Goal: Task Accomplishment & Management: Complete application form

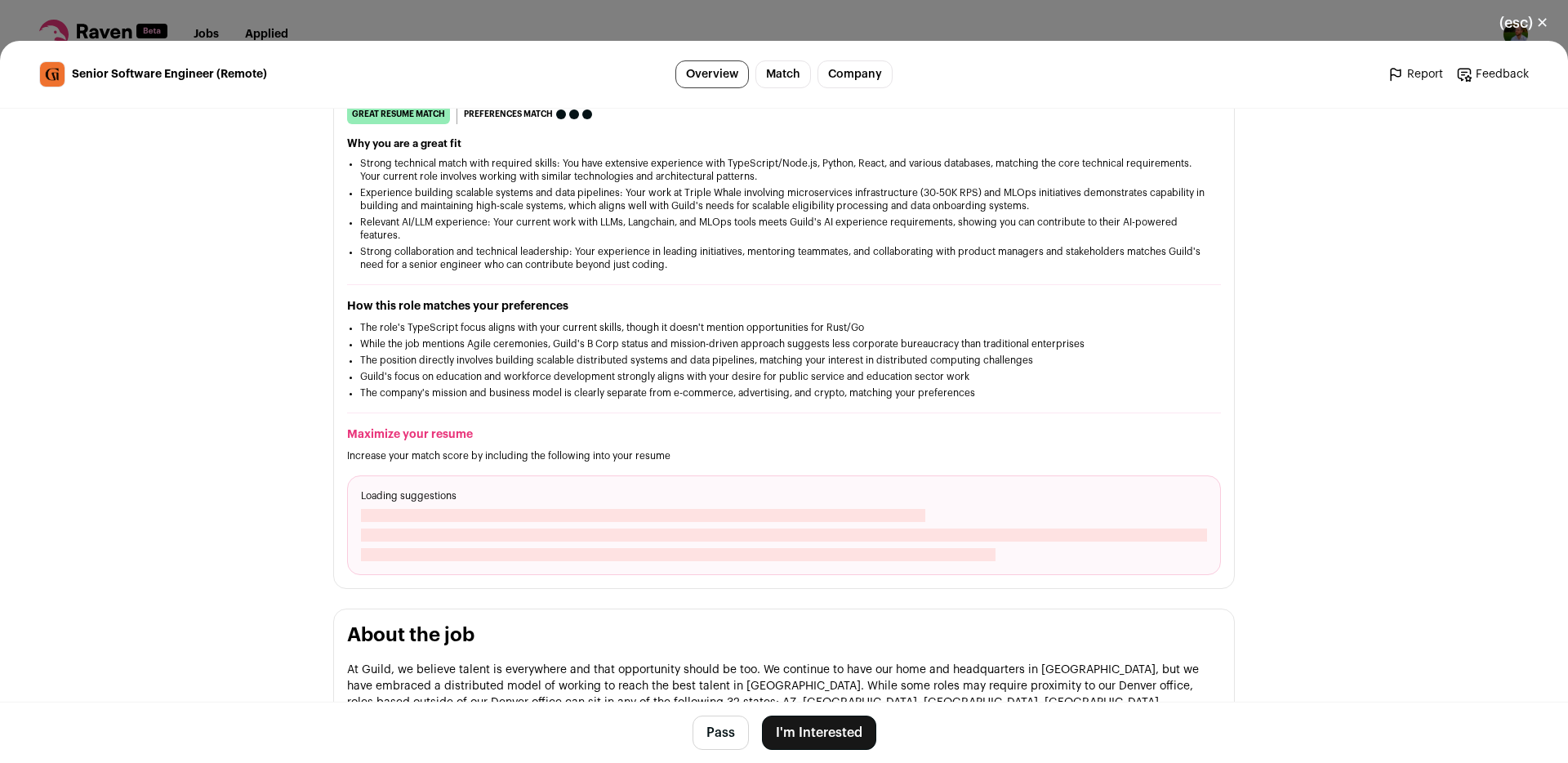
scroll to position [320, 0]
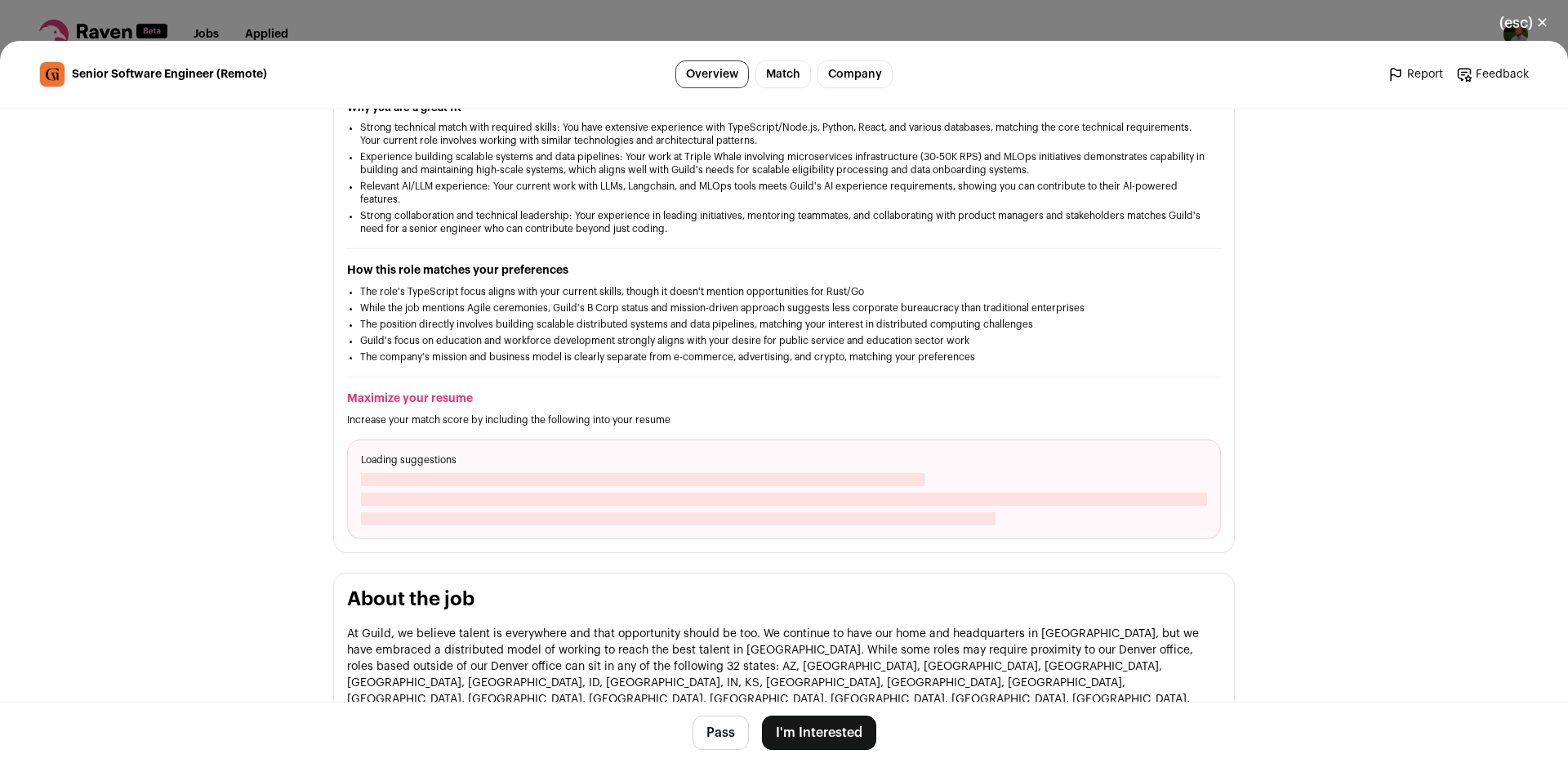
click at [565, 311] on li "While the job mentions Agile ceremonies, Guild's B Corp status and mission-driv…" at bounding box center [784, 308] width 848 height 13
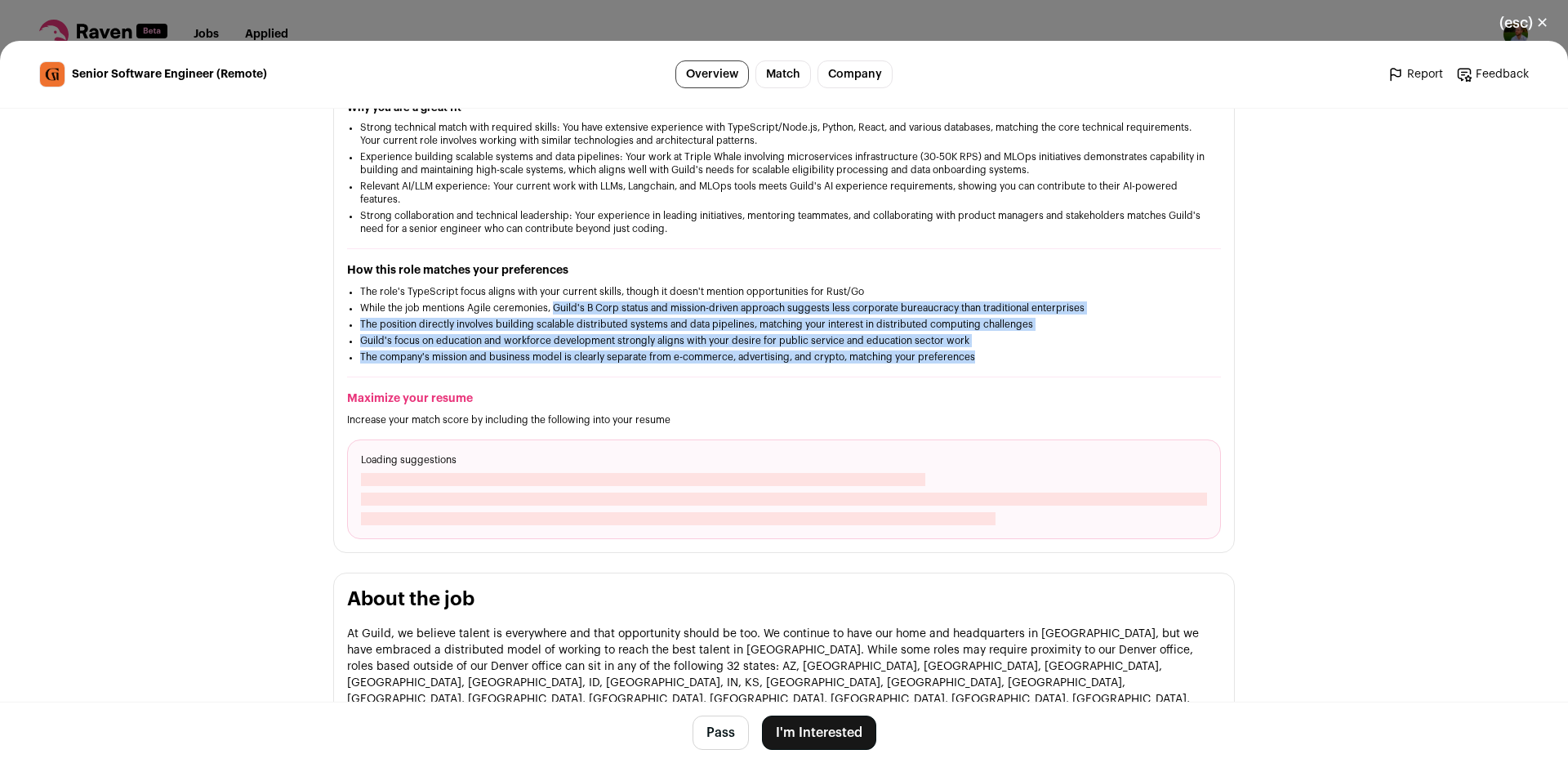
drag, startPoint x: 565, startPoint y: 311, endPoint x: 945, endPoint y: 362, distance: 383.4
click at [945, 362] on ul "The role's TypeScript focus aligns with your current skills, though it doesn't …" at bounding box center [784, 325] width 848 height 79
click at [945, 362] on li "The company's mission and business model is clearly separate from e-commerce, a…" at bounding box center [784, 357] width 848 height 13
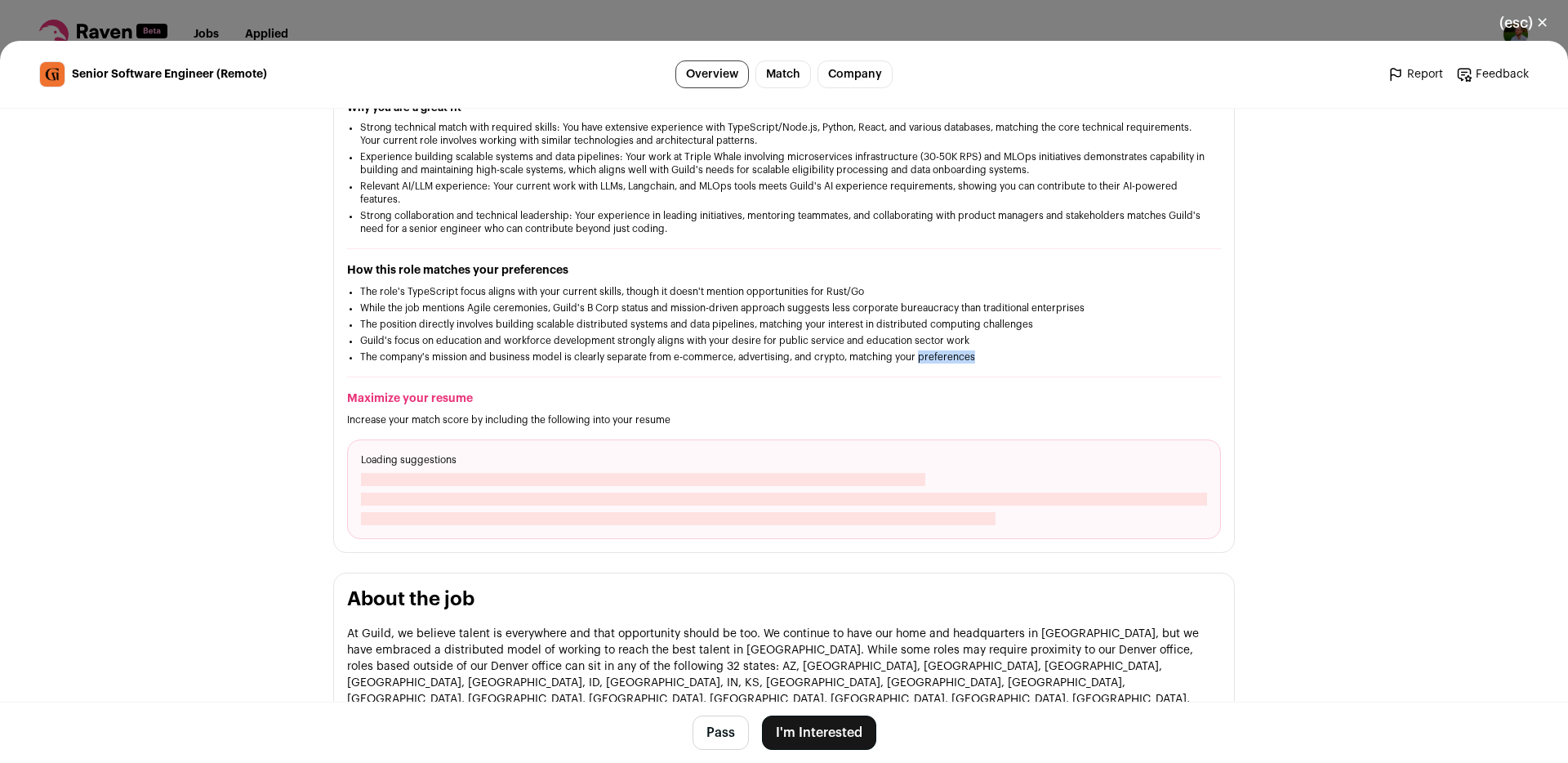
click at [945, 362] on li "The company's mission and business model is clearly separate from e-commerce, a…" at bounding box center [784, 357] width 848 height 13
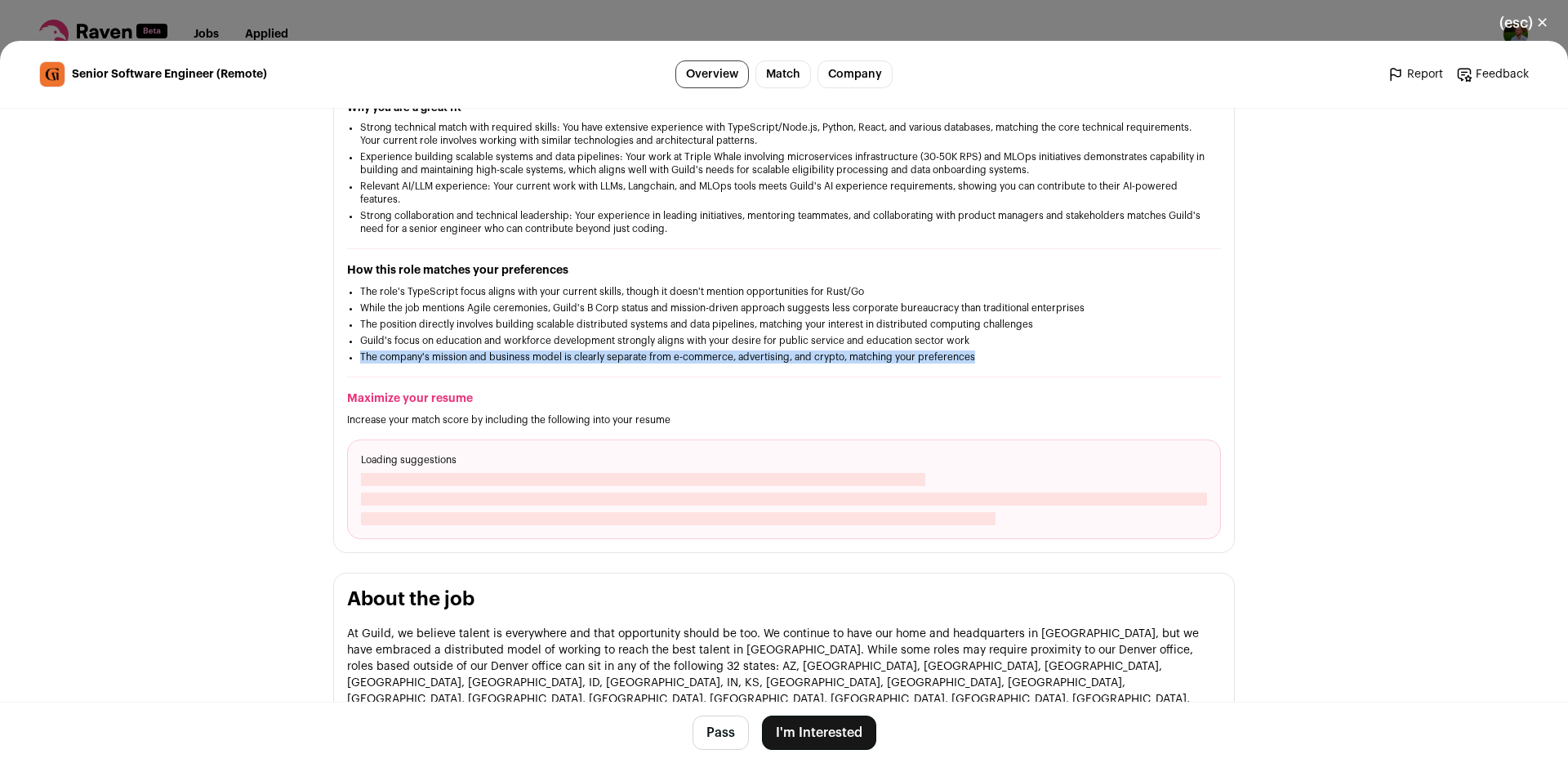
click at [945, 362] on li "The company's mission and business model is clearly separate from e-commerce, a…" at bounding box center [784, 357] width 848 height 13
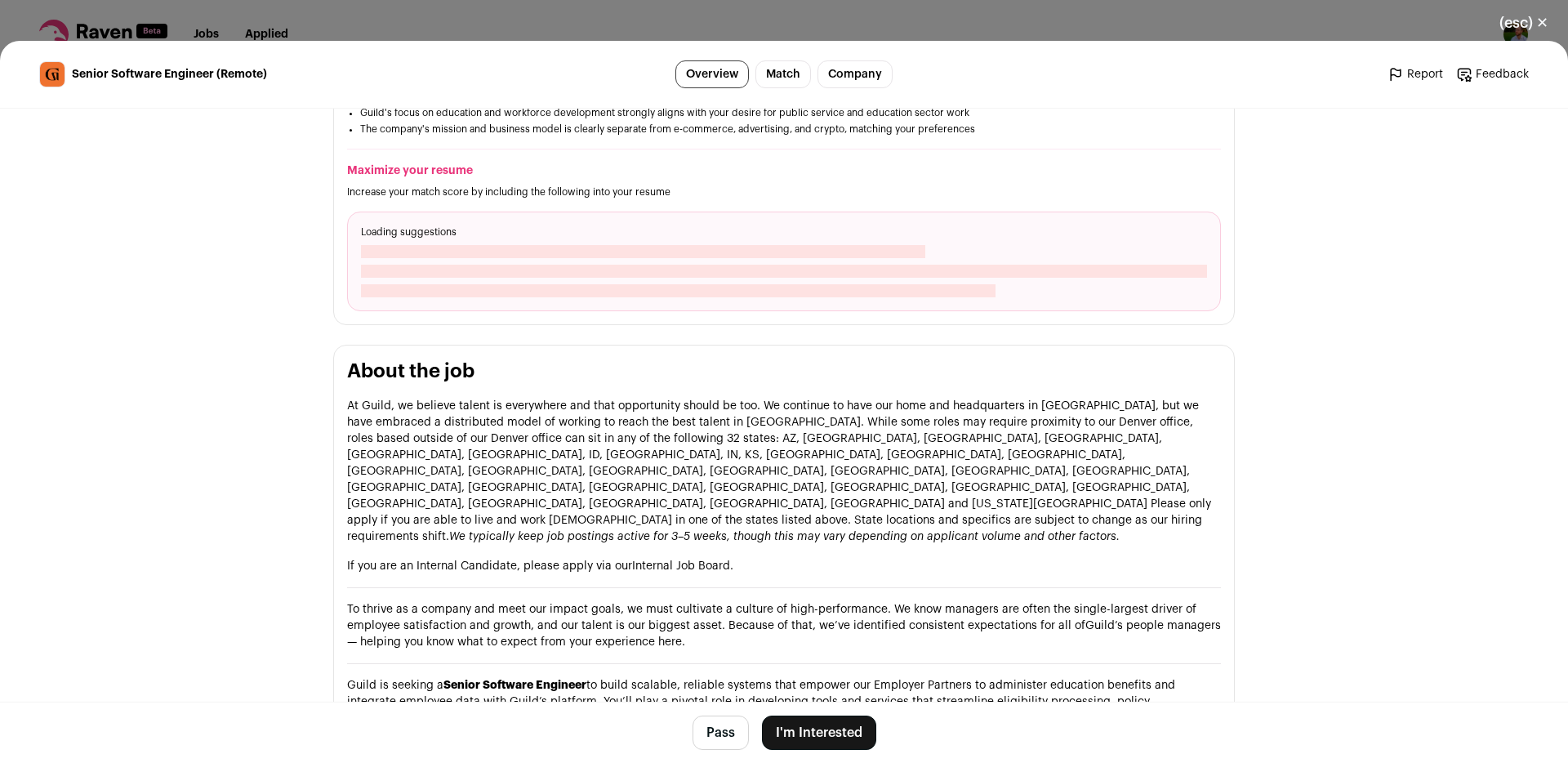
scroll to position [551, 0]
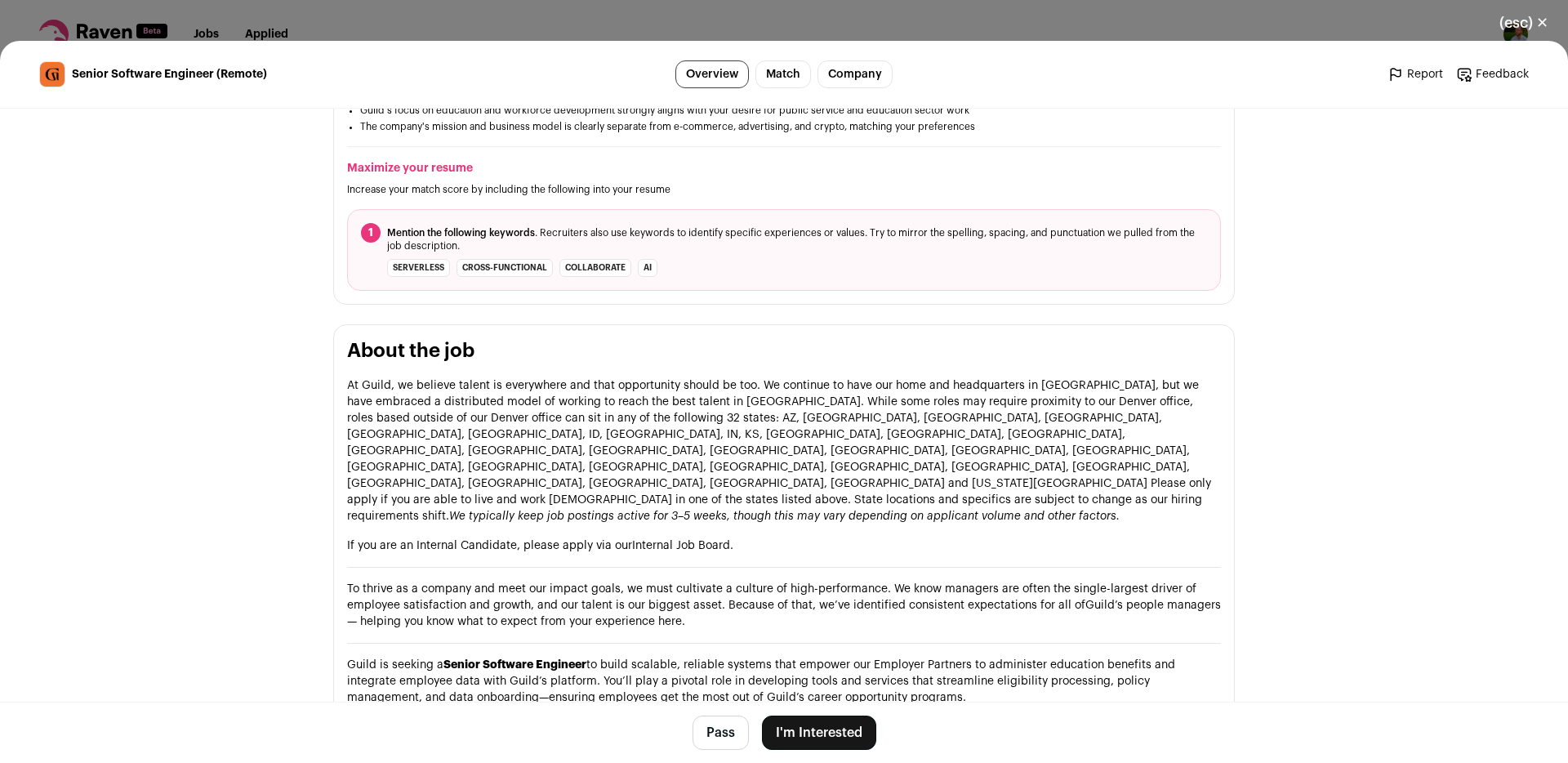
click at [1078, 402] on p "At Guild, we believe talent is everywhere and that opportunity should be too. W…" at bounding box center [784, 451] width 874 height 147
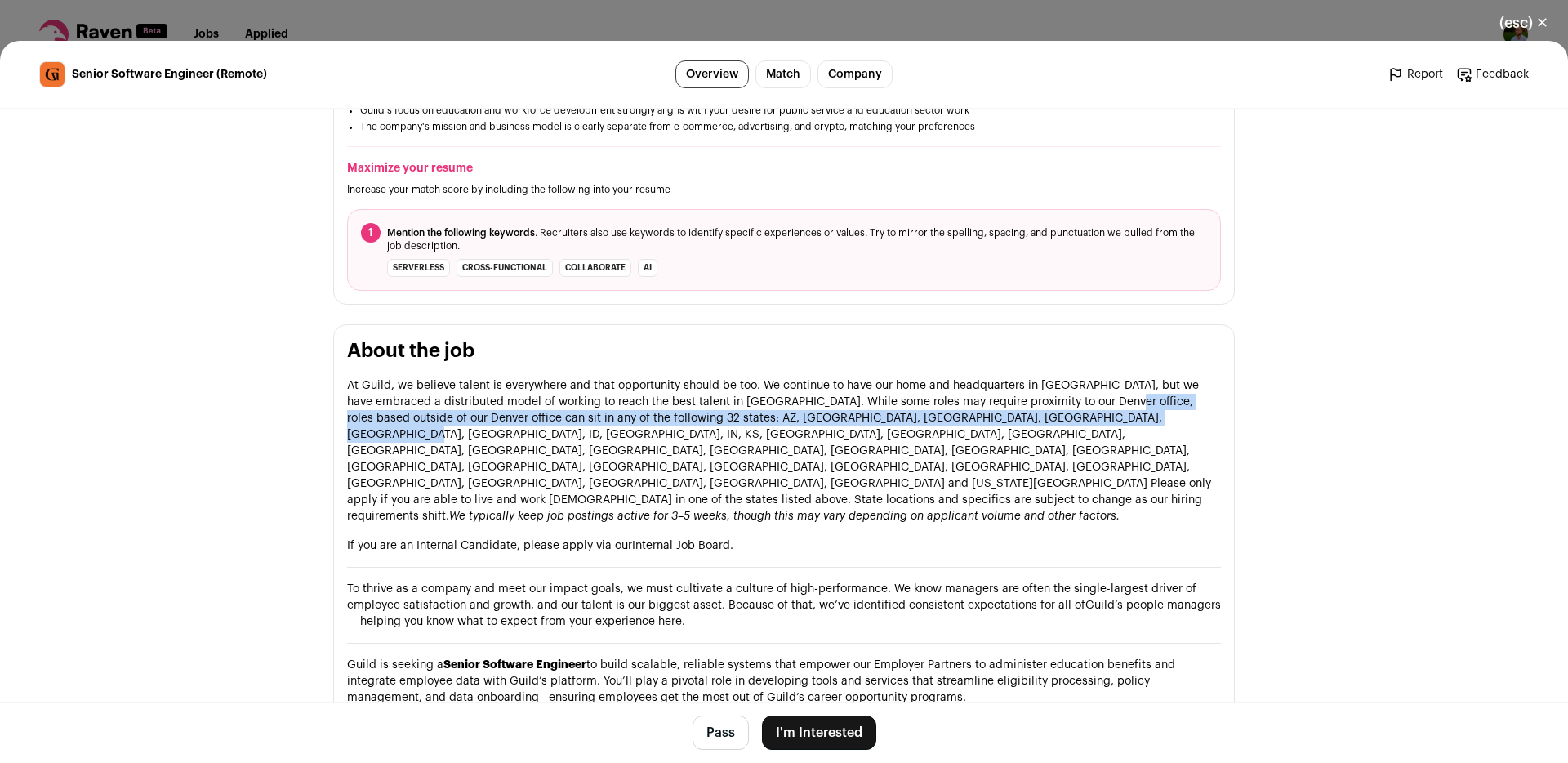
drag, startPoint x: 1078, startPoint y: 402, endPoint x: 1082, endPoint y: 419, distance: 17.5
click at [1082, 419] on p "At Guild, we believe talent is everywhere and that opportunity should be too. W…" at bounding box center [784, 451] width 874 height 147
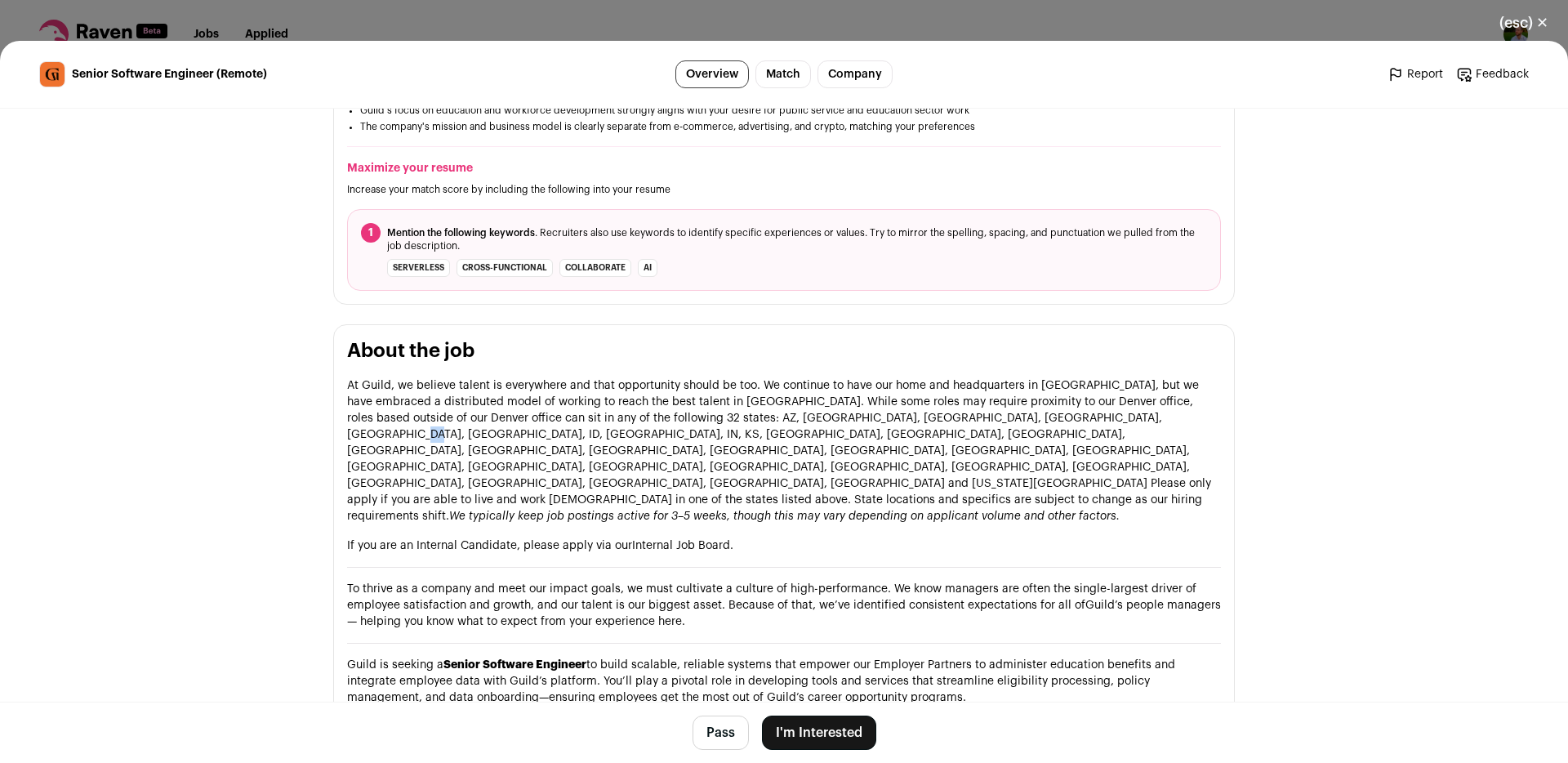
click at [1082, 419] on p "At Guild, we believe talent is everywhere and that opportunity should be too. W…" at bounding box center [784, 451] width 874 height 147
click at [572, 434] on p "At Guild, we believe talent is everywhere and that opportunity should be too. W…" at bounding box center [784, 451] width 874 height 147
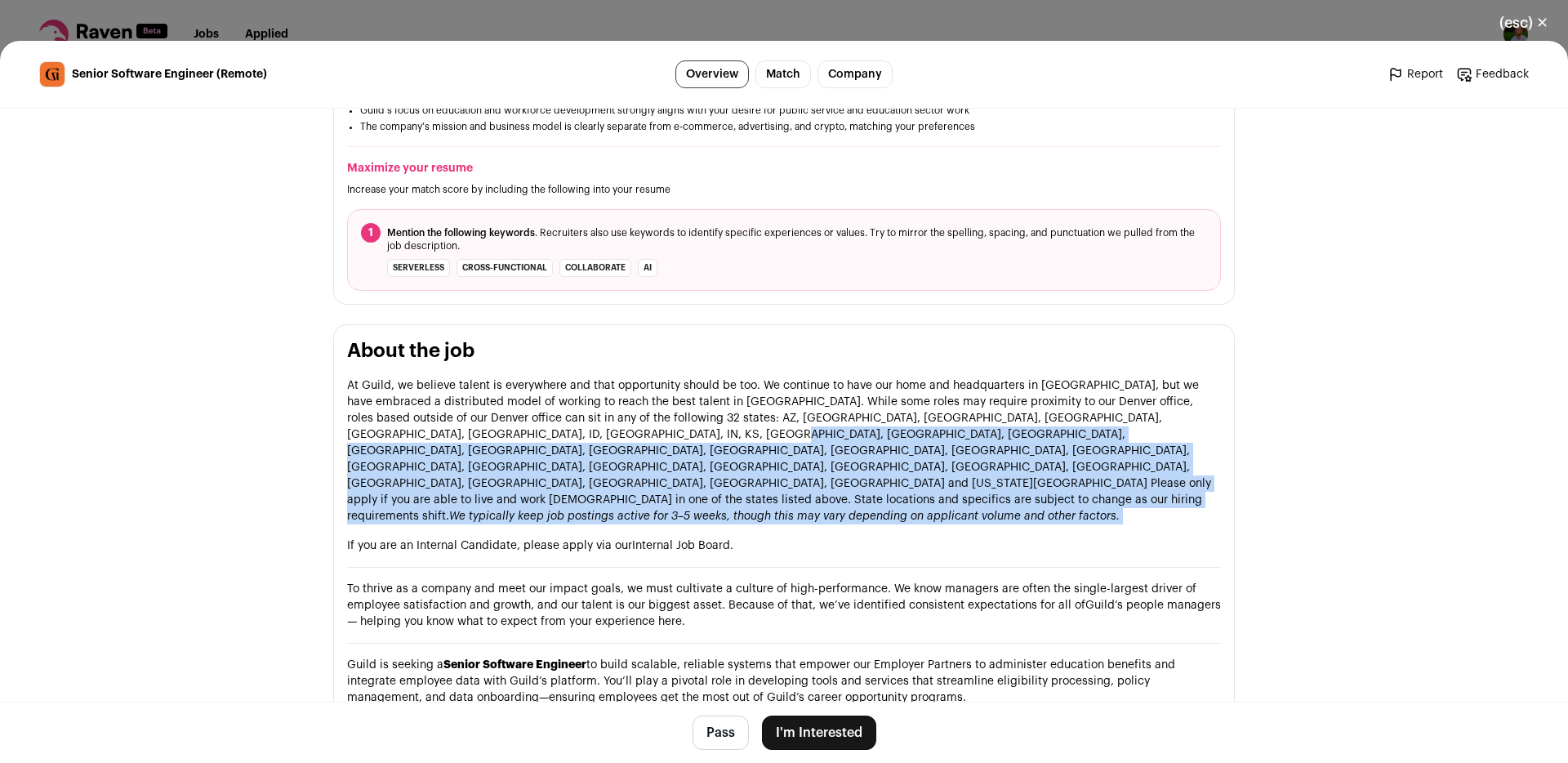
drag, startPoint x: 572, startPoint y: 434, endPoint x: 876, endPoint y: 466, distance: 305.7
click at [876, 466] on p "At Guild, we believe talent is everywhere and that opportunity should be too. W…" at bounding box center [784, 451] width 874 height 147
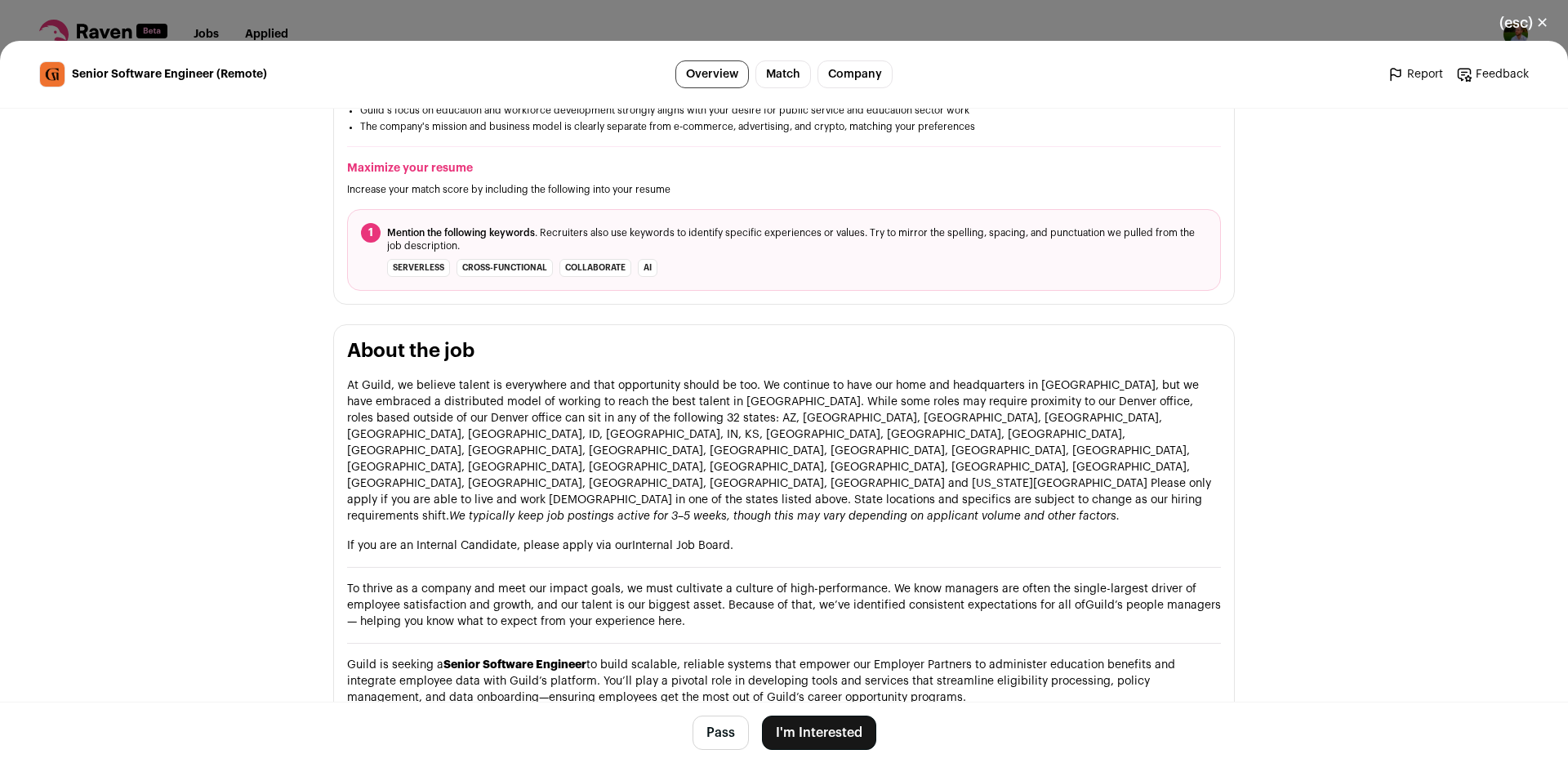
click at [876, 466] on p "At Guild, we believe talent is everywhere and that opportunity should be too. W…" at bounding box center [784, 451] width 874 height 147
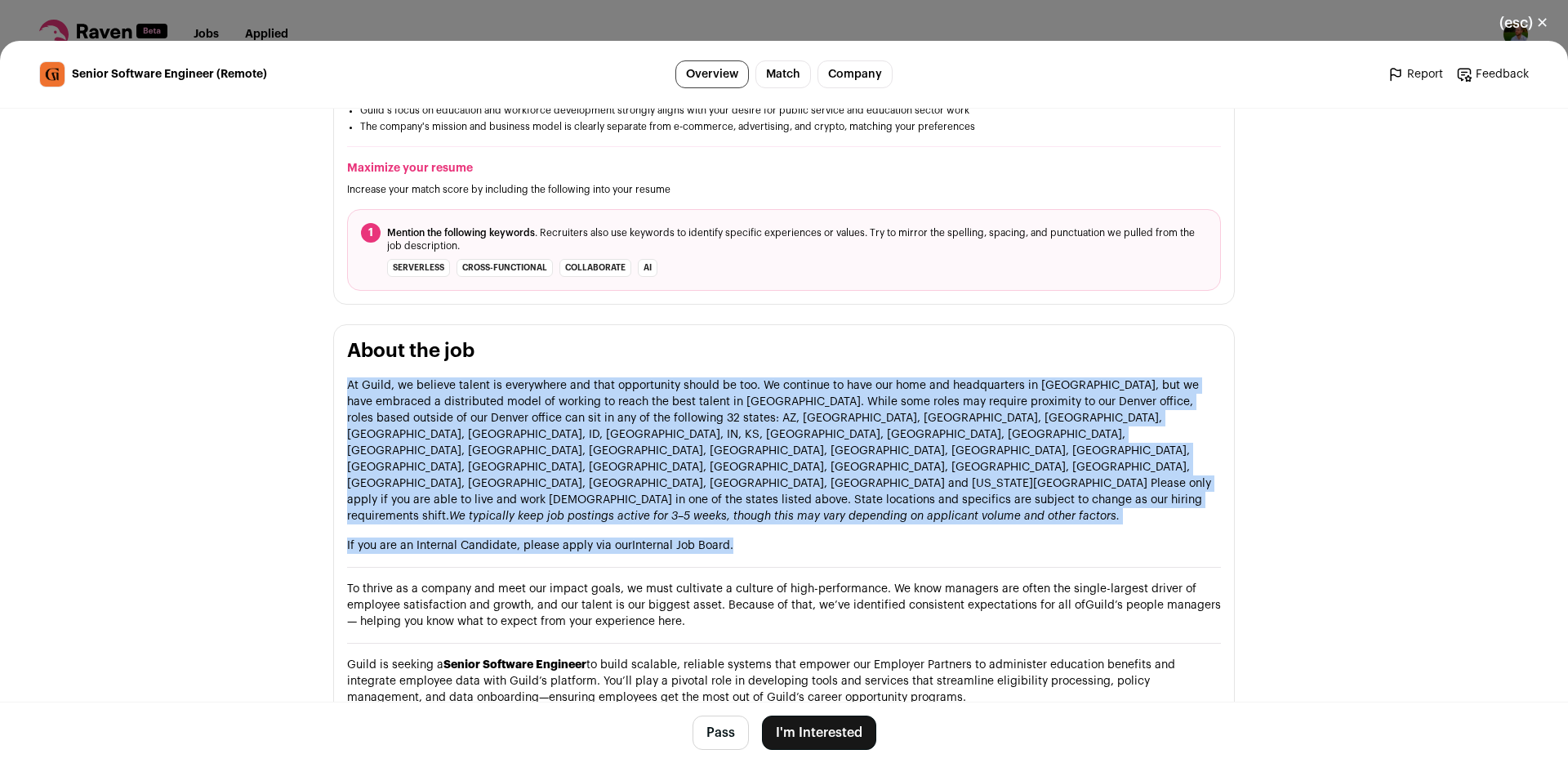
drag, startPoint x: 876, startPoint y: 466, endPoint x: 876, endPoint y: 497, distance: 31.0
click at [876, 538] on p "If you are an Internal Candidate, please apply via our Internal Job Board ." at bounding box center [784, 546] width 874 height 16
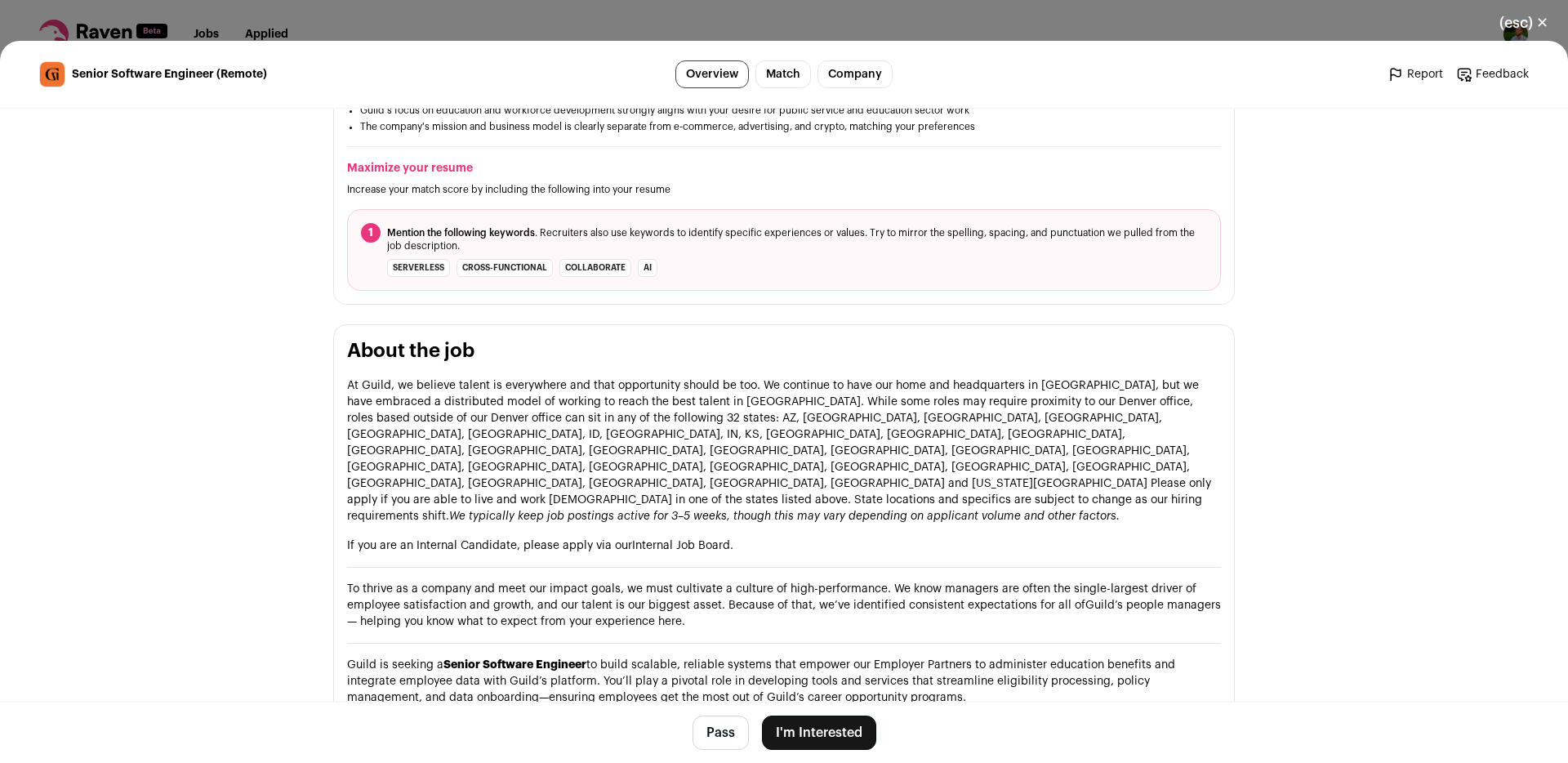
click at [876, 538] on p "If you are an Internal Candidate, please apply via our Internal Job Board ." at bounding box center [784, 546] width 874 height 16
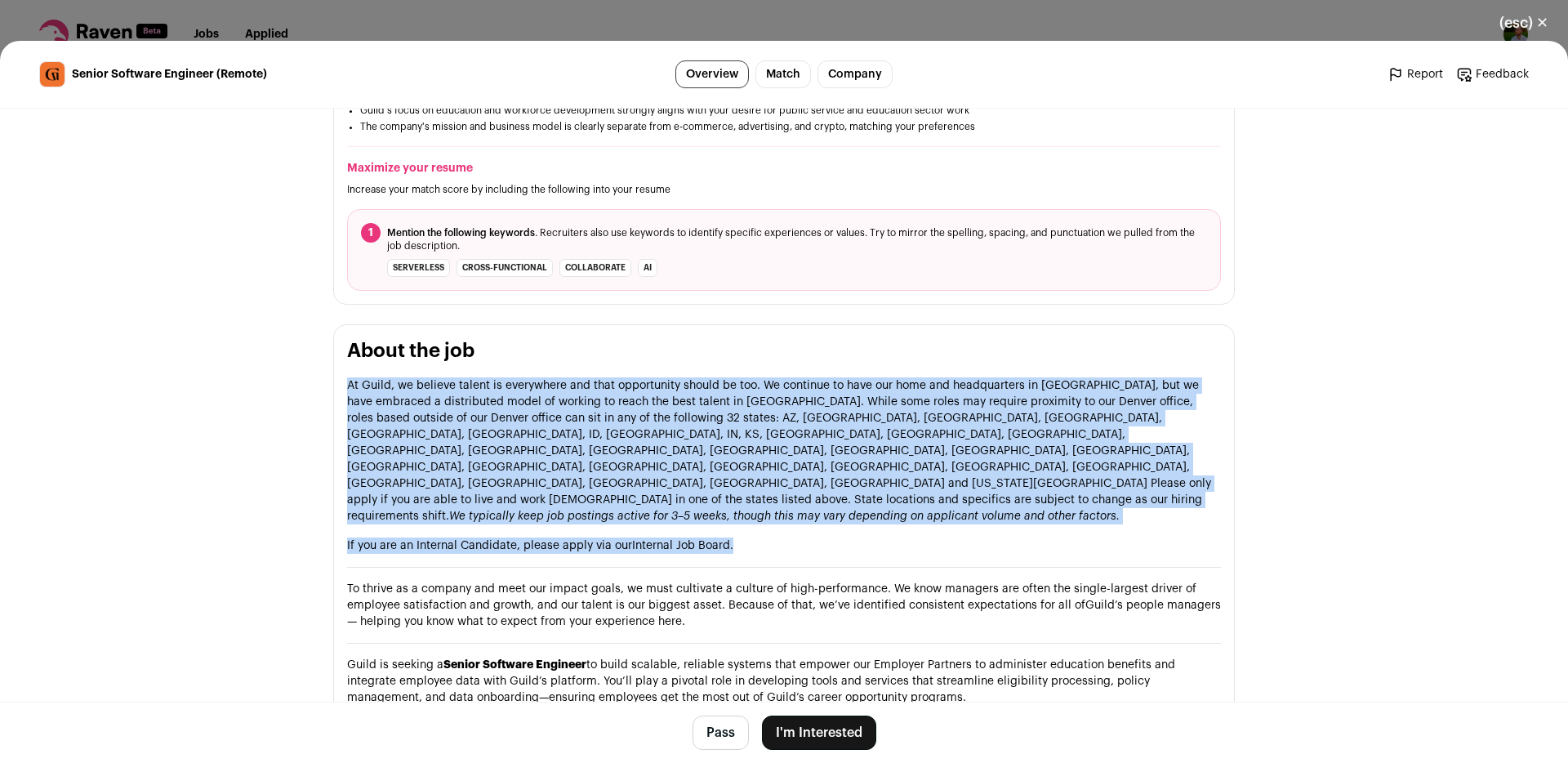
drag, startPoint x: 876, startPoint y: 497, endPoint x: 879, endPoint y: 464, distance: 33.1
click at [879, 464] on p "At Guild, we believe talent is everywhere and that opportunity should be too. W…" at bounding box center [784, 451] width 874 height 147
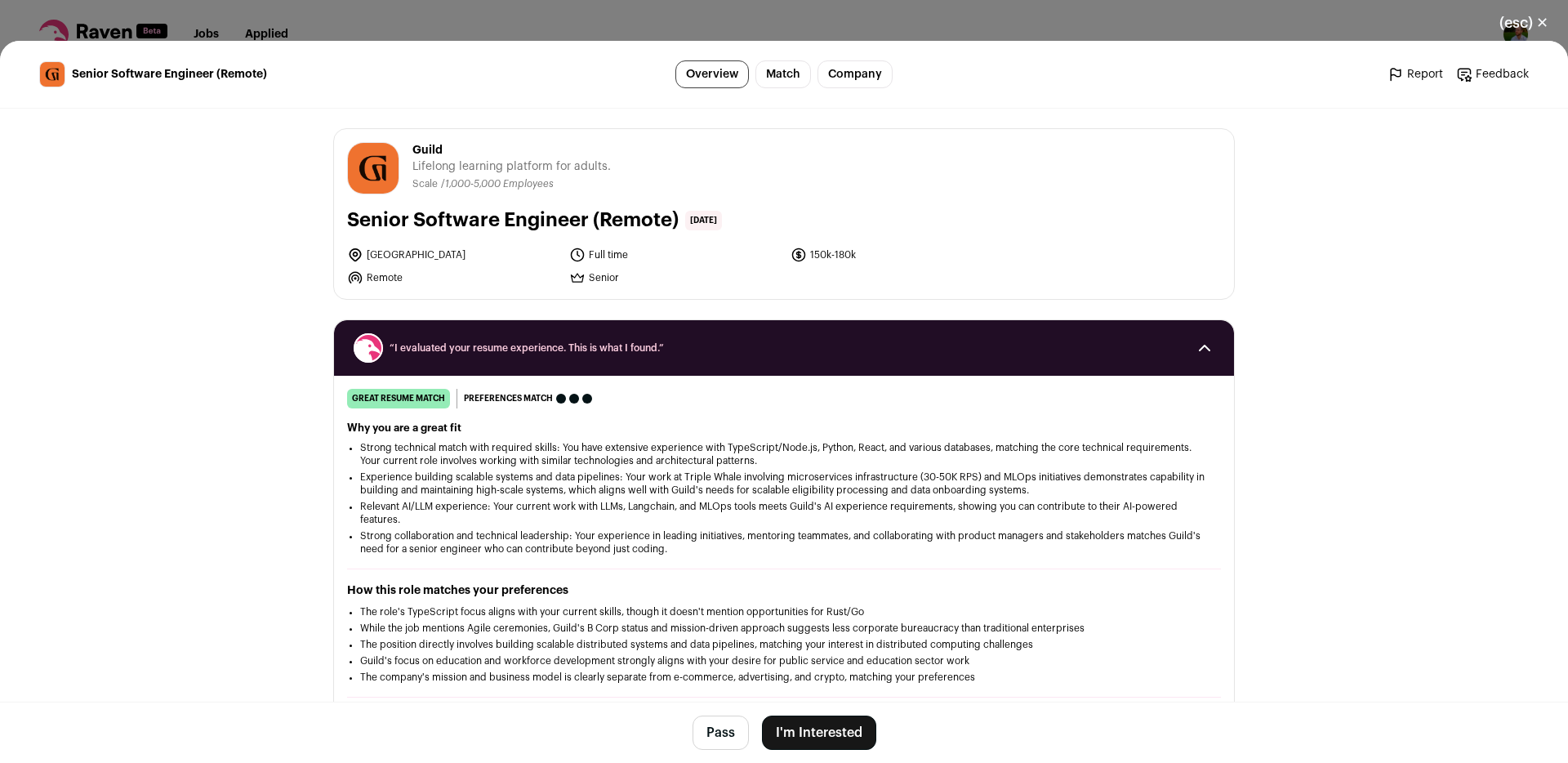
scroll to position [732, 0]
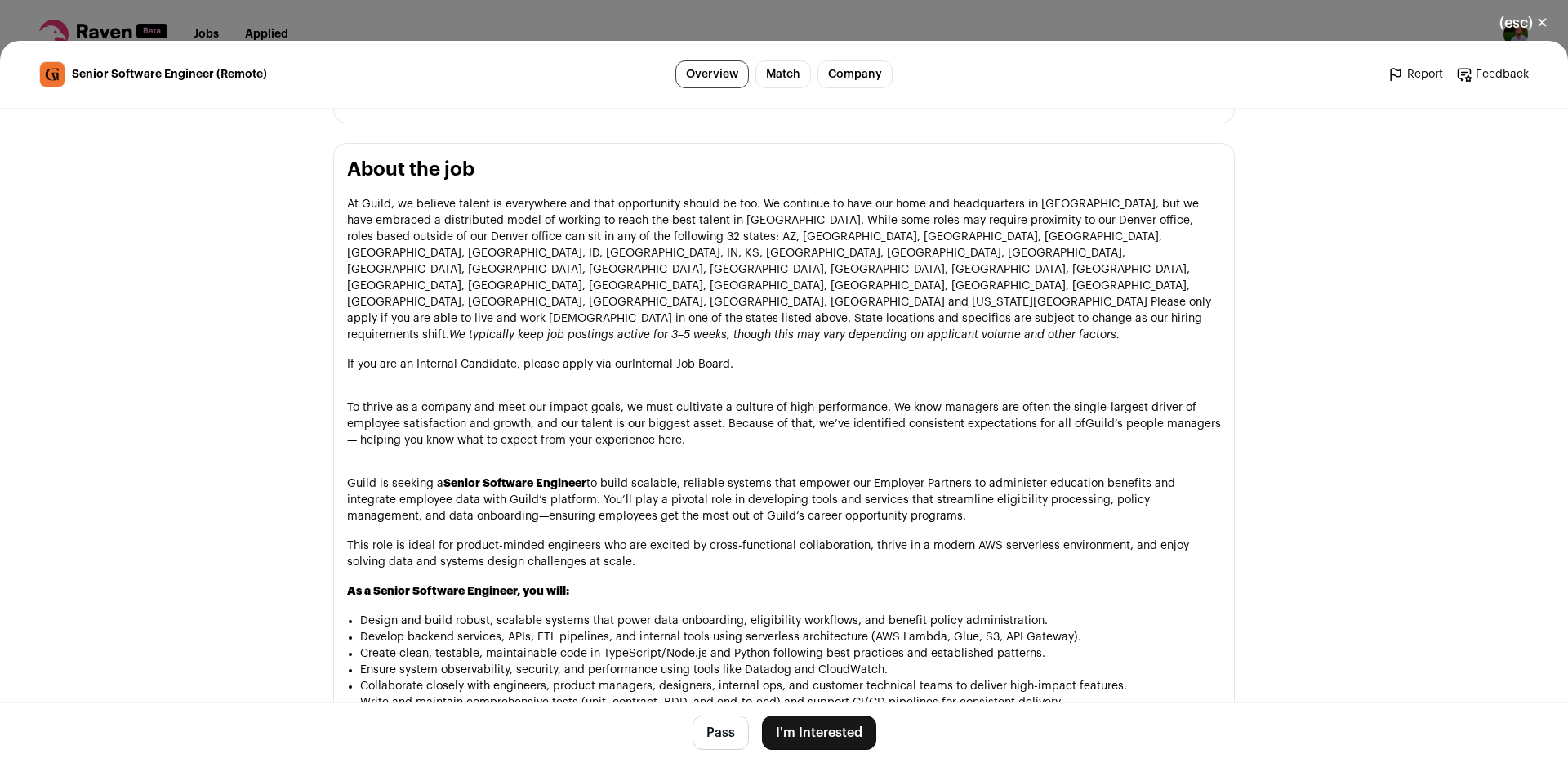
click at [736, 399] on p "To thrive as a company and meet our impact goals, we must cultivate a culture o…" at bounding box center [784, 424] width 874 height 49
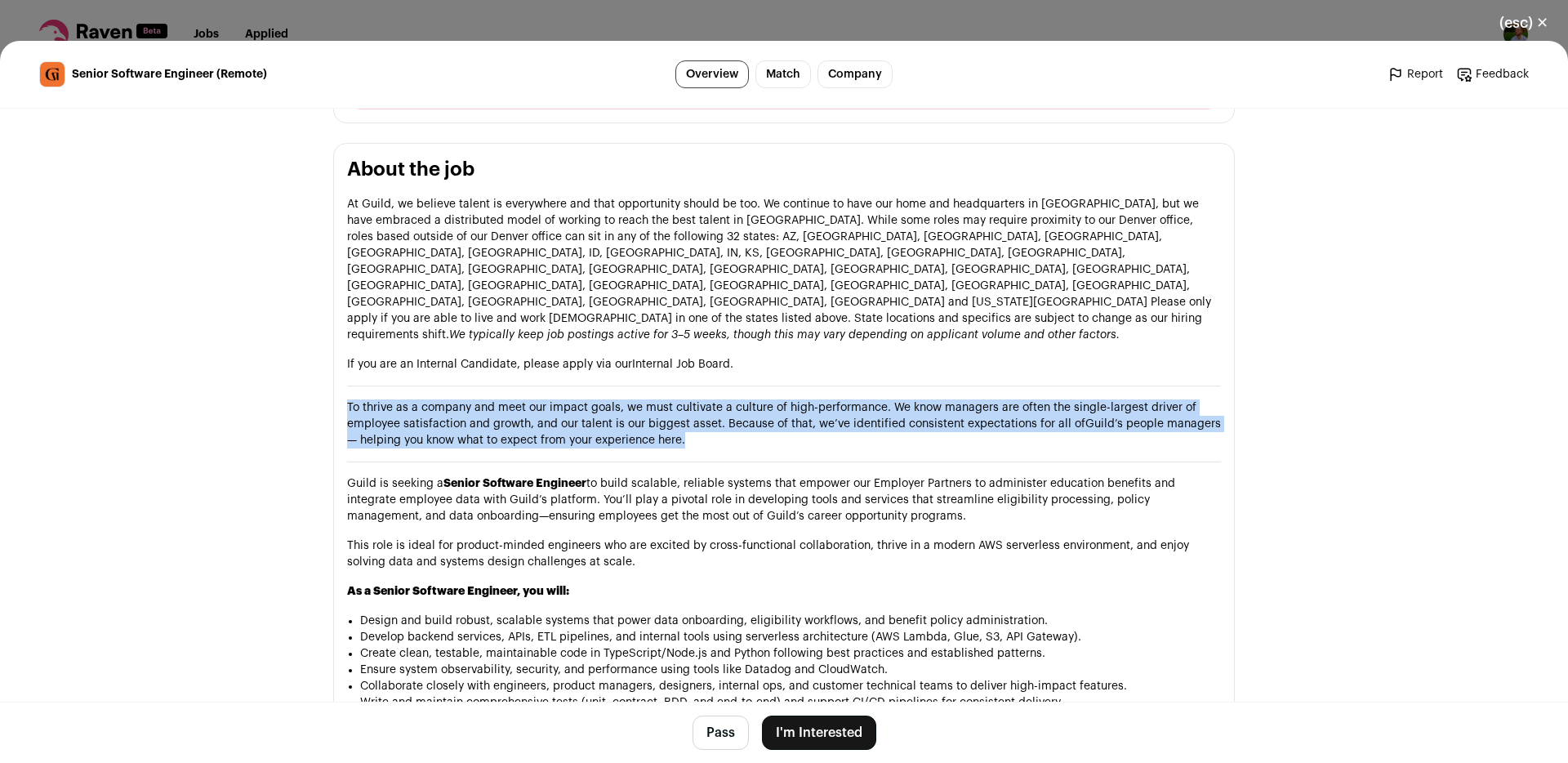
click at [736, 399] on p "To thrive as a company and meet our impact goals, we must cultivate a culture o…" at bounding box center [784, 424] width 874 height 49
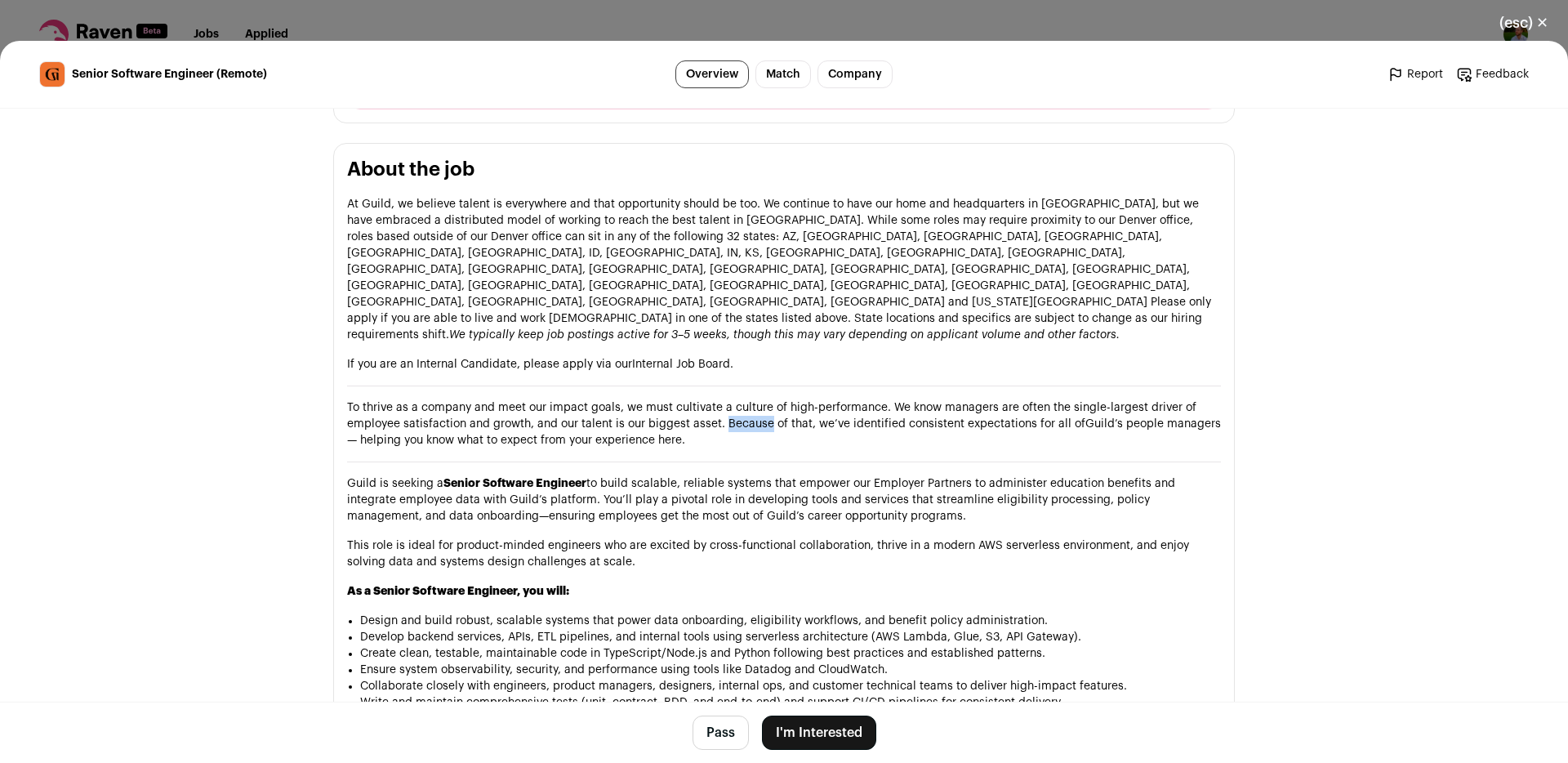
click at [736, 399] on p "To thrive as a company and meet our impact goals, we must cultivate a culture o…" at bounding box center [784, 424] width 874 height 49
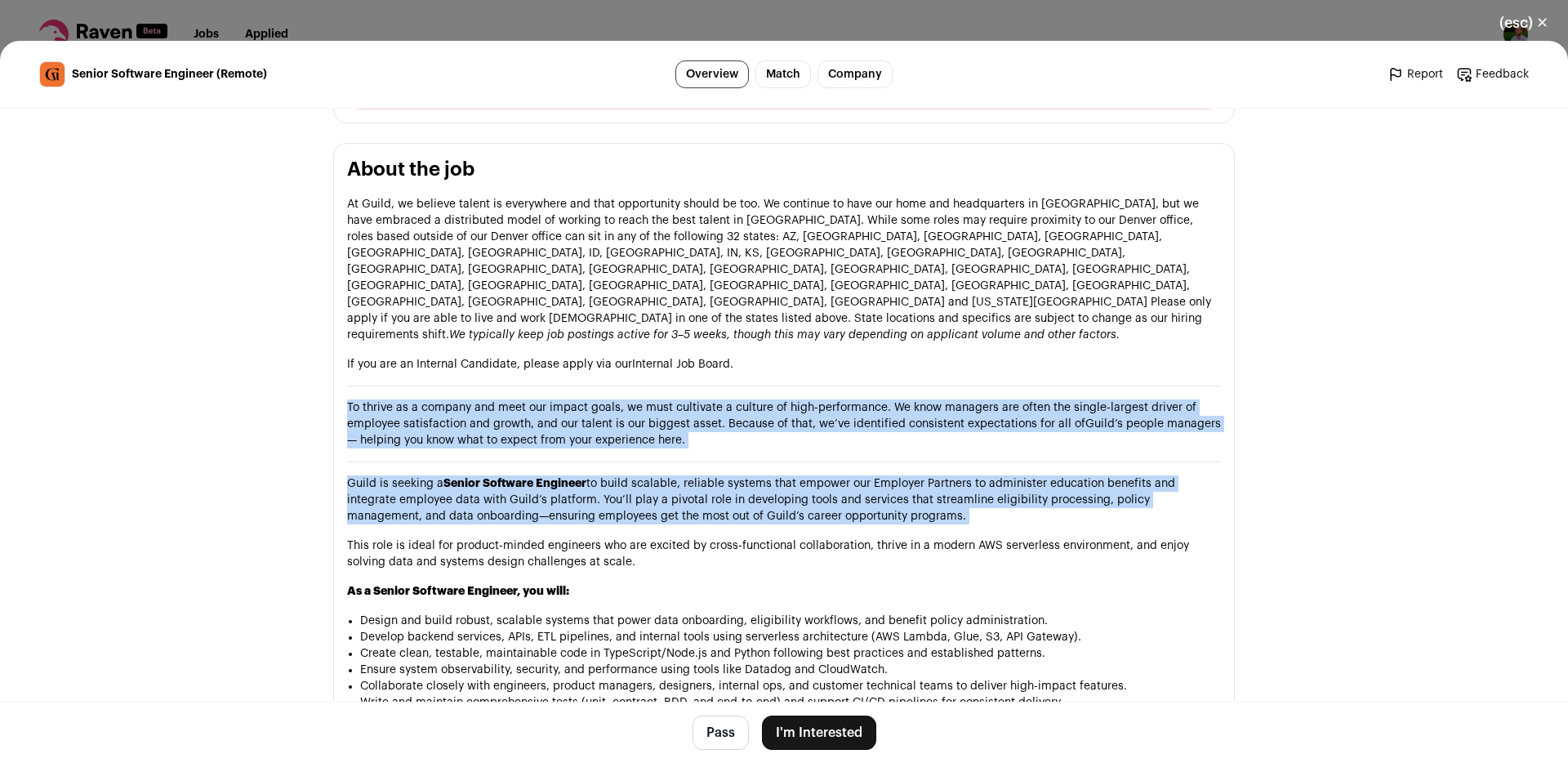
drag, startPoint x: 736, startPoint y: 377, endPoint x: 739, endPoint y: 459, distance: 82.1
click at [739, 475] on p "Guild is seeking a Senior Software Engineer to build scalable, reliable systems…" at bounding box center [784, 500] width 874 height 49
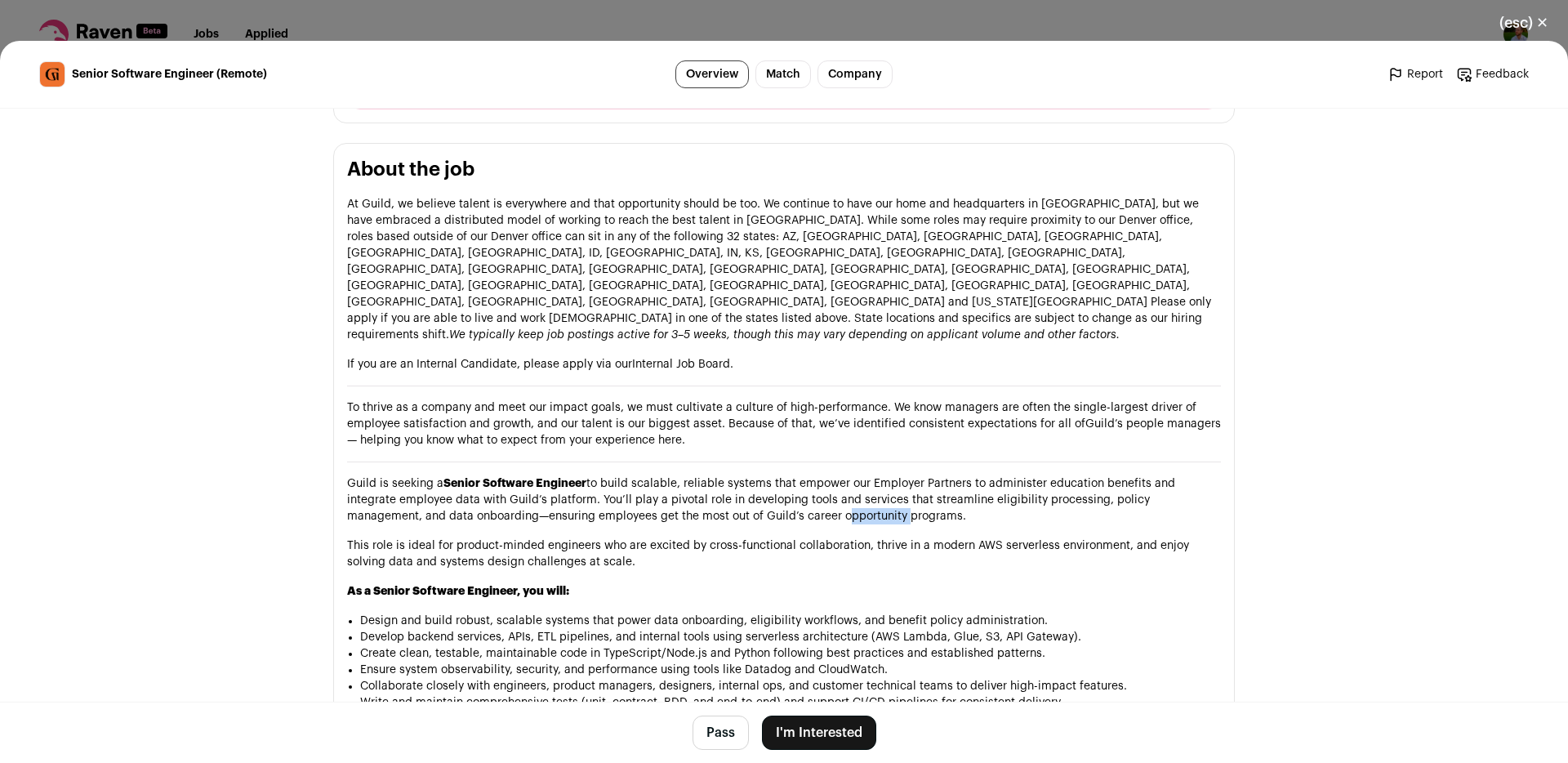
click at [739, 475] on p "Guild is seeking a Senior Software Engineer to build scalable, reliable systems…" at bounding box center [784, 500] width 874 height 49
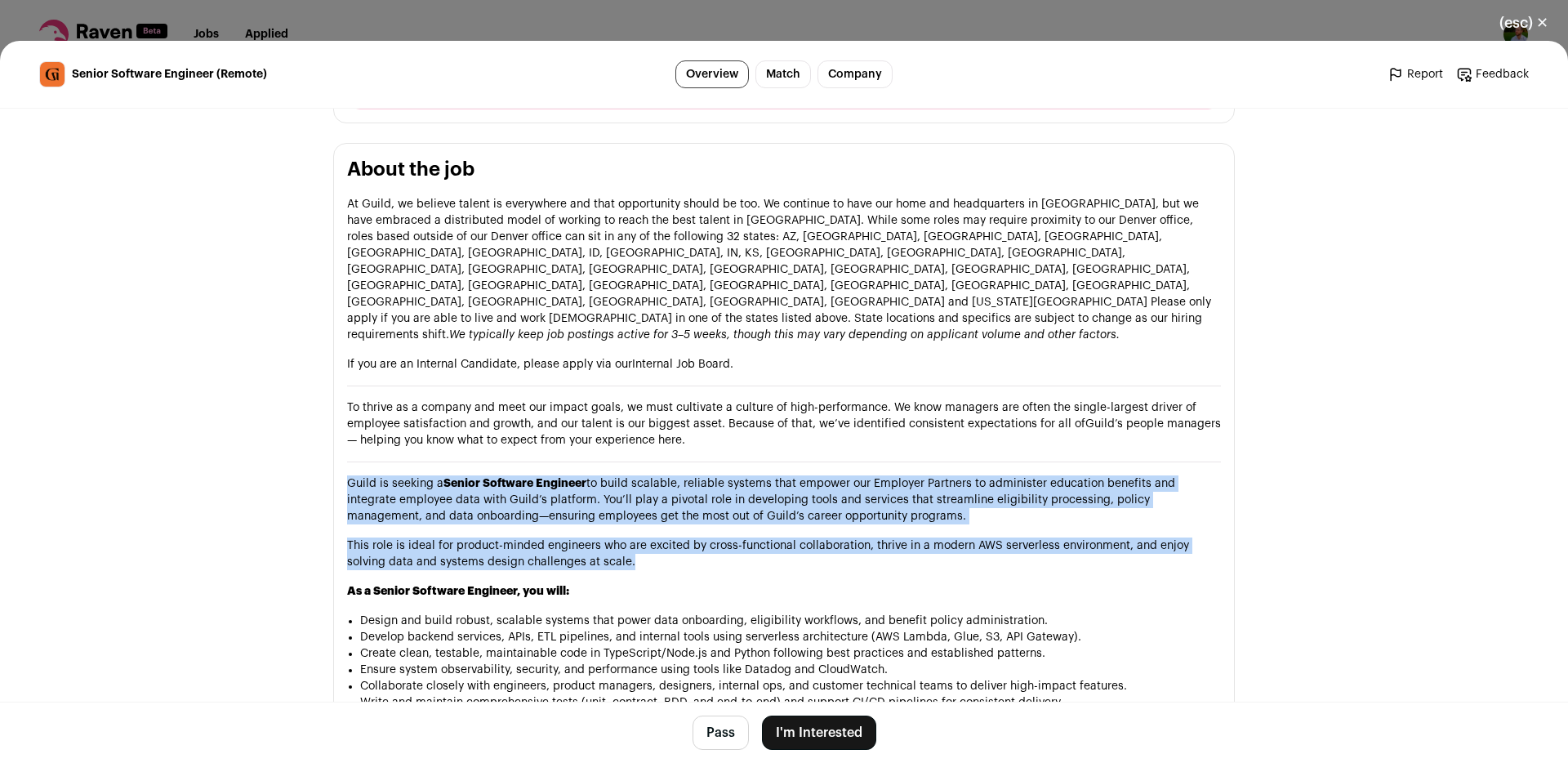
drag, startPoint x: 739, startPoint y: 459, endPoint x: 737, endPoint y: 505, distance: 46.0
click at [737, 538] on p "This role is ideal for product-minded engineers who are excited by cross-functi…" at bounding box center [784, 554] width 874 height 33
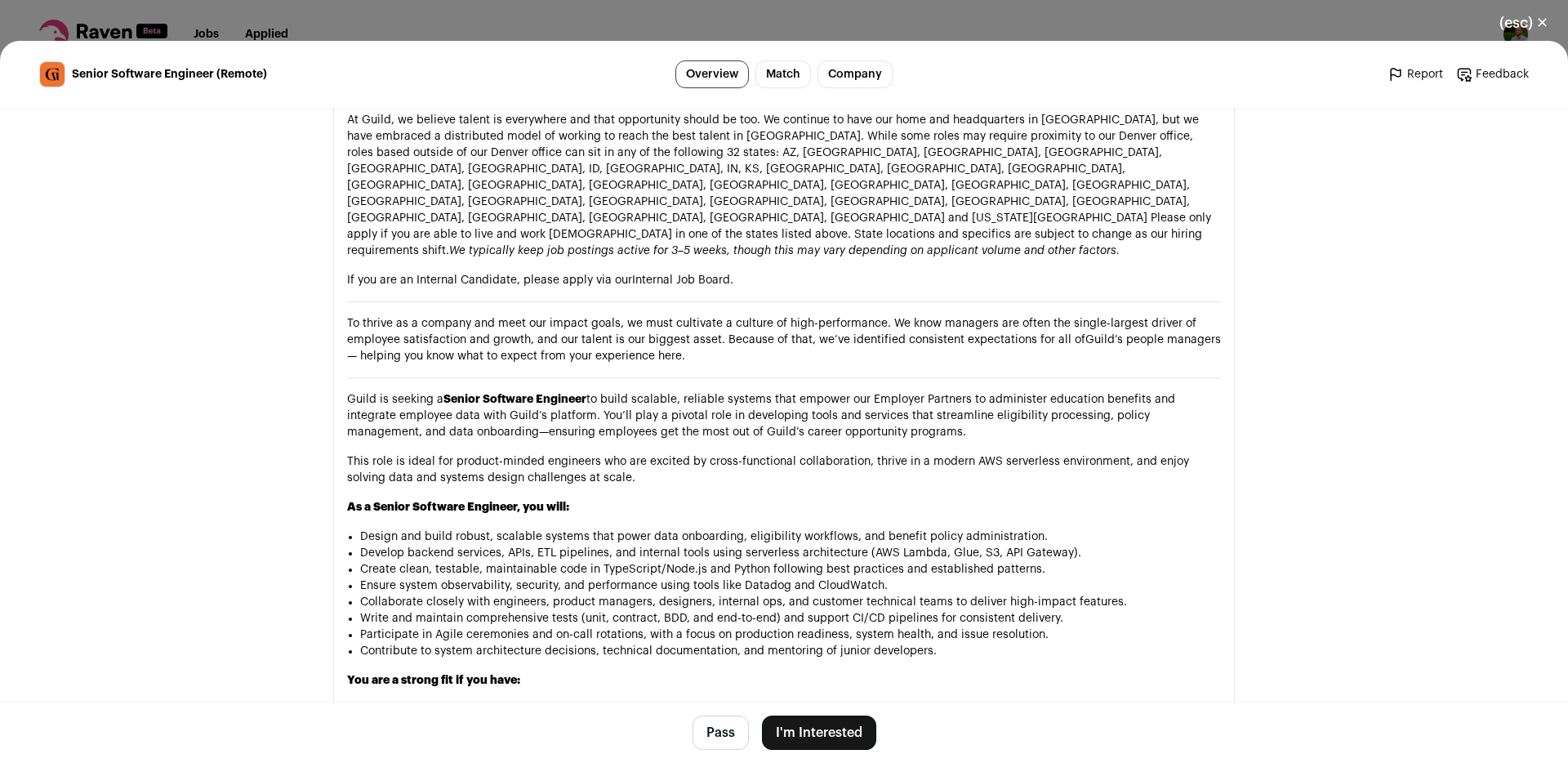
scroll to position [883, 0]
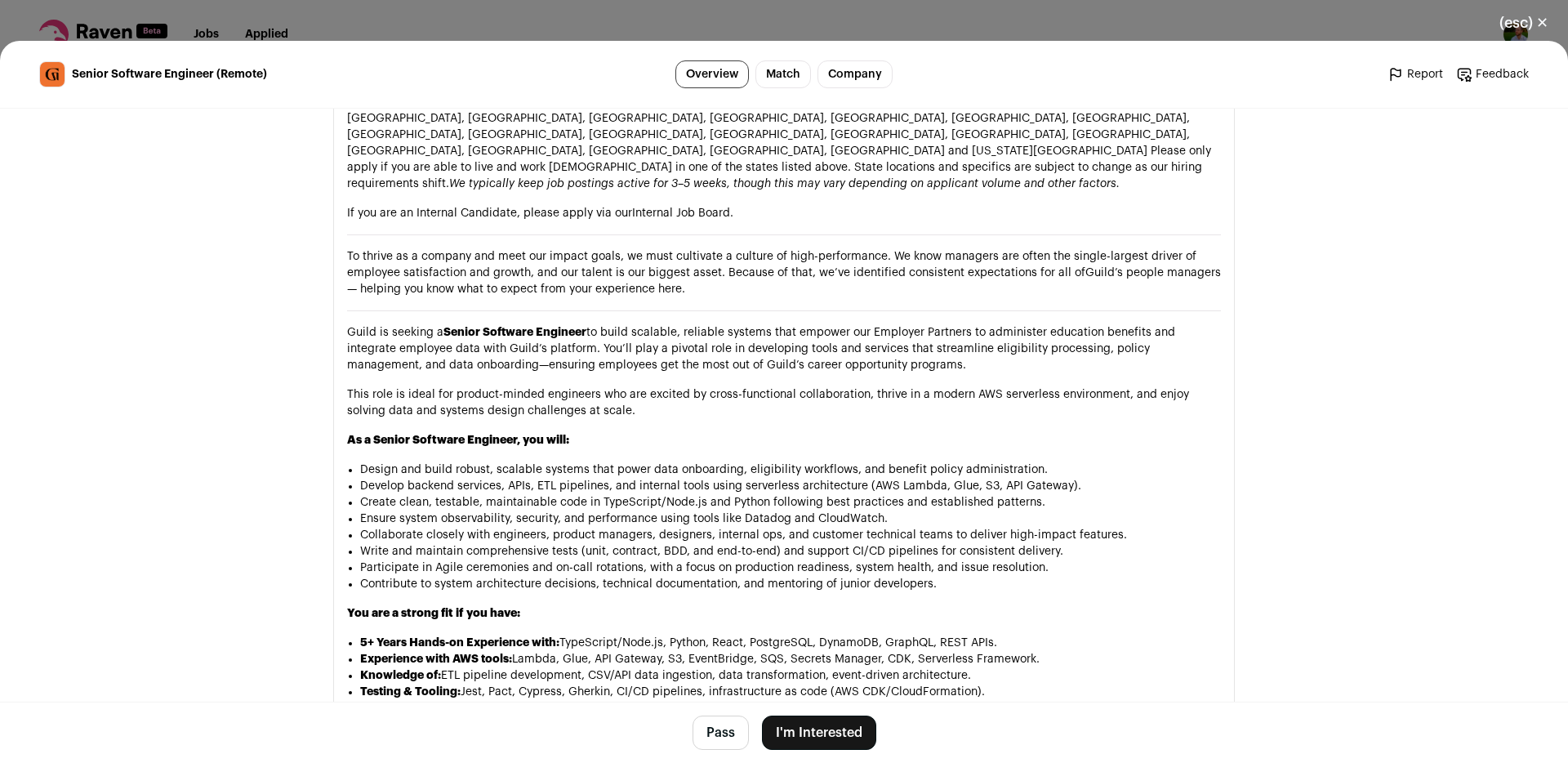
click at [535, 461] on li "Design and build robust, scalable systems that power data onboarding, eligibili…" at bounding box center [791, 470] width 861 height 16
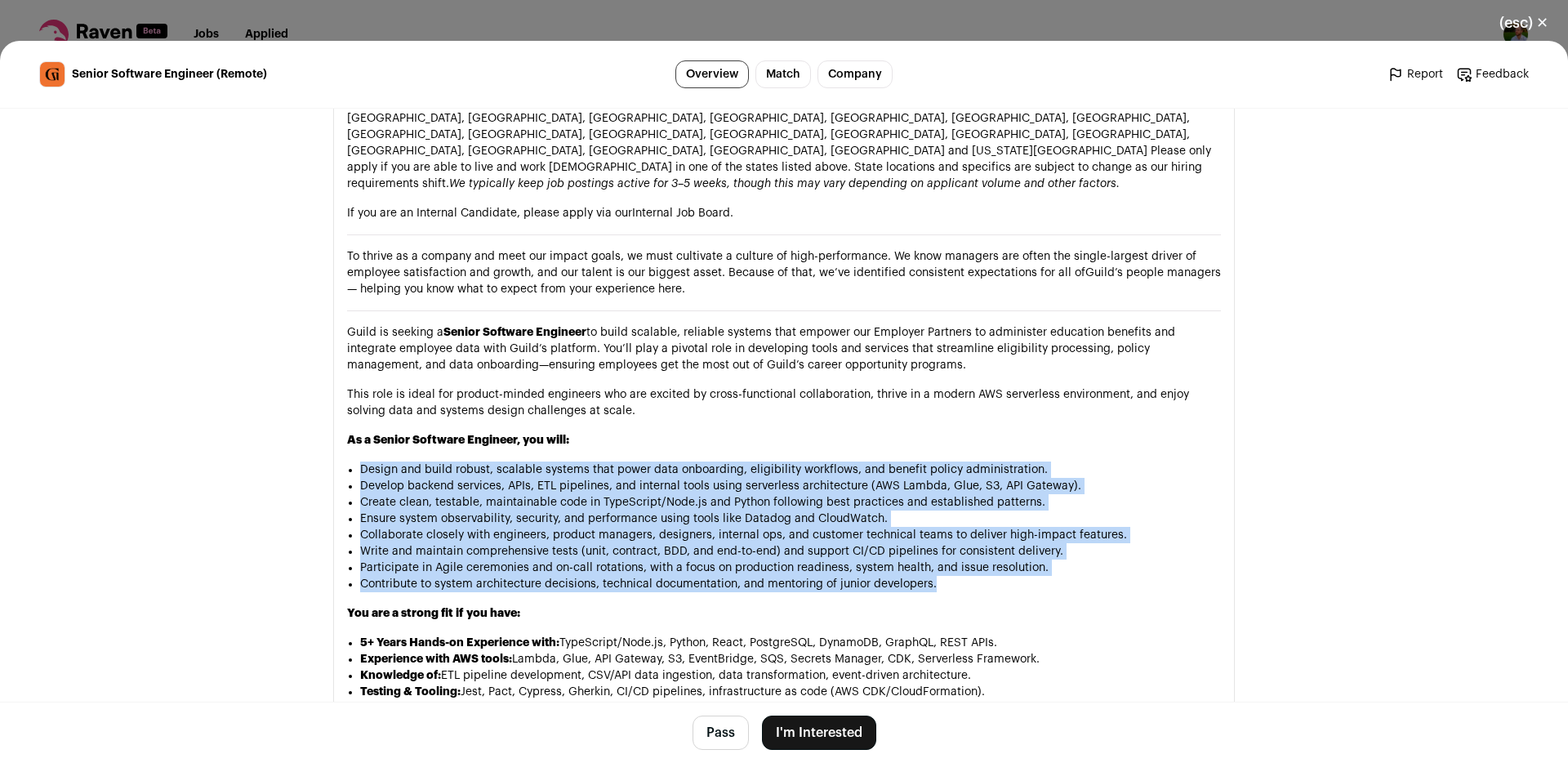
drag, startPoint x: 535, startPoint y: 425, endPoint x: 571, endPoint y: 534, distance: 114.8
click at [571, 534] on ul "Design and build robust, scalable systems that power data onboarding, eligibili…" at bounding box center [791, 527] width 861 height 131
click at [571, 576] on li "Contribute to system architecture decisions, technical documentation, and mento…" at bounding box center [791, 584] width 861 height 16
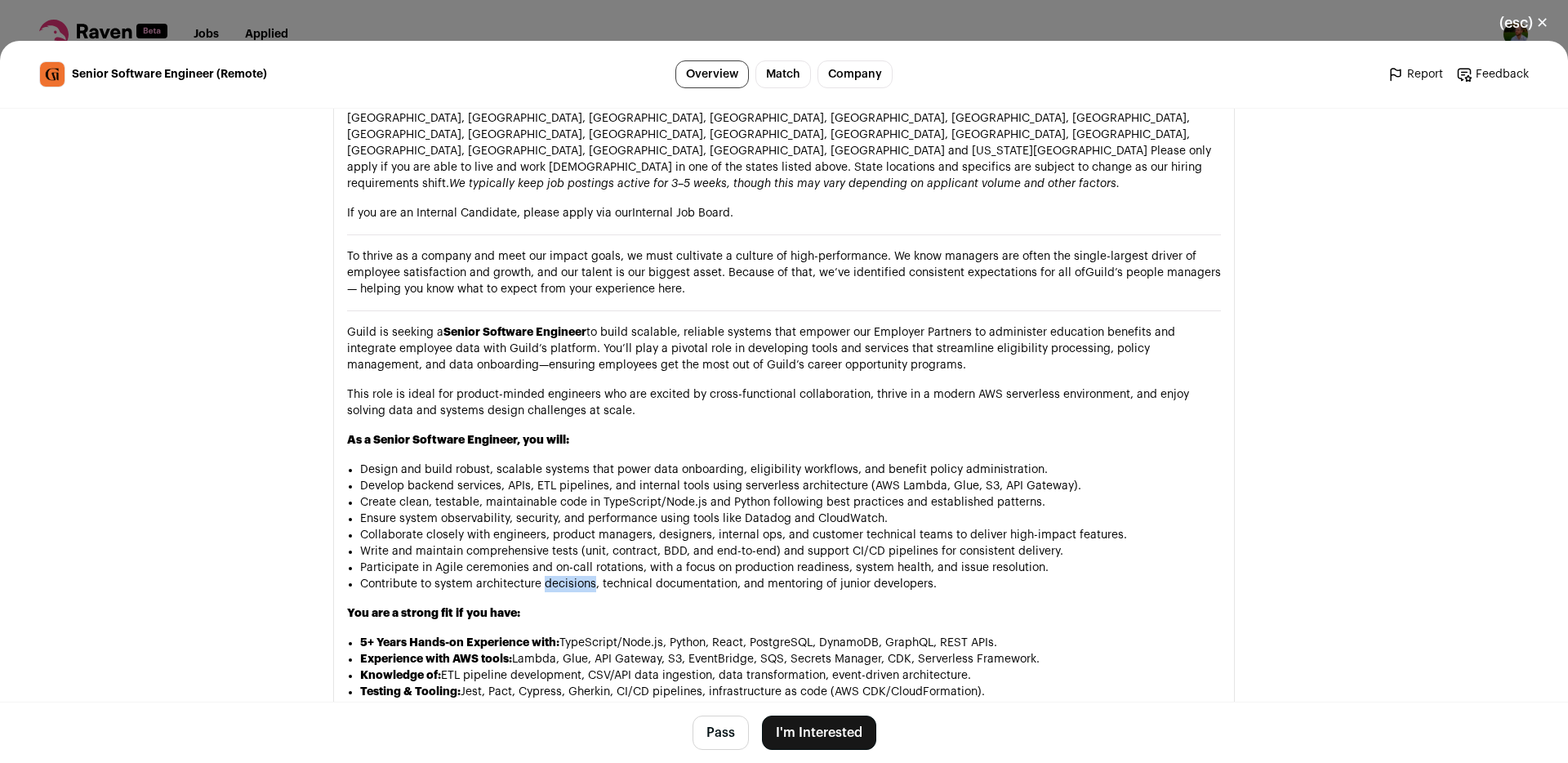
click at [571, 576] on li "Contribute to system architecture decisions, technical documentation, and mento…" at bounding box center [791, 584] width 861 height 16
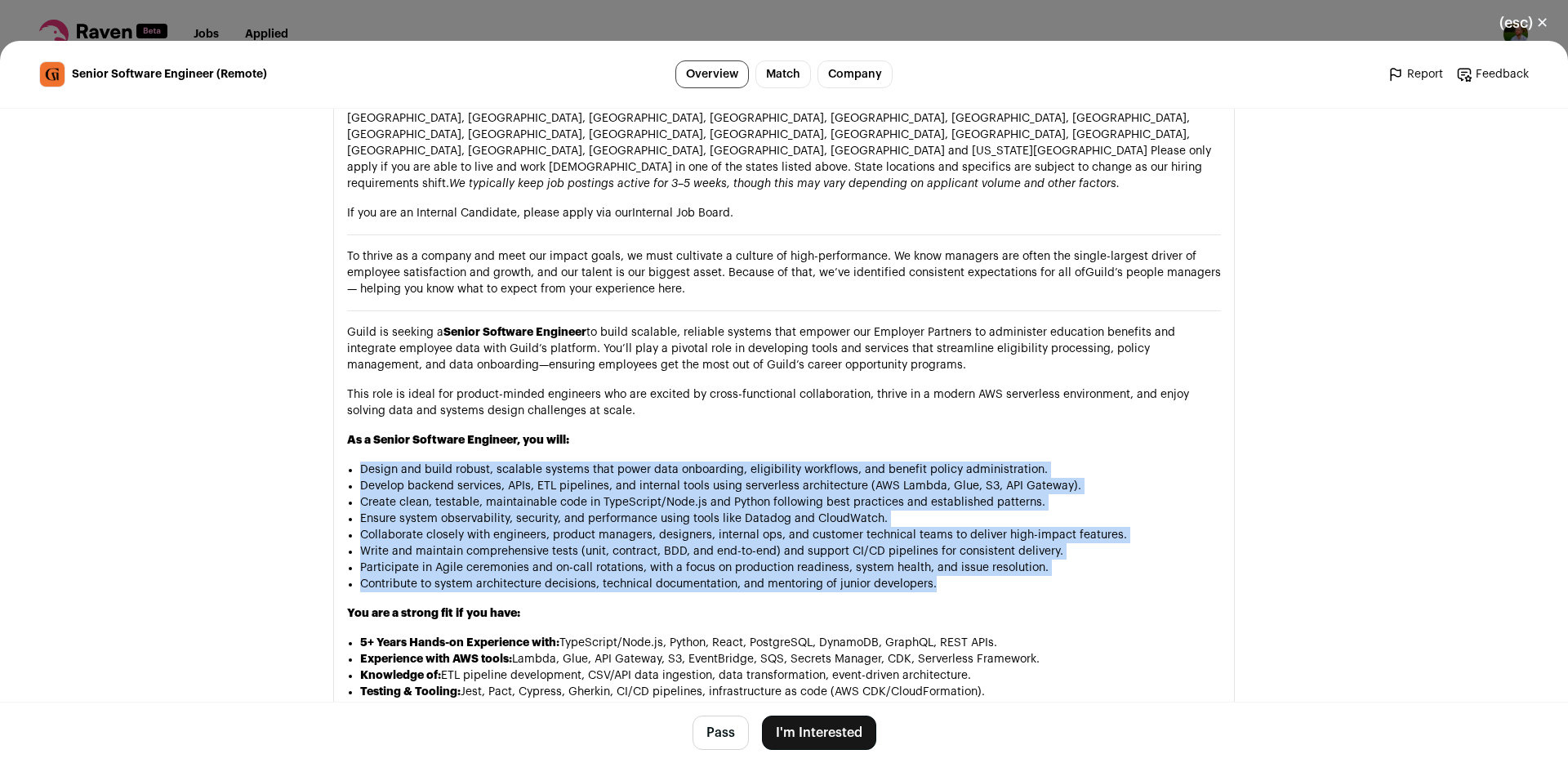
drag, startPoint x: 571, startPoint y: 534, endPoint x: 567, endPoint y: 420, distance: 114.1
click at [567, 461] on ul "Design and build robust, scalable systems that power data onboarding, eligibili…" at bounding box center [791, 527] width 861 height 131
click at [567, 461] on li "Design and build robust, scalable systems that power data onboarding, eligibili…" at bounding box center [791, 470] width 861 height 16
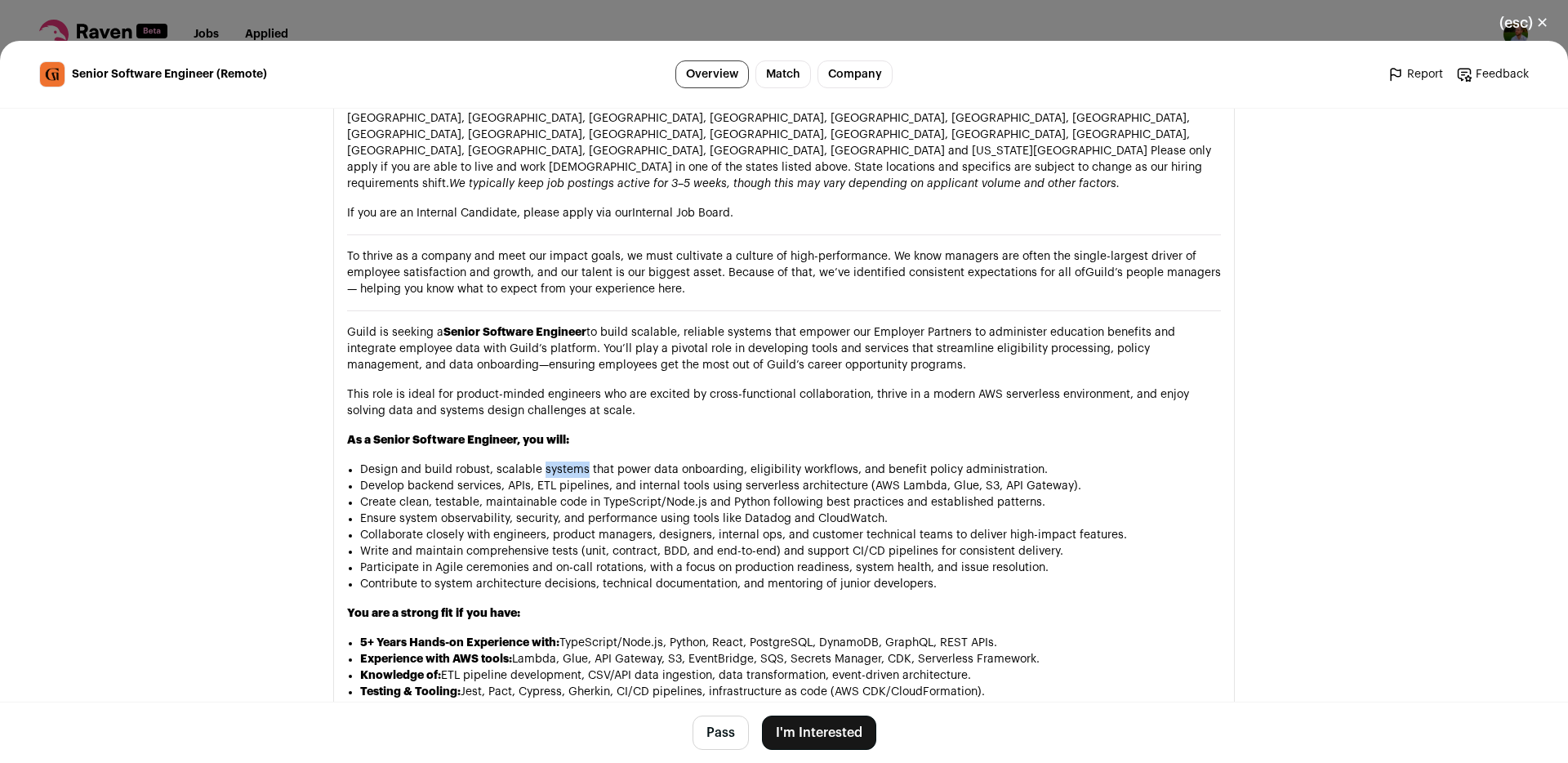
click at [567, 461] on li "Design and build robust, scalable systems that power data onboarding, eligibili…" at bounding box center [791, 470] width 861 height 16
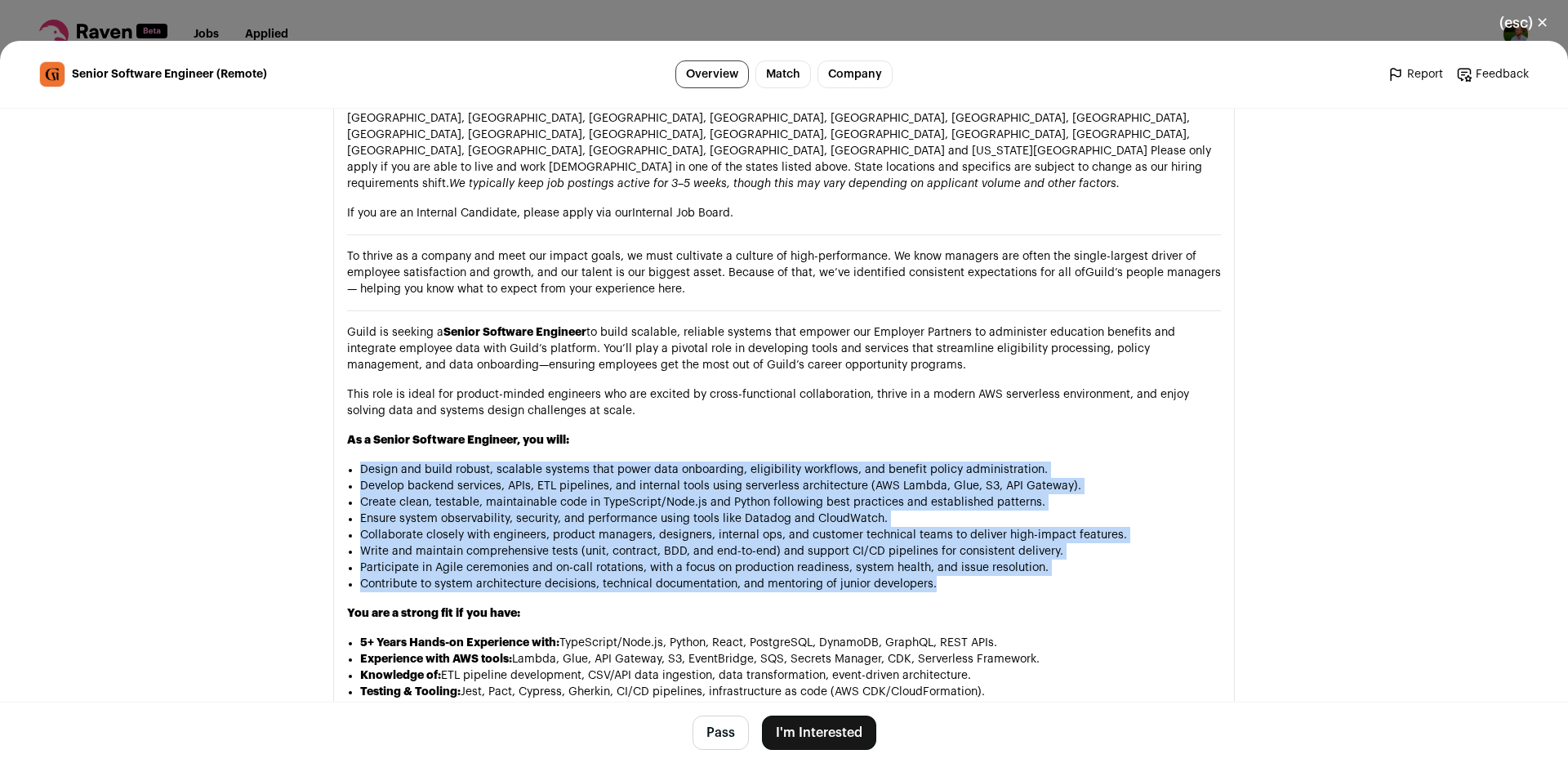
drag, startPoint x: 567, startPoint y: 420, endPoint x: 598, endPoint y: 537, distance: 121.0
click at [598, 537] on ul "Design and build robust, scalable systems that power data onboarding, eligibili…" at bounding box center [791, 527] width 861 height 131
click at [597, 576] on li "Contribute to system architecture decisions, technical documentation, and mento…" at bounding box center [791, 584] width 861 height 16
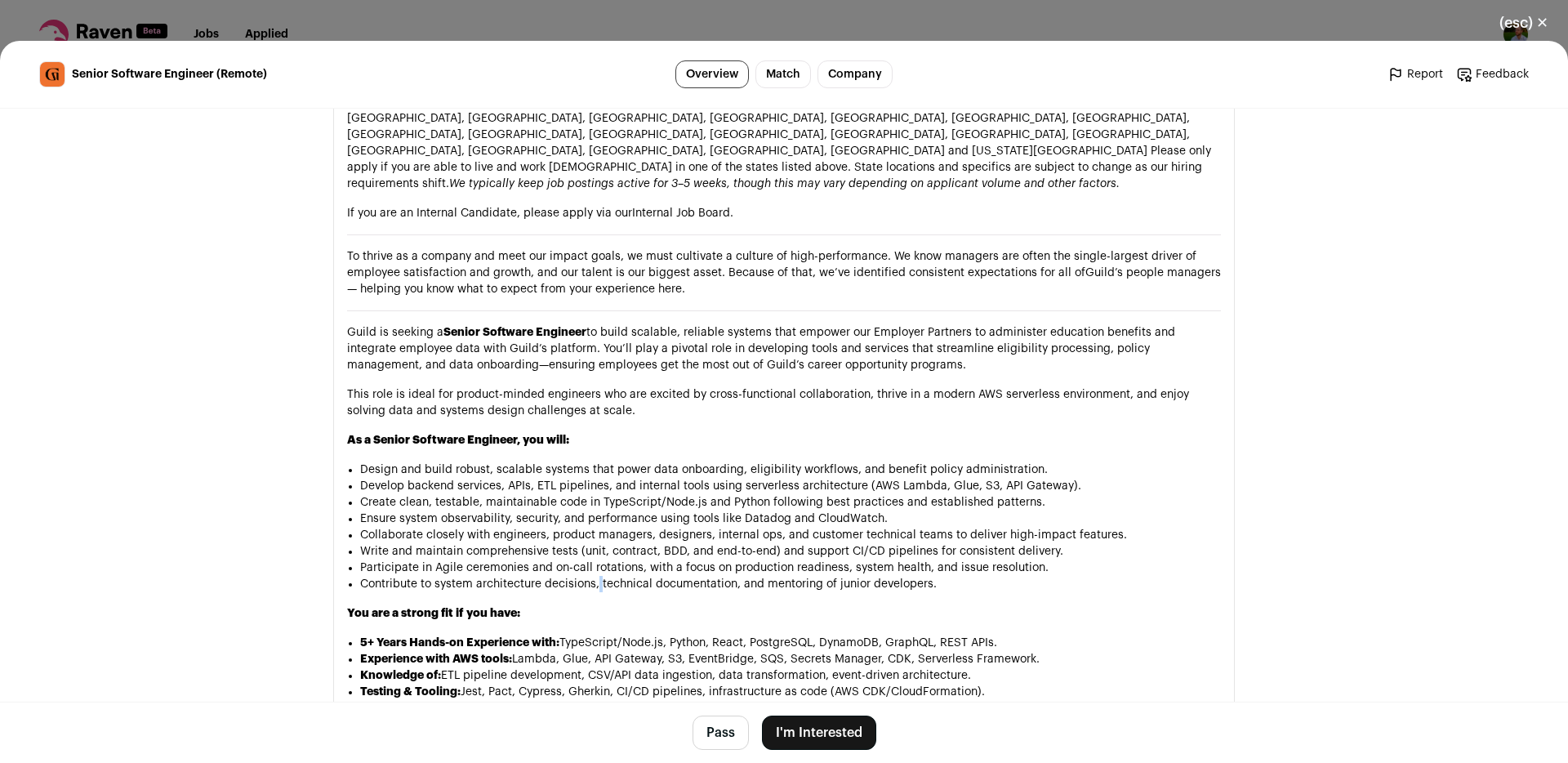
click at [597, 576] on li "Contribute to system architecture decisions, technical documentation, and mento…" at bounding box center [791, 584] width 861 height 16
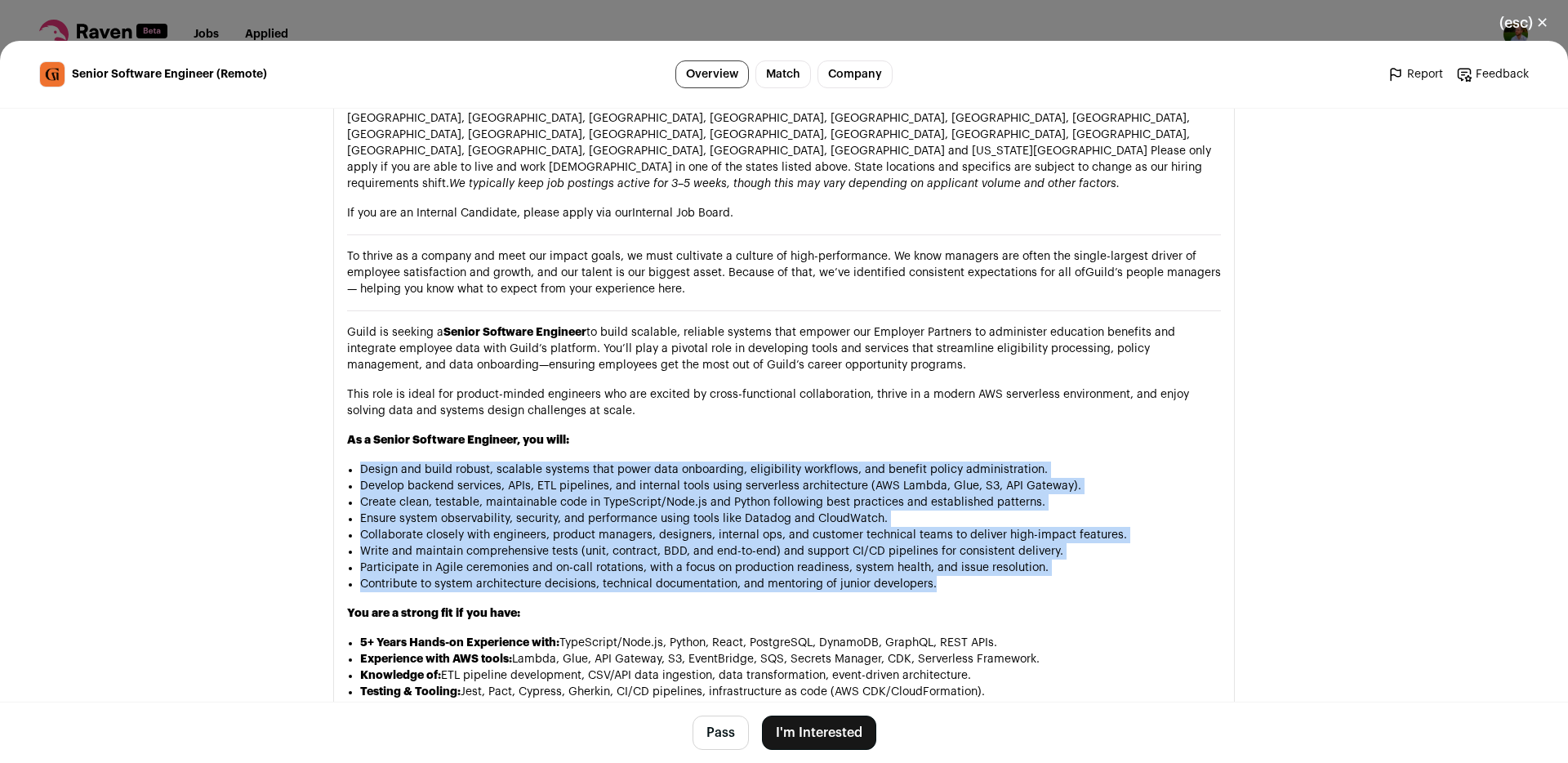
drag, startPoint x: 597, startPoint y: 537, endPoint x: 579, endPoint y: 417, distance: 121.3
click at [579, 461] on ul "Design and build robust, scalable systems that power data onboarding, eligibili…" at bounding box center [791, 527] width 861 height 131
click at [579, 461] on li "Design and build robust, scalable systems that power data onboarding, eligibili…" at bounding box center [791, 470] width 861 height 16
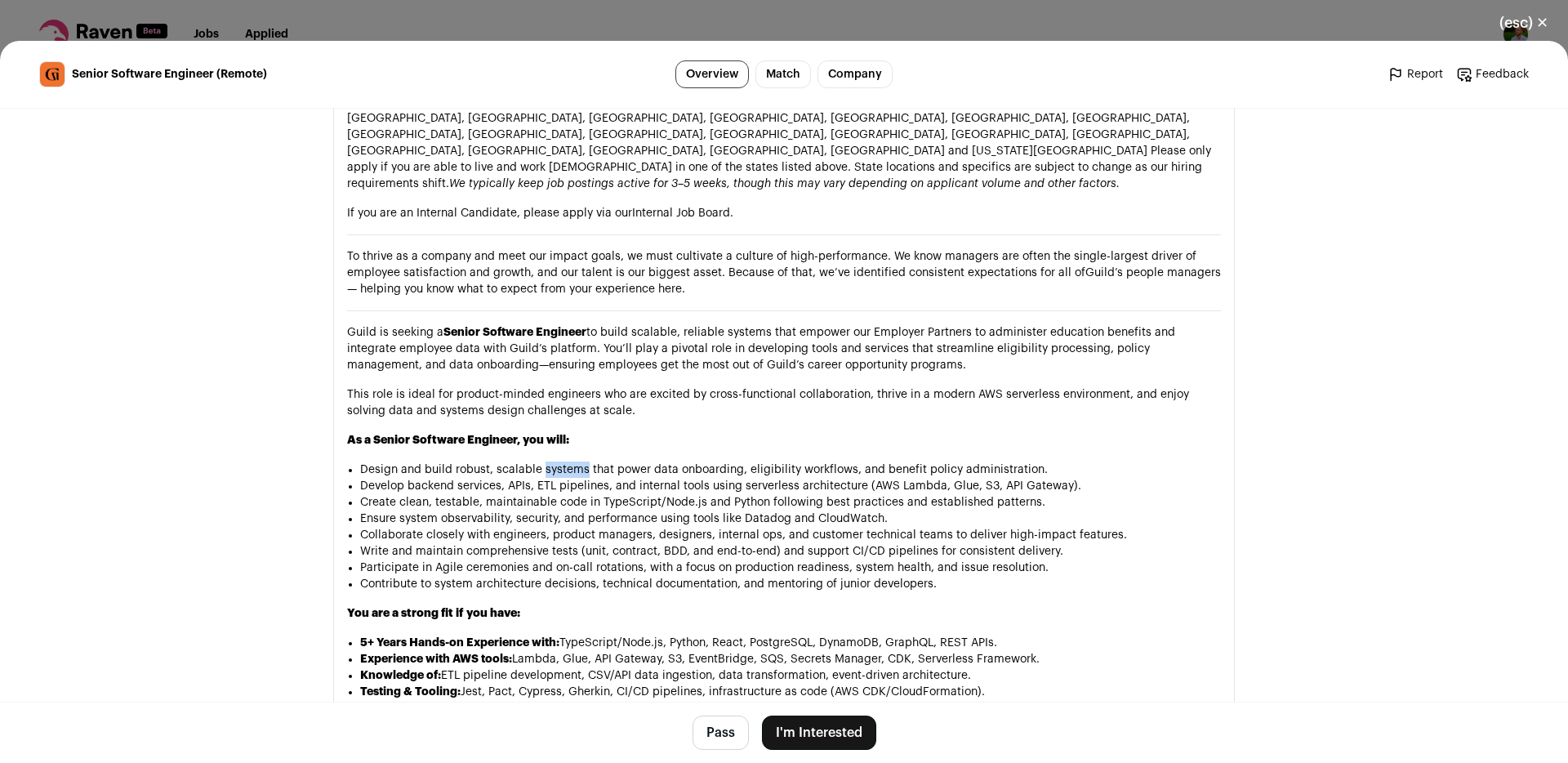
click at [579, 461] on li "Design and build robust, scalable systems that power data onboarding, eligibili…" at bounding box center [791, 470] width 861 height 16
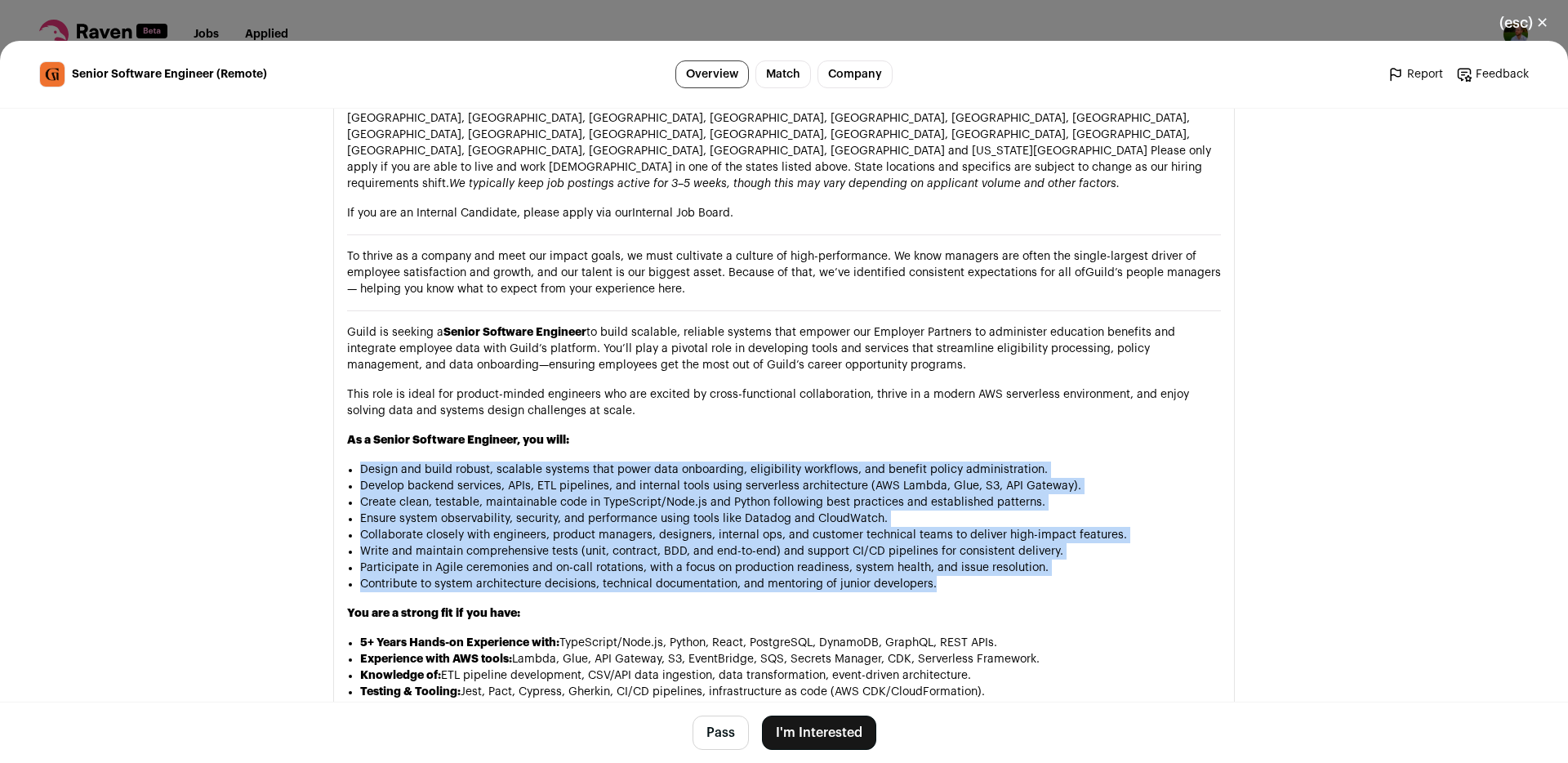
drag, startPoint x: 579, startPoint y: 417, endPoint x: 594, endPoint y: 529, distance: 113.0
click at [594, 529] on ul "Design and build robust, scalable systems that power data onboarding, eligibili…" at bounding box center [791, 527] width 861 height 131
click at [594, 576] on li "Contribute to system architecture decisions, technical documentation, and mento…" at bounding box center [791, 584] width 861 height 16
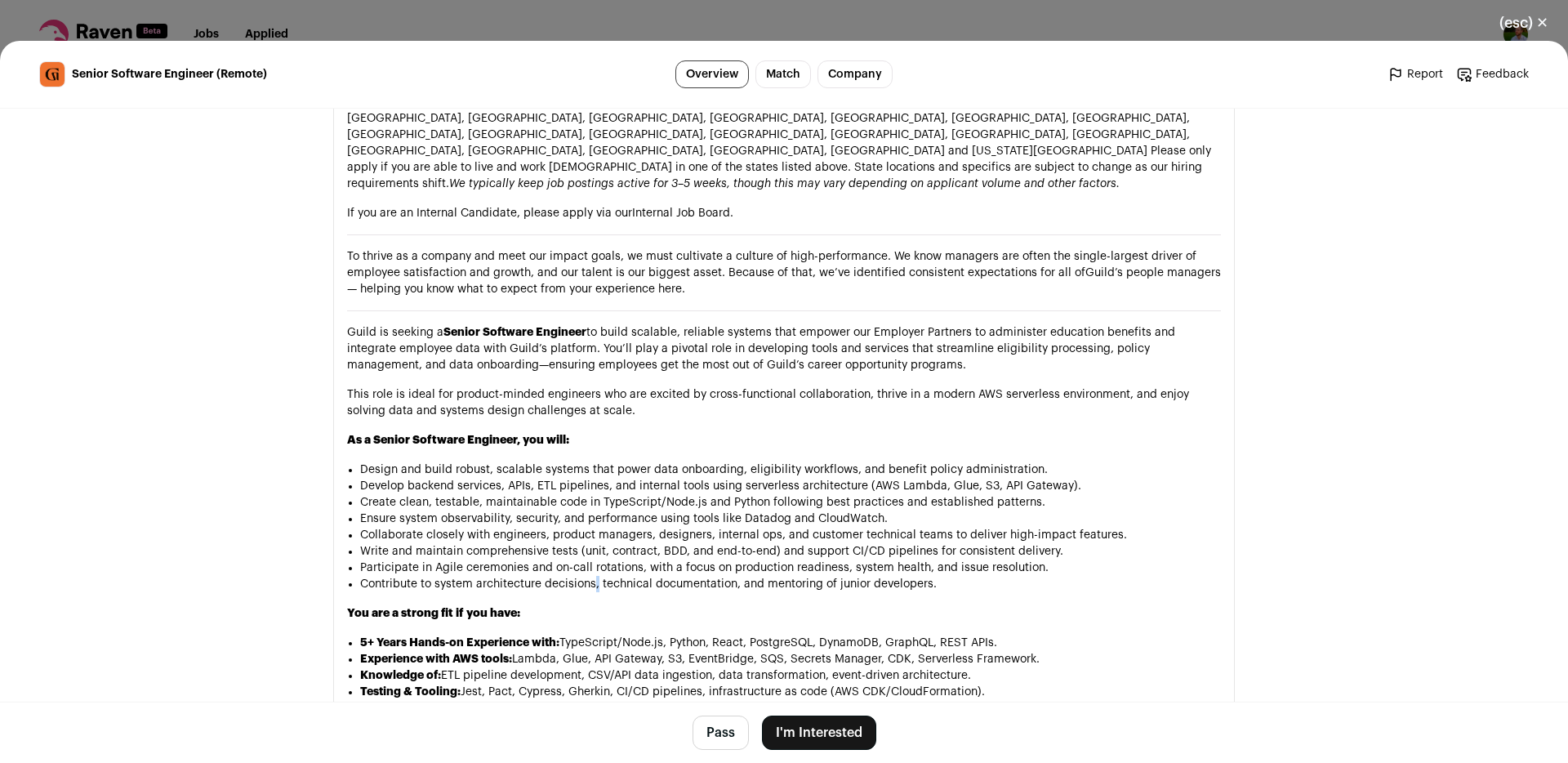
click at [594, 576] on li "Contribute to system architecture decisions, technical documentation, and mento…" at bounding box center [791, 584] width 861 height 16
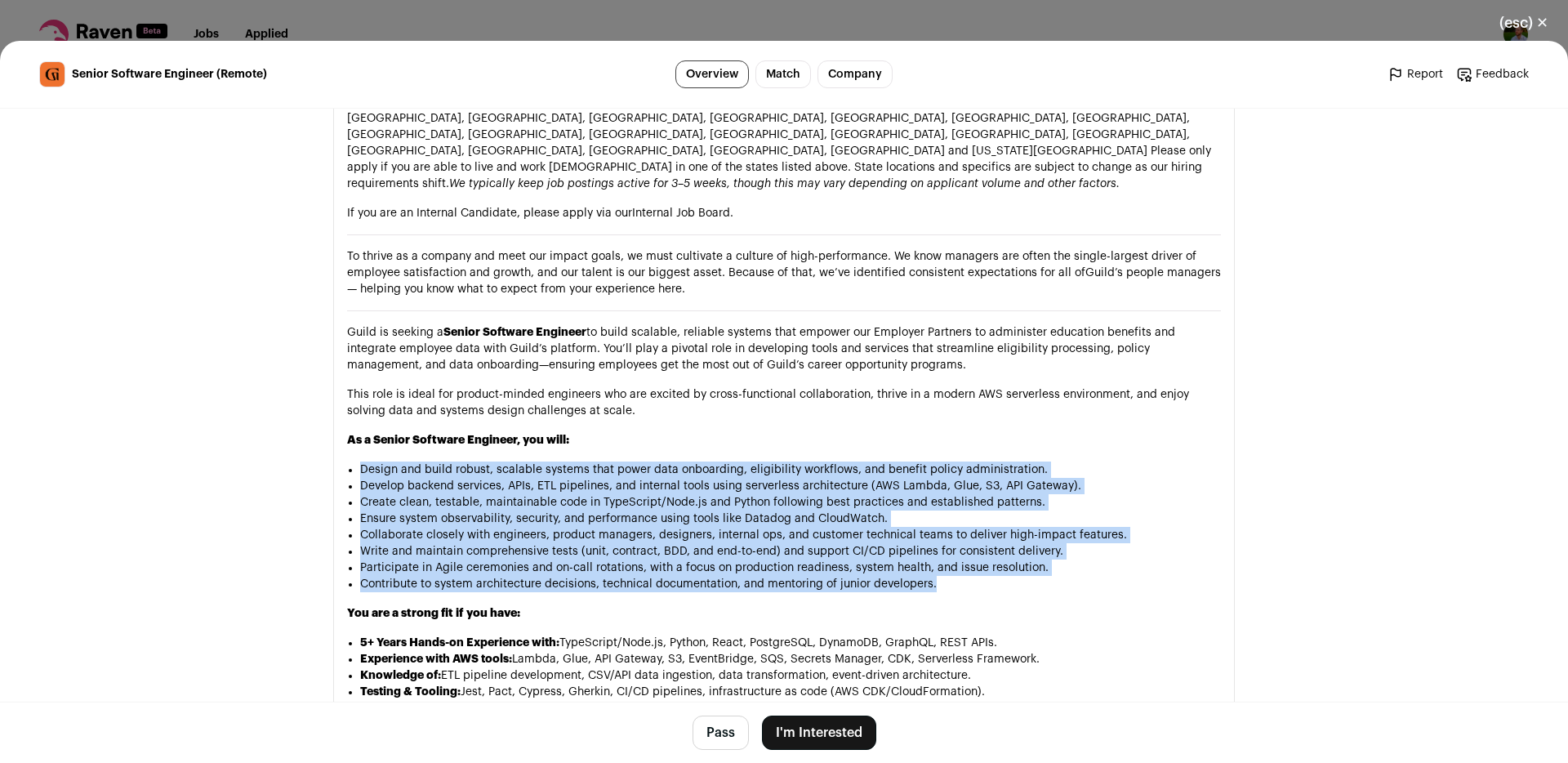
drag, startPoint x: 592, startPoint y: 528, endPoint x: 597, endPoint y: 416, distance: 112.1
click at [597, 461] on ul "Design and build robust, scalable systems that power data onboarding, eligibili…" at bounding box center [791, 527] width 861 height 131
click at [597, 461] on li "Design and build robust, scalable systems that power data onboarding, eligibili…" at bounding box center [791, 470] width 861 height 16
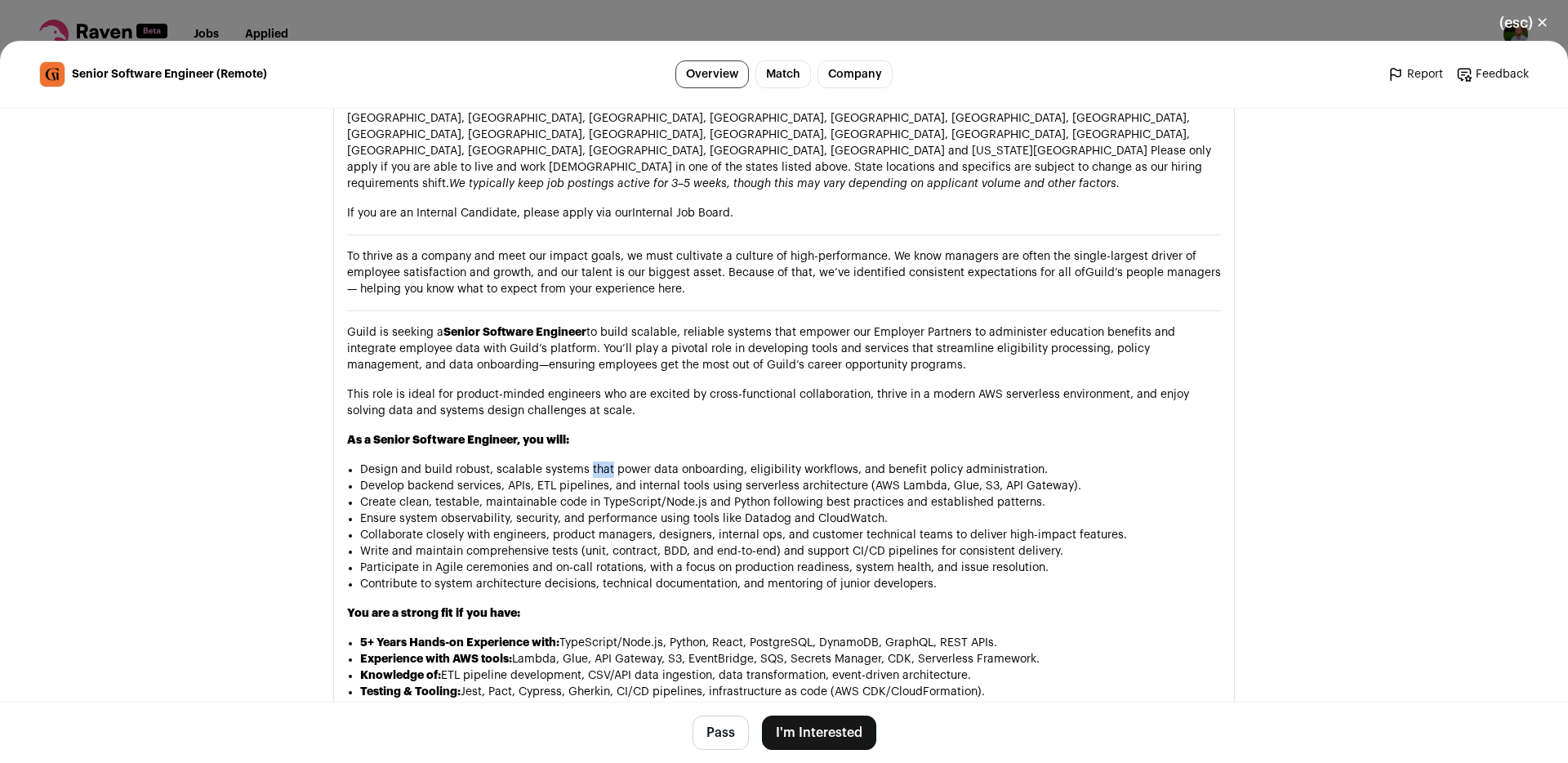
click at [597, 461] on li "Design and build robust, scalable systems that power data onboarding, eligibili…" at bounding box center [791, 470] width 861 height 16
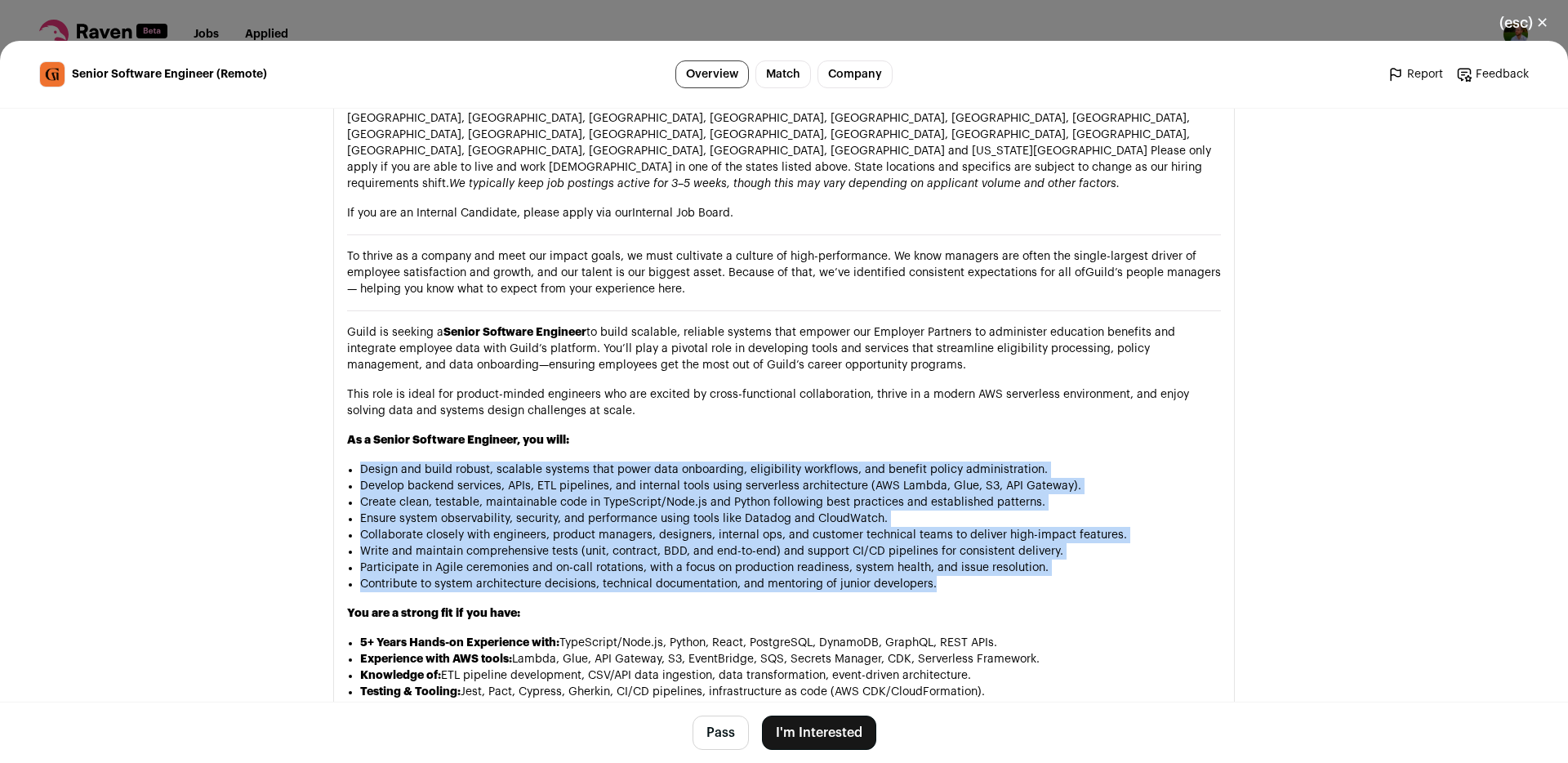
drag, startPoint x: 597, startPoint y: 416, endPoint x: 611, endPoint y: 538, distance: 122.8
click at [611, 538] on ul "Design and build robust, scalable systems that power data onboarding, eligibili…" at bounding box center [791, 527] width 861 height 131
click at [611, 576] on li "Contribute to system architecture decisions, technical documentation, and mento…" at bounding box center [791, 584] width 861 height 16
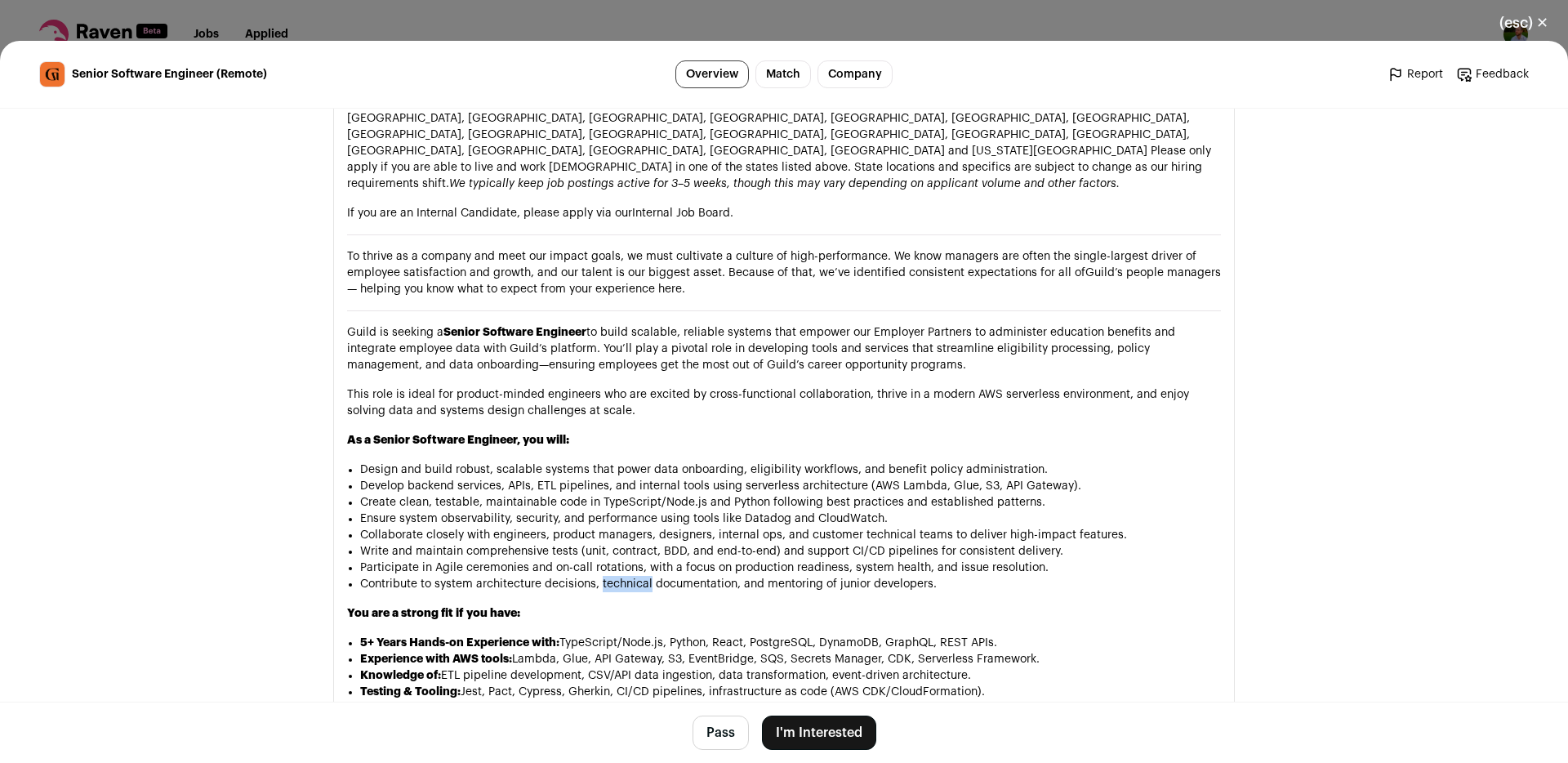
click at [611, 576] on li "Contribute to system architecture decisions, technical documentation, and mento…" at bounding box center [791, 584] width 861 height 16
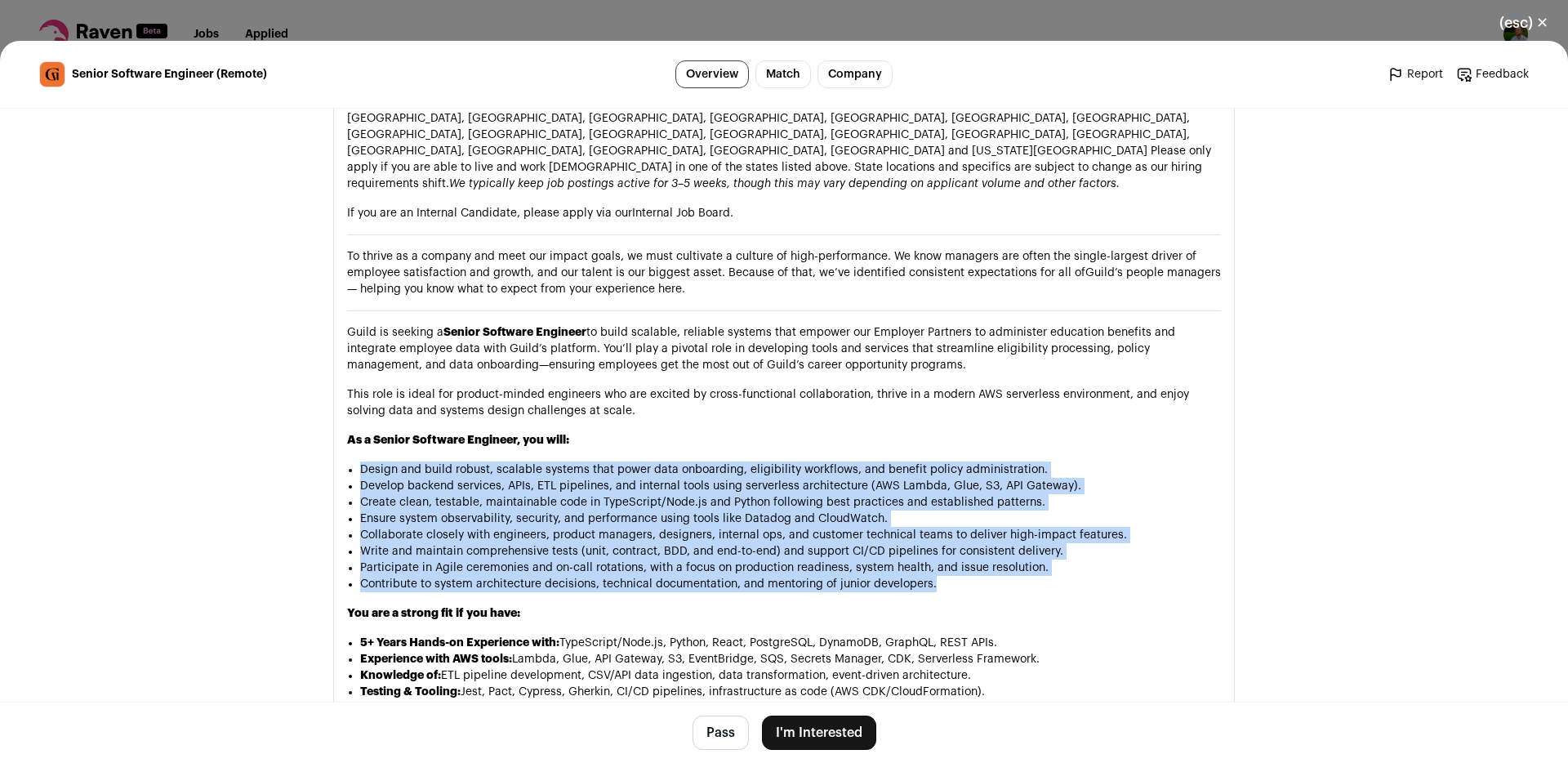
drag, startPoint x: 611, startPoint y: 538, endPoint x: 604, endPoint y: 427, distance: 111.2
click at [604, 461] on ul "Design and build robust, scalable systems that power data onboarding, eligibili…" at bounding box center [791, 527] width 861 height 131
click at [604, 461] on li "Design and build robust, scalable systems that power data onboarding, eligibili…" at bounding box center [791, 470] width 861 height 16
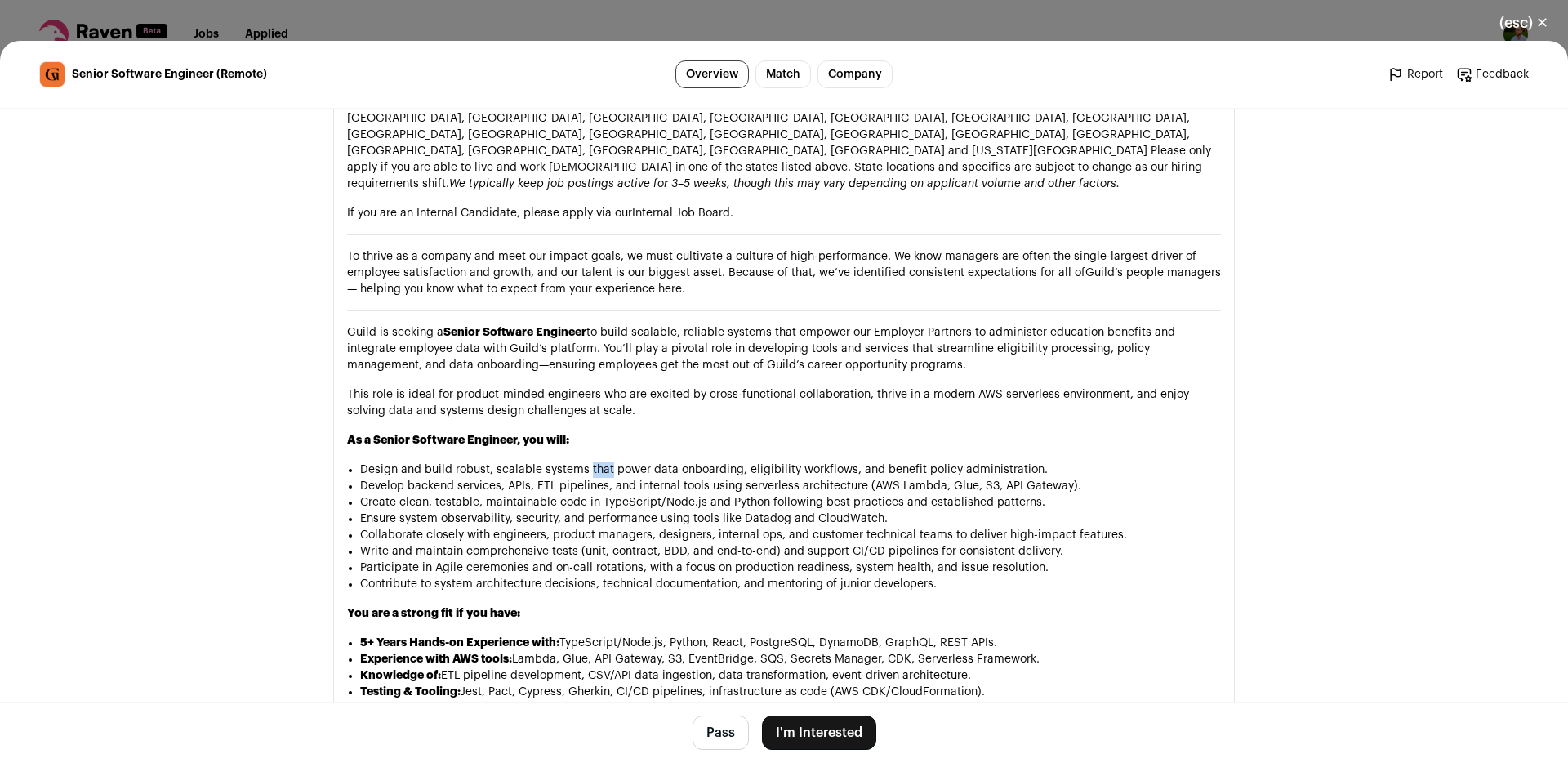
click at [604, 461] on li "Design and build robust, scalable systems that power data onboarding, eligibili…" at bounding box center [791, 470] width 861 height 16
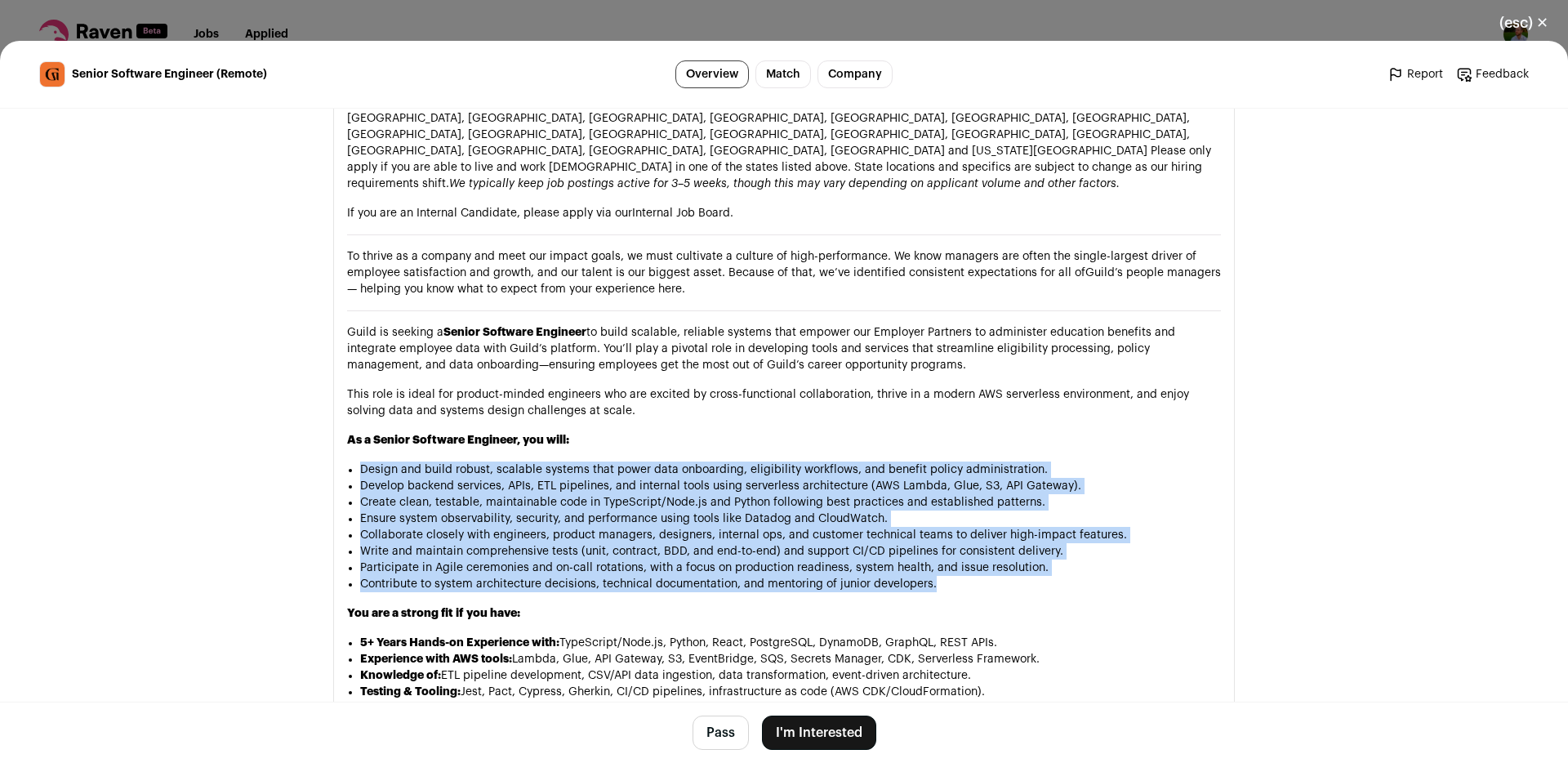
drag, startPoint x: 604, startPoint y: 427, endPoint x: 616, endPoint y: 535, distance: 108.7
click at [616, 535] on ul "Design and build robust, scalable systems that power data onboarding, eligibili…" at bounding box center [791, 527] width 861 height 131
click at [616, 576] on li "Contribute to system architecture decisions, technical documentation, and mento…" at bounding box center [791, 584] width 861 height 16
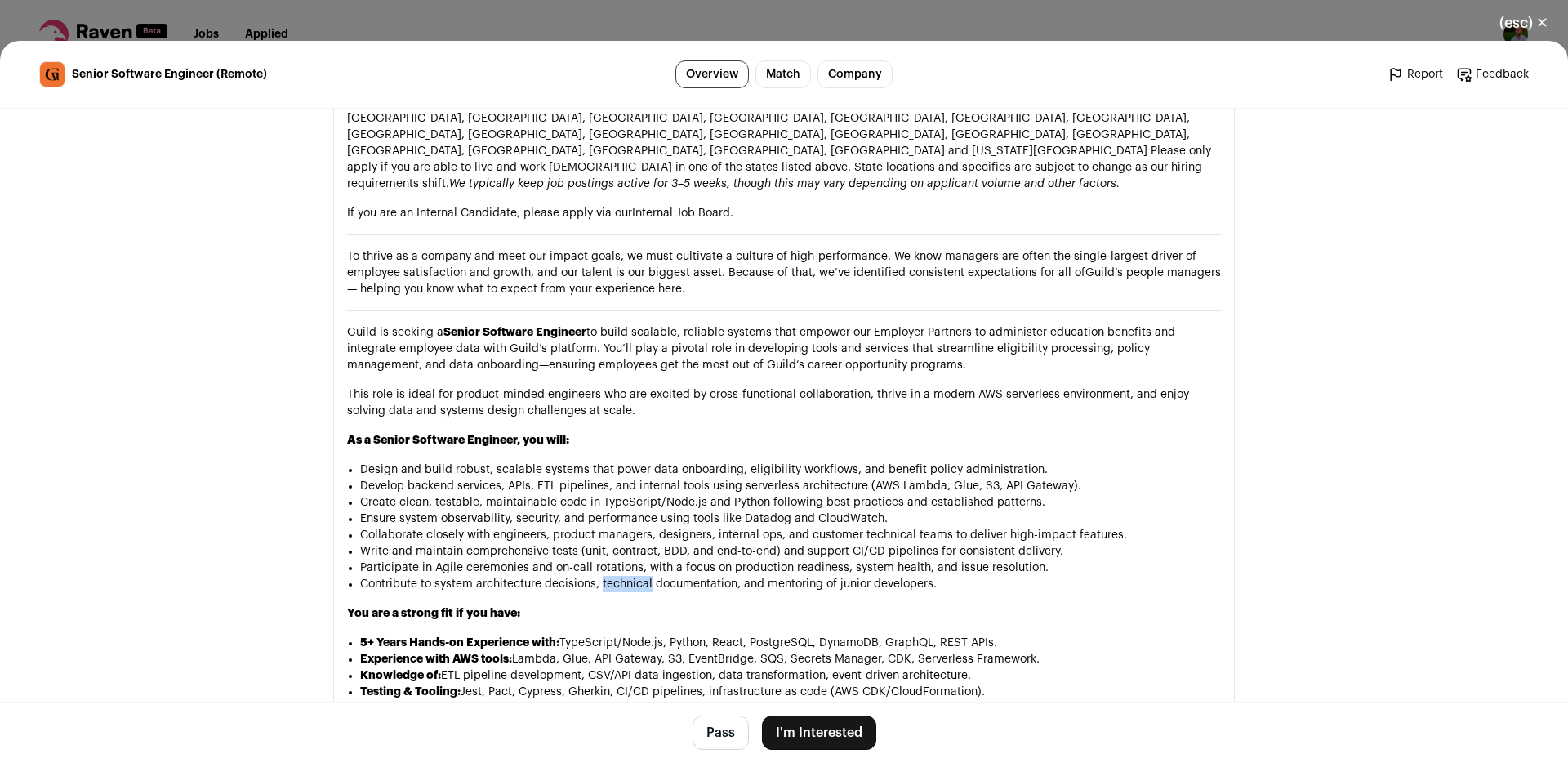
click at [616, 576] on li "Contribute to system architecture decisions, technical documentation, and mento…" at bounding box center [791, 584] width 861 height 16
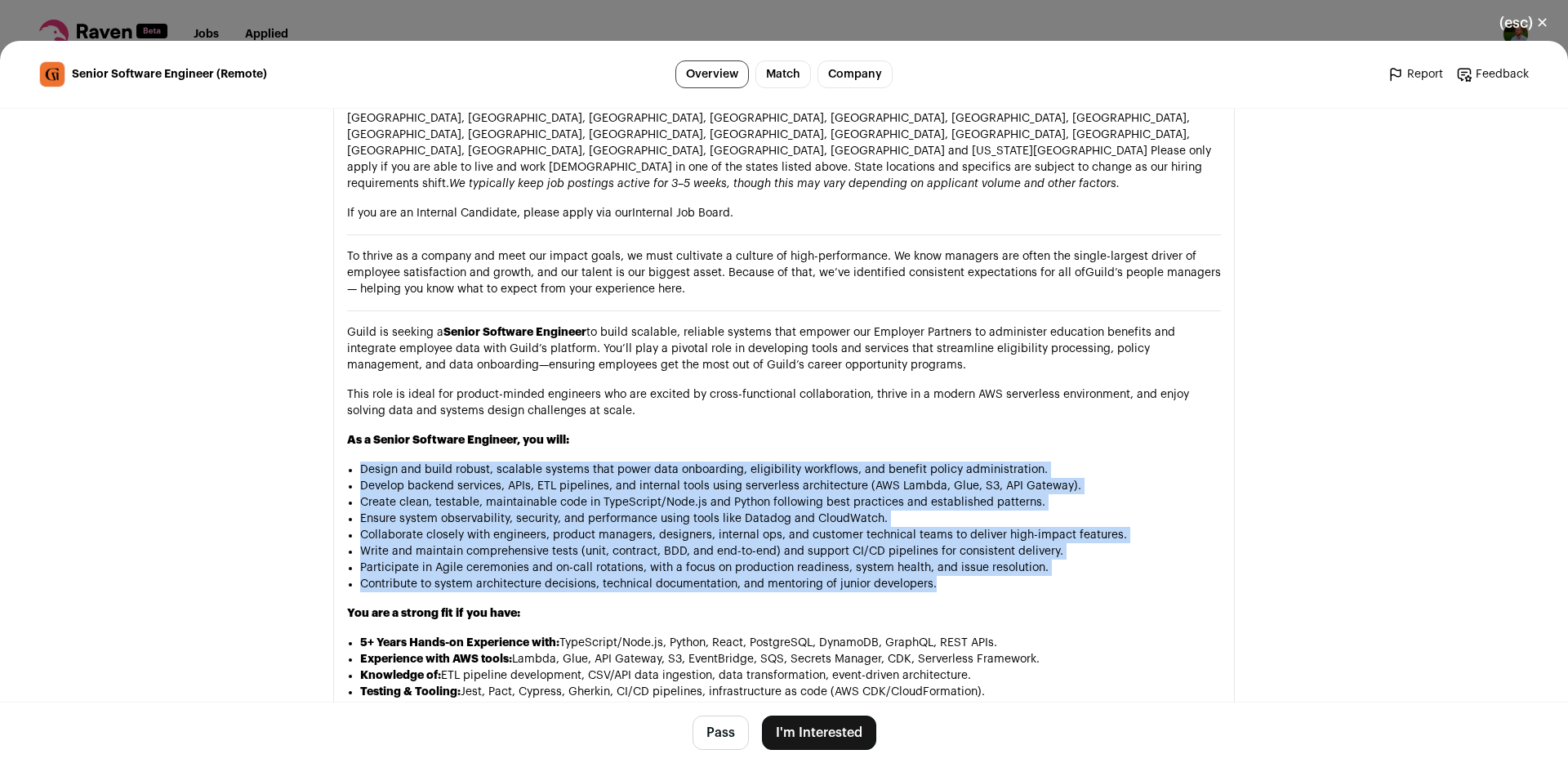
drag, startPoint x: 616, startPoint y: 535, endPoint x: 632, endPoint y: 413, distance: 123.0
click at [632, 461] on ul "Design and build robust, scalable systems that power data onboarding, eligibili…" at bounding box center [791, 527] width 861 height 131
click at [632, 461] on li "Design and build robust, scalable systems that power data onboarding, eligibili…" at bounding box center [791, 470] width 861 height 16
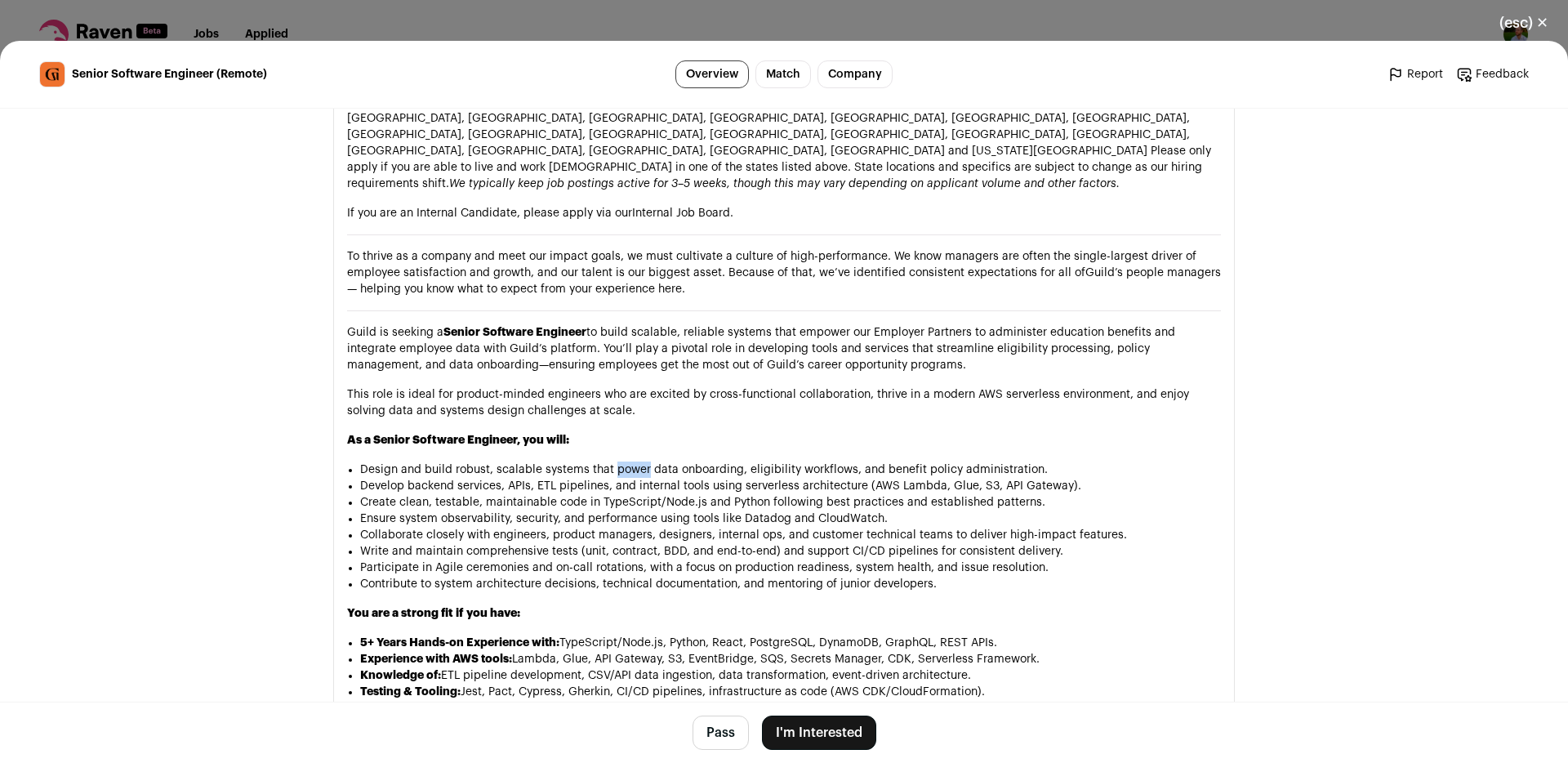
click at [632, 461] on li "Design and build robust, scalable systems that power data onboarding, eligibili…" at bounding box center [791, 470] width 861 height 16
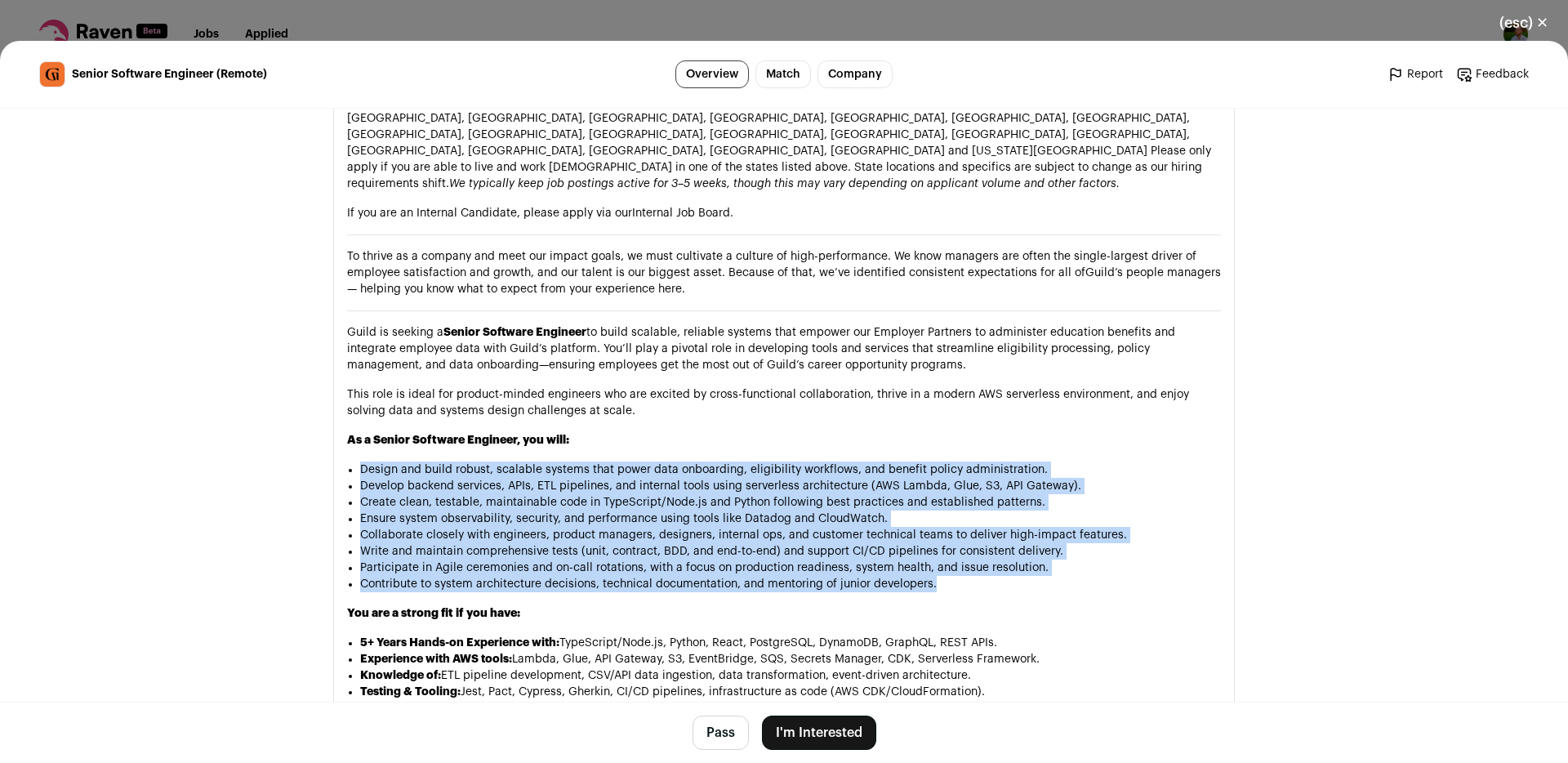
drag, startPoint x: 632, startPoint y: 413, endPoint x: 655, endPoint y: 534, distance: 123.2
click at [655, 534] on ul "Design and build robust, scalable systems that power data onboarding, eligibili…" at bounding box center [791, 527] width 861 height 131
click at [655, 576] on li "Contribute to system architecture decisions, technical documentation, and mento…" at bounding box center [791, 584] width 861 height 16
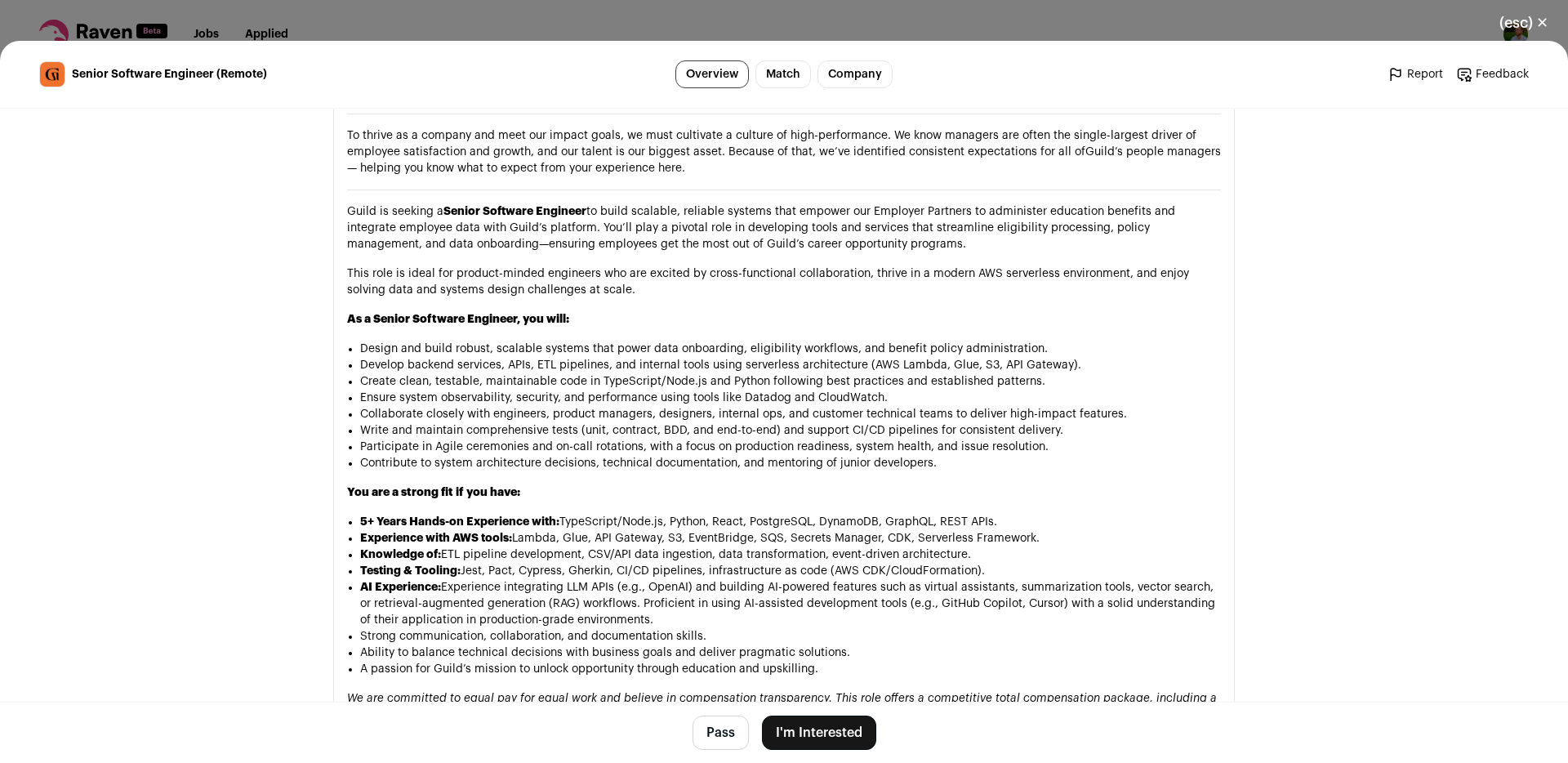
scroll to position [1006, 0]
click at [976, 338] on li "Design and build robust, scalable systems that power data onboarding, eligibili…" at bounding box center [791, 347] width 861 height 16
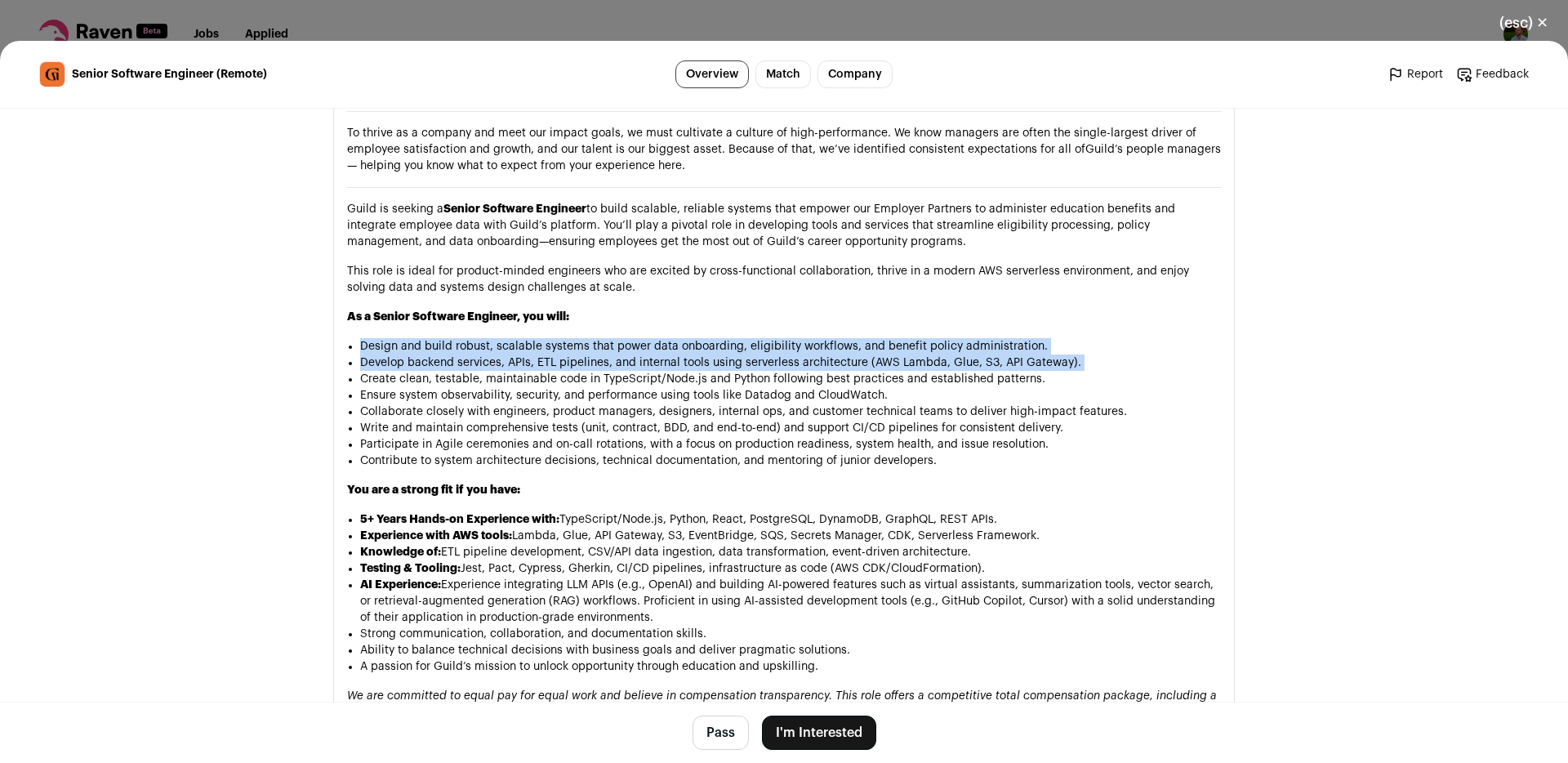
drag, startPoint x: 976, startPoint y: 297, endPoint x: 969, endPoint y: 307, distance: 12.2
click at [969, 338] on ul "Design and build robust, scalable systems that power data onboarding, eligibili…" at bounding box center [791, 404] width 861 height 131
click at [969, 355] on li "Develop backend services, APIs, ETL pipelines, and internal tools using serverl…" at bounding box center [791, 363] width 861 height 16
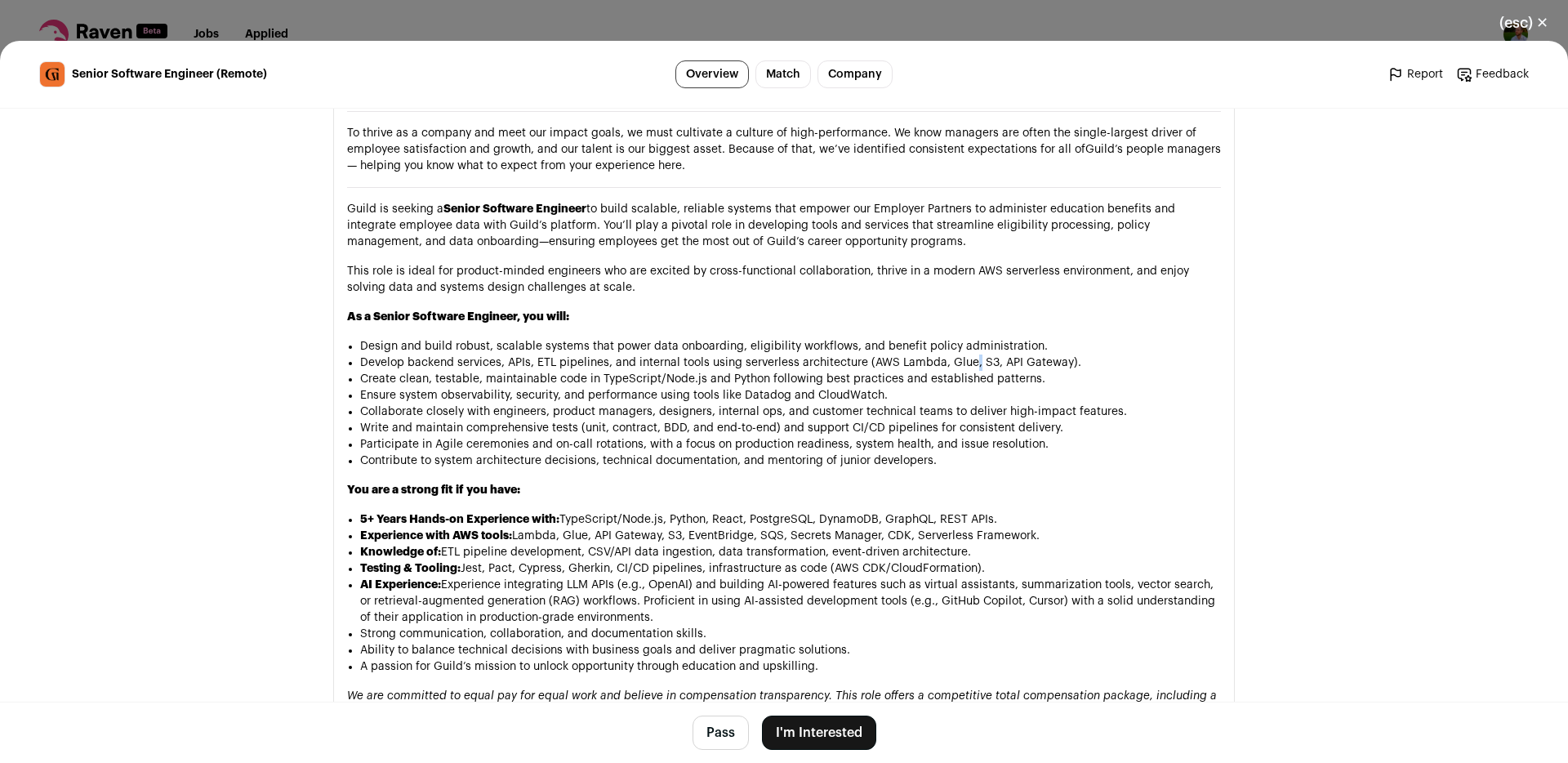
click at [969, 355] on li "Develop backend services, APIs, ETL pipelines, and internal tools using serverl…" at bounding box center [791, 363] width 861 height 16
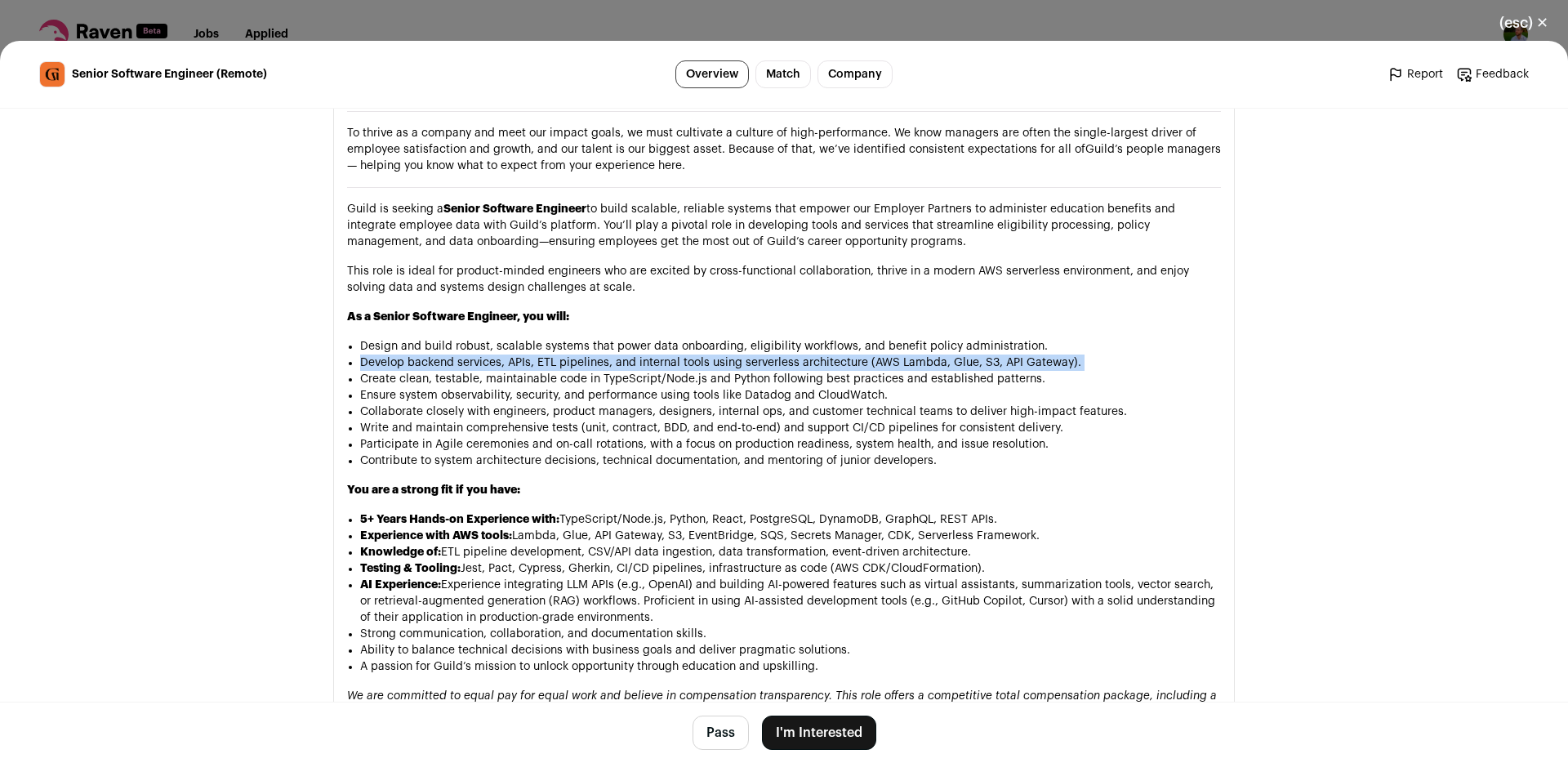
click at [969, 355] on li "Develop backend services, APIs, ETL pipelines, and internal tools using serverl…" at bounding box center [791, 363] width 861 height 16
click at [763, 355] on li "Develop backend services, APIs, ETL pipelines, and internal tools using serverl…" at bounding box center [791, 363] width 861 height 16
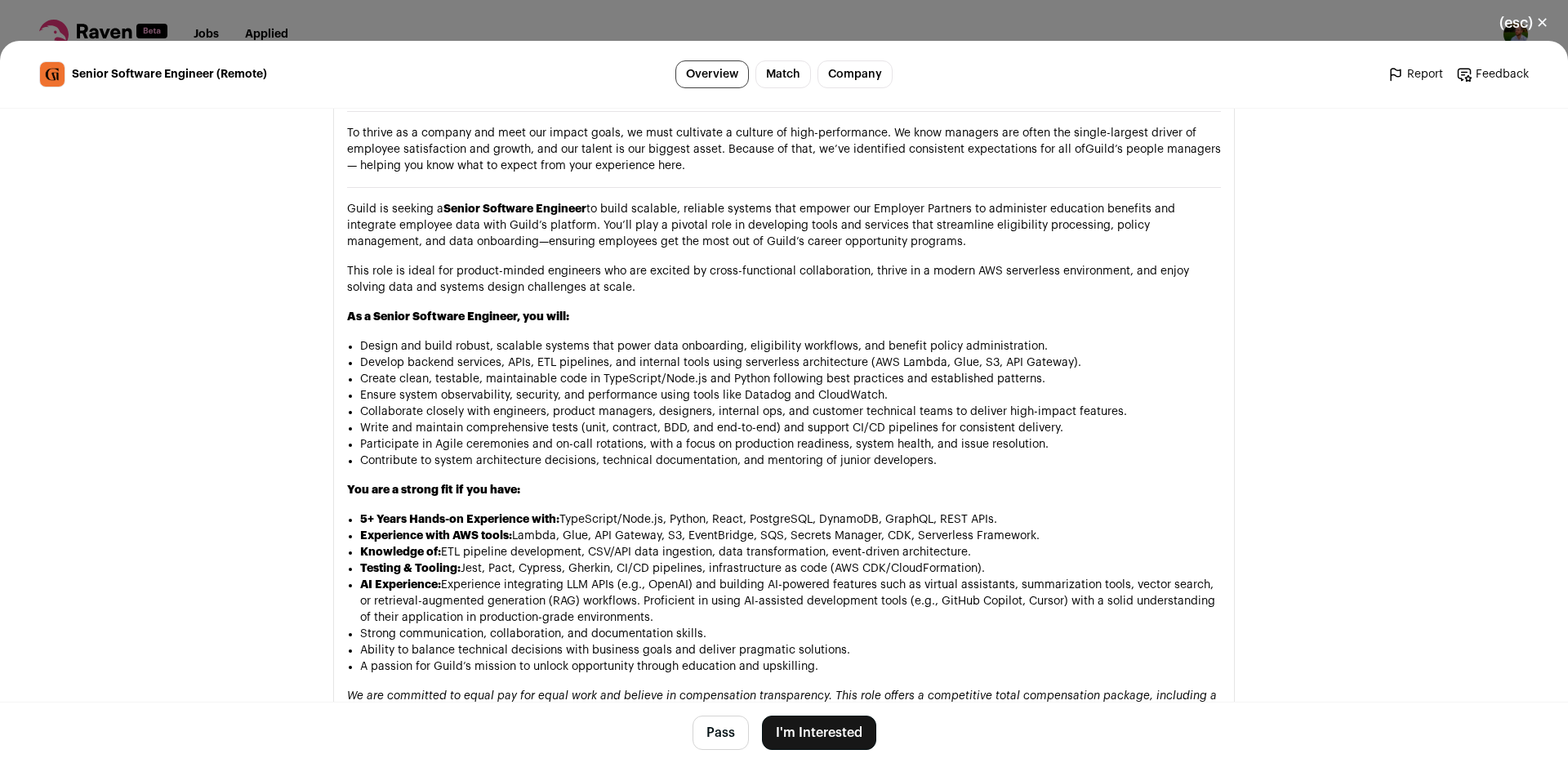
click at [422, 355] on li "Develop backend services, APIs, ETL pipelines, and internal tools using serverl…" at bounding box center [791, 363] width 861 height 16
drag, startPoint x: 422, startPoint y: 314, endPoint x: 596, endPoint y: 316, distance: 174.0
click at [596, 355] on li "Develop backend services, APIs, ETL pipelines, and internal tools using serverl…" at bounding box center [791, 363] width 861 height 16
click at [543, 355] on li "Develop backend services, APIs, ETL pipelines, and internal tools using serverl…" at bounding box center [791, 363] width 861 height 16
drag, startPoint x: 543, startPoint y: 311, endPoint x: 843, endPoint y: 319, distance: 300.1
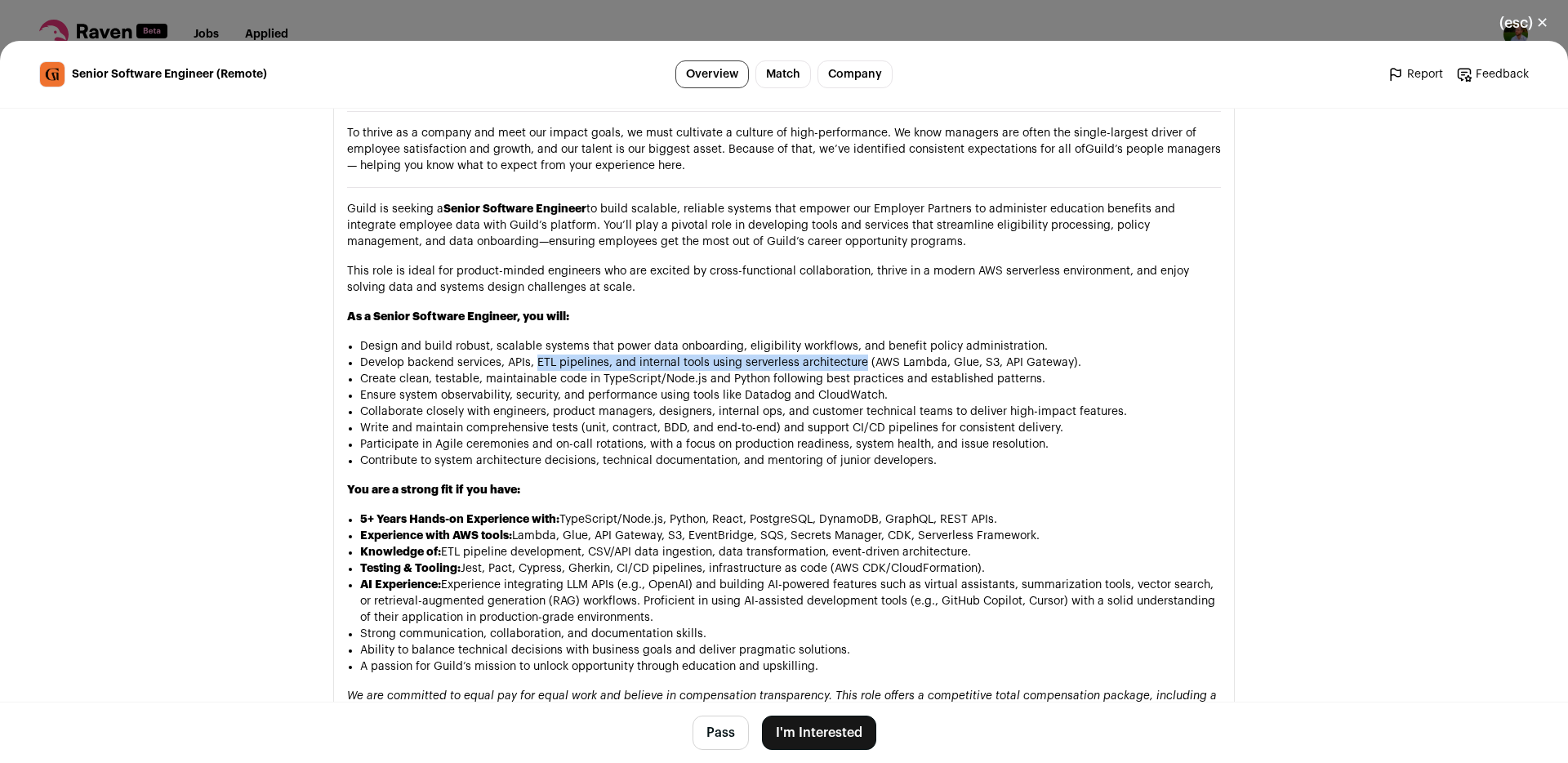
click at [843, 355] on li "Develop backend services, APIs, ETL pipelines, and internal tools using serverl…" at bounding box center [791, 363] width 861 height 16
drag, startPoint x: 843, startPoint y: 319, endPoint x: 539, endPoint y: 315, distance: 304.0
click at [539, 355] on li "Develop backend services, APIs, ETL pipelines, and internal tools using serverl…" at bounding box center [791, 363] width 861 height 16
click at [540, 355] on li "Develop backend services, APIs, ETL pipelines, and internal tools using serverl…" at bounding box center [791, 363] width 861 height 16
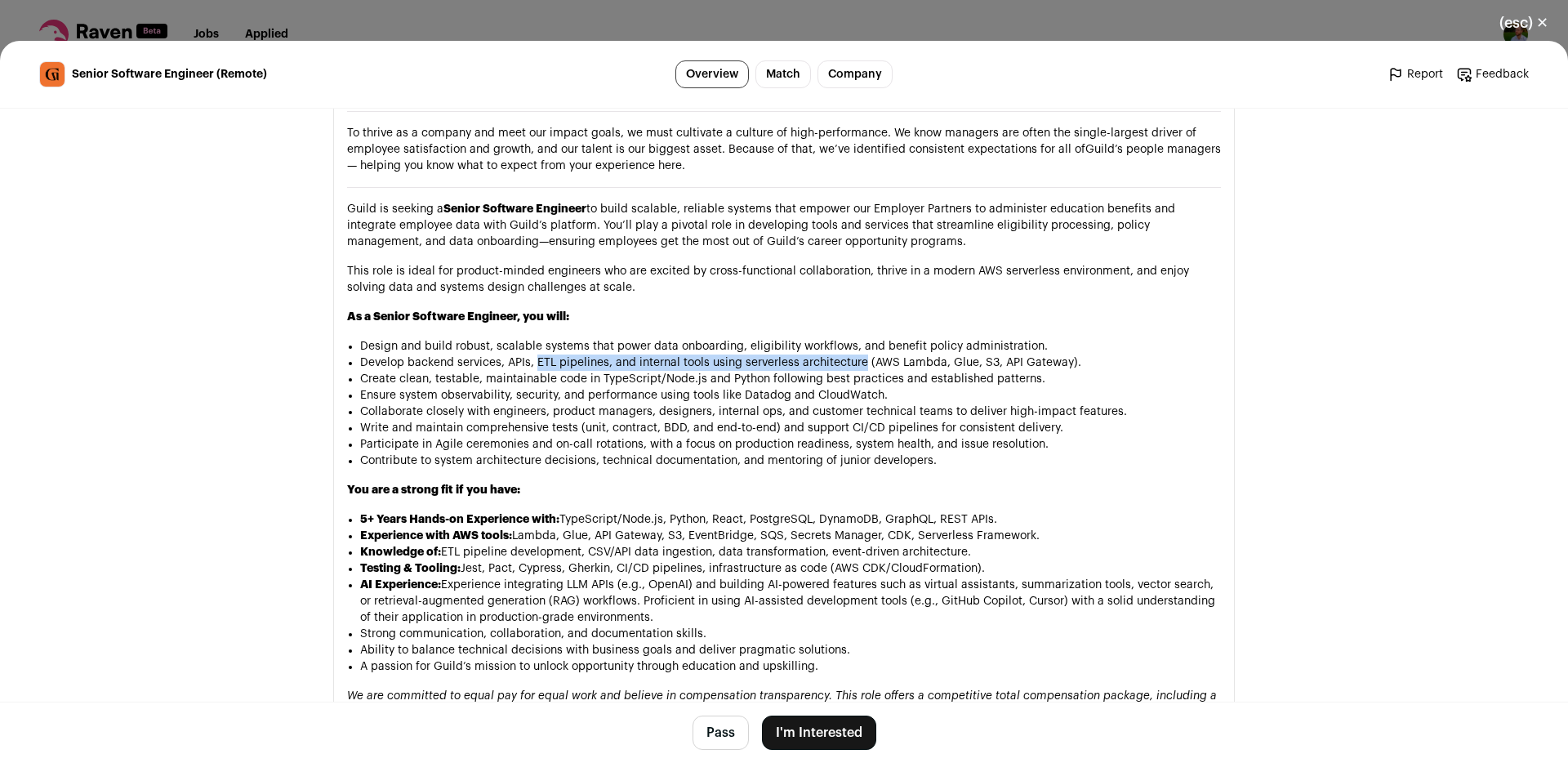
drag, startPoint x: 540, startPoint y: 313, endPoint x: 827, endPoint y: 312, distance: 287.0
click at [827, 355] on li "Develop backend services, APIs, ETL pipelines, and internal tools using serverl…" at bounding box center [791, 363] width 861 height 16
drag, startPoint x: 827, startPoint y: 312, endPoint x: 542, endPoint y: 311, distance: 285.0
click at [542, 355] on li "Develop backend services, APIs, ETL pipelines, and internal tools using serverl…" at bounding box center [791, 363] width 861 height 16
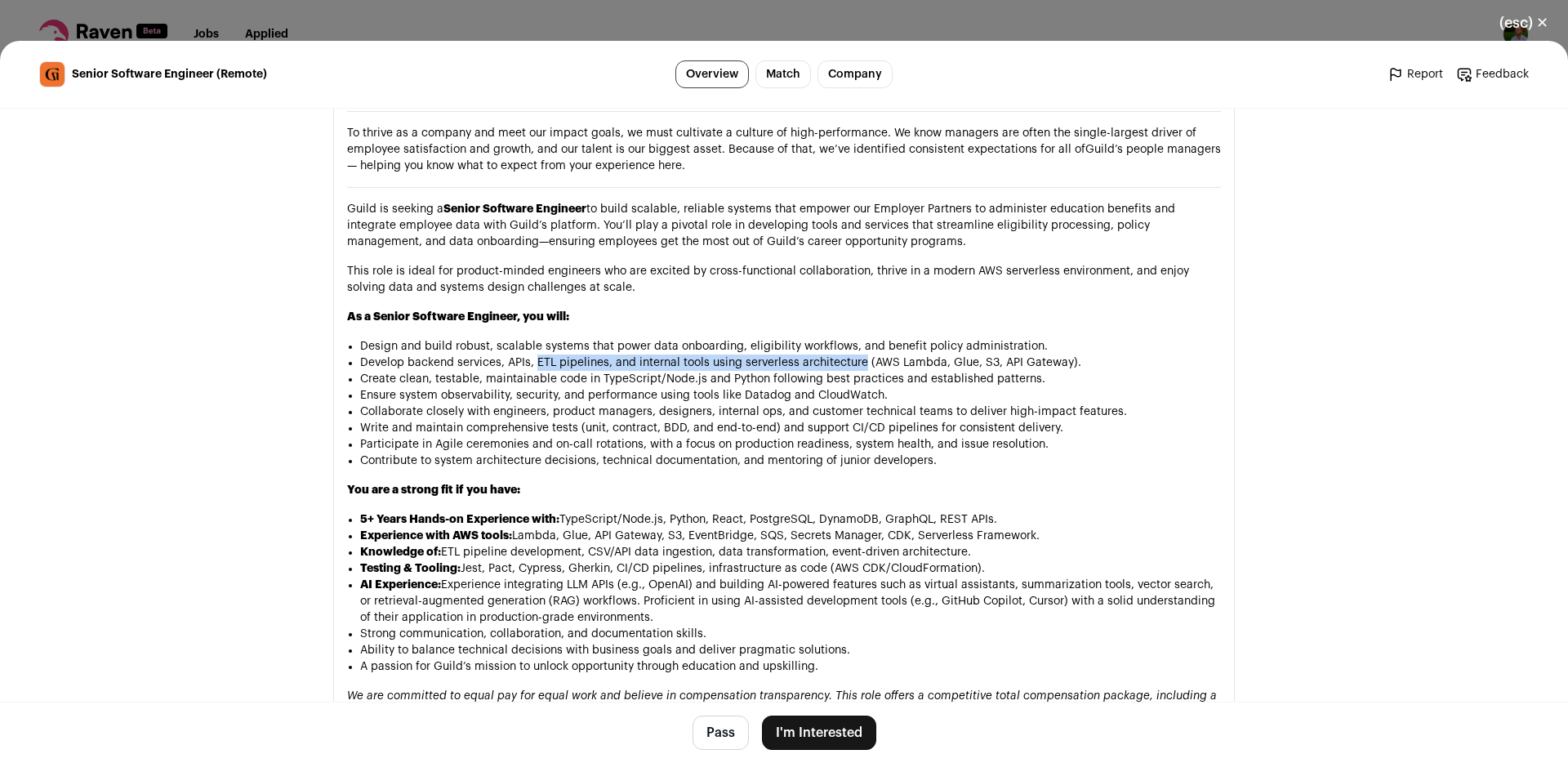
click at [542, 355] on li "Develop backend services, APIs, ETL pipelines, and internal tools using serverl…" at bounding box center [791, 363] width 861 height 16
drag, startPoint x: 542, startPoint y: 311, endPoint x: 750, endPoint y: 311, distance: 208.0
click at [750, 355] on li "Develop backend services, APIs, ETL pipelines, and internal tools using serverl…" at bounding box center [791, 363] width 861 height 16
drag, startPoint x: 750, startPoint y: 311, endPoint x: 450, endPoint y: 322, distance: 300.2
click at [750, 355] on li "Develop backend services, APIs, ETL pipelines, and internal tools using serverl…" at bounding box center [791, 363] width 861 height 16
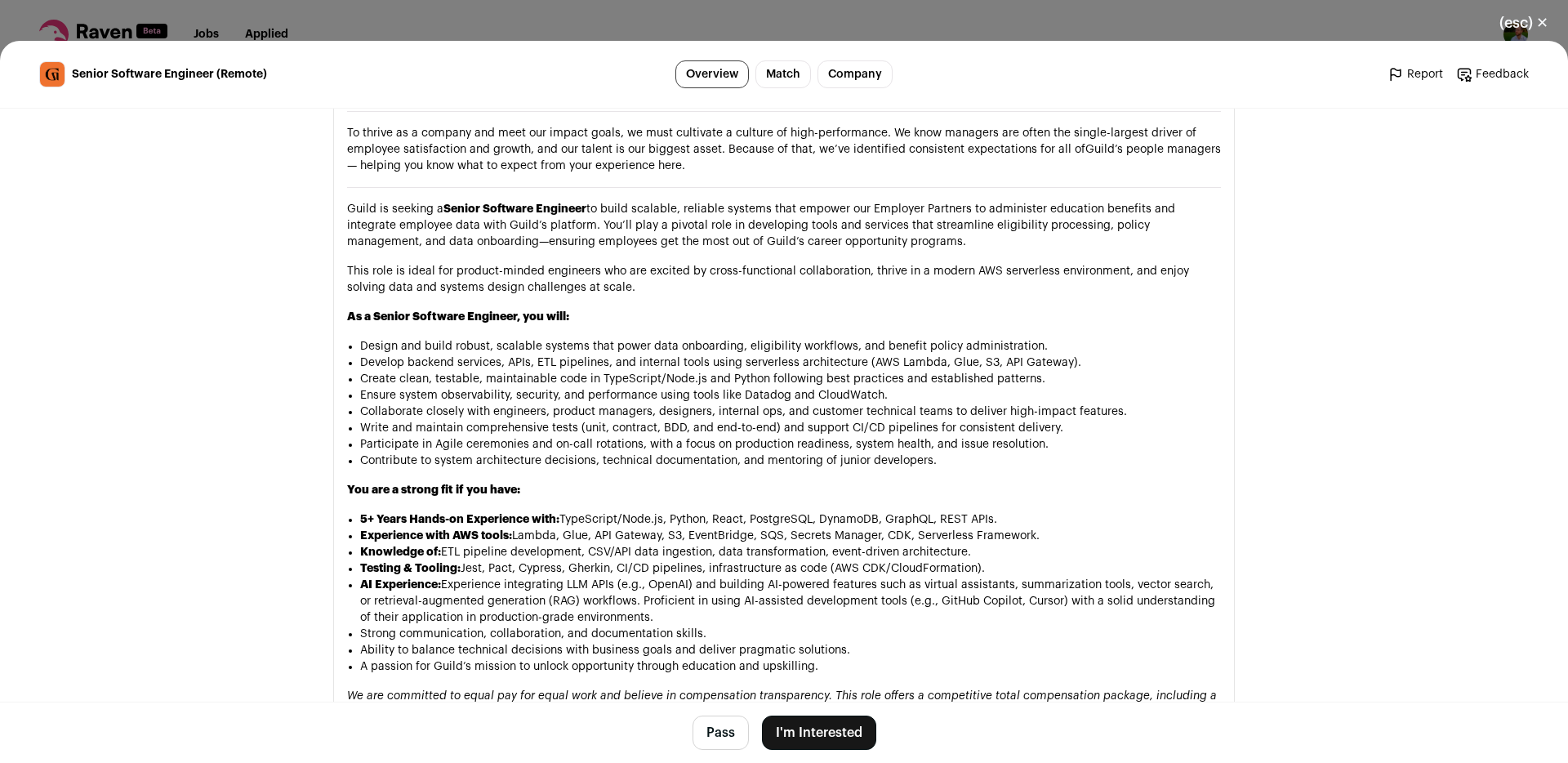
click at [378, 371] on li "Create clean, testable, maintainable code in TypeScript/Node.js and Python foll…" at bounding box center [791, 379] width 861 height 16
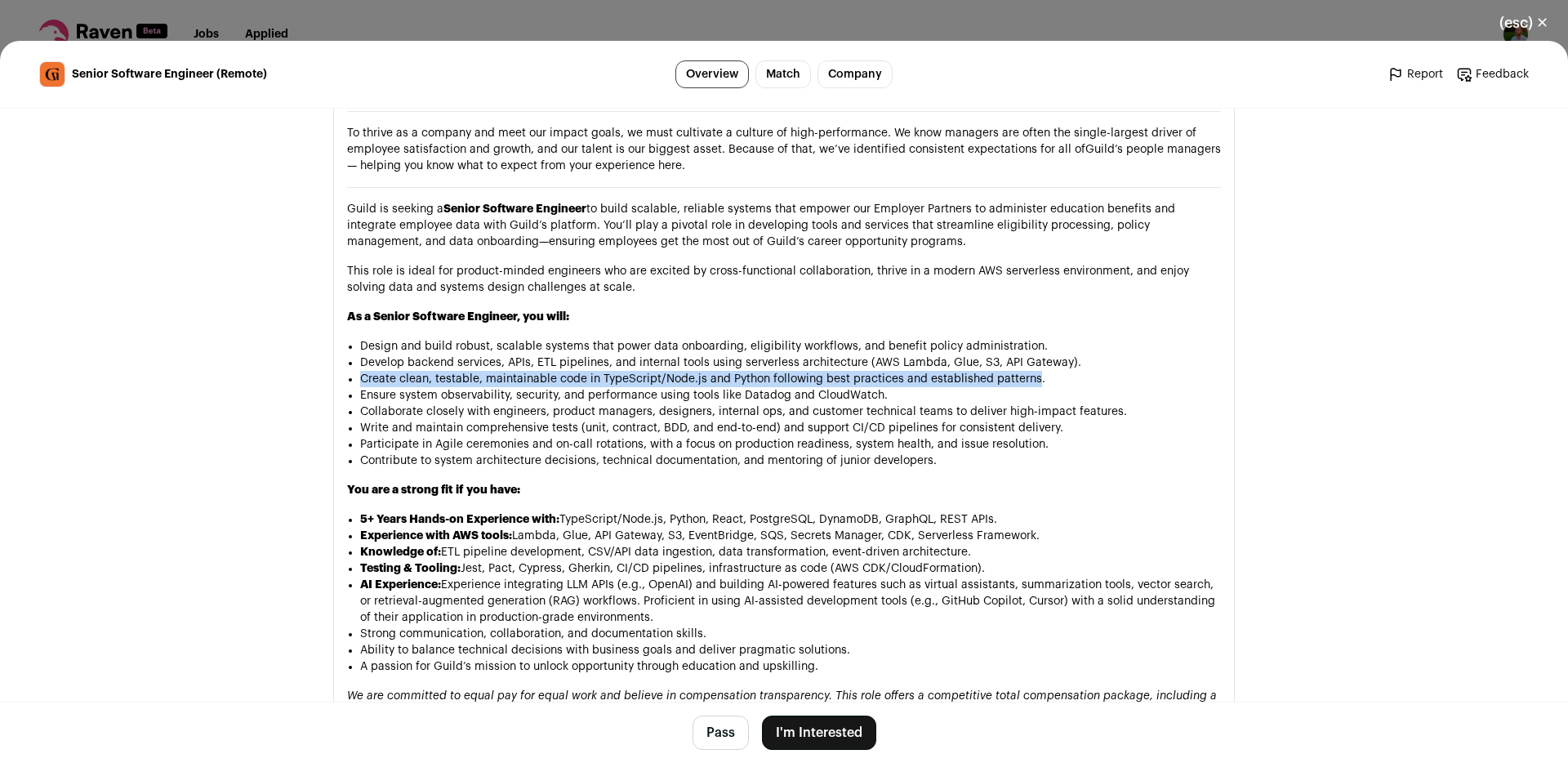
drag, startPoint x: 378, startPoint y: 329, endPoint x: 1025, endPoint y: 334, distance: 647.0
click at [1025, 371] on li "Create clean, testable, maintainable code in TypeScript/Node.js and Python foll…" at bounding box center [791, 379] width 861 height 16
click at [1024, 371] on li "Create clean, testable, maintainable code in TypeScript/Node.js and Python foll…" at bounding box center [791, 379] width 861 height 16
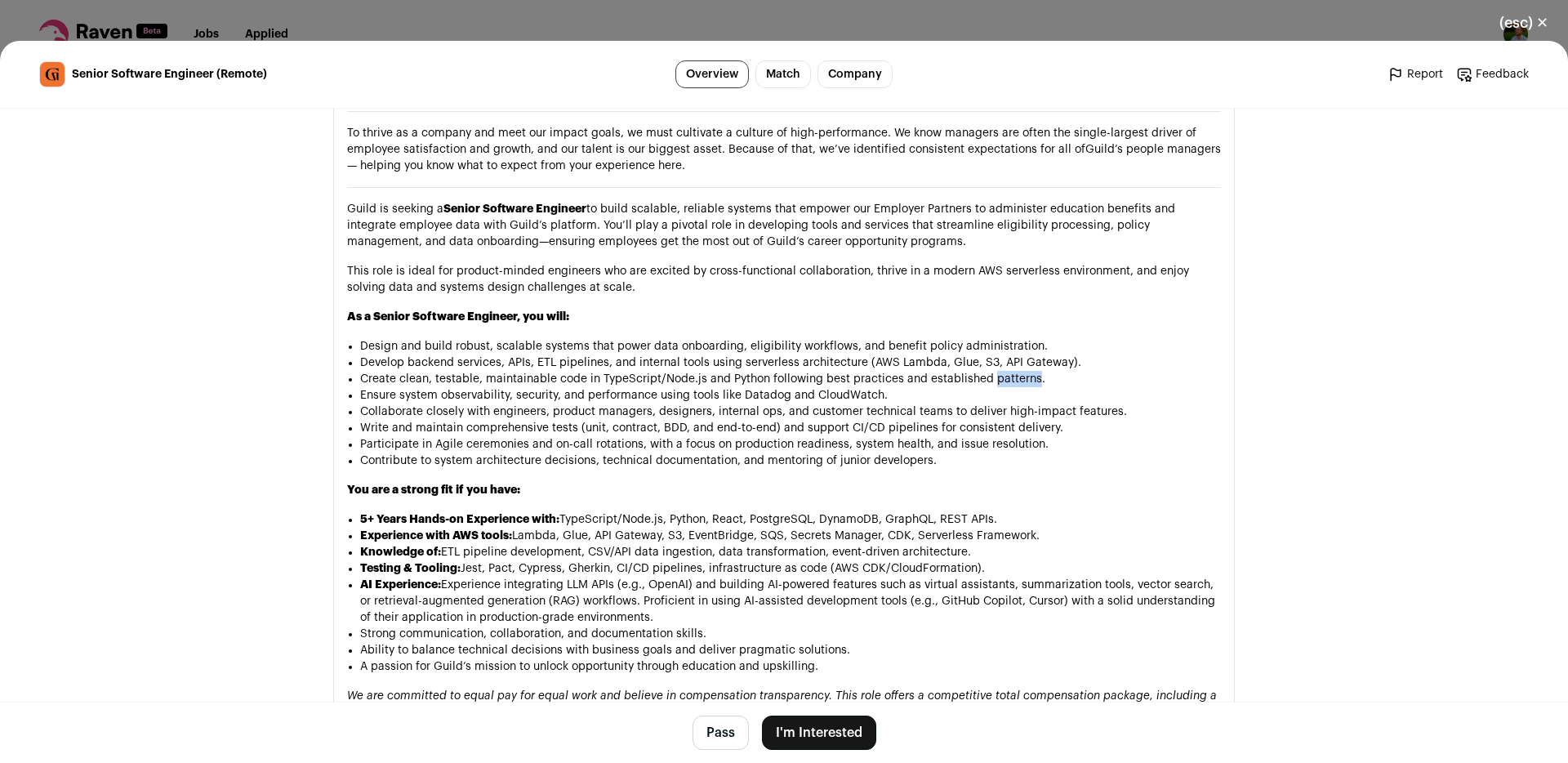
click at [1024, 371] on li "Create clean, testable, maintainable code in TypeScript/Node.js and Python foll…" at bounding box center [791, 379] width 861 height 16
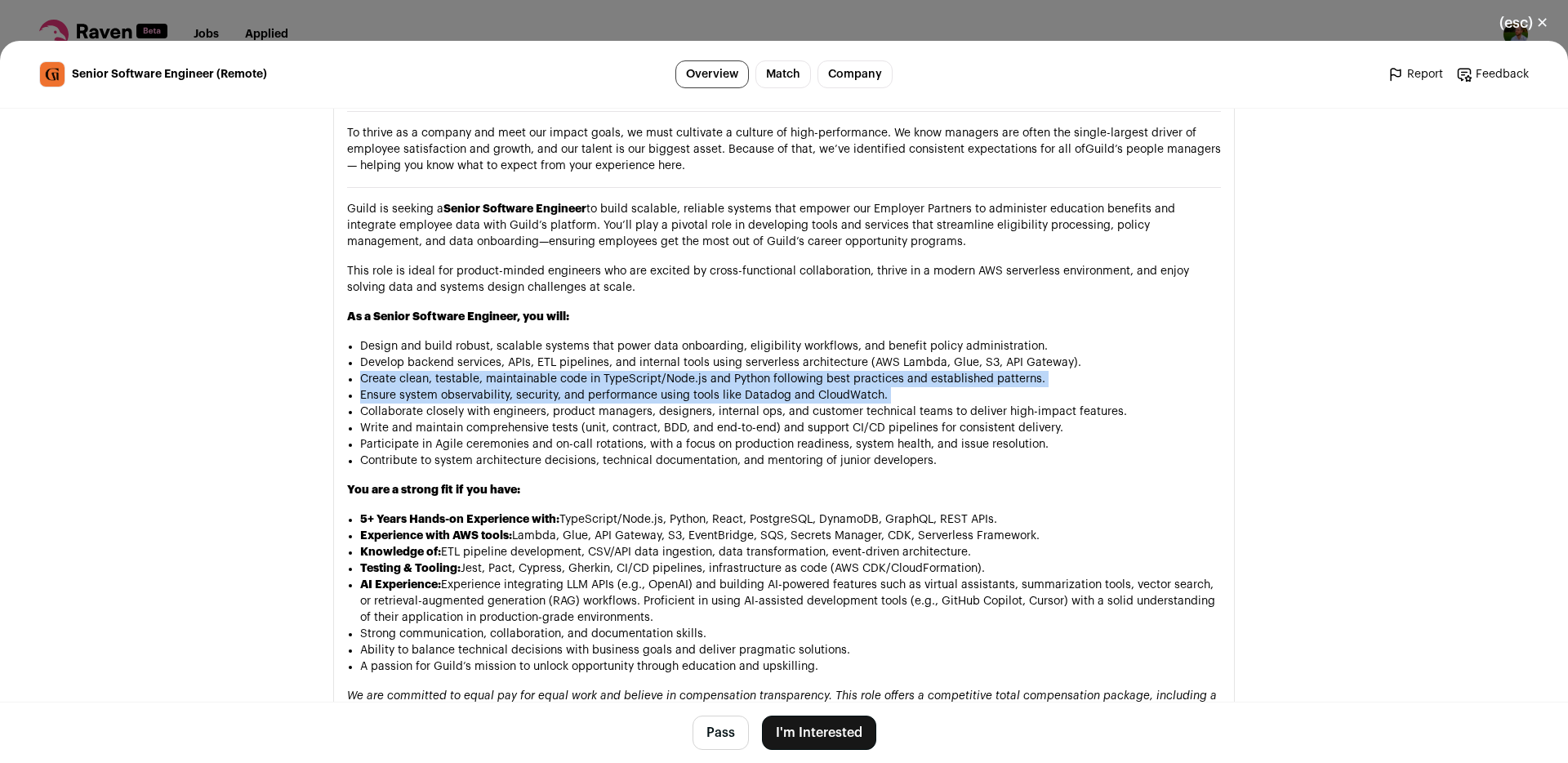
drag, startPoint x: 1024, startPoint y: 334, endPoint x: 1017, endPoint y: 348, distance: 15.7
click at [1017, 348] on ul "Design and build robust, scalable systems that power data onboarding, eligibili…" at bounding box center [791, 404] width 861 height 131
click at [1017, 388] on li "Ensure system observability, security, and performance using tools like Datadog…" at bounding box center [791, 396] width 861 height 16
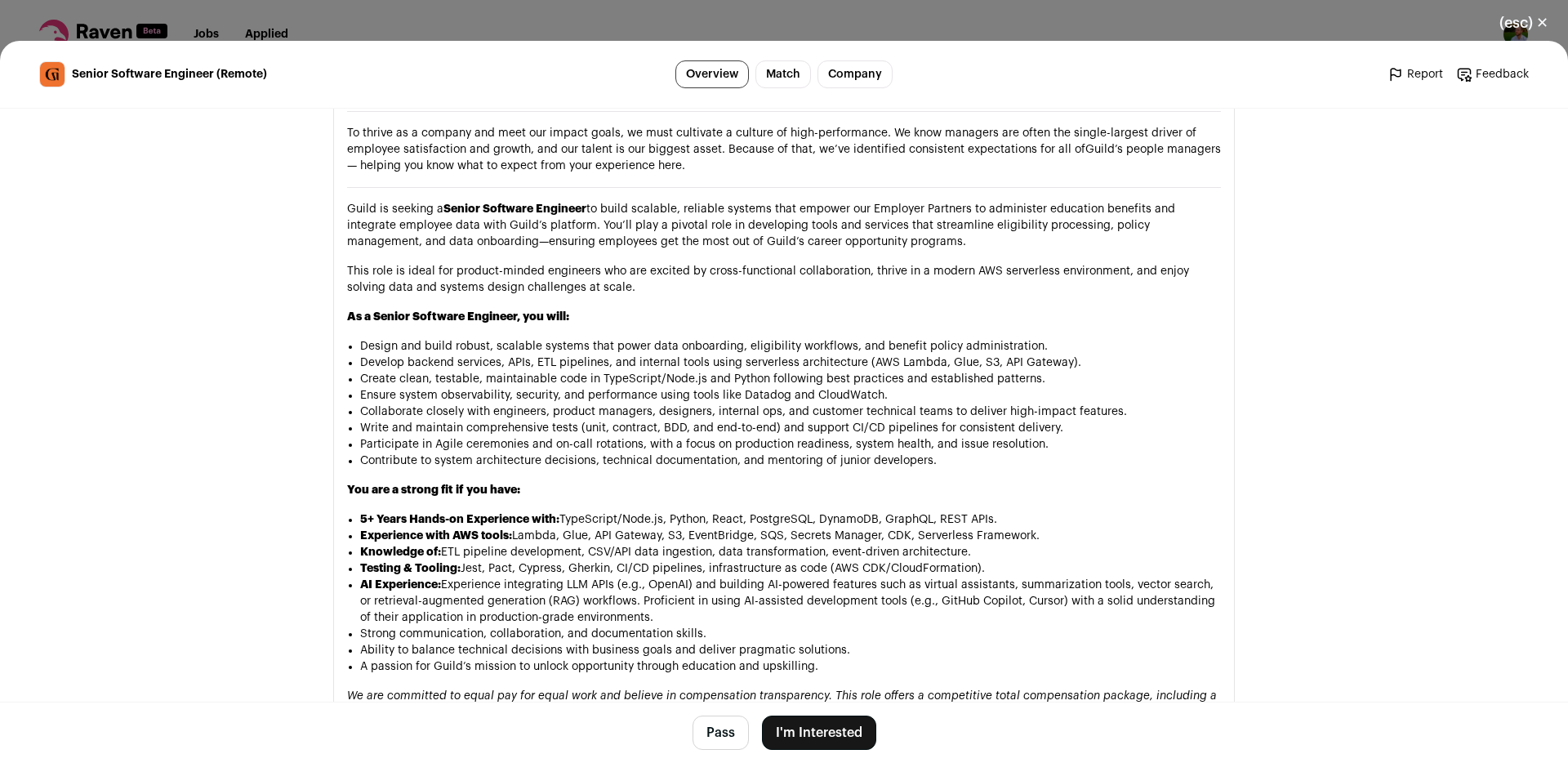
click at [1017, 388] on li "Ensure system observability, security, and performance using tools like Datadog…" at bounding box center [791, 396] width 861 height 16
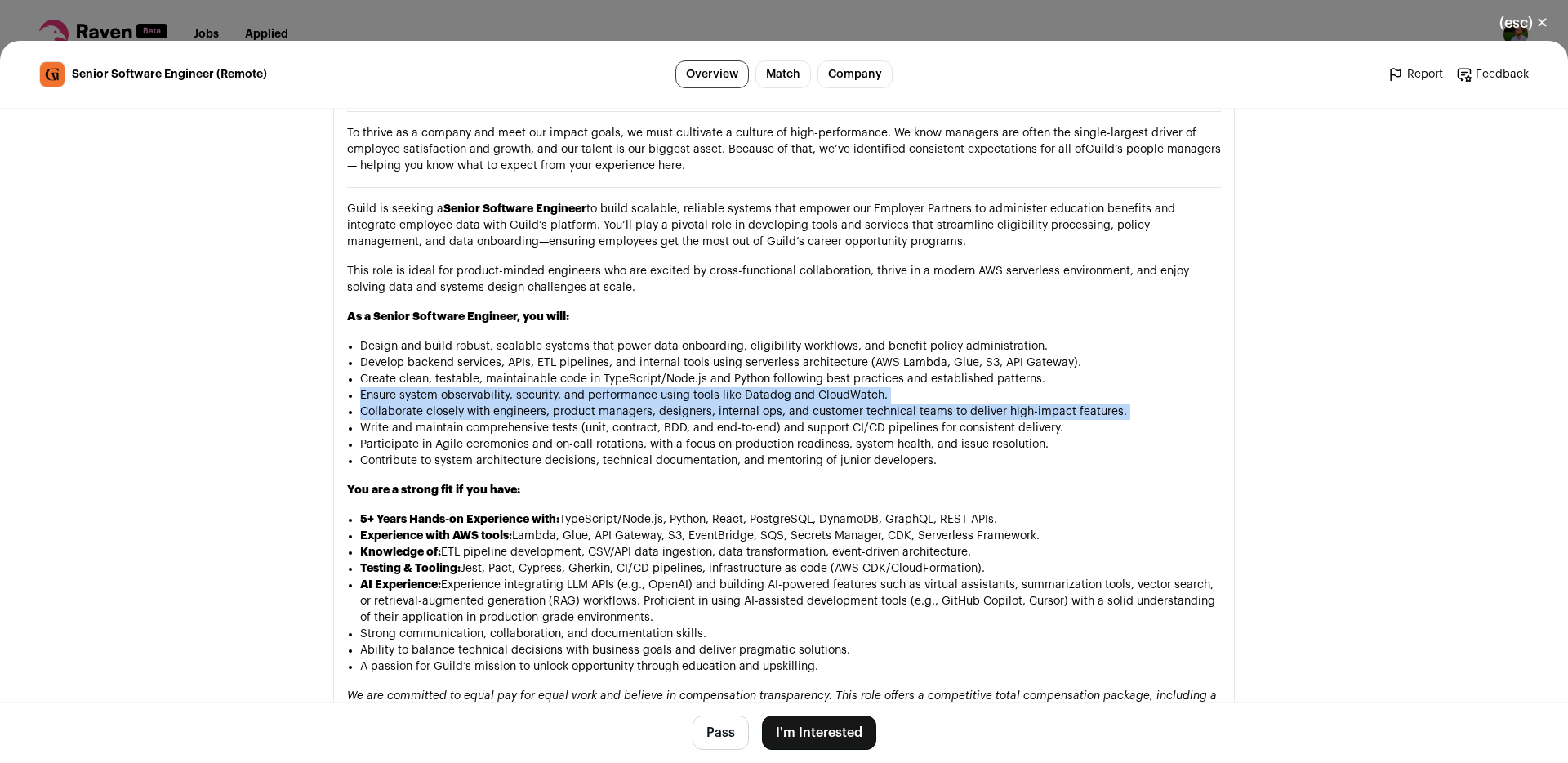
drag, startPoint x: 1017, startPoint y: 348, endPoint x: 1001, endPoint y: 364, distance: 22.6
click at [1001, 364] on ul "Design and build robust, scalable systems that power data onboarding, eligibili…" at bounding box center [791, 404] width 861 height 131
click at [1001, 403] on li "Collaborate closely with engineers, product managers, designers, internal ops, …" at bounding box center [791, 411] width 861 height 16
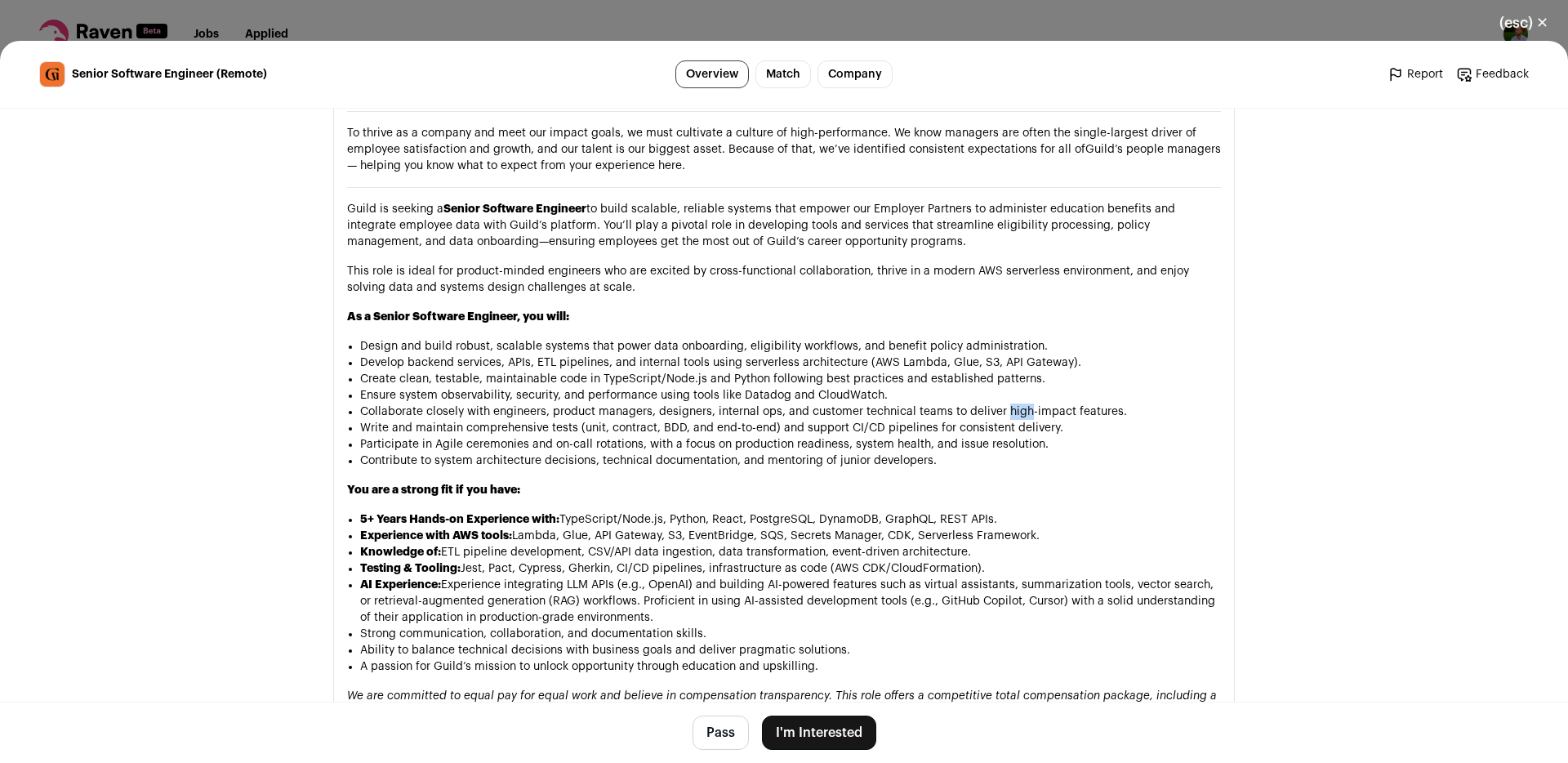
click at [1001, 403] on li "Collaborate closely with engineers, product managers, designers, internal ops, …" at bounding box center [791, 411] width 861 height 16
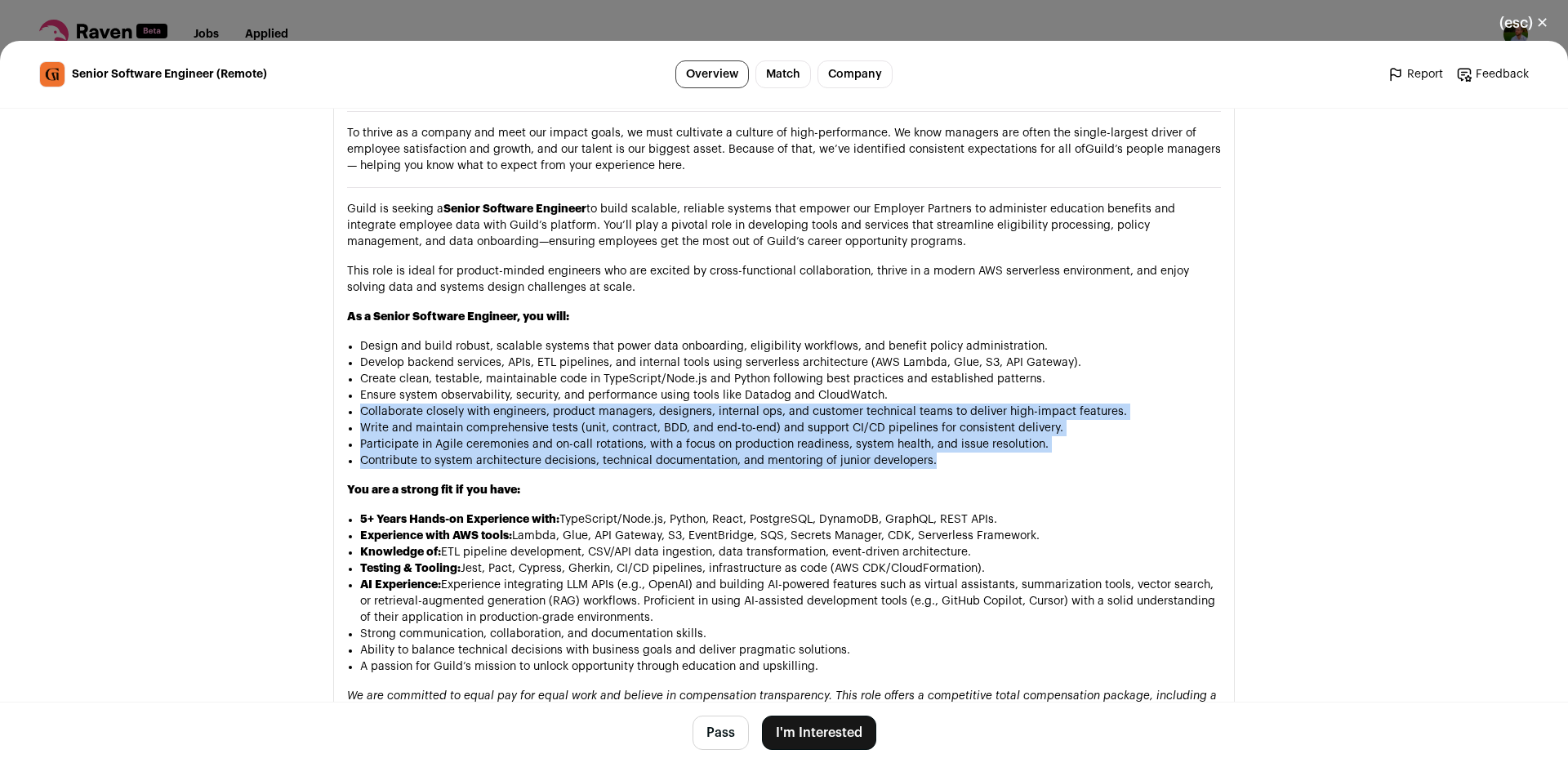
drag, startPoint x: 1001, startPoint y: 364, endPoint x: 972, endPoint y: 408, distance: 52.7
click at [972, 408] on ul "Design and build robust, scalable systems that power data onboarding, eligibili…" at bounding box center [791, 404] width 861 height 131
click at [972, 452] on li "Contribute to system architecture decisions, technical documentation, and mento…" at bounding box center [791, 461] width 861 height 16
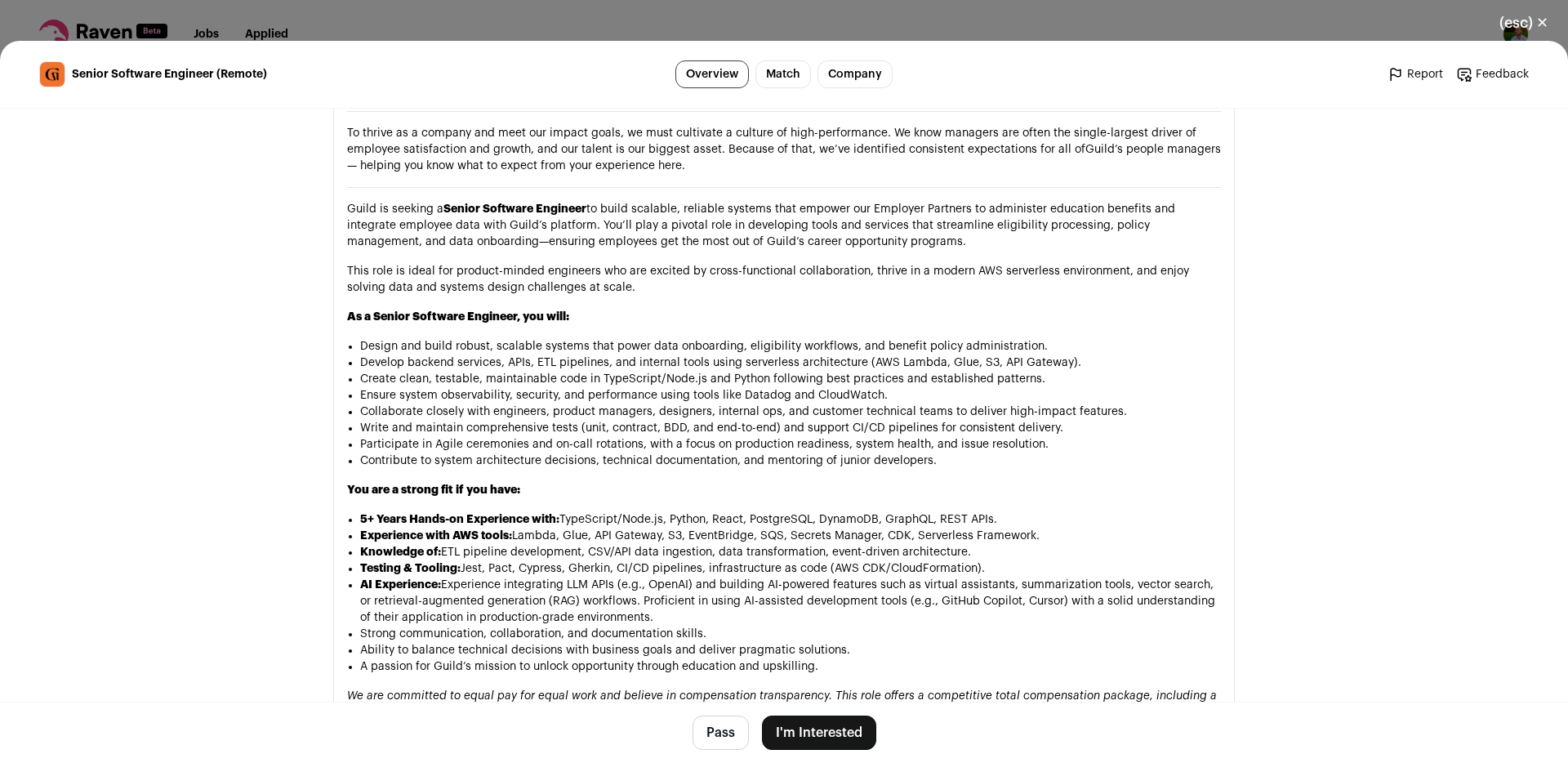
click at [972, 452] on li "Contribute to system architecture decisions, technical documentation, and mento…" at bounding box center [791, 461] width 861 height 16
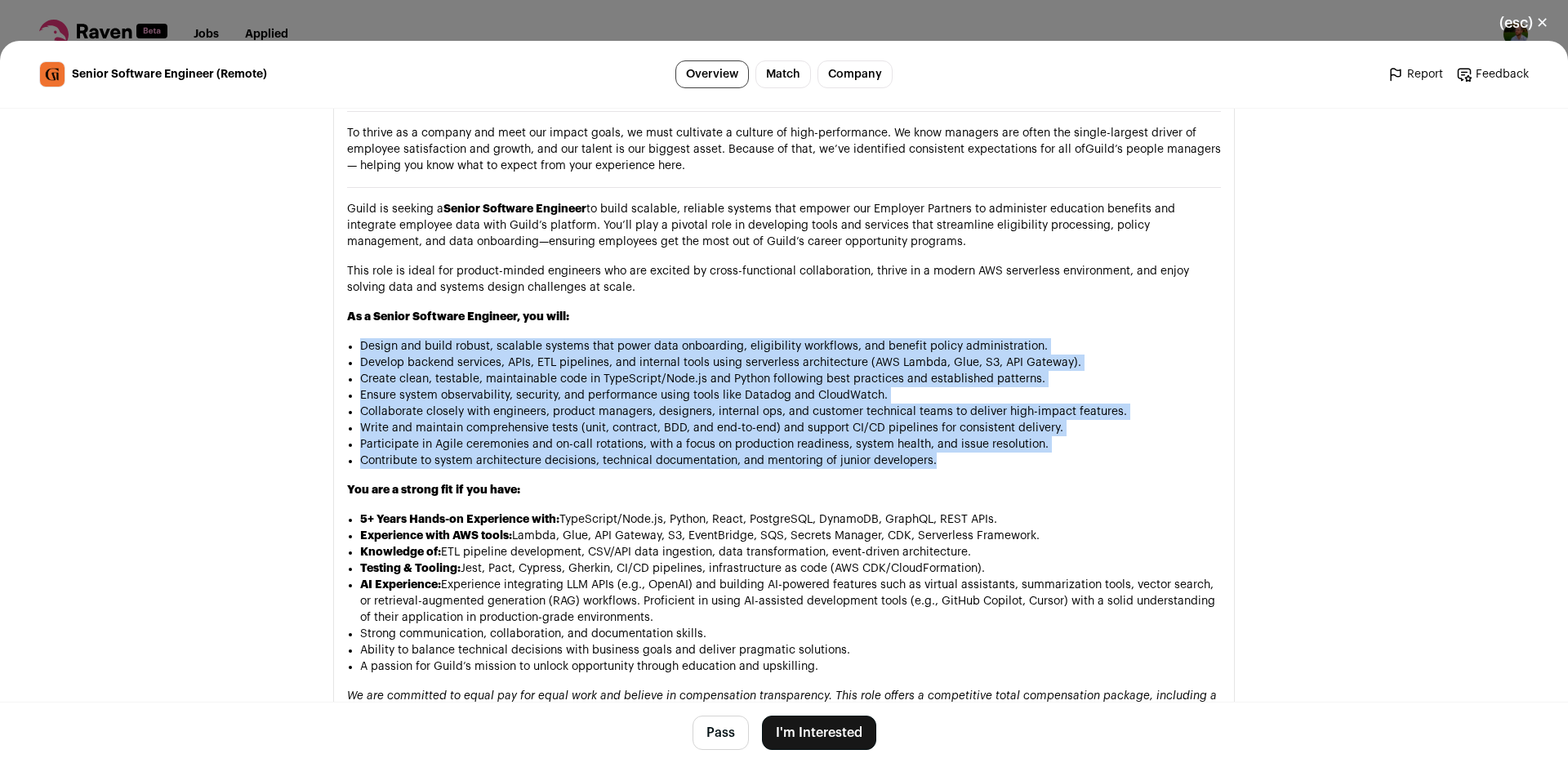
drag, startPoint x: 972, startPoint y: 408, endPoint x: 782, endPoint y: 302, distance: 217.6
click at [782, 338] on ul "Design and build robust, scalable systems that power data onboarding, eligibili…" at bounding box center [791, 404] width 861 height 131
click at [730, 338] on li "Design and build robust, scalable systems that power data onboarding, eligibili…" at bounding box center [791, 347] width 861 height 16
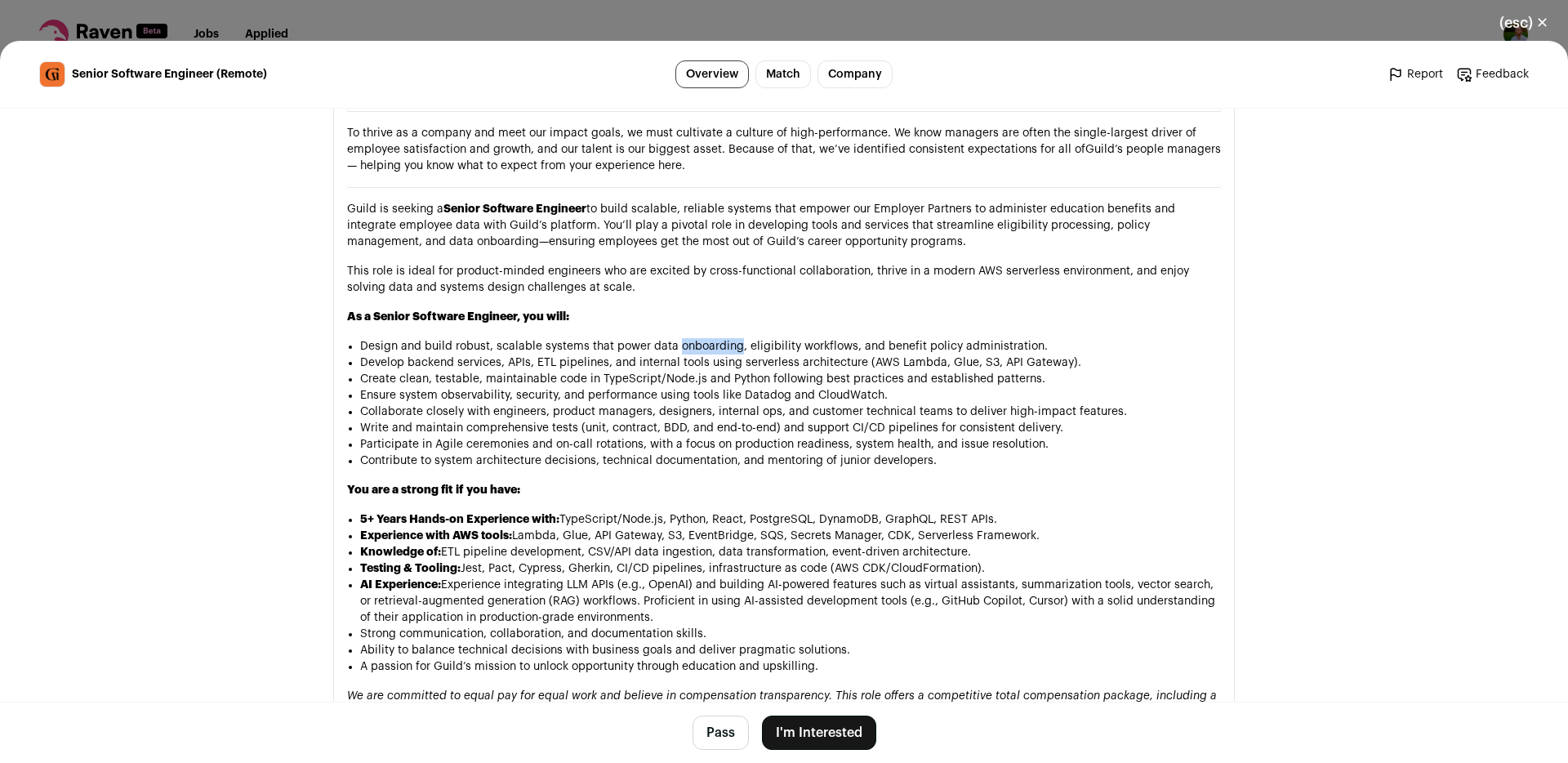
click at [730, 338] on li "Design and build robust, scalable systems that power data onboarding, eligibili…" at bounding box center [791, 347] width 861 height 16
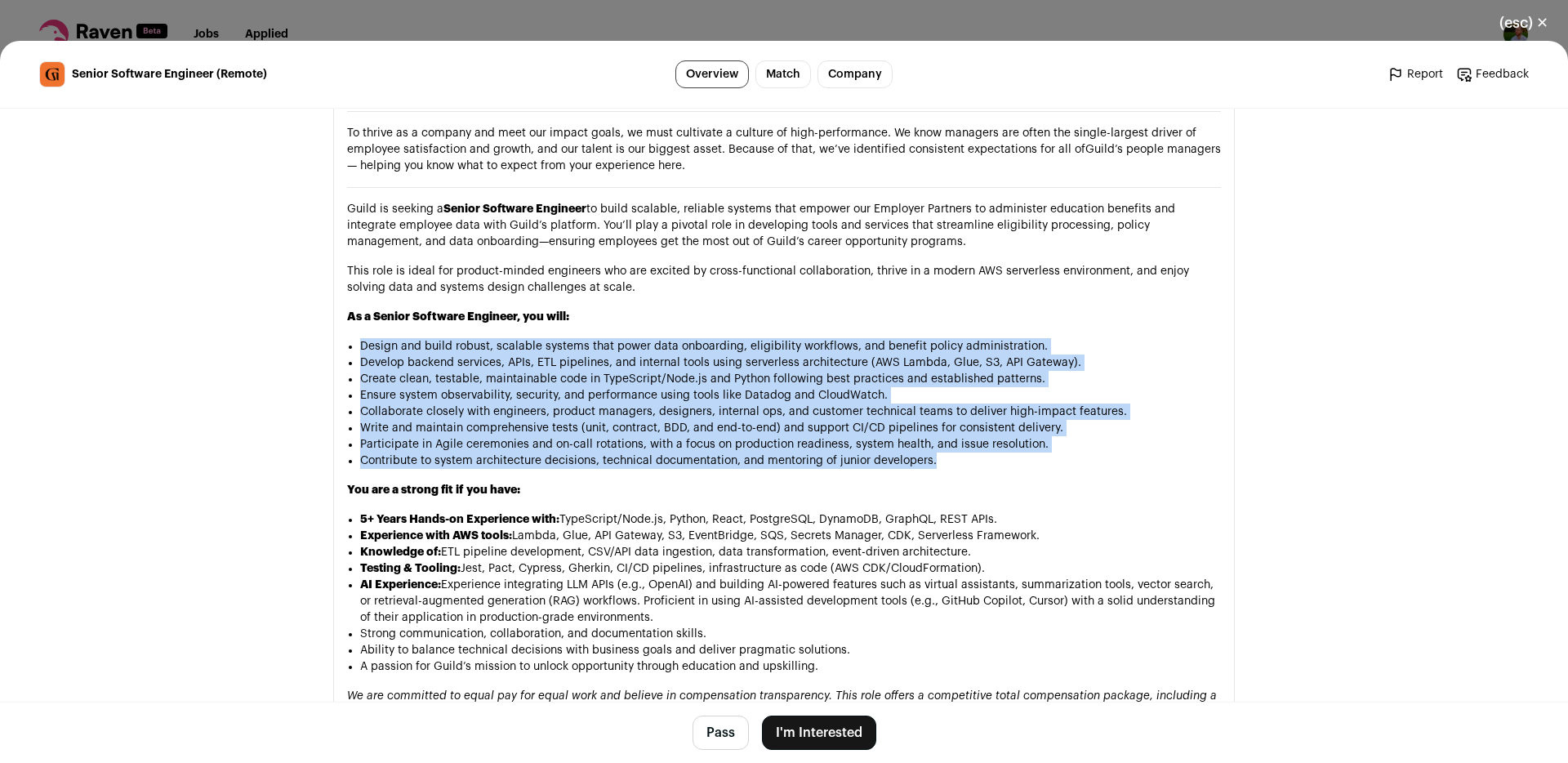
drag, startPoint x: 730, startPoint y: 300, endPoint x: 704, endPoint y: 408, distance: 111.1
click at [704, 408] on ul "Design and build robust, scalable systems that power data onboarding, eligibili…" at bounding box center [791, 404] width 861 height 131
click at [704, 452] on li "Contribute to system architecture decisions, technical documentation, and mento…" at bounding box center [791, 461] width 861 height 16
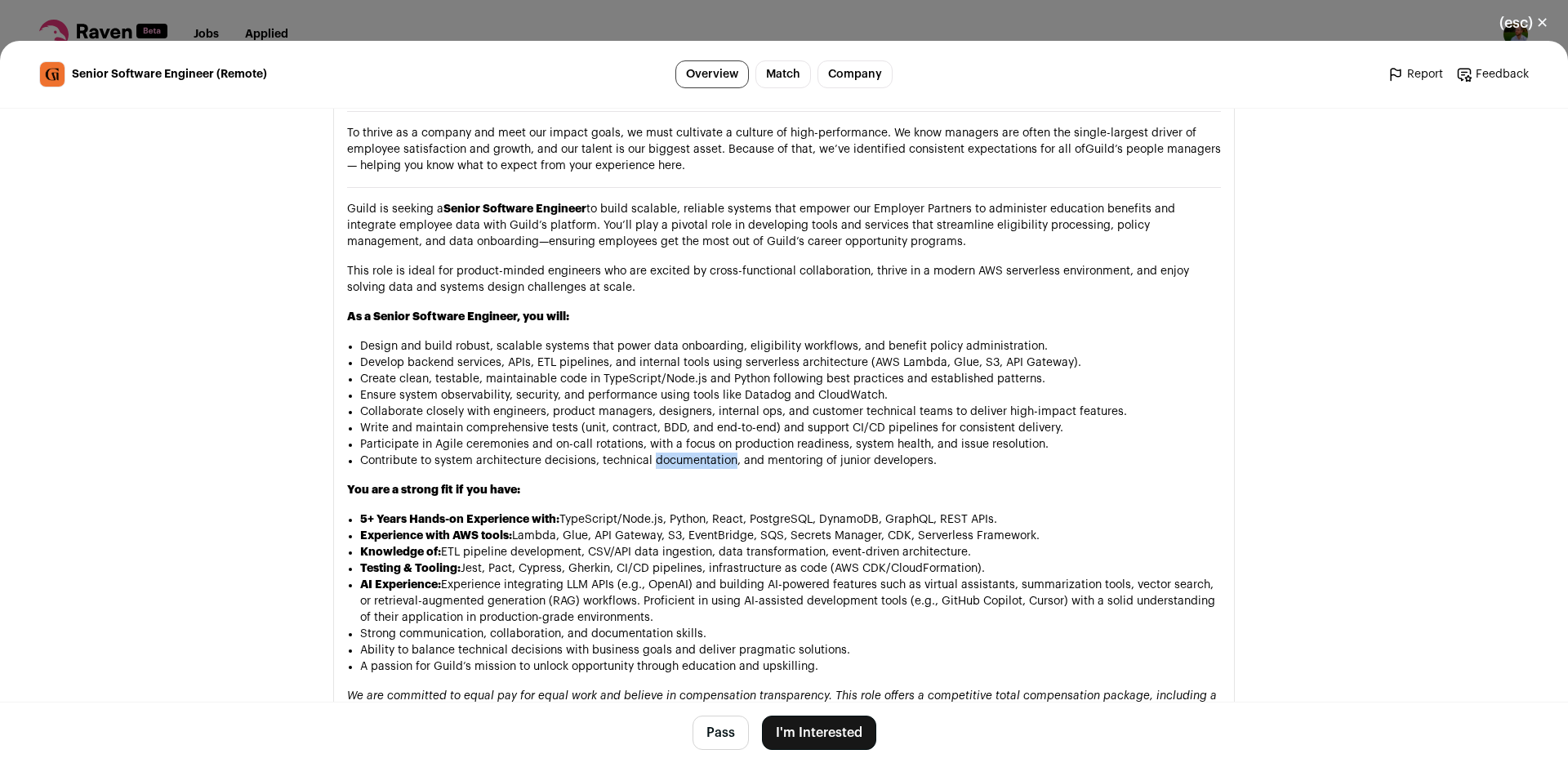
click at [704, 452] on li "Contribute to system architecture decisions, technical documentation, and mento…" at bounding box center [791, 461] width 861 height 16
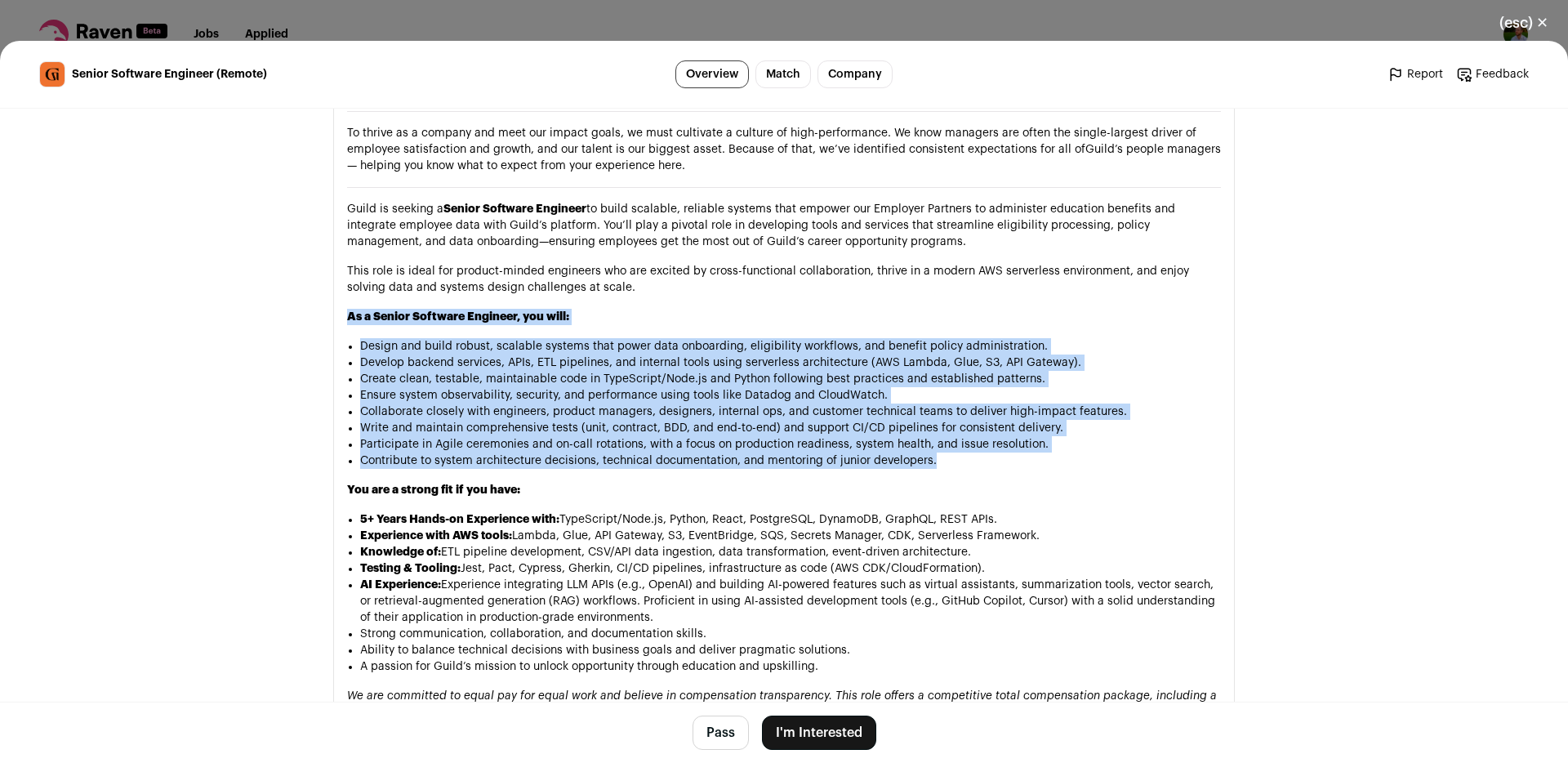
drag, startPoint x: 704, startPoint y: 408, endPoint x: 559, endPoint y: 275, distance: 196.8
click at [559, 275] on div "At Guild, we believe talent is everywhere and that opportunity should be too. W…" at bounding box center [784, 582] width 874 height 1322
click at [625, 309] on h3 "As a Senior Software Engineer, you will:" at bounding box center [784, 317] width 874 height 16
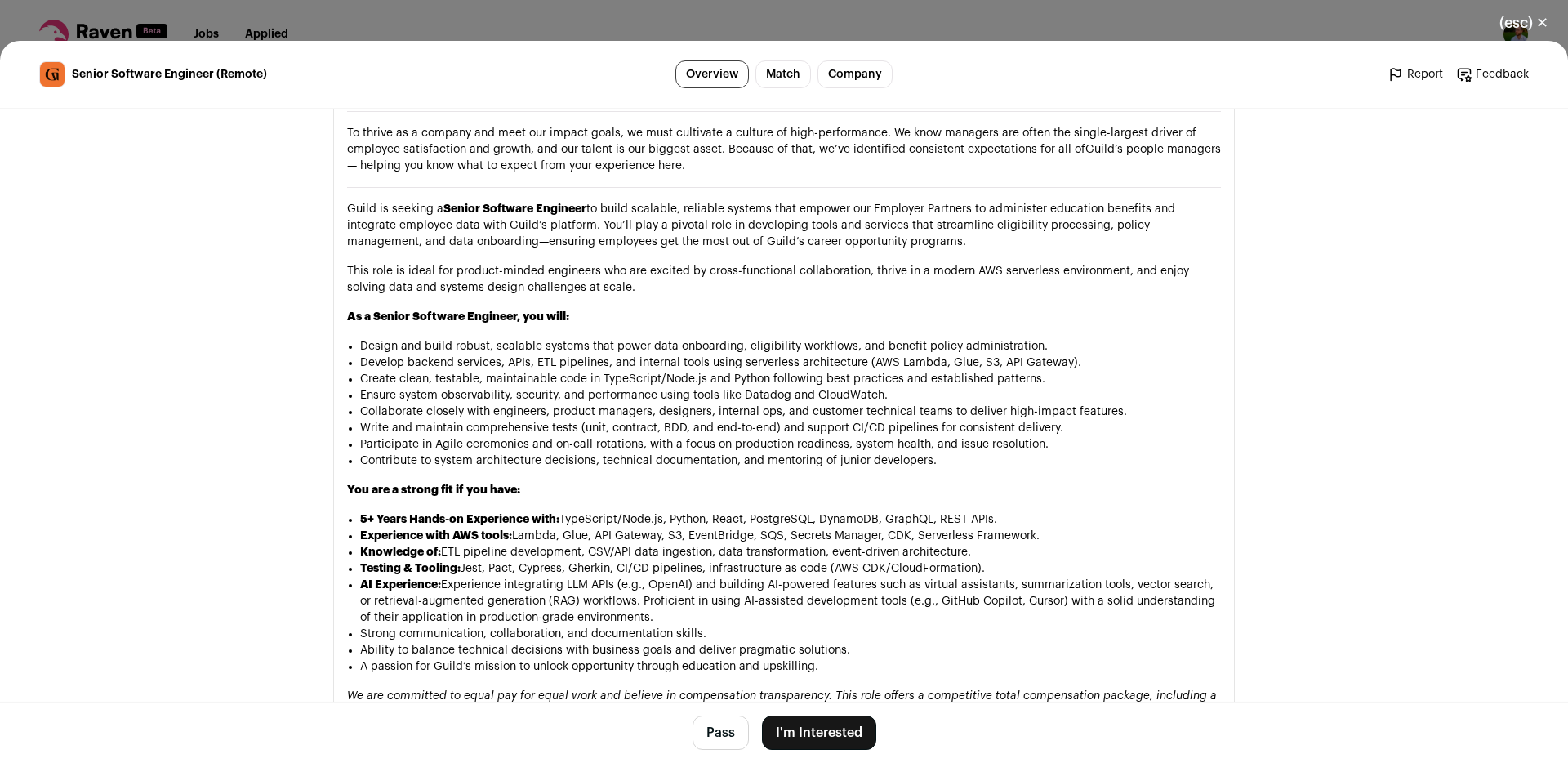
click at [625, 309] on h3 "As a Senior Software Engineer, you will:" at bounding box center [784, 317] width 874 height 16
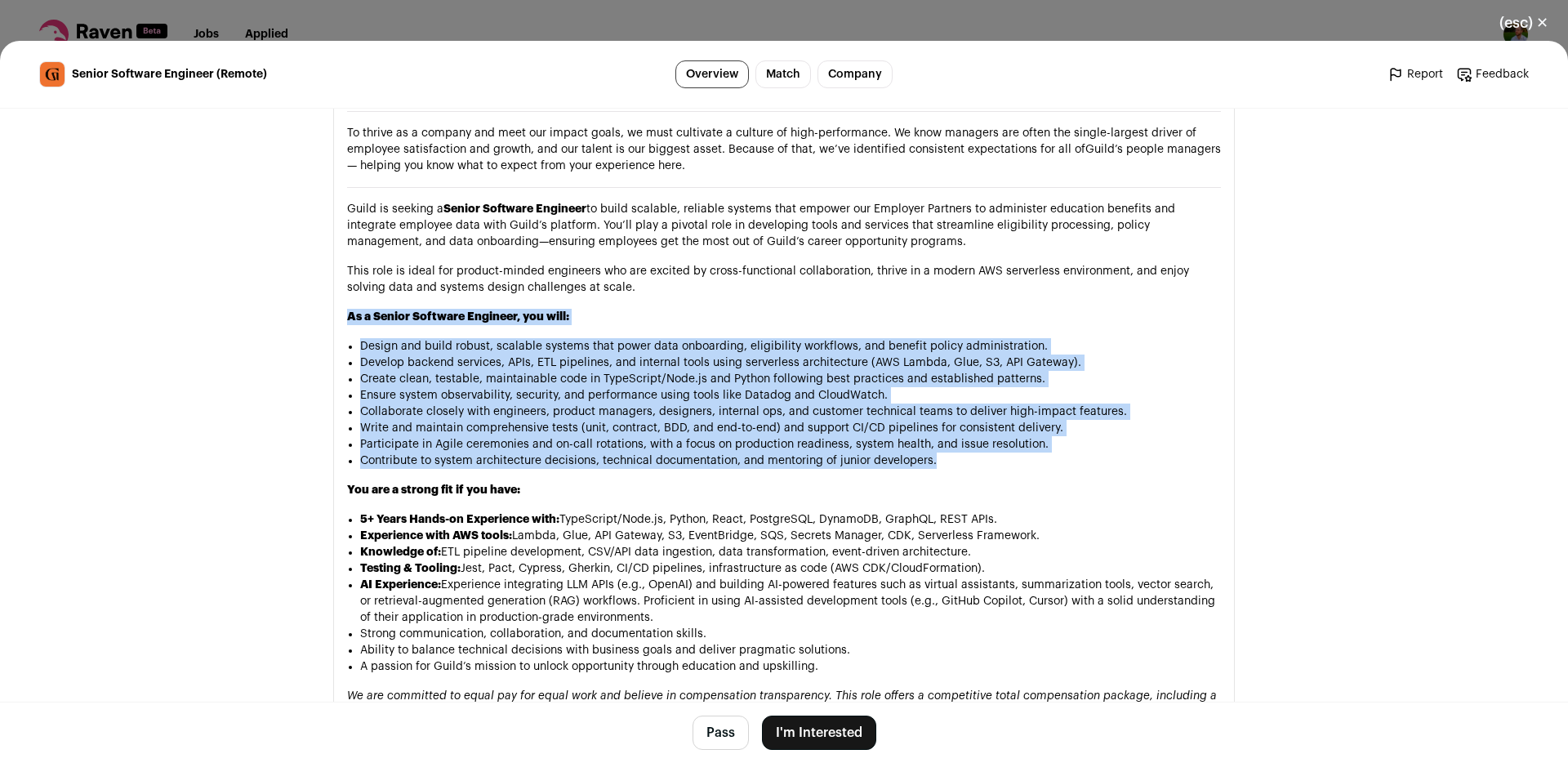
drag, startPoint x: 625, startPoint y: 270, endPoint x: 673, endPoint y: 416, distance: 153.7
click at [673, 416] on div "At Guild, we believe talent is everywhere and that opportunity should be too. W…" at bounding box center [784, 582] width 874 height 1322
click at [673, 452] on li "Contribute to system architecture decisions, technical documentation, and mento…" at bounding box center [791, 461] width 861 height 16
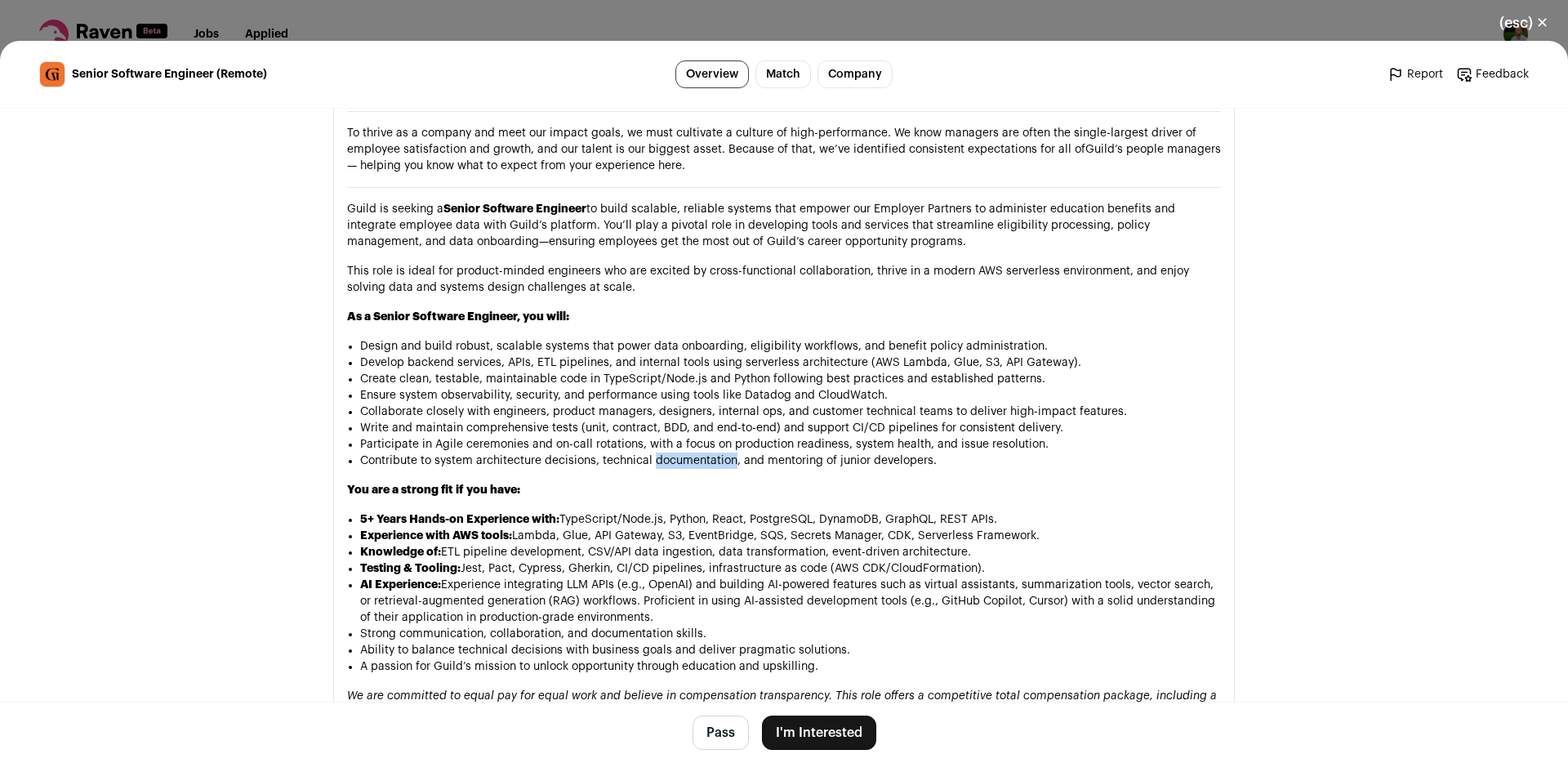
click at [673, 452] on li "Contribute to system architecture decisions, technical documentation, and mento…" at bounding box center [791, 461] width 861 height 16
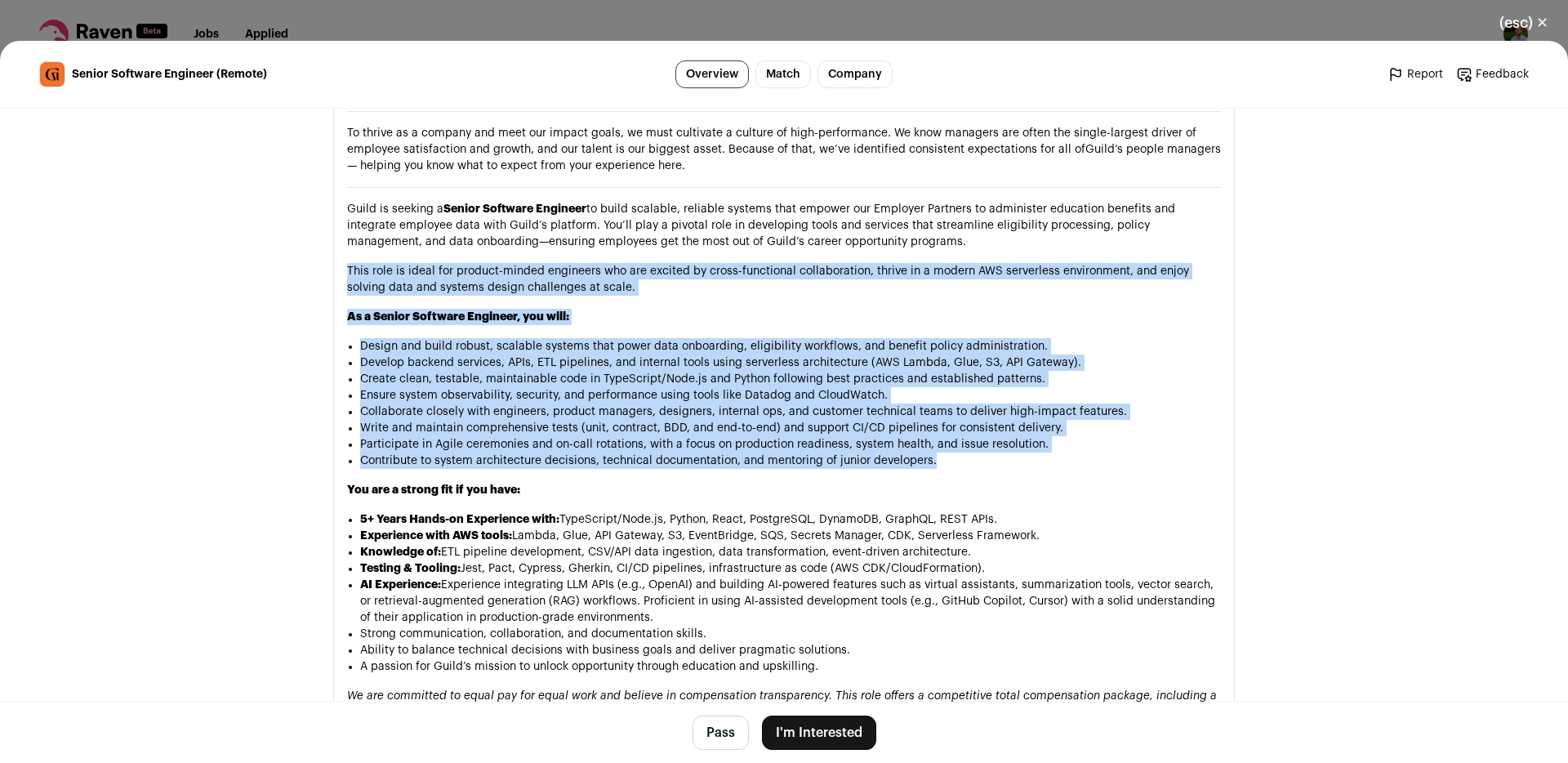
drag, startPoint x: 673, startPoint y: 416, endPoint x: 681, endPoint y: 238, distance: 178.2
click at [681, 238] on div "At Guild, we believe talent is everywhere and that opportunity should be too. W…" at bounding box center [784, 582] width 874 height 1322
click at [676, 250] on div "At Guild, we believe talent is everywhere and that opportunity should be too. W…" at bounding box center [784, 582] width 874 height 1322
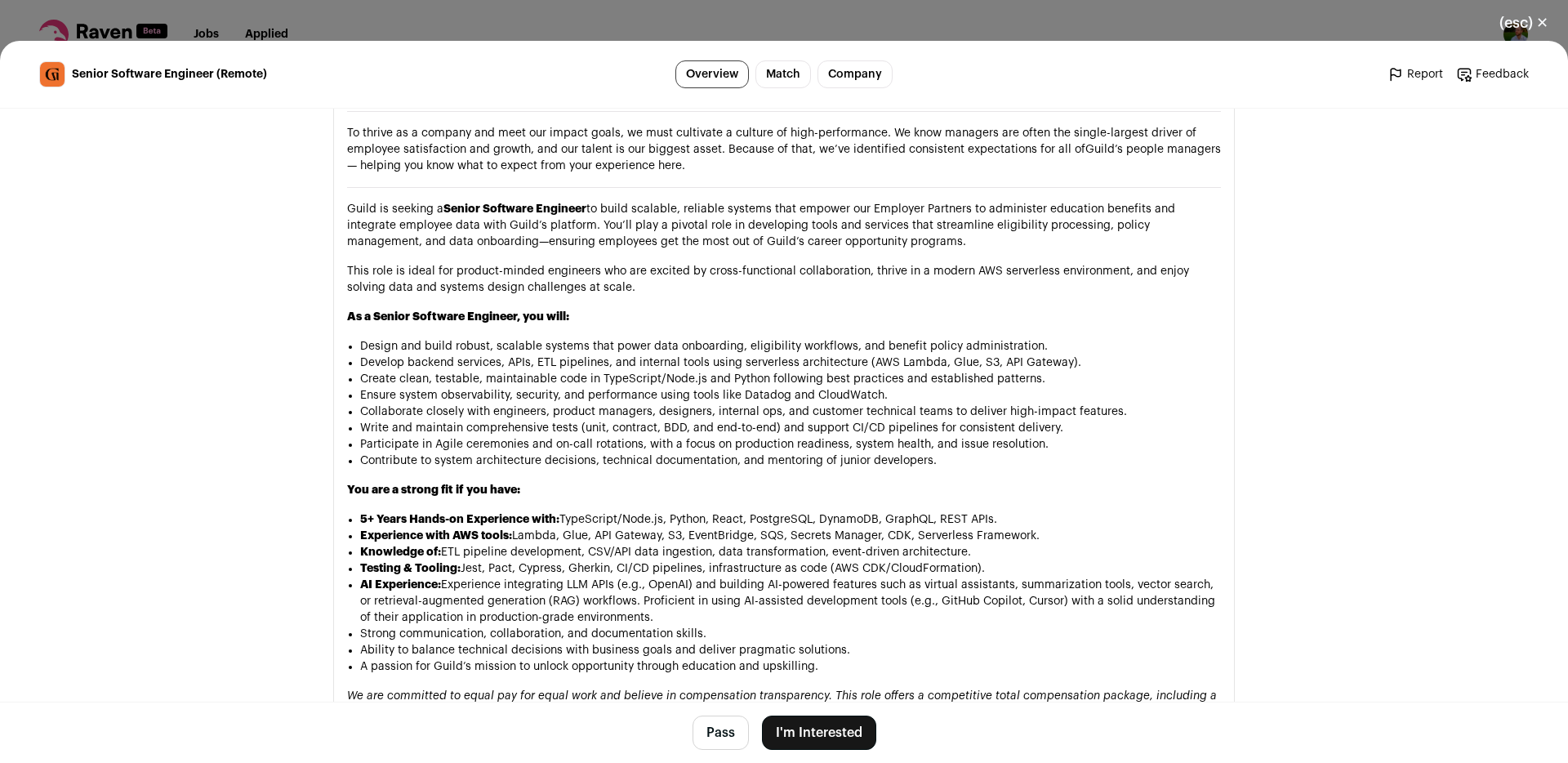
click at [676, 250] on div "At Guild, we believe talent is everywhere and that opportunity should be too. W…" at bounding box center [784, 582] width 874 height 1322
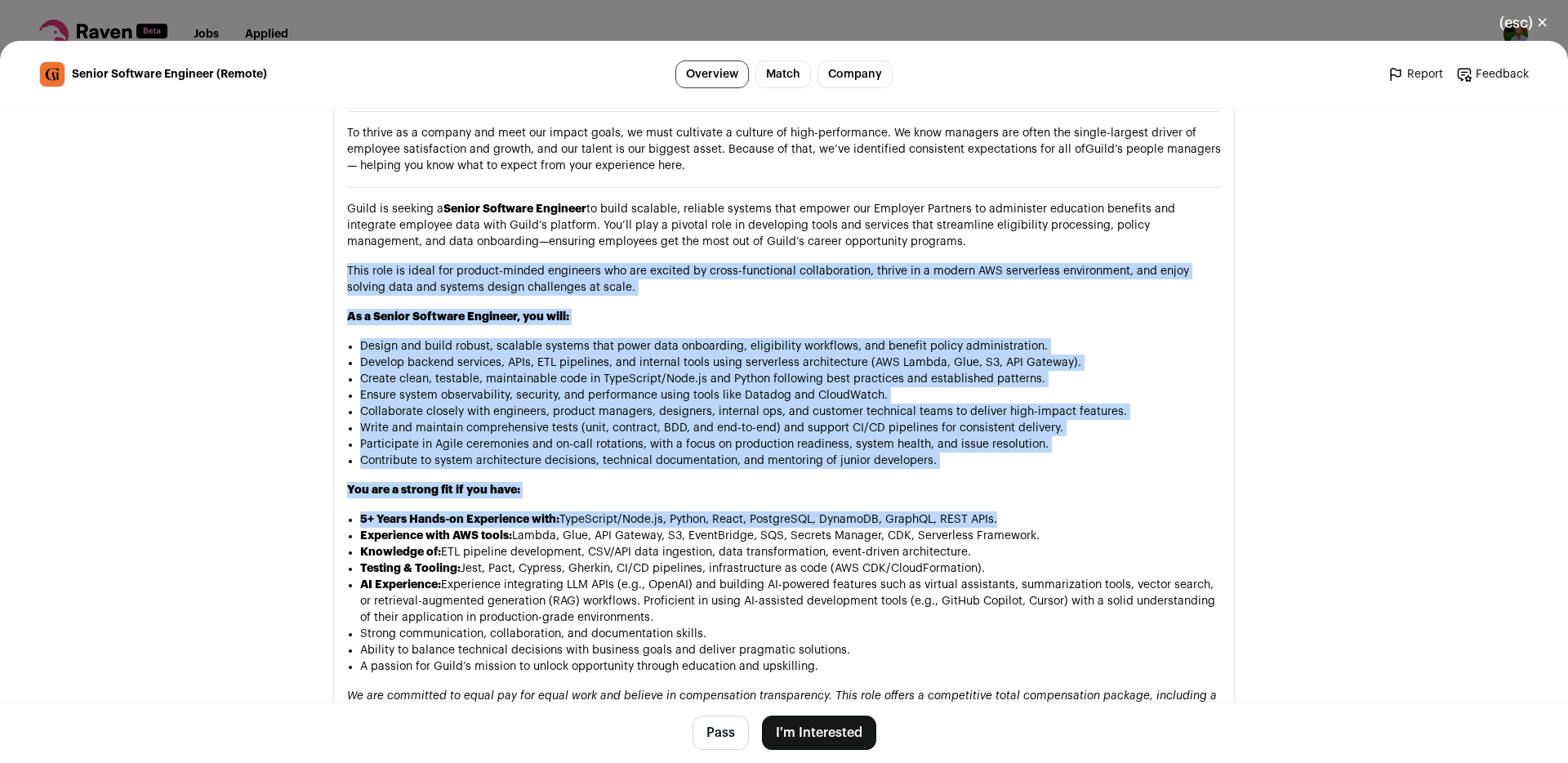
drag, startPoint x: 676, startPoint y: 250, endPoint x: 782, endPoint y: 470, distance: 244.2
click at [782, 470] on div "At Guild, we believe talent is everywhere and that opportunity should be too. W…" at bounding box center [784, 582] width 874 height 1322
click at [782, 511] on li "5+ Years Hands-on Experience with: TypeScript/Node.js, Python, React, PostgreSQ…" at bounding box center [791, 520] width 861 height 16
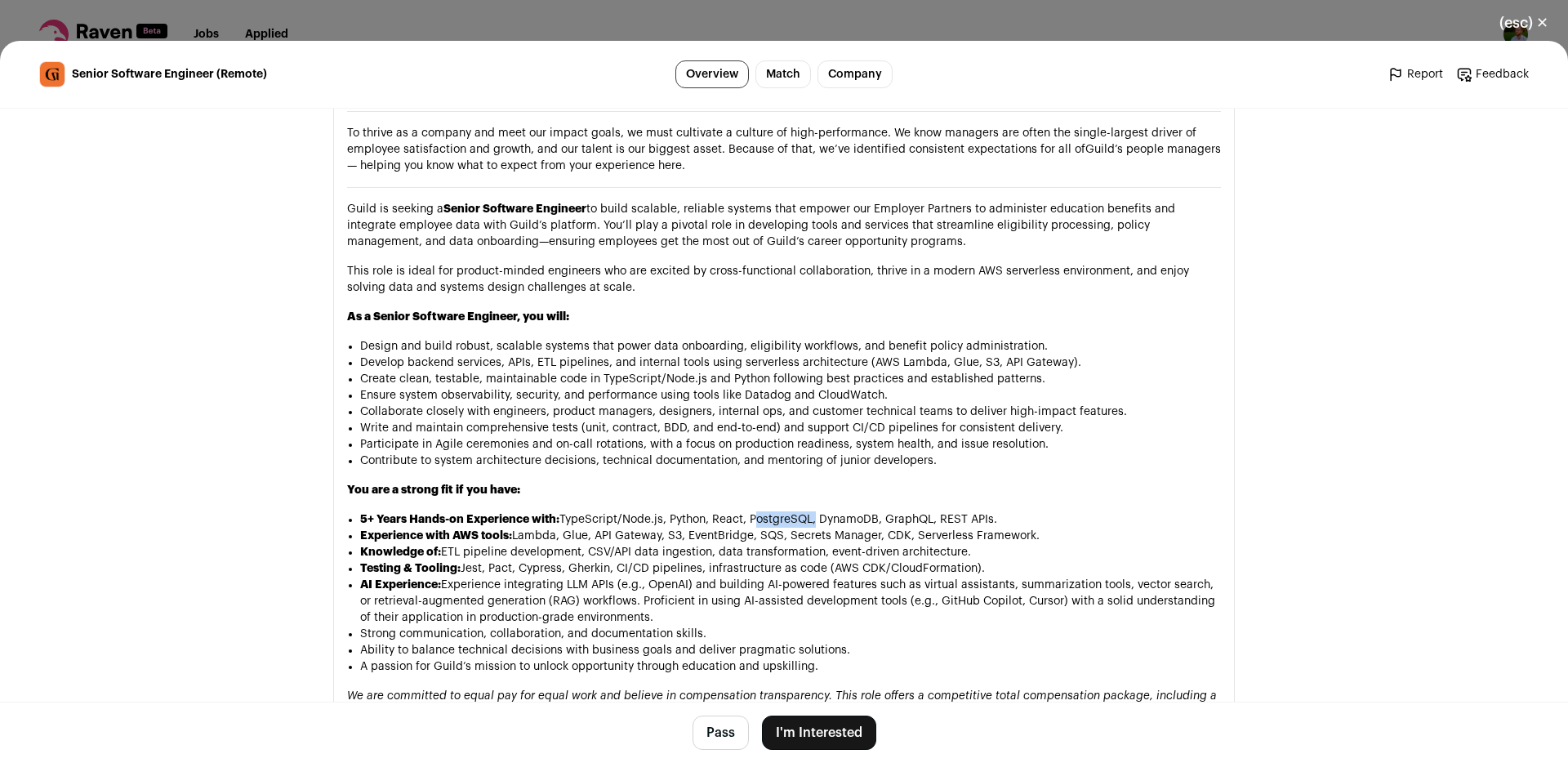
click at [782, 511] on li "5+ Years Hands-on Experience with: TypeScript/Node.js, Python, React, PostgreSQ…" at bounding box center [791, 520] width 861 height 16
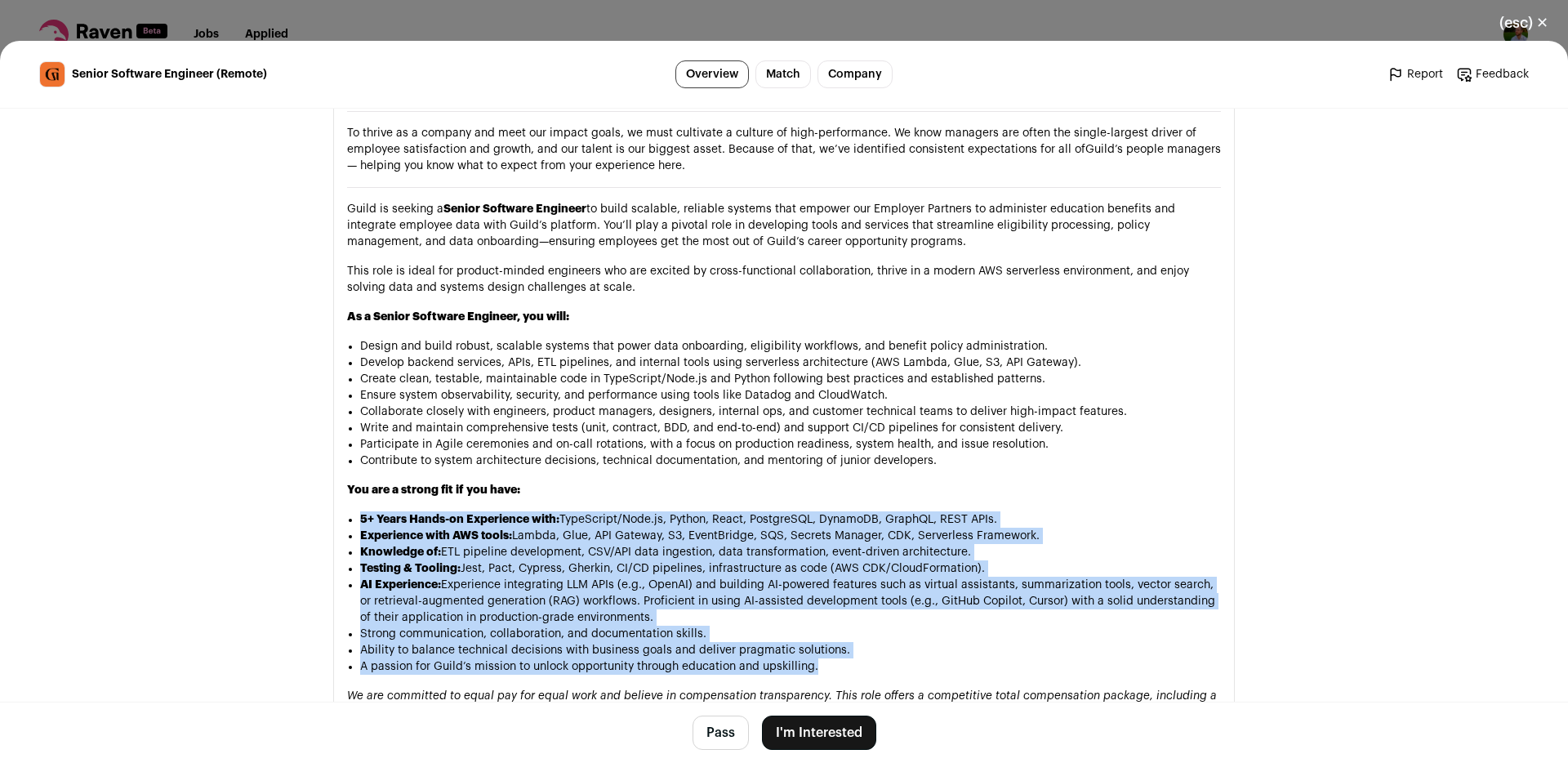
drag, startPoint x: 782, startPoint y: 470, endPoint x: 830, endPoint y: 620, distance: 157.5
click at [827, 620] on ul "5+ Years Hands-on Experience with: TypeScript/Node.js, Python, React, PostgreSQ…" at bounding box center [791, 593] width 861 height 163
click at [859, 658] on li "A passion for Guild’s mission to unlock opportunity through education and upski…" at bounding box center [791, 666] width 861 height 16
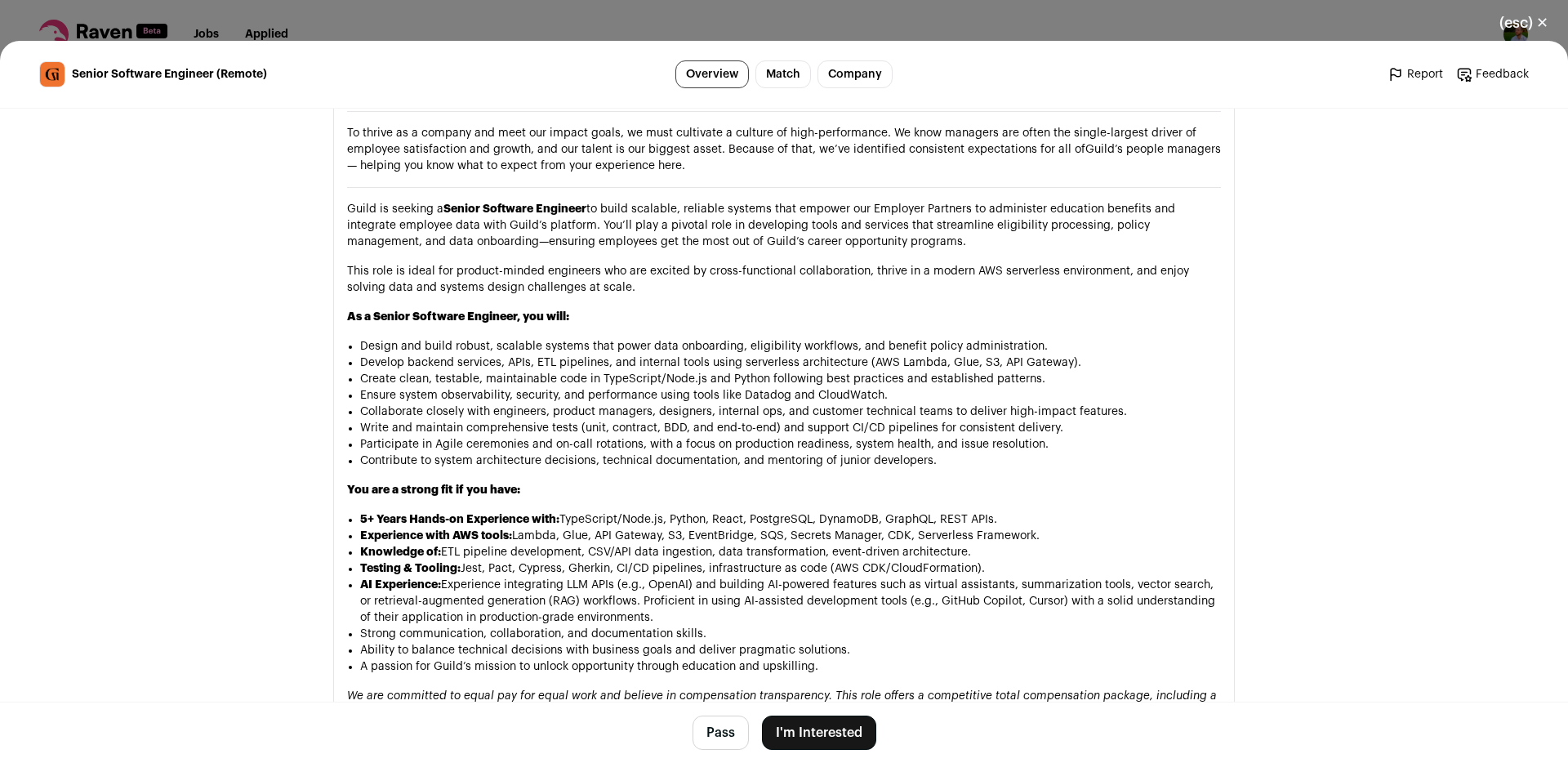
click at [859, 658] on li "A passion for Guild’s mission to unlock opportunity through education and upski…" at bounding box center [791, 666] width 861 height 16
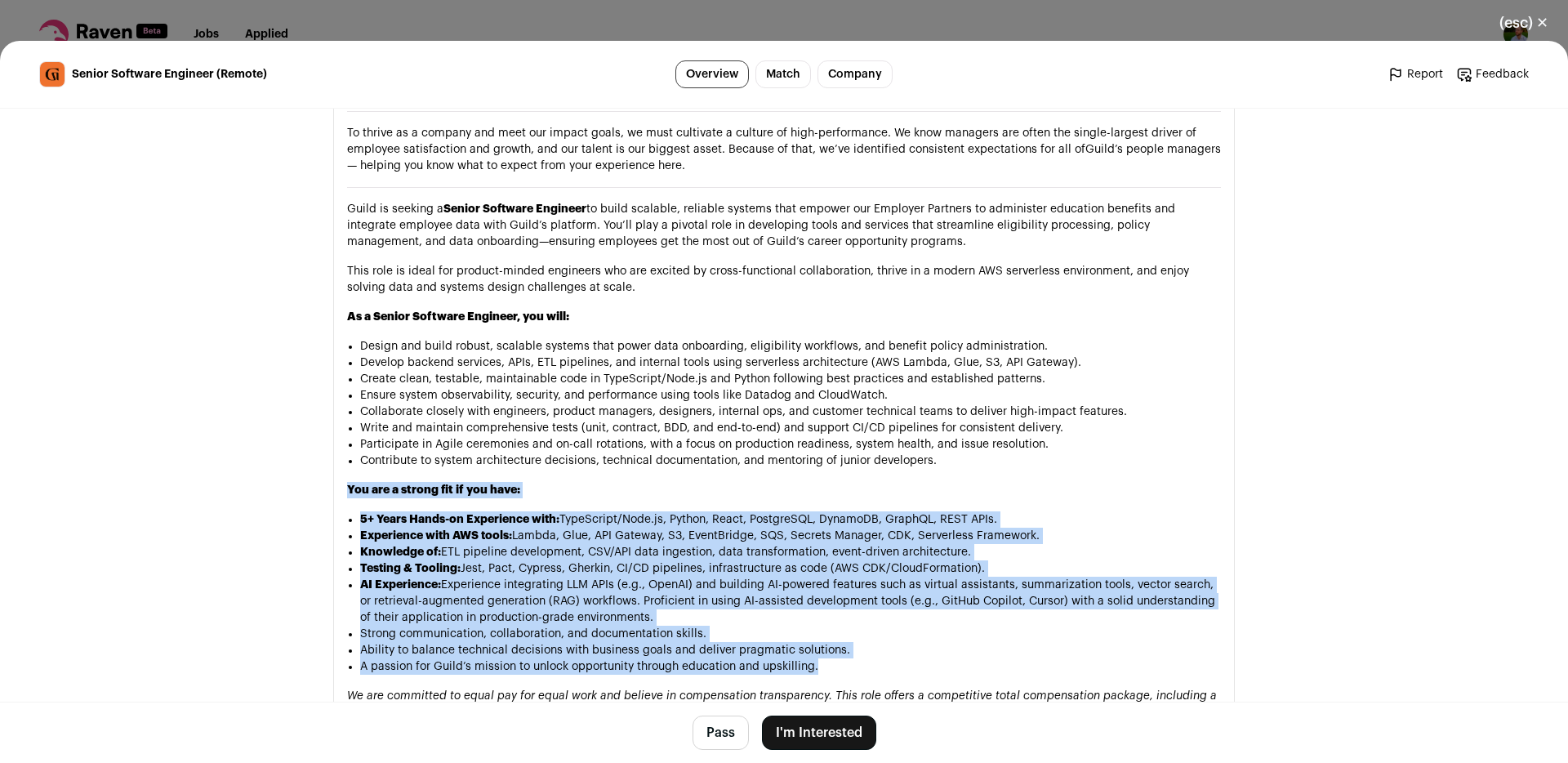
drag, startPoint x: 859, startPoint y: 615, endPoint x: 774, endPoint y: 433, distance: 200.9
click at [774, 433] on div "At Guild, we believe talent is everywhere and that opportunity should be too. W…" at bounding box center [784, 582] width 874 height 1322
click at [774, 482] on h3 "You are a strong fit if you have:" at bounding box center [784, 490] width 874 height 16
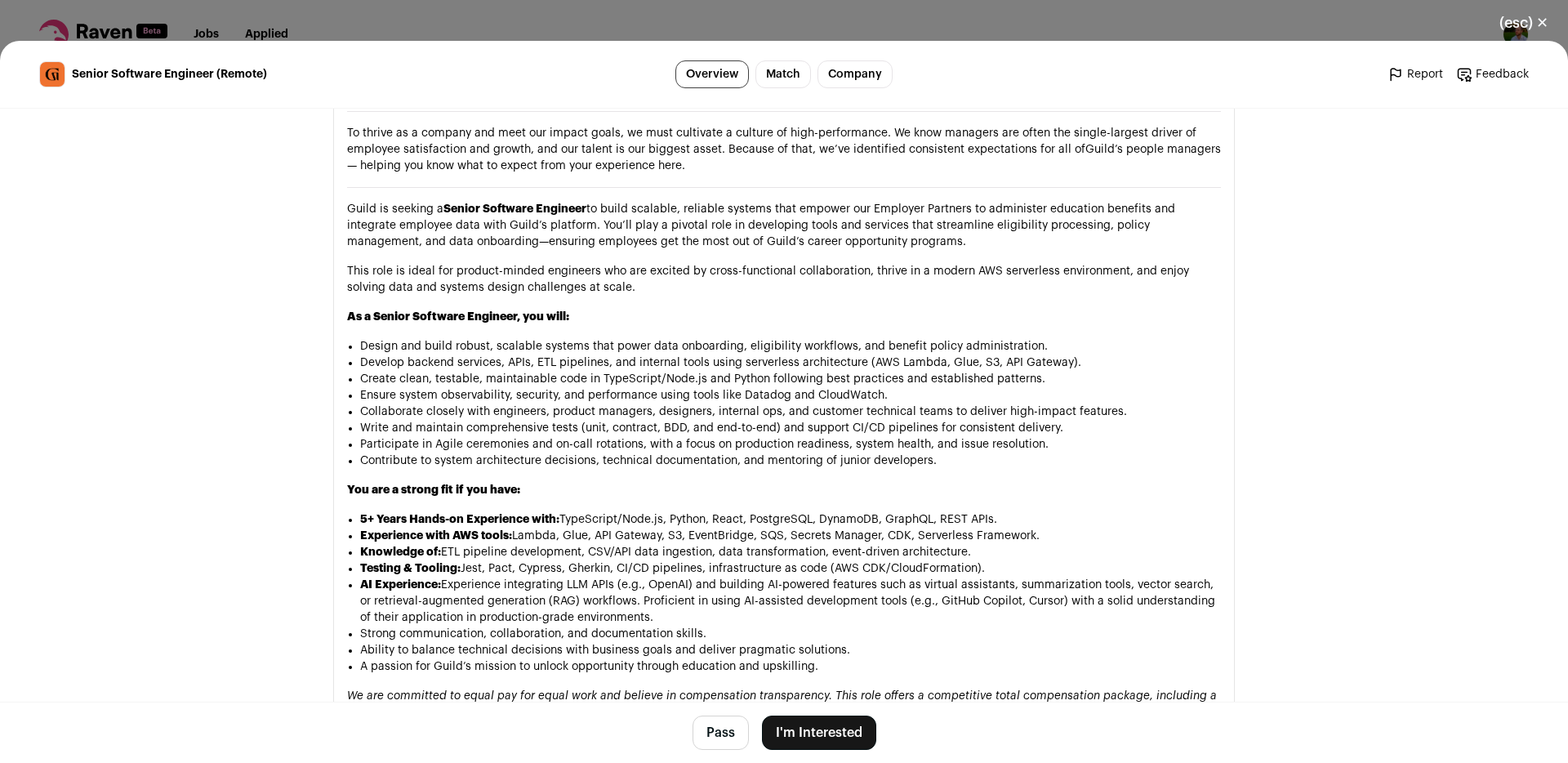
click at [774, 482] on h3 "You are a strong fit if you have:" at bounding box center [784, 490] width 874 height 16
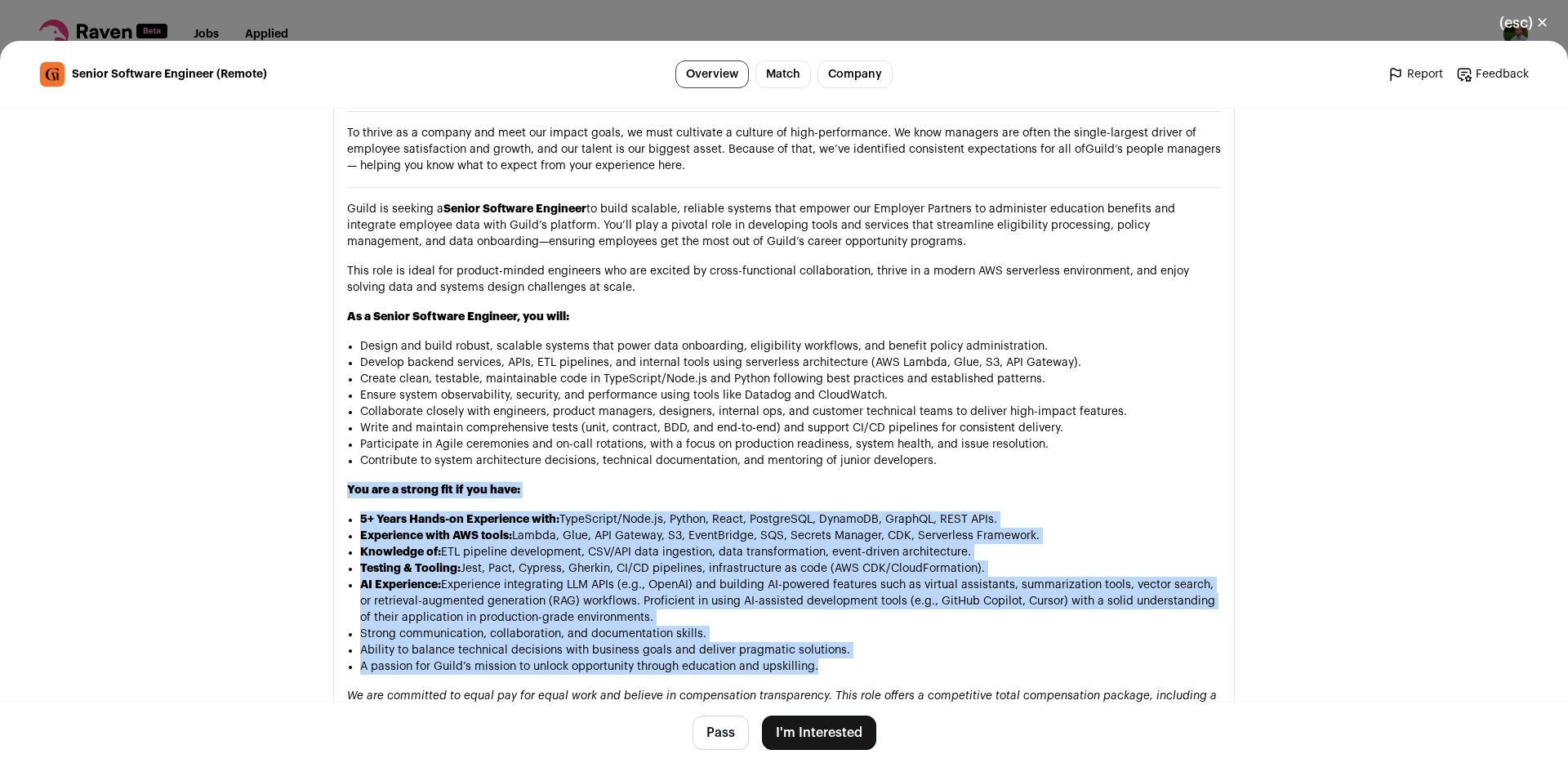
drag, startPoint x: 774, startPoint y: 433, endPoint x: 863, endPoint y: 628, distance: 214.4
click at [863, 628] on div "At Guild, we believe talent is everywhere and that opportunity should be too. W…" at bounding box center [784, 582] width 874 height 1322
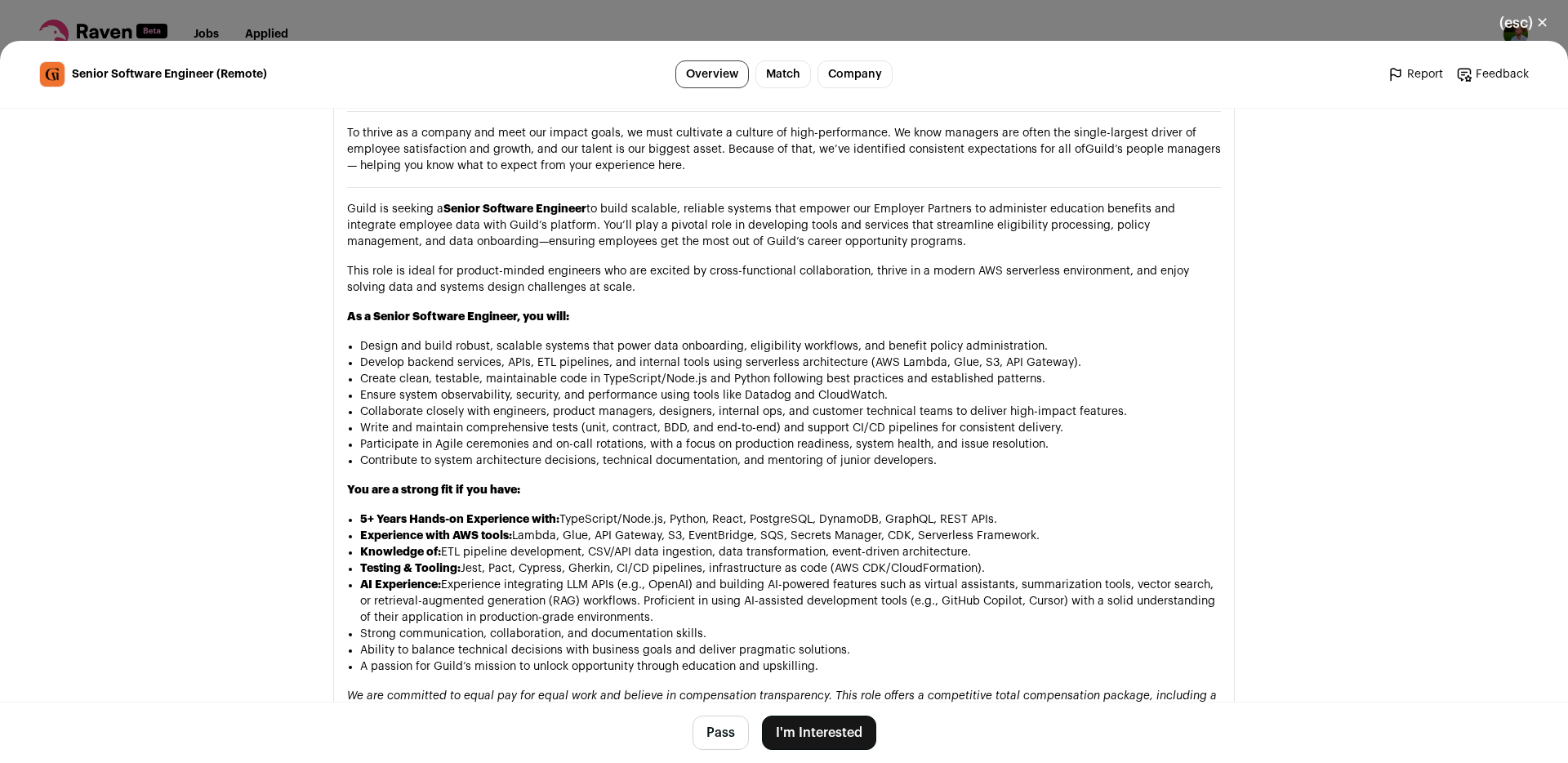
click at [863, 628] on div "At Guild, we believe talent is everywhere and that opportunity should be too. W…" at bounding box center [784, 582] width 874 height 1322
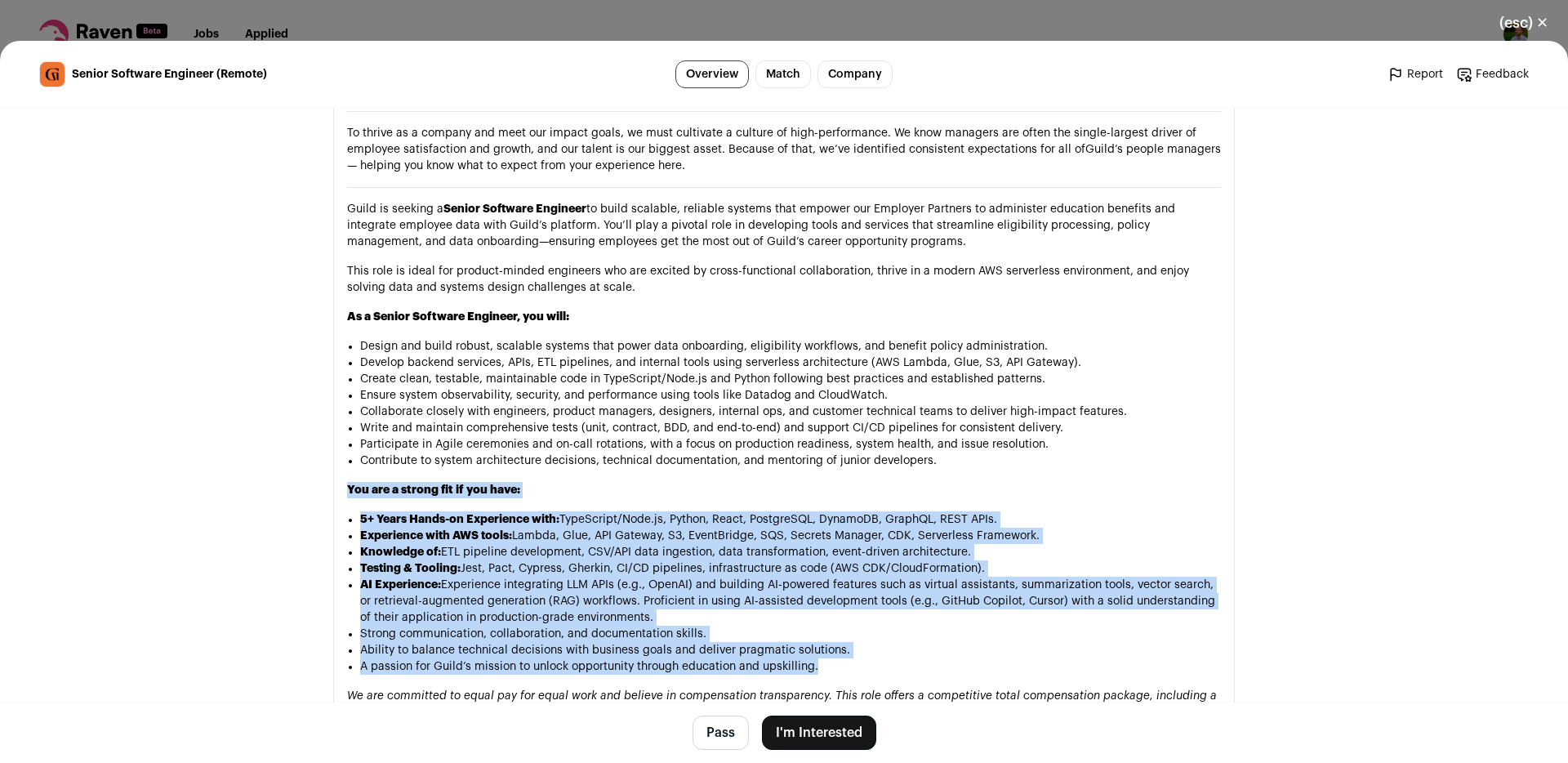
drag, startPoint x: 863, startPoint y: 628, endPoint x: 757, endPoint y: 437, distance: 218.4
click at [757, 437] on div "At Guild, we believe talent is everywhere and that opportunity should be too. W…" at bounding box center [784, 582] width 874 height 1322
click at [757, 482] on h3 "You are a strong fit if you have:" at bounding box center [784, 490] width 874 height 16
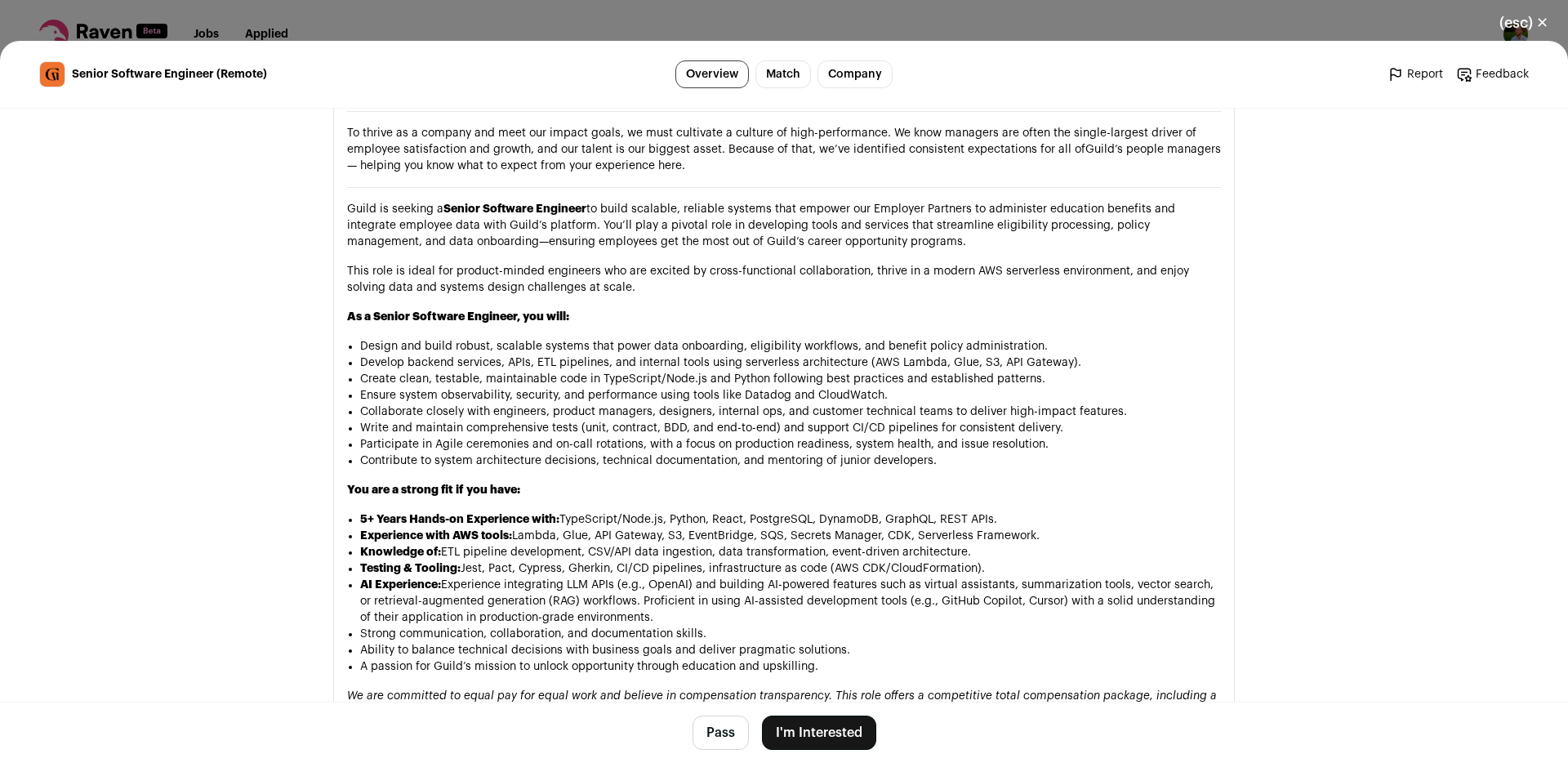
click at [757, 482] on h3 "You are a strong fit if you have:" at bounding box center [784, 490] width 874 height 16
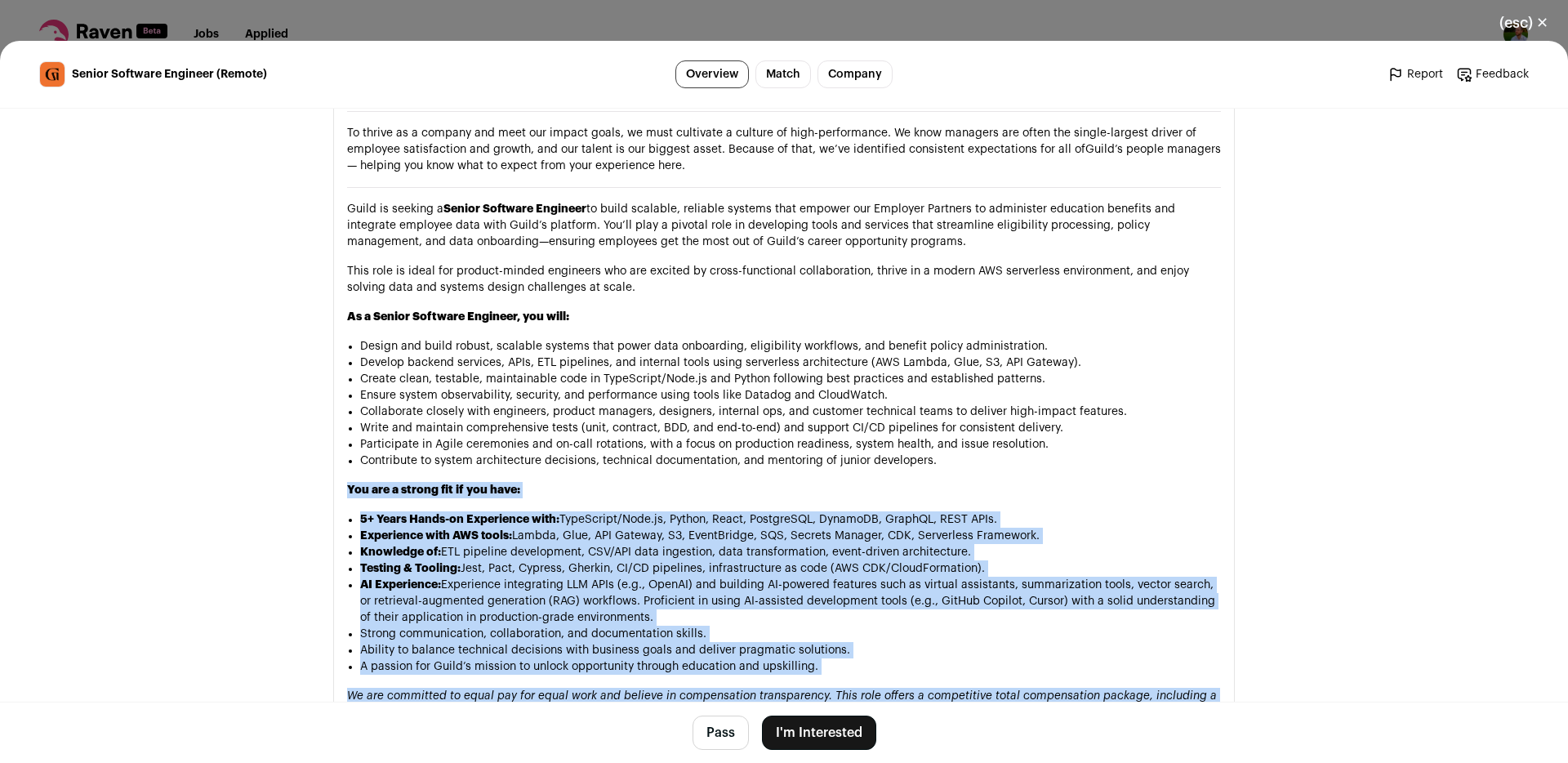
drag, startPoint x: 757, startPoint y: 437, endPoint x: 875, endPoint y: 635, distance: 230.5
click at [875, 635] on div "At Guild, we believe talent is everywhere and that opportunity should be too. W…" at bounding box center [784, 582] width 874 height 1322
click at [874, 658] on li "A passion for Guild’s mission to unlock opportunity through education and upski…" at bounding box center [791, 666] width 861 height 16
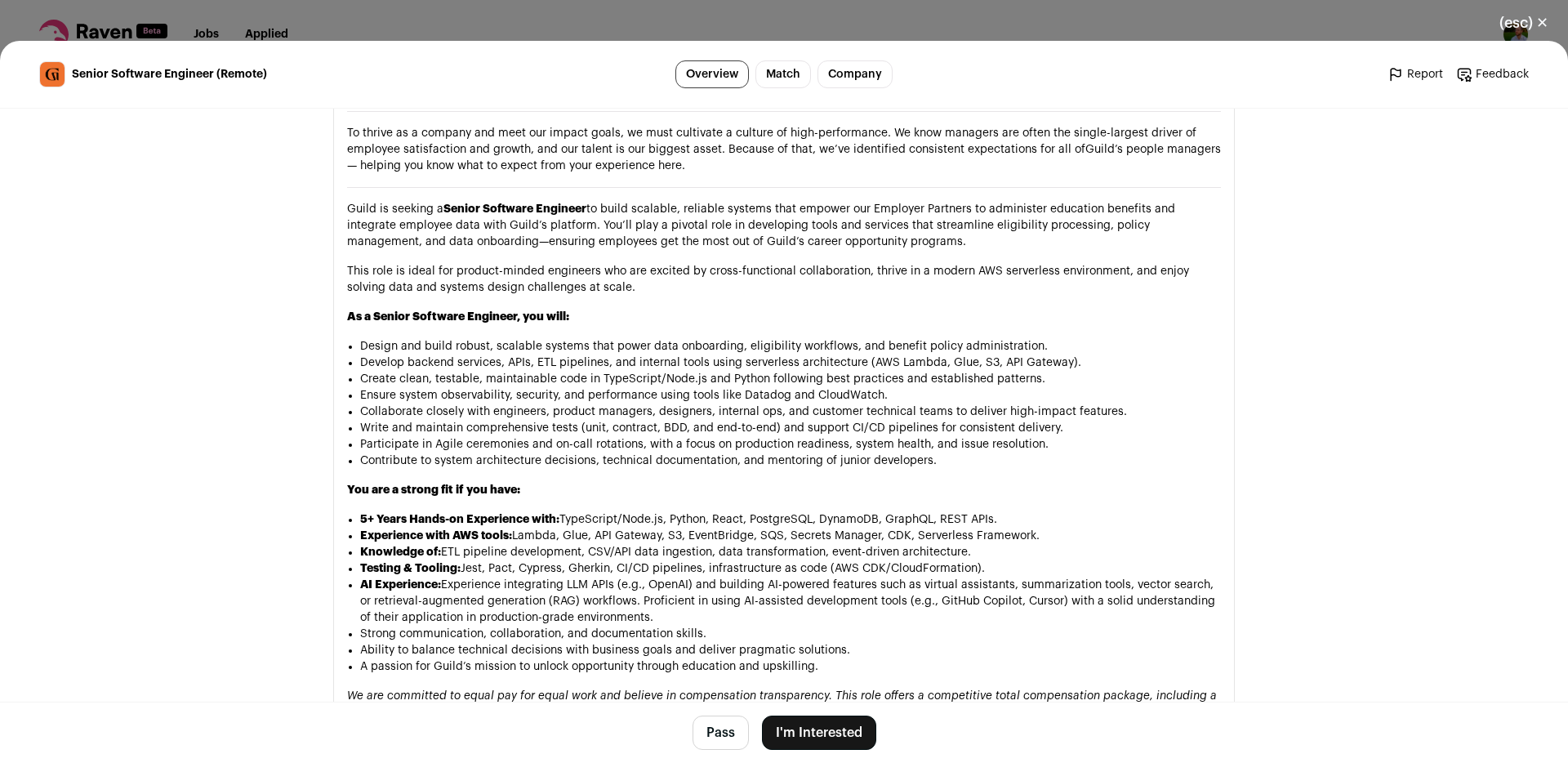
click at [874, 658] on li "A passion for Guild’s mission to unlock opportunity through education and upski…" at bounding box center [791, 666] width 861 height 16
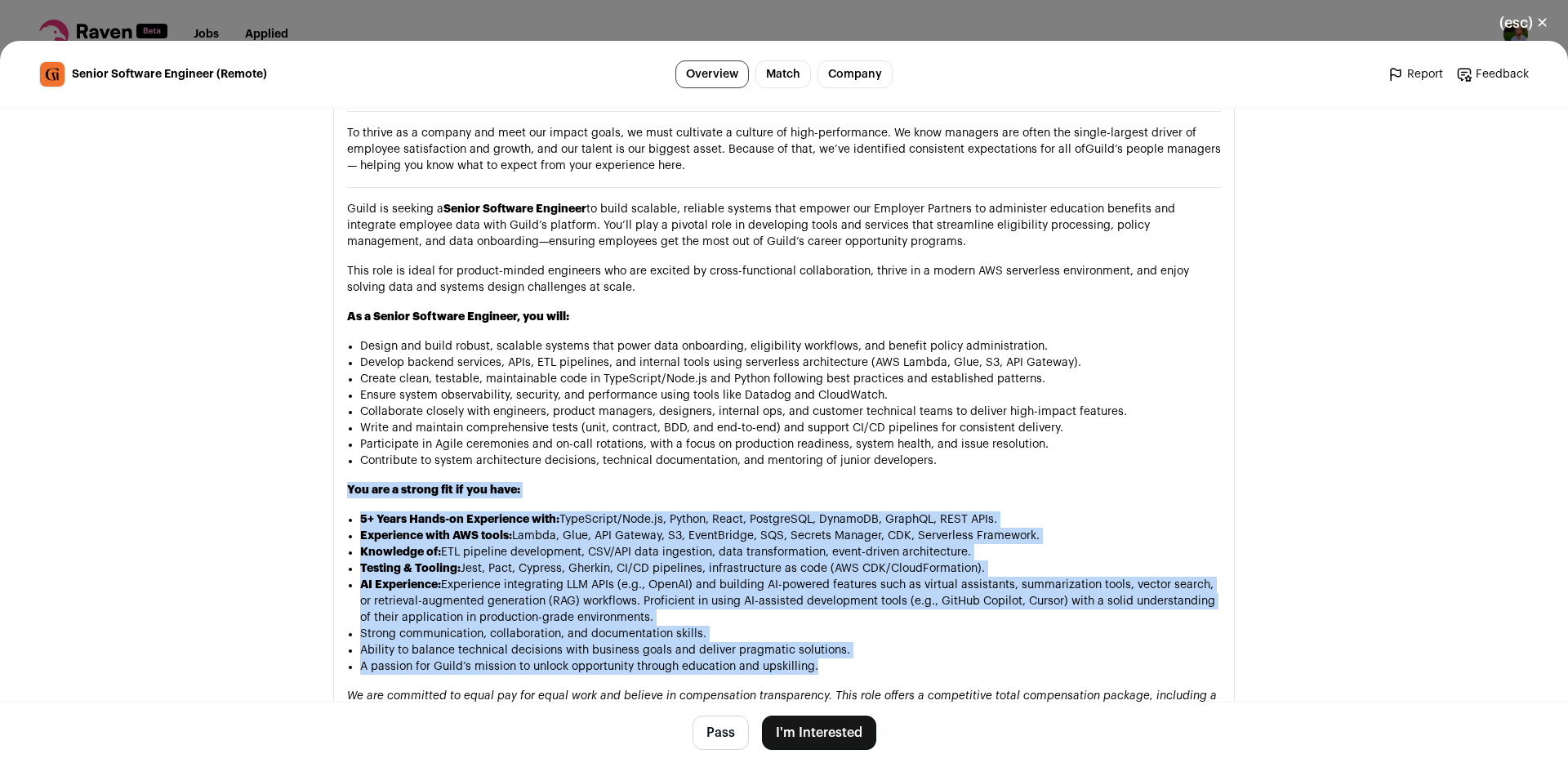
drag, startPoint x: 874, startPoint y: 622, endPoint x: 703, endPoint y: 440, distance: 249.7
click at [703, 440] on div "At Guild, we believe talent is everywhere and that opportunity should be too. W…" at bounding box center [784, 582] width 874 height 1322
click at [703, 482] on h3 "You are a strong fit if you have:" at bounding box center [784, 490] width 874 height 16
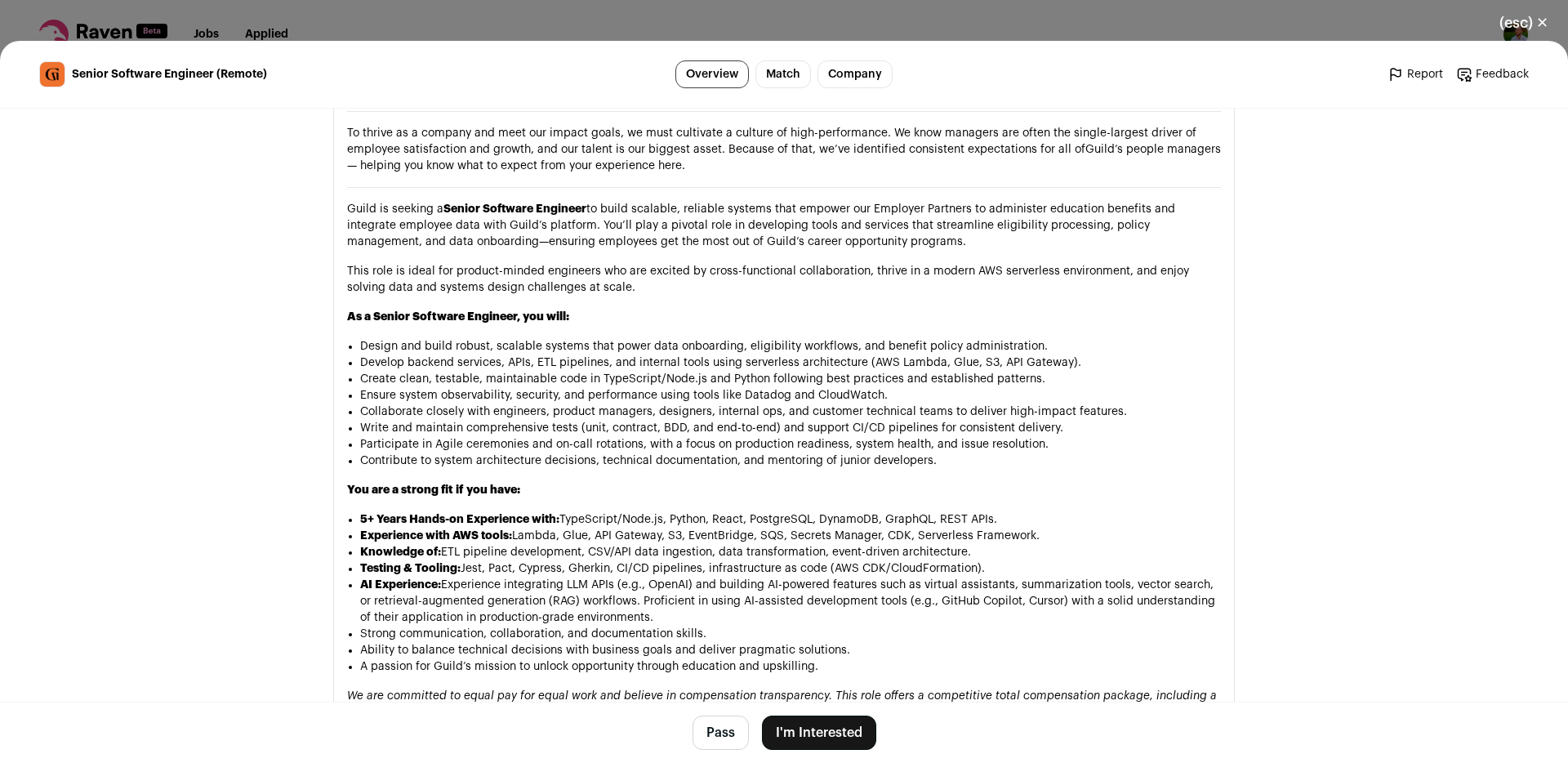
click at [703, 482] on h3 "You are a strong fit if you have:" at bounding box center [784, 490] width 874 height 16
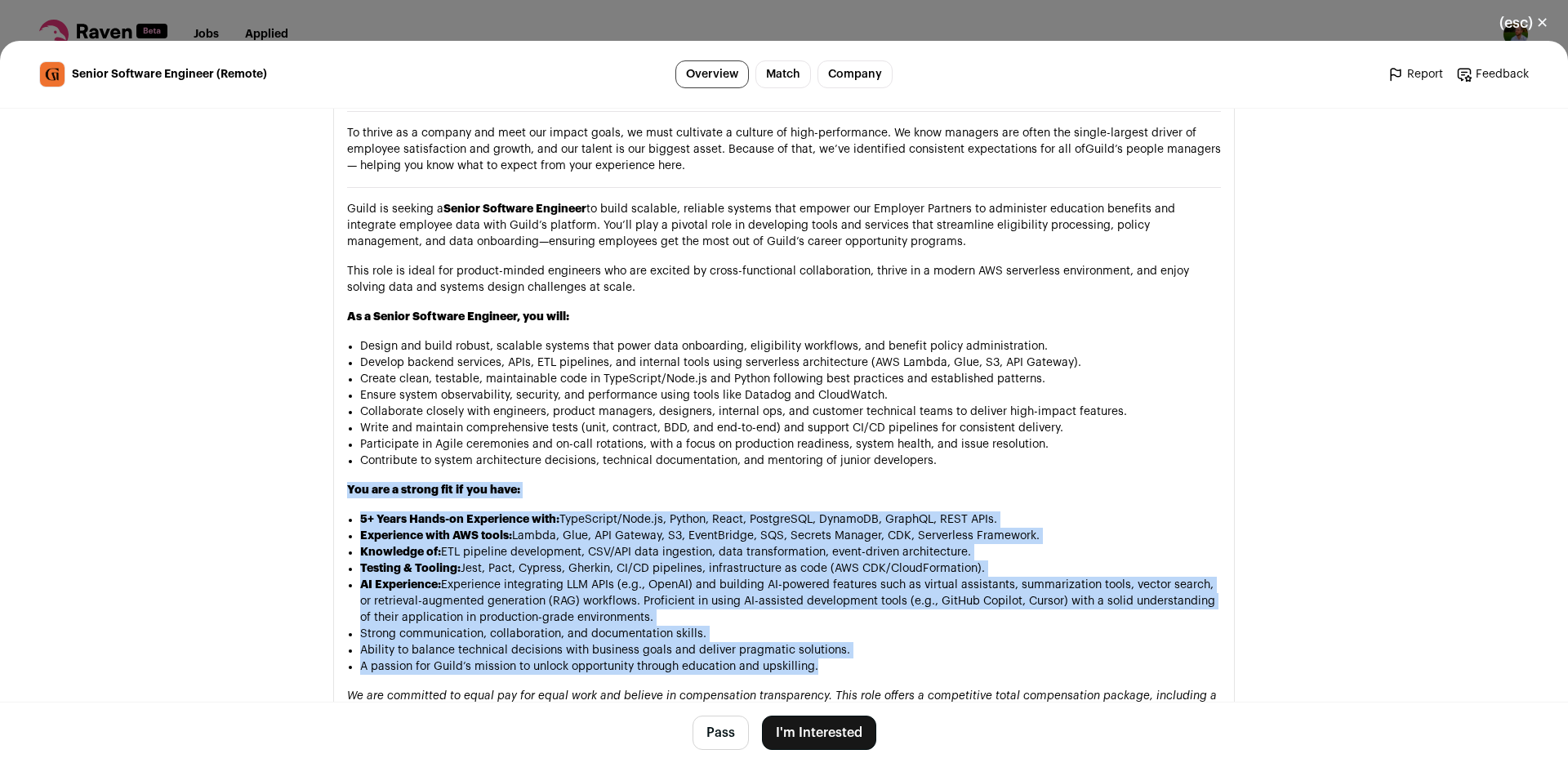
drag, startPoint x: 703, startPoint y: 440, endPoint x: 839, endPoint y: 624, distance: 228.8
click at [838, 626] on div "At Guild, we believe talent is everywhere and that opportunity should be too. W…" at bounding box center [784, 582] width 874 height 1322
click at [841, 658] on li "A passion for Guild’s mission to unlock opportunity through education and upski…" at bounding box center [791, 666] width 861 height 16
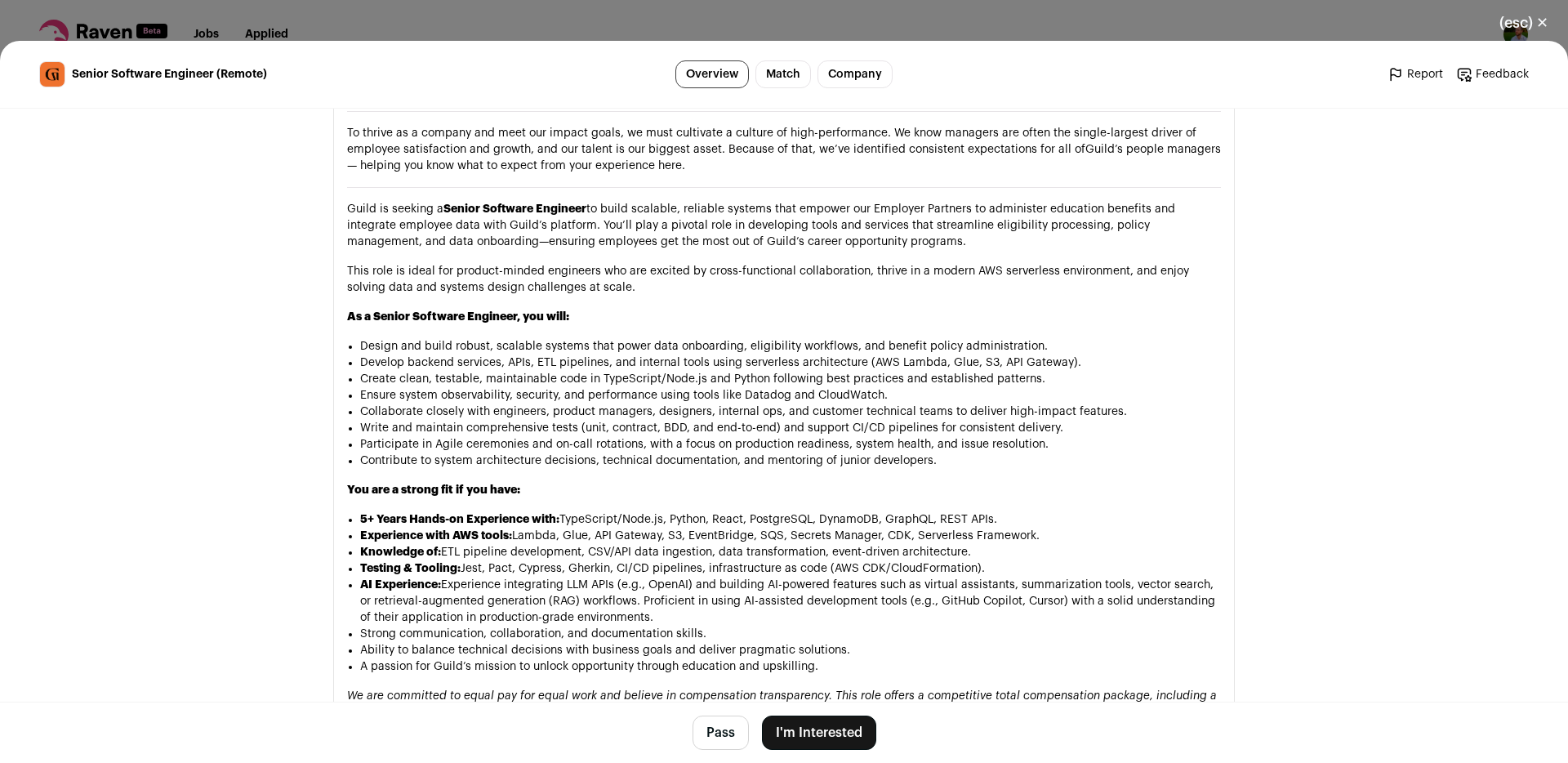
click at [841, 658] on li "A passion for Guild’s mission to unlock opportunity through education and upski…" at bounding box center [791, 666] width 861 height 16
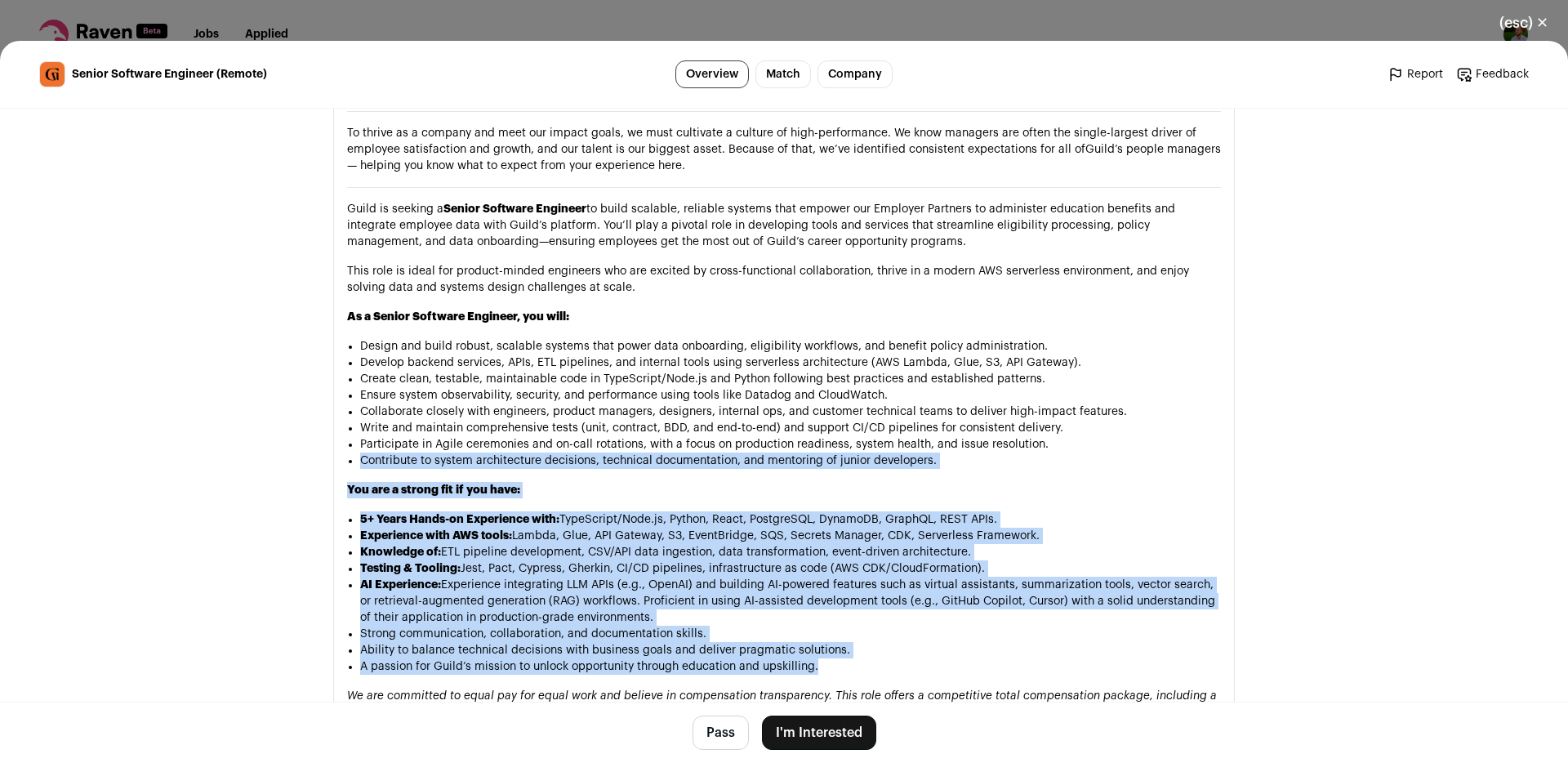
drag, startPoint x: 841, startPoint y: 622, endPoint x: 646, endPoint y: 421, distance: 280.0
click at [646, 421] on div "At Guild, we believe talent is everywhere and that opportunity should be too. W…" at bounding box center [784, 582] width 874 height 1322
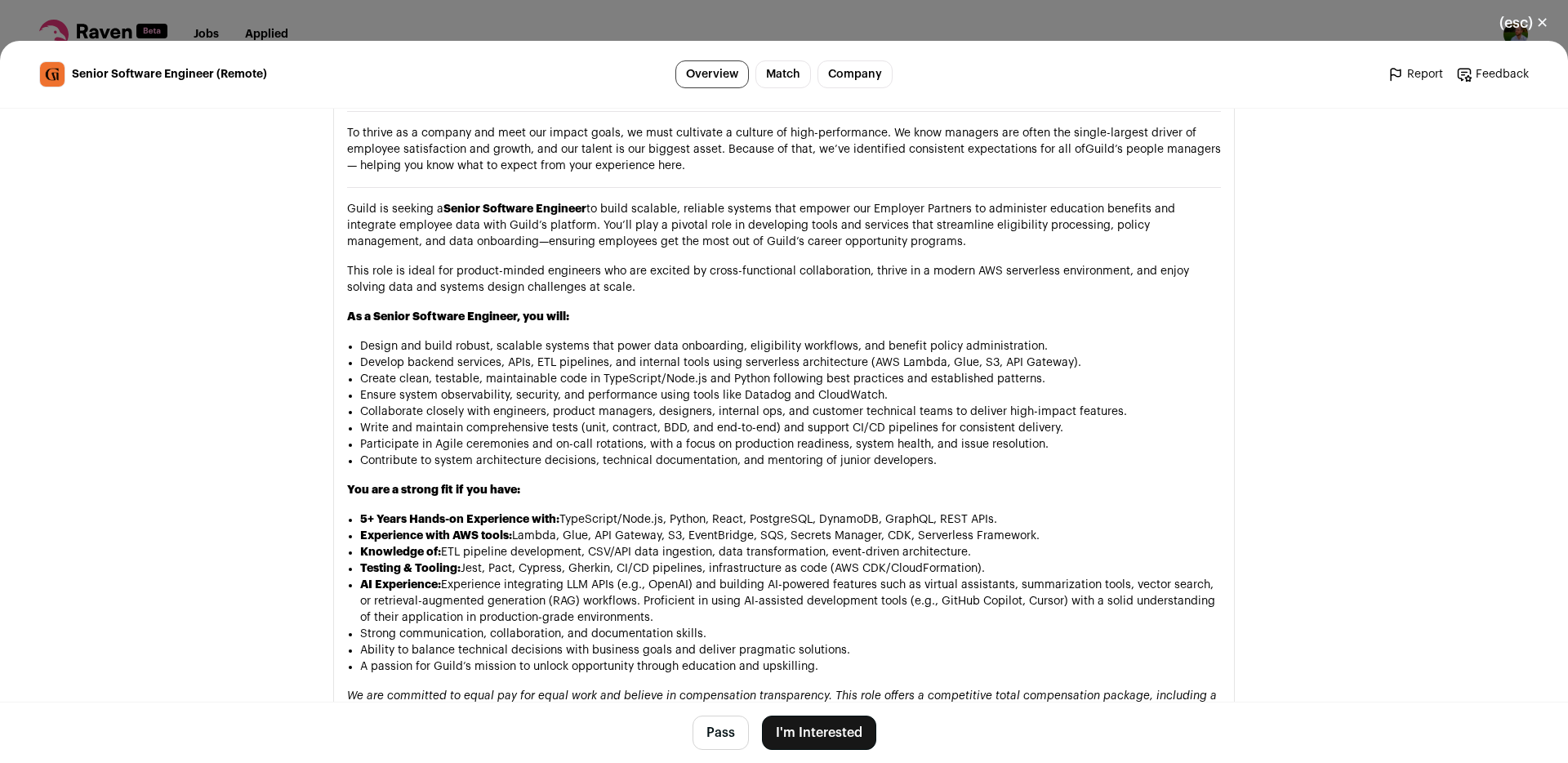
click at [650, 482] on h3 "You are a strong fit if you have:" at bounding box center [784, 490] width 874 height 16
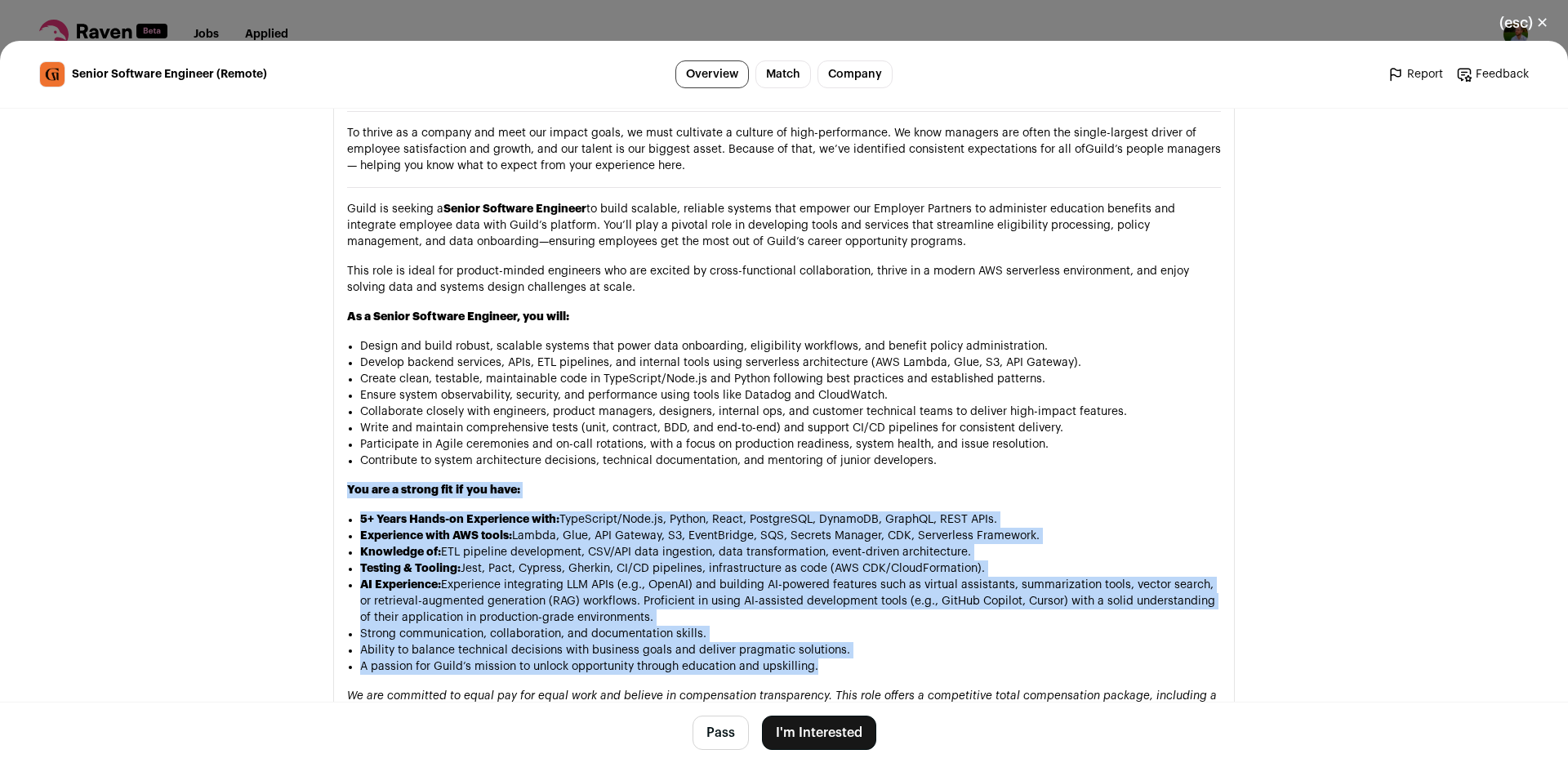
drag, startPoint x: 650, startPoint y: 437, endPoint x: 831, endPoint y: 629, distance: 263.9
click at [831, 629] on div "At Guild, we believe talent is everywhere and that opportunity should be too. W…" at bounding box center [784, 582] width 874 height 1322
click at [845, 658] on li "A passion for Guild’s mission to unlock opportunity through education and upski…" at bounding box center [791, 666] width 861 height 16
drag, startPoint x: 845, startPoint y: 621, endPoint x: 636, endPoint y: 425, distance: 286.5
click at [636, 425] on div "At Guild, we believe talent is everywhere and that opportunity should be too. W…" at bounding box center [784, 582] width 874 height 1322
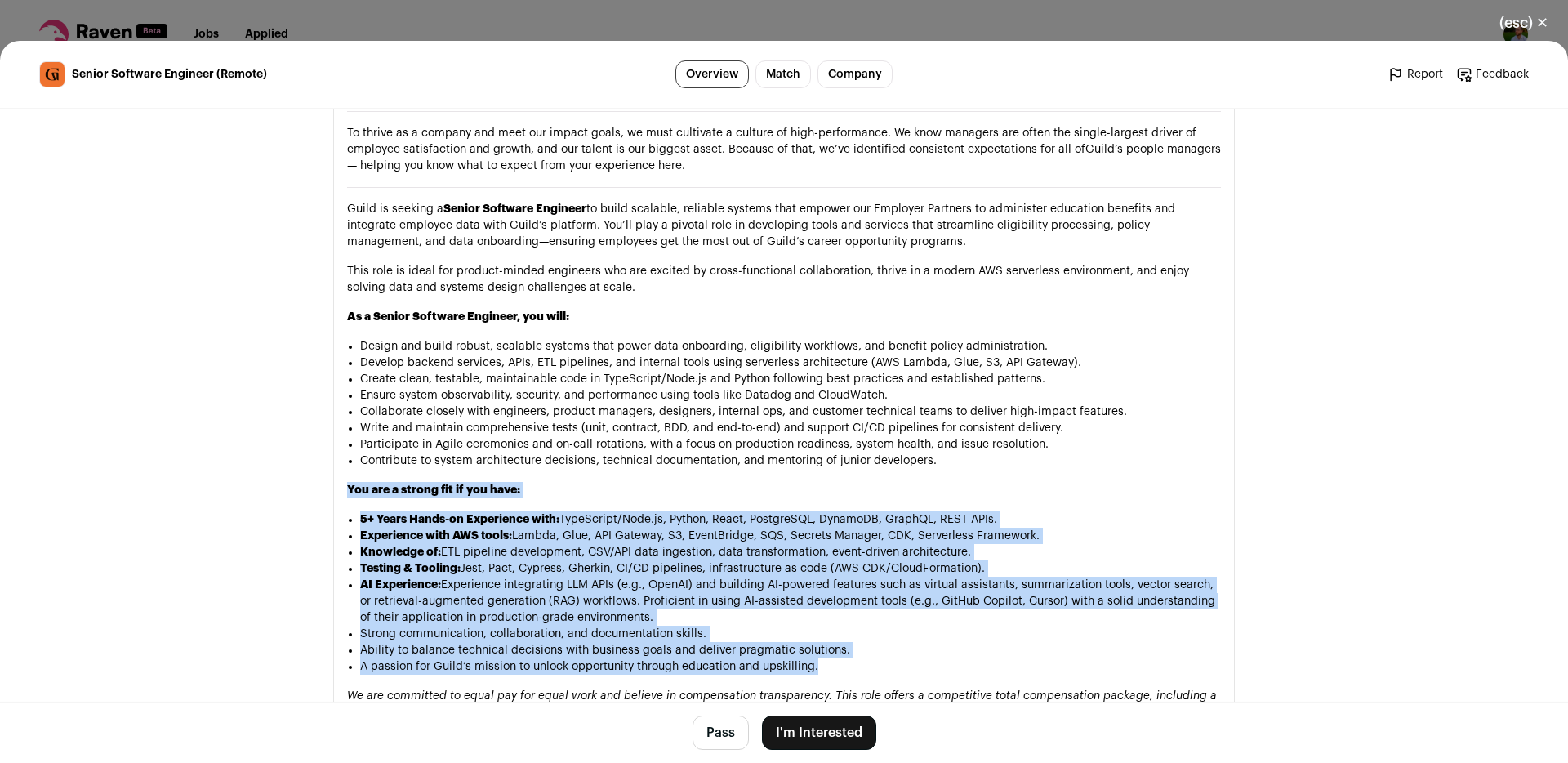
click at [636, 425] on div "At Guild, we believe talent is everywhere and that opportunity should be too. W…" at bounding box center [784, 582] width 874 height 1322
drag, startPoint x: 636, startPoint y: 425, endPoint x: 882, endPoint y: 621, distance: 314.5
click at [882, 621] on div "At Guild, we believe talent is everywhere and that opportunity should be too. W…" at bounding box center [784, 582] width 874 height 1322
click at [882, 658] on li "A passion for Guild’s mission to unlock opportunity through education and upski…" at bounding box center [791, 666] width 861 height 16
drag, startPoint x: 882, startPoint y: 620, endPoint x: 659, endPoint y: 433, distance: 291.0
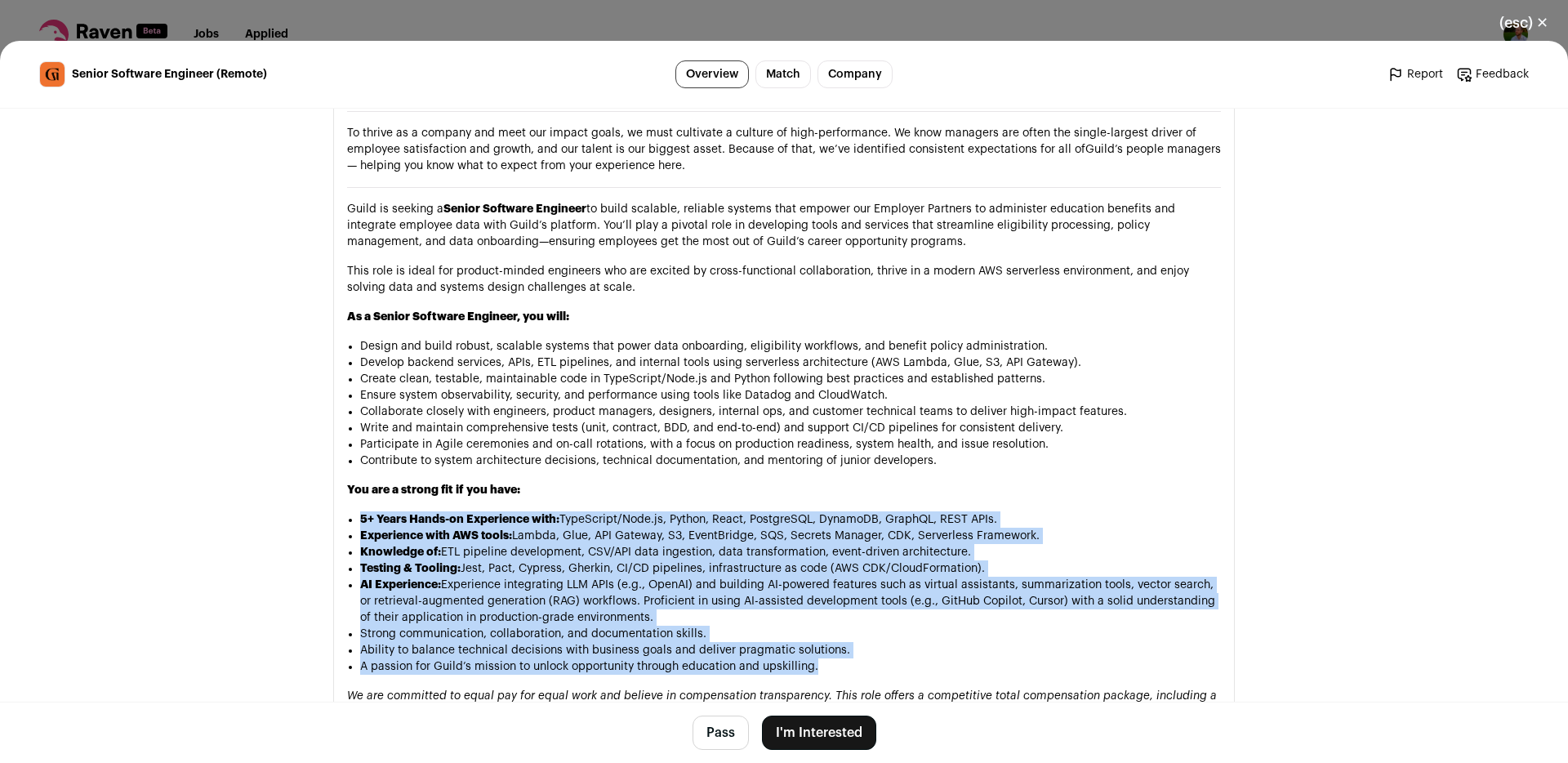
click at [659, 433] on div "At Guild, we believe talent is everywhere and that opportunity should be too. W…" at bounding box center [784, 582] width 874 height 1322
click at [659, 482] on h3 "You are a strong fit if you have:" at bounding box center [784, 490] width 874 height 16
drag
click at [857, 619] on div "At Guild, we believe talent is everywhere and that opportunity should be too. W…" at bounding box center [784, 582] width 874 height 1322
click at [858, 658] on li "A passion for Guild’s mission to unlock opportunity through education and upski…" at bounding box center [791, 666] width 861 height 16
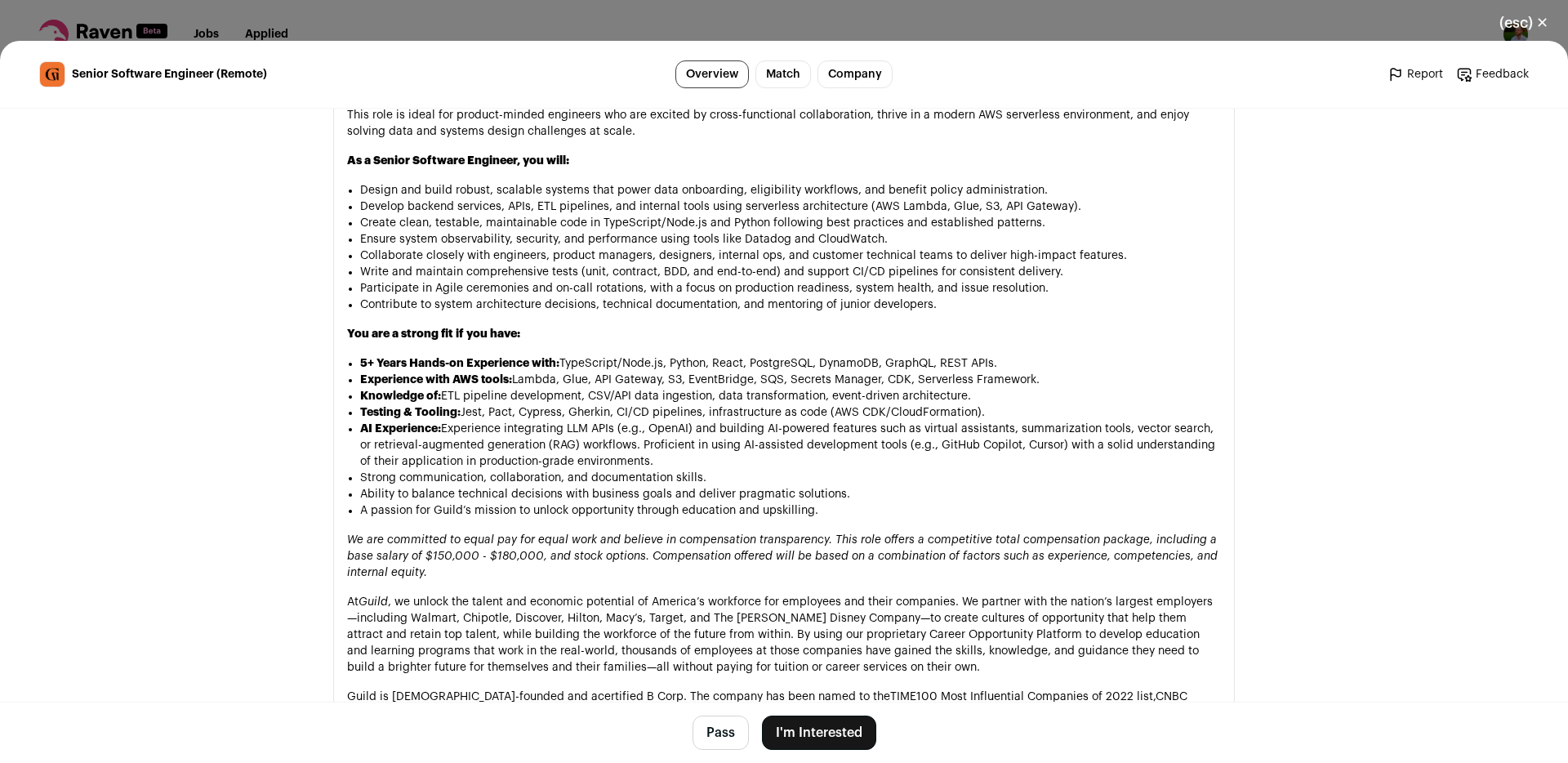
scroll to position [1172, 0]
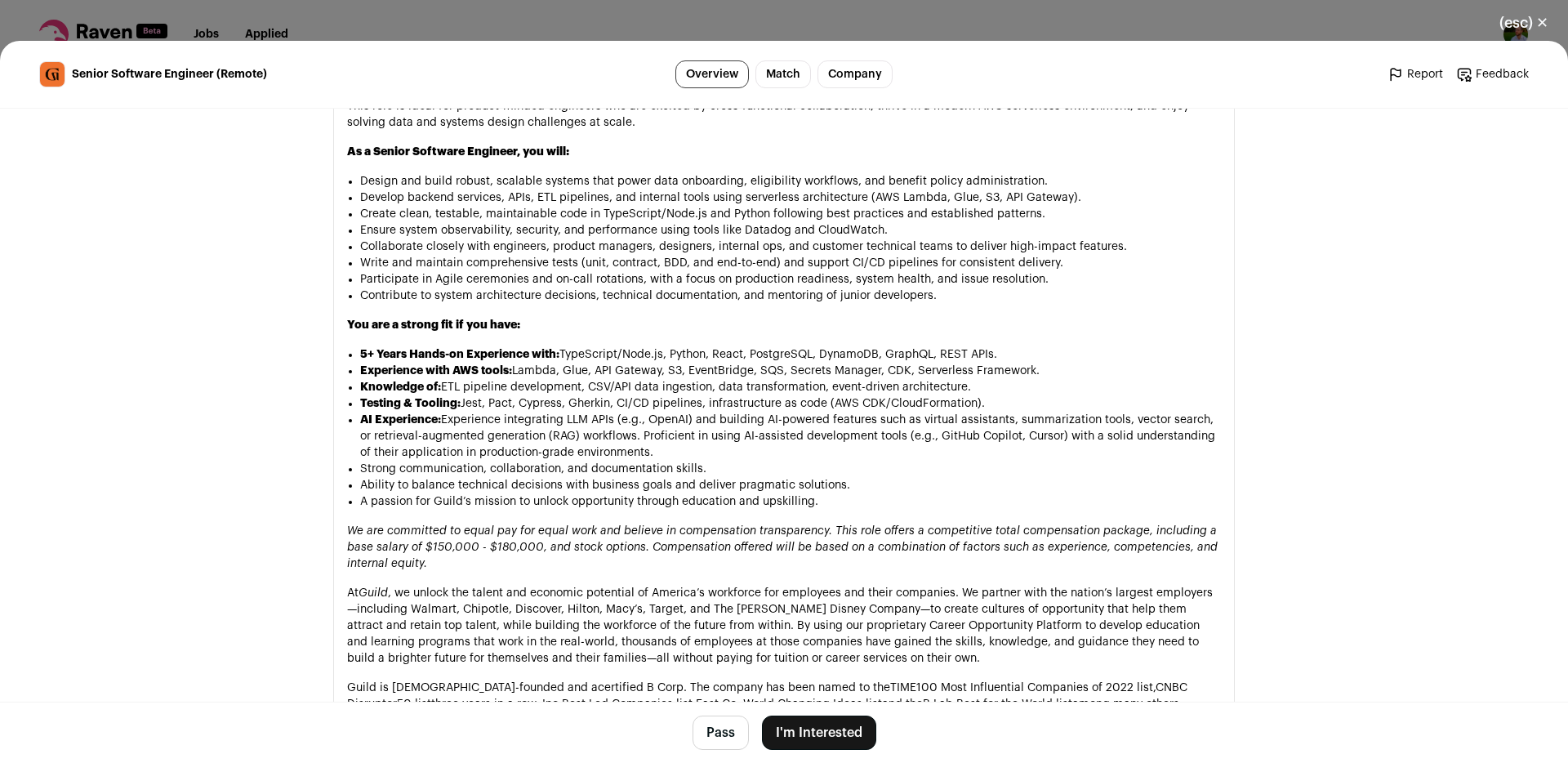
click at [836, 728] on button "I'm Interested" at bounding box center [819, 733] width 115 height 34
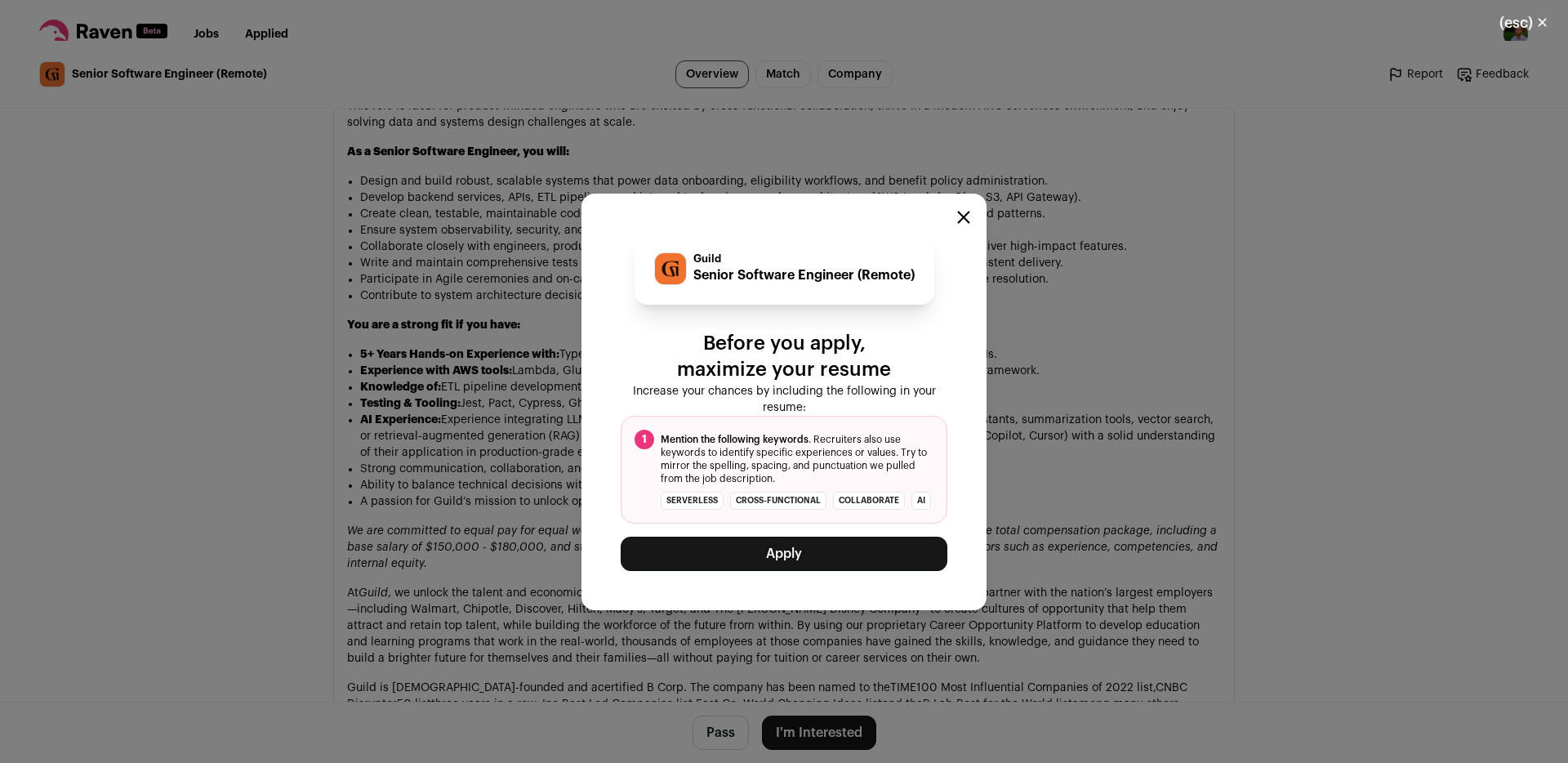
click at [843, 560] on button "Apply" at bounding box center [784, 554] width 327 height 34
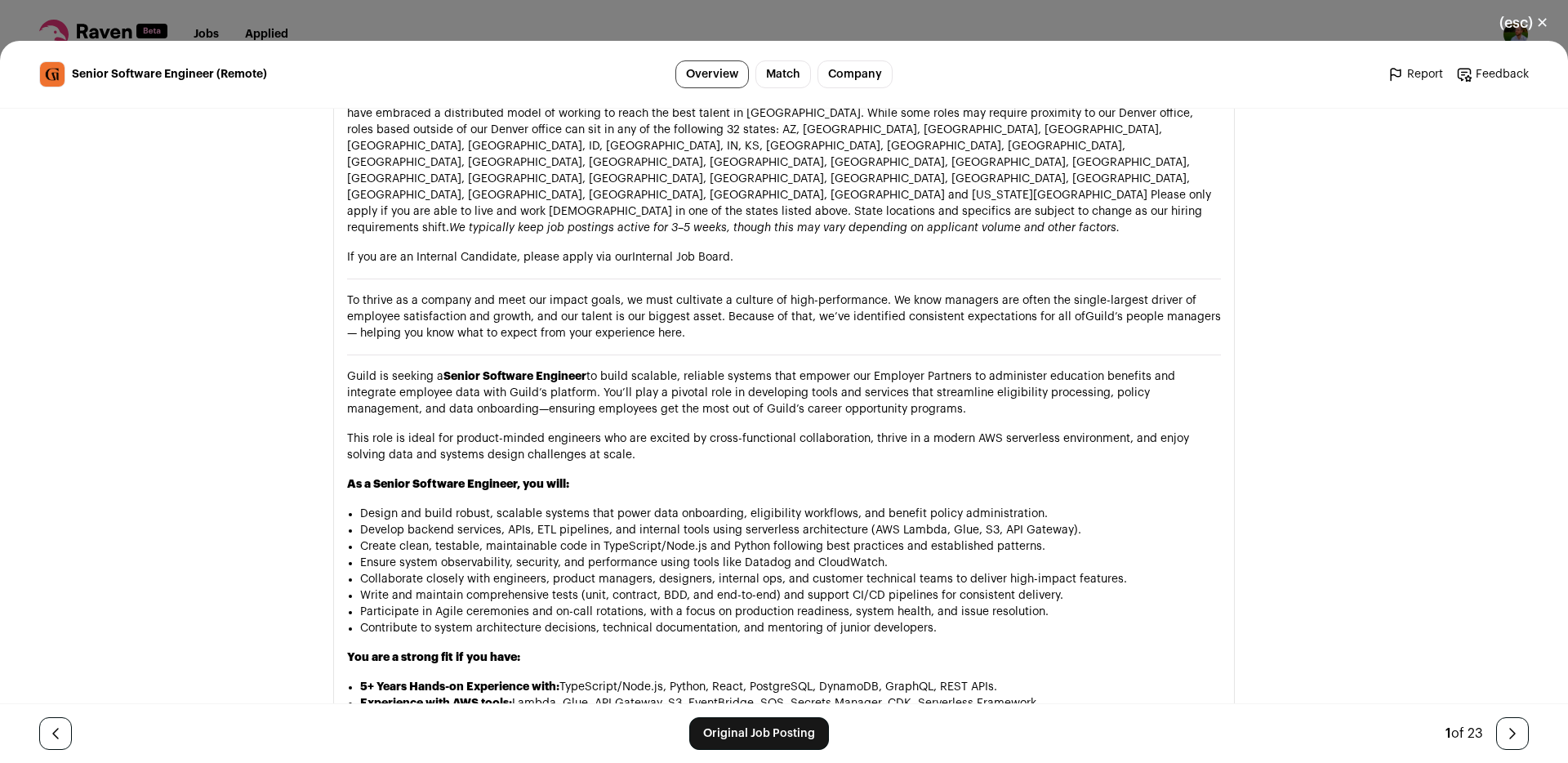
scroll to position [998, 0]
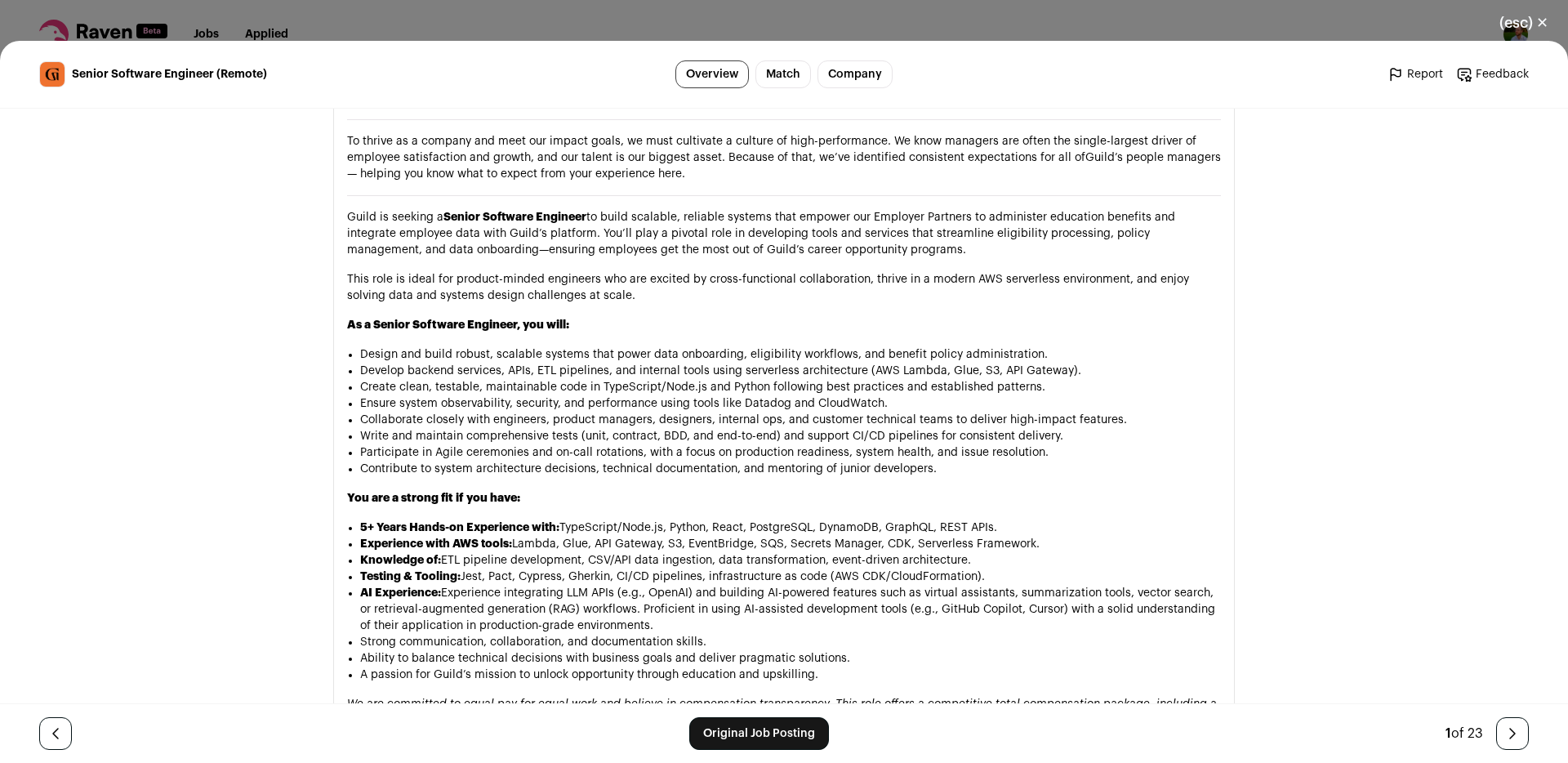
click at [464, 347] on li "Design and build robust, scalable systems that power data onboarding, eligibili…" at bounding box center [791, 355] width 861 height 16
drag, startPoint x: 464, startPoint y: 305, endPoint x: 551, endPoint y: 307, distance: 87.0
click at [551, 347] on li "Design and build robust, scalable systems that power data onboarding, eligibili…" at bounding box center [791, 355] width 861 height 16
copy li "robust, scalable systems"
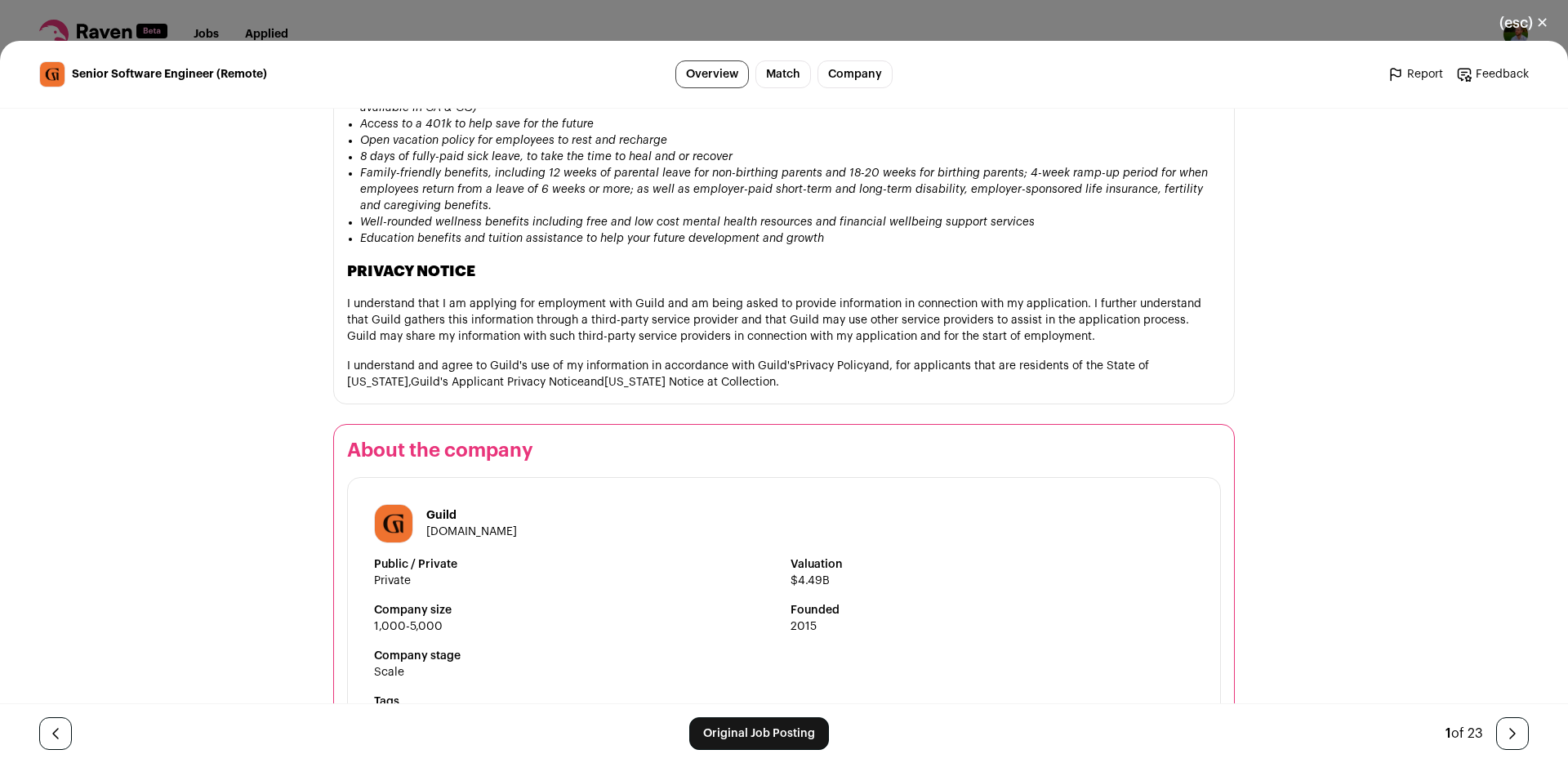
scroll to position [1970, 0]
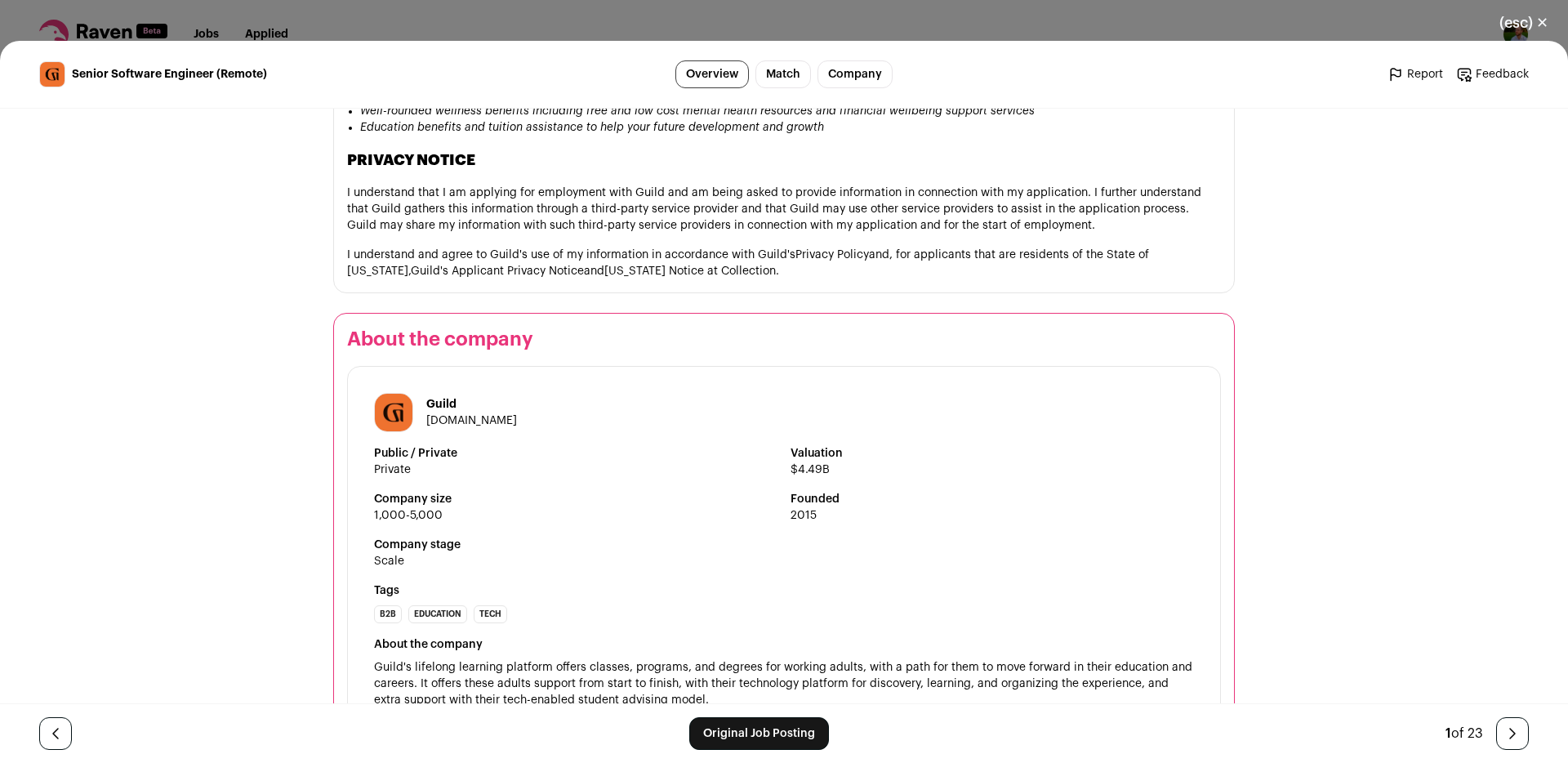
click at [386, 661] on span "Guild's lifelong learning platform offers classes, programs, and degrees for wo…" at bounding box center [785, 684] width 822 height 44
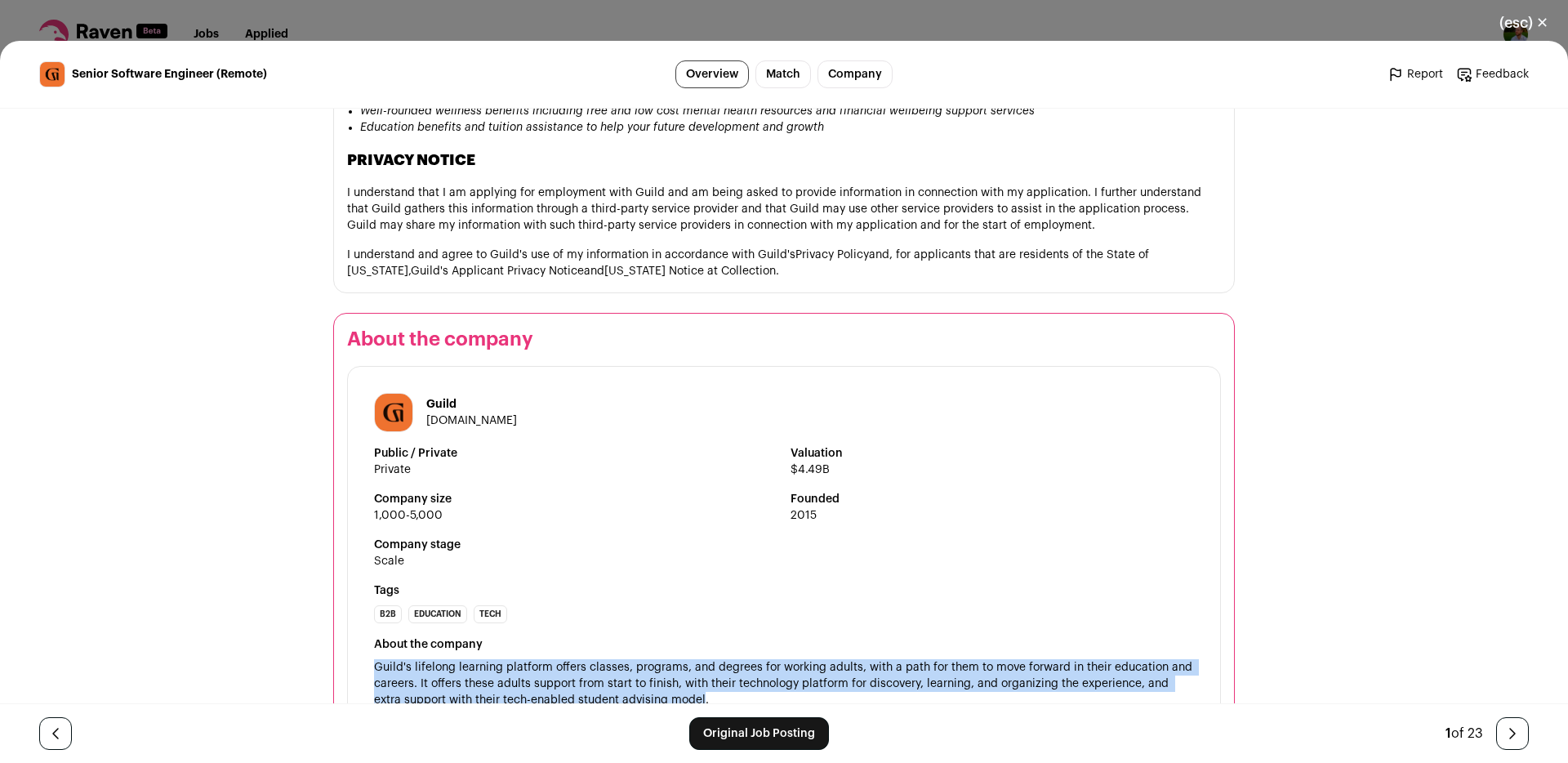
drag, startPoint x: 386, startPoint y: 604, endPoint x: 655, endPoint y: 635, distance: 270.8
click at [655, 661] on span "Guild's lifelong learning platform offers classes, programs, and degrees for wo…" at bounding box center [785, 684] width 822 height 44
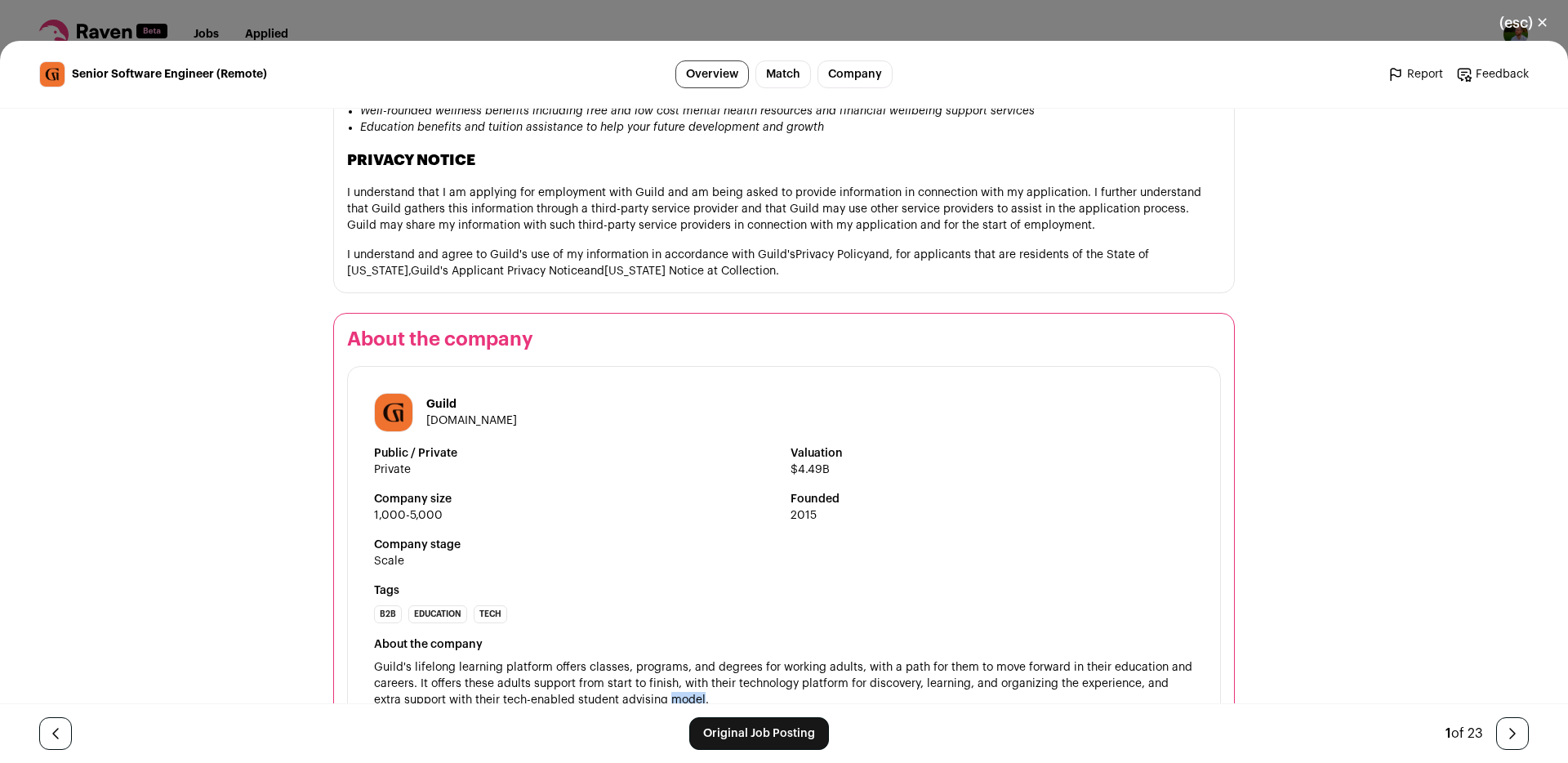
click at [655, 661] on span "Guild's lifelong learning platform offers classes, programs, and degrees for wo…" at bounding box center [785, 684] width 822 height 44
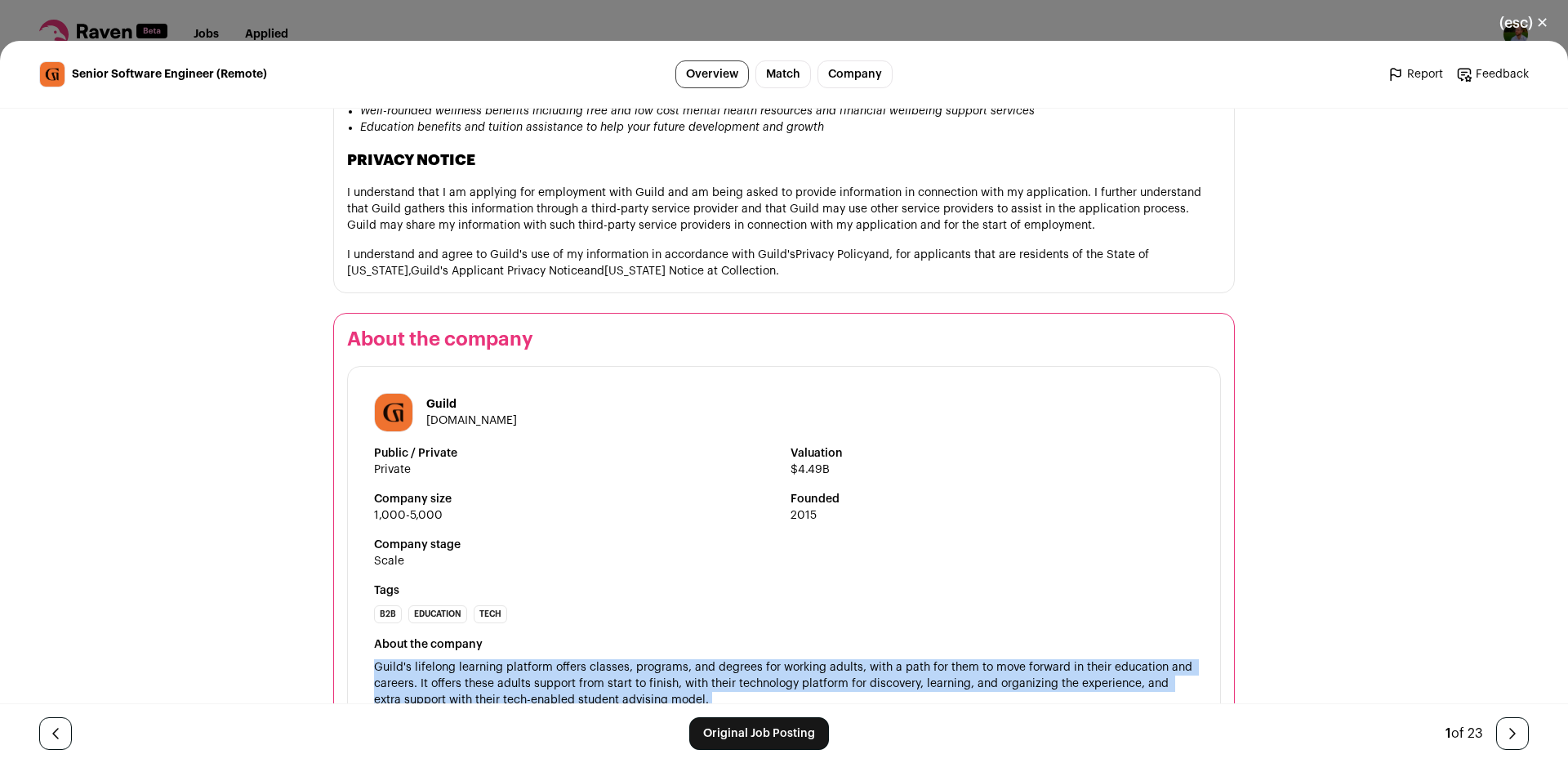
click at [655, 661] on span "Guild's lifelong learning platform offers classes, programs, and degrees for wo…" at bounding box center [785, 684] width 822 height 44
click at [667, 661] on span "Guild's lifelong learning platform offers classes, programs, and degrees for wo…" at bounding box center [785, 684] width 822 height 44
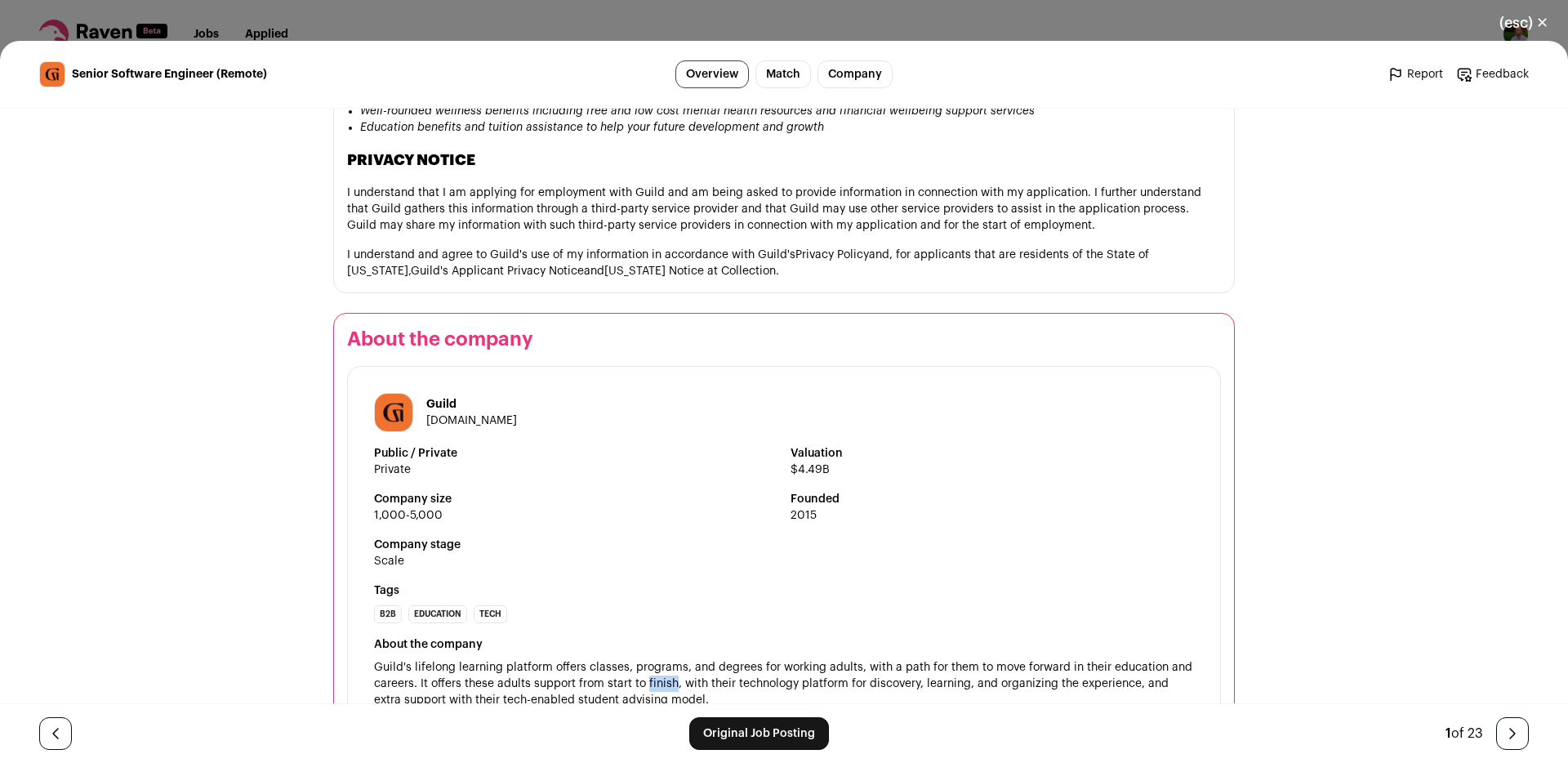
click at [667, 661] on span "Guild's lifelong learning platform offers classes, programs, and degrees for wo…" at bounding box center [785, 684] width 822 height 44
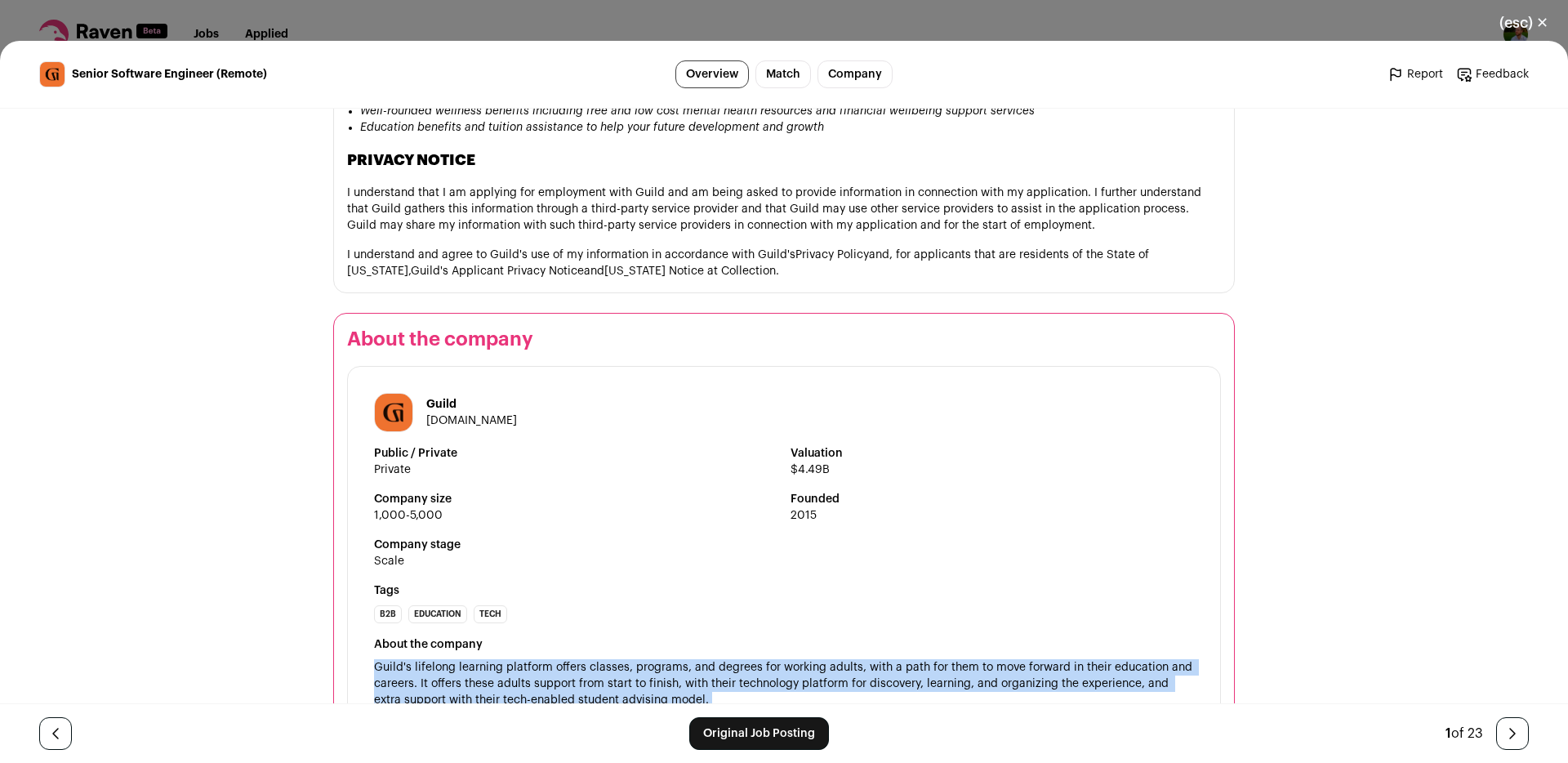
click at [667, 661] on span "Guild's lifelong learning platform offers classes, programs, and degrees for wo…" at bounding box center [785, 684] width 822 height 44
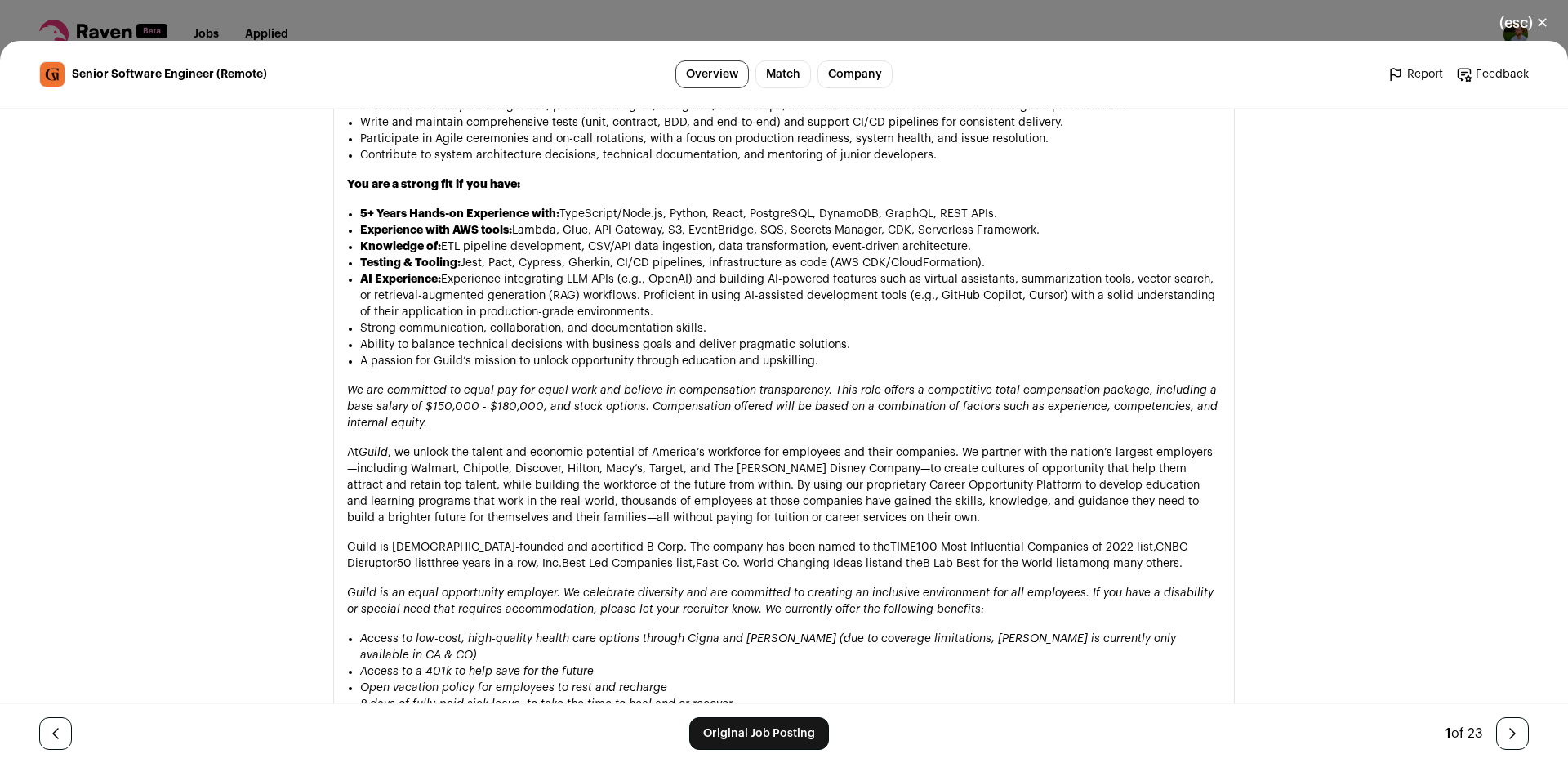
scroll to position [1309, 0]
click at [465, 447] on p "At Guild , we unlock the talent and economic potential of America’s workforce f…" at bounding box center [784, 488] width 874 height 82
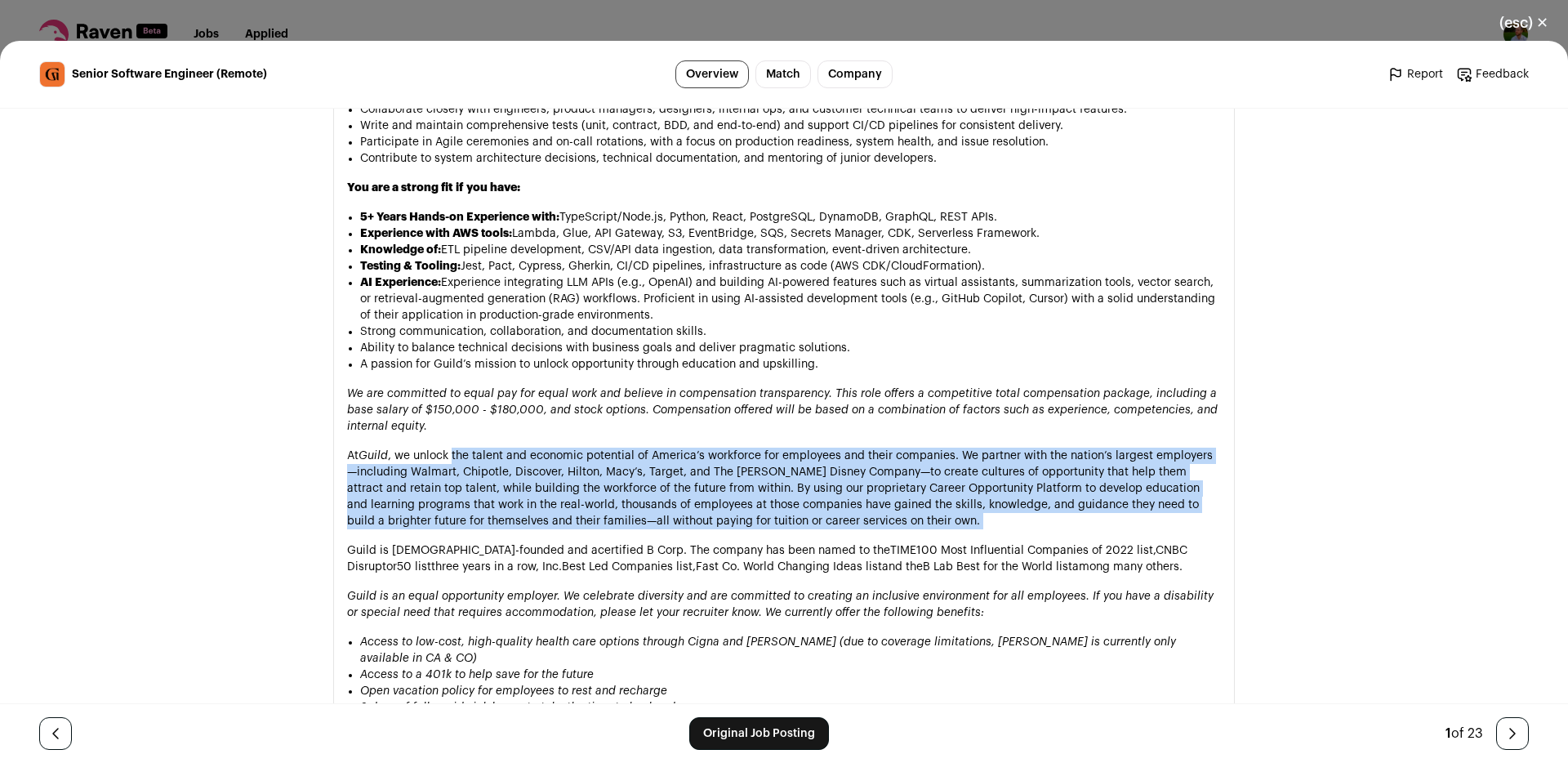
drag, startPoint x: 465, startPoint y: 406, endPoint x: 977, endPoint y: 474, distance: 516.5
click at [977, 474] on p "At Guild , we unlock the talent and economic potential of America’s workforce f…" at bounding box center [784, 488] width 874 height 82
click at [972, 473] on p "At Guild , we unlock the talent and economic potential of America’s workforce f…" at bounding box center [784, 488] width 874 height 82
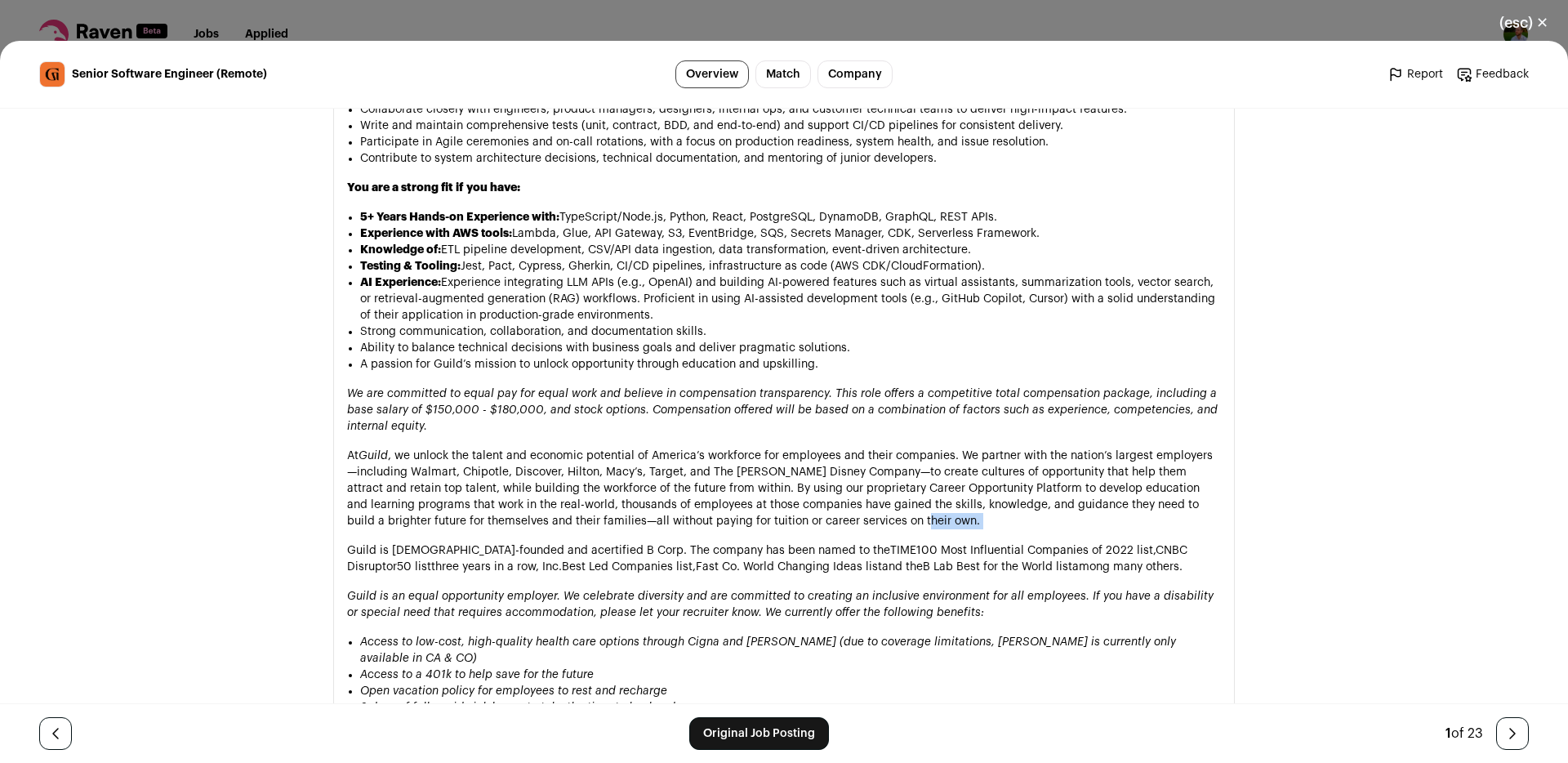
click at [972, 473] on p "At Guild , we unlock the talent and economic potential of America’s workforce f…" at bounding box center [784, 488] width 874 height 82
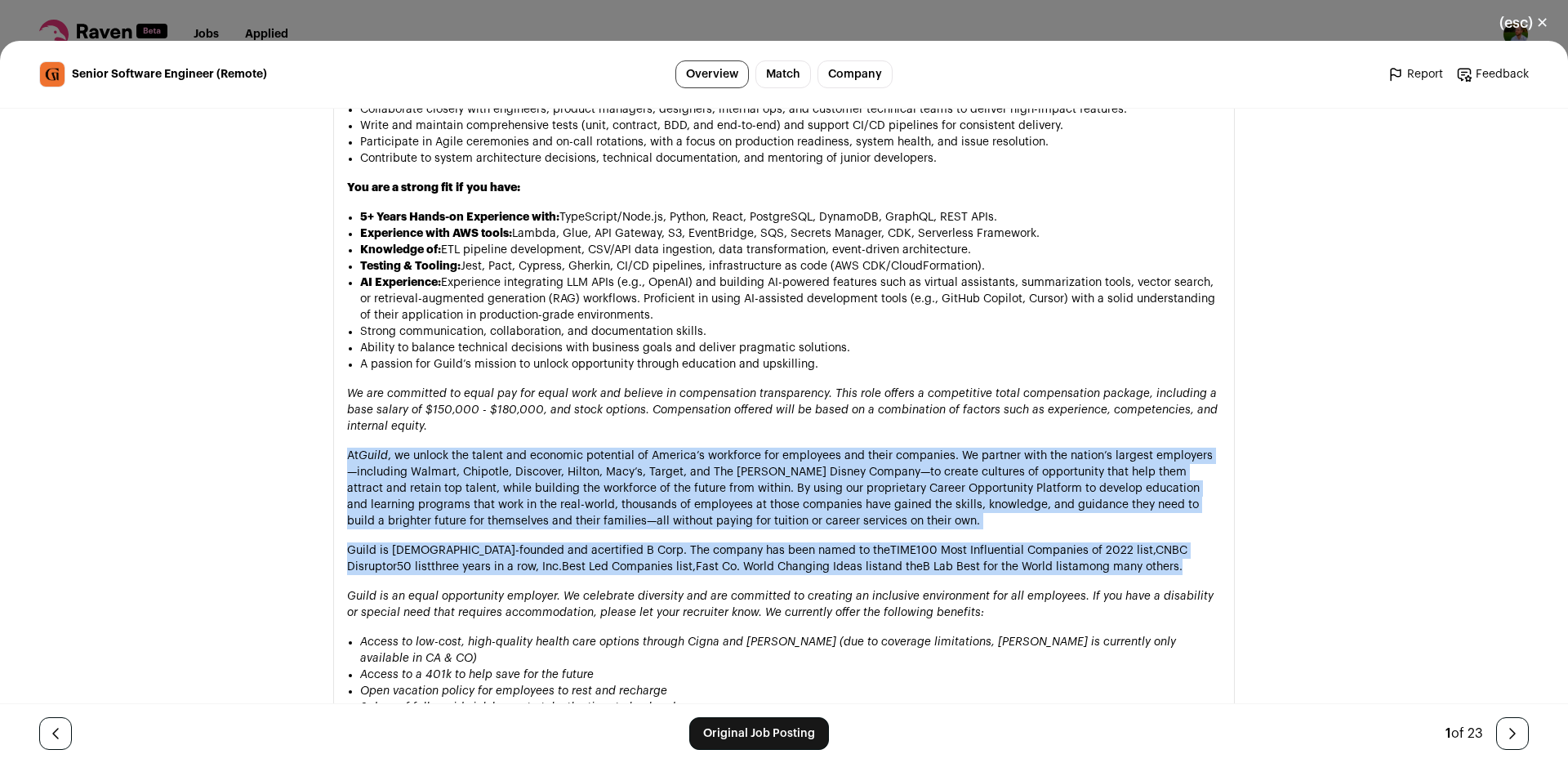
drag, startPoint x: 972, startPoint y: 473, endPoint x: 949, endPoint y: 528, distance: 59.6
click at [949, 528] on div "At Guild, we believe talent is everywhere and that opportunity should be too. W…" at bounding box center [784, 279] width 874 height 1322
drag, startPoint x: 949, startPoint y: 528, endPoint x: 904, endPoint y: 438, distance: 100.6
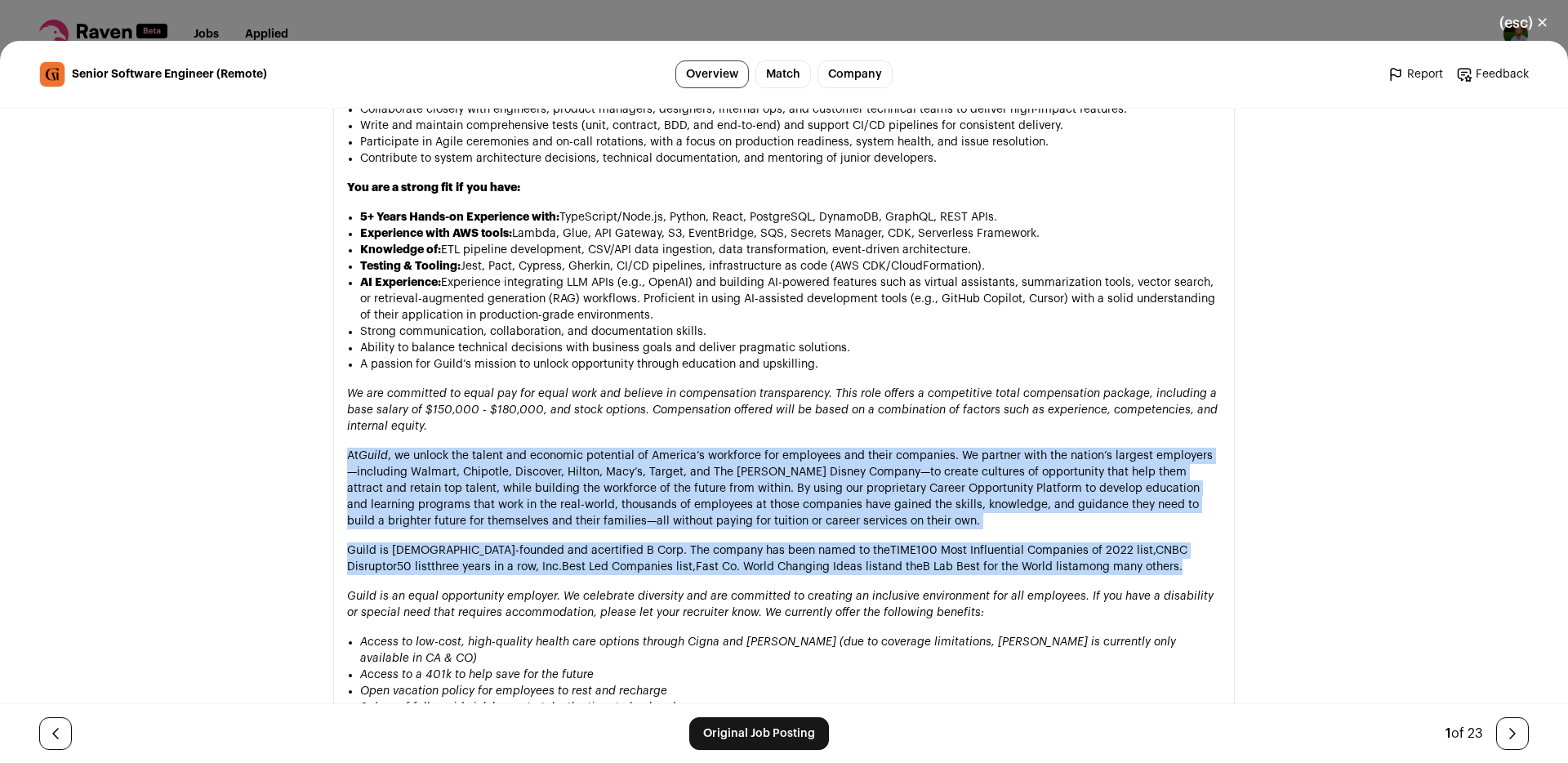
click at [904, 438] on div "At Guild, we believe talent is everywhere and that opportunity should be too. W…" at bounding box center [784, 279] width 874 height 1322
click at [904, 447] on p "At Guild , we unlock the talent and economic potential of America’s workforce f…" at bounding box center [784, 488] width 874 height 82
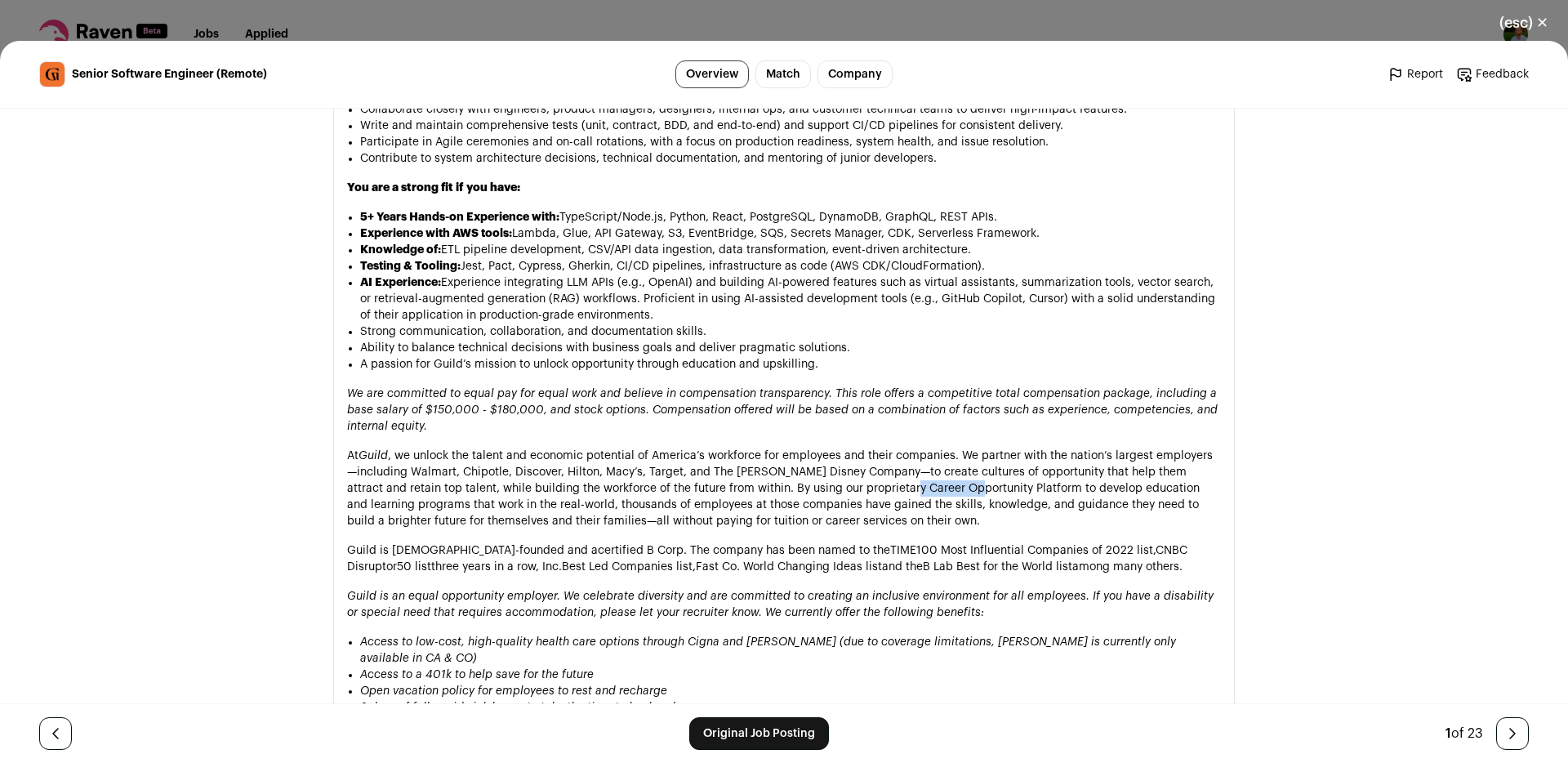
click at [904, 447] on p "At Guild , we unlock the talent and economic potential of America’s workforce f…" at bounding box center [784, 488] width 874 height 82
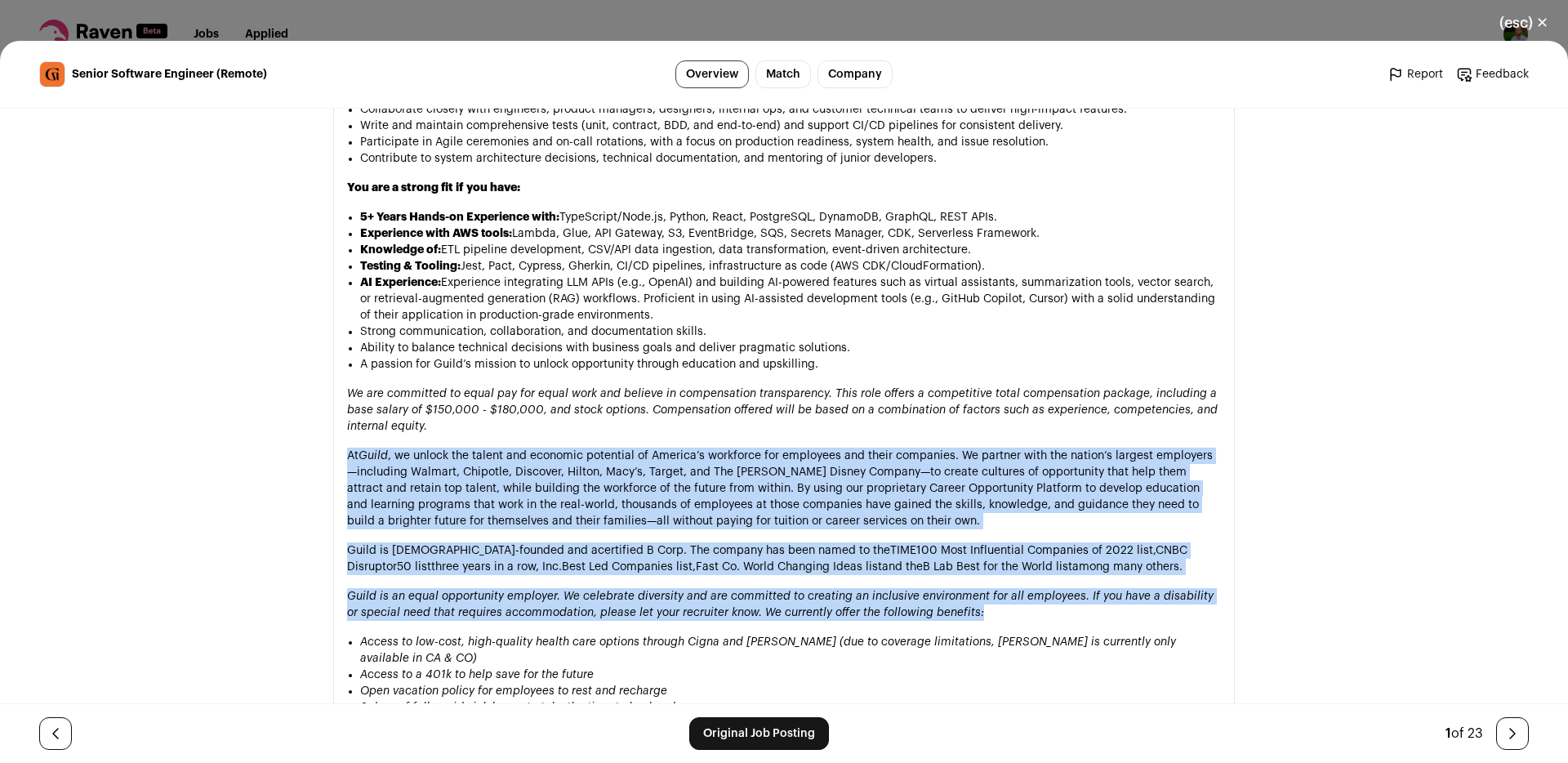
drag, startPoint x: 904, startPoint y: 438, endPoint x: 927, endPoint y: 576, distance: 139.9
click at [927, 576] on div "At Guild, we believe talent is everywhere and that opportunity should be too. W…" at bounding box center [784, 279] width 874 height 1322
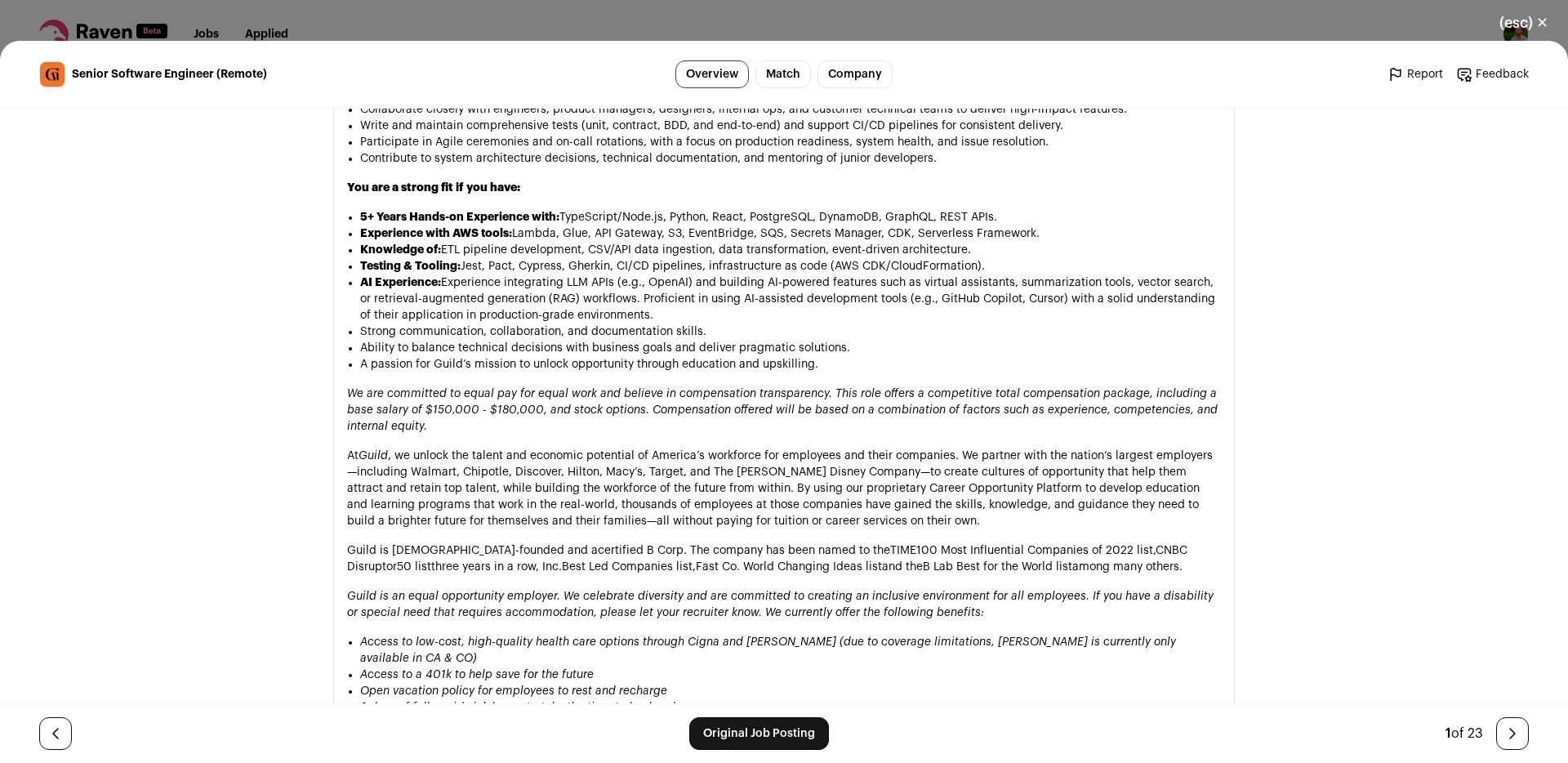
click at [927, 576] on div "At Guild, we believe talent is everywhere and that opportunity should be too. W…" at bounding box center [784, 279] width 874 height 1322
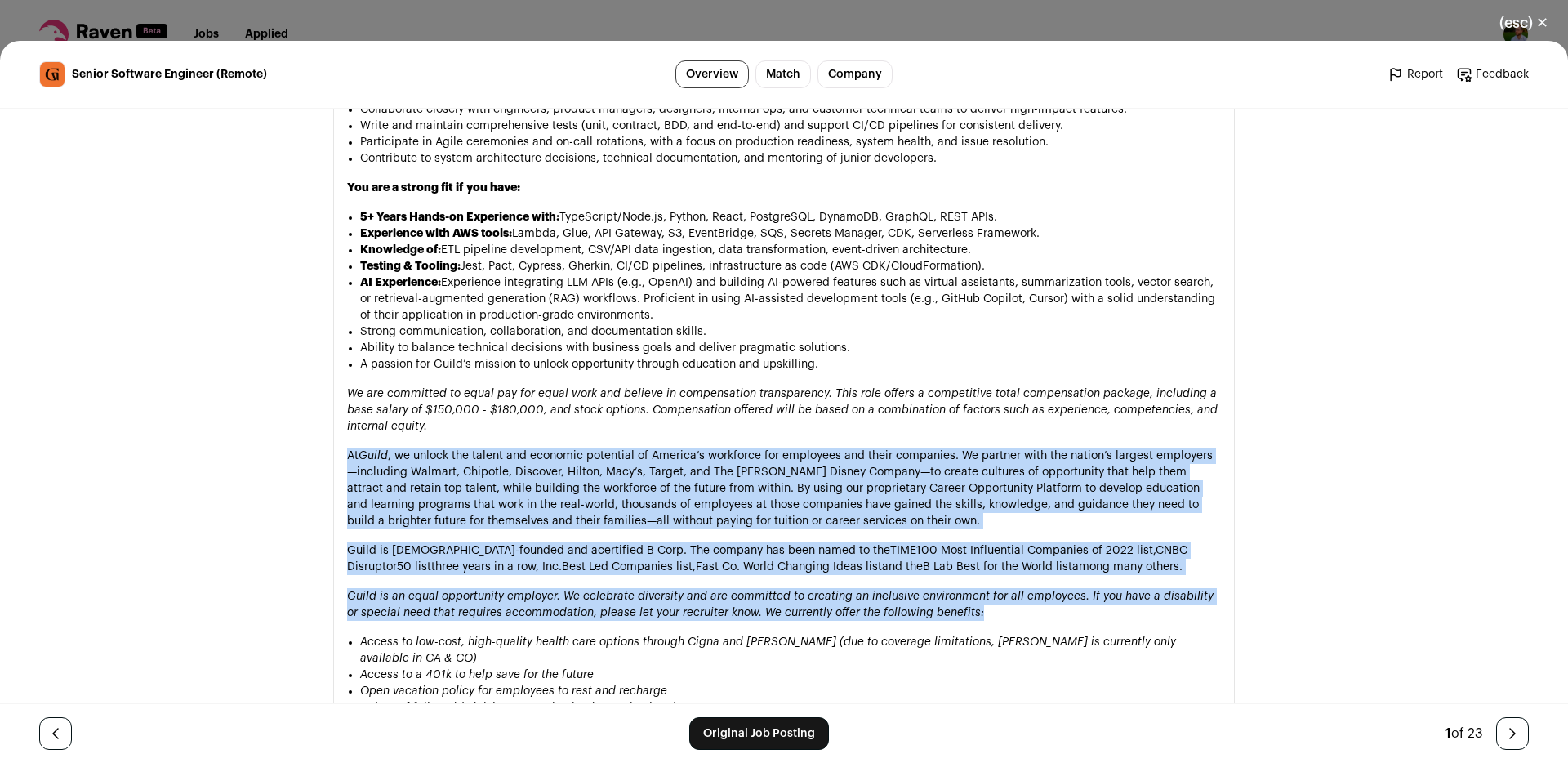
drag, startPoint x: 927, startPoint y: 576, endPoint x: 869, endPoint y: 434, distance: 153.4
click at [869, 434] on div "At Guild, we believe talent is everywhere and that opportunity should be too. W…" at bounding box center [784, 279] width 874 height 1322
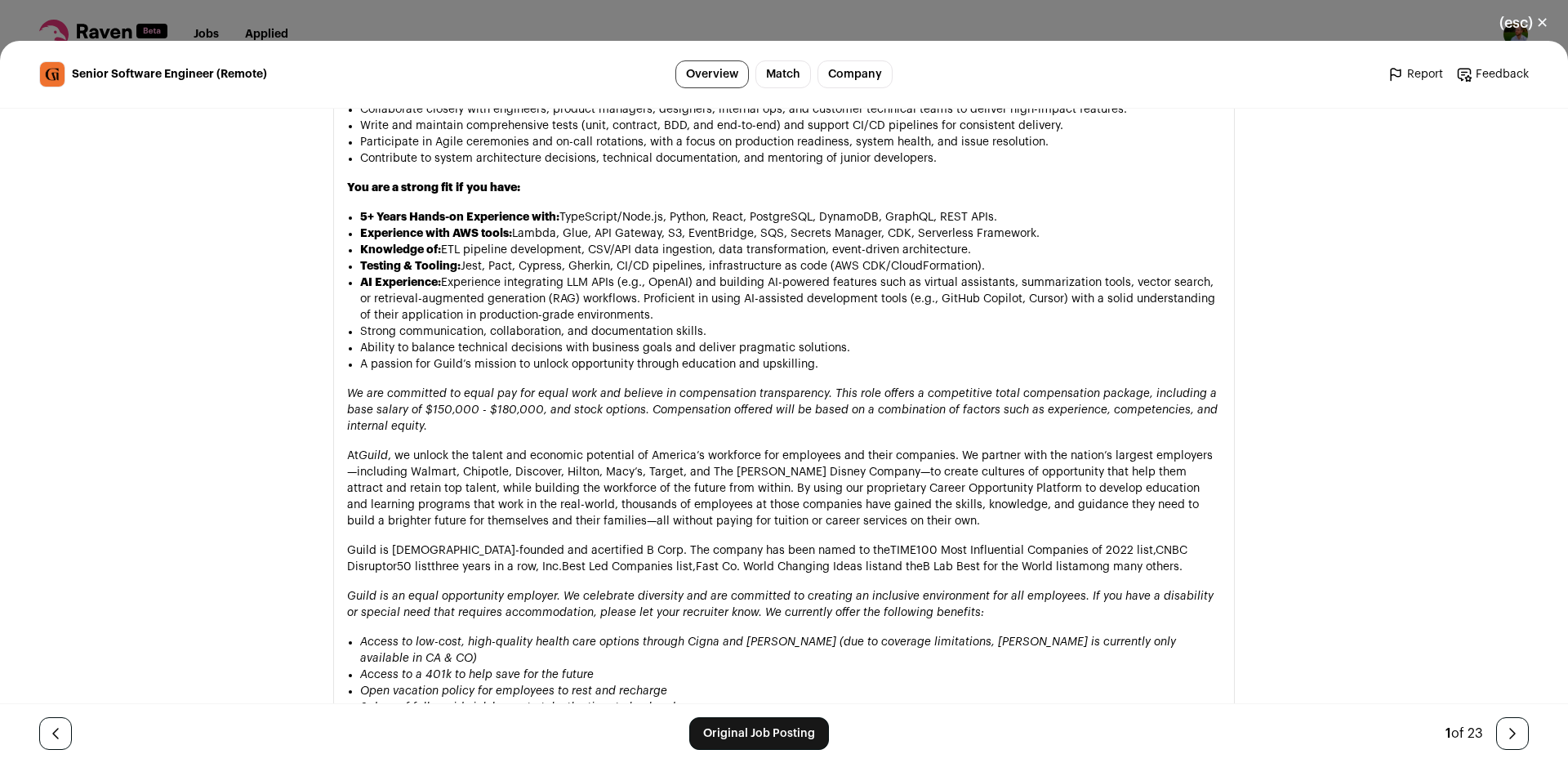
click at [869, 447] on p "At Guild , we unlock the talent and economic potential of America’s workforce f…" at bounding box center [784, 488] width 874 height 82
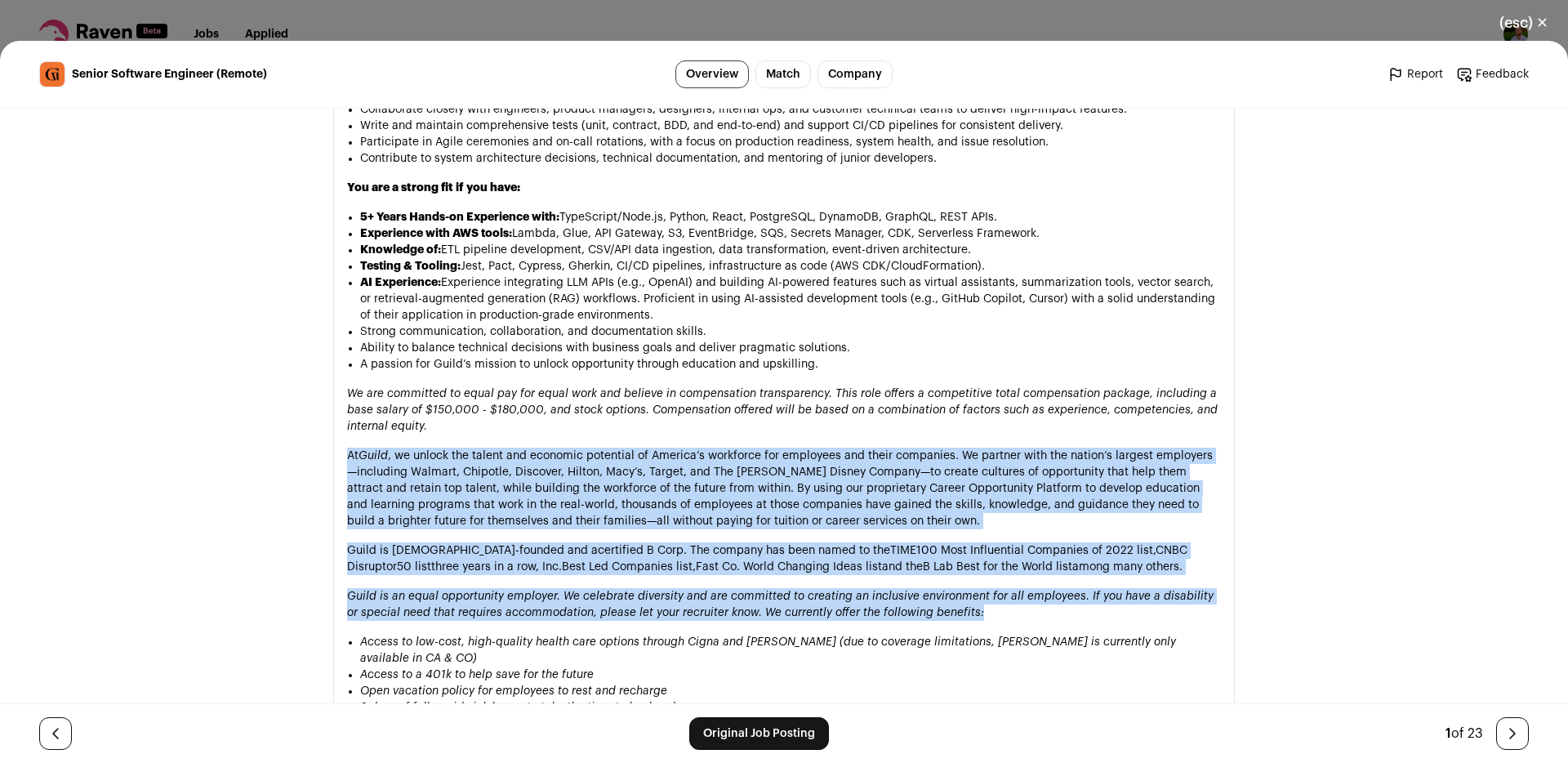
drag, startPoint x: 869, startPoint y: 434, endPoint x: 888, endPoint y: 569, distance: 136.3
click at [888, 569] on div "At Guild, we believe talent is everywhere and that opportunity should be too. W…" at bounding box center [784, 279] width 874 height 1322
click at [888, 607] on em "We currently offer the following benefits:" at bounding box center [874, 613] width 219 height 11
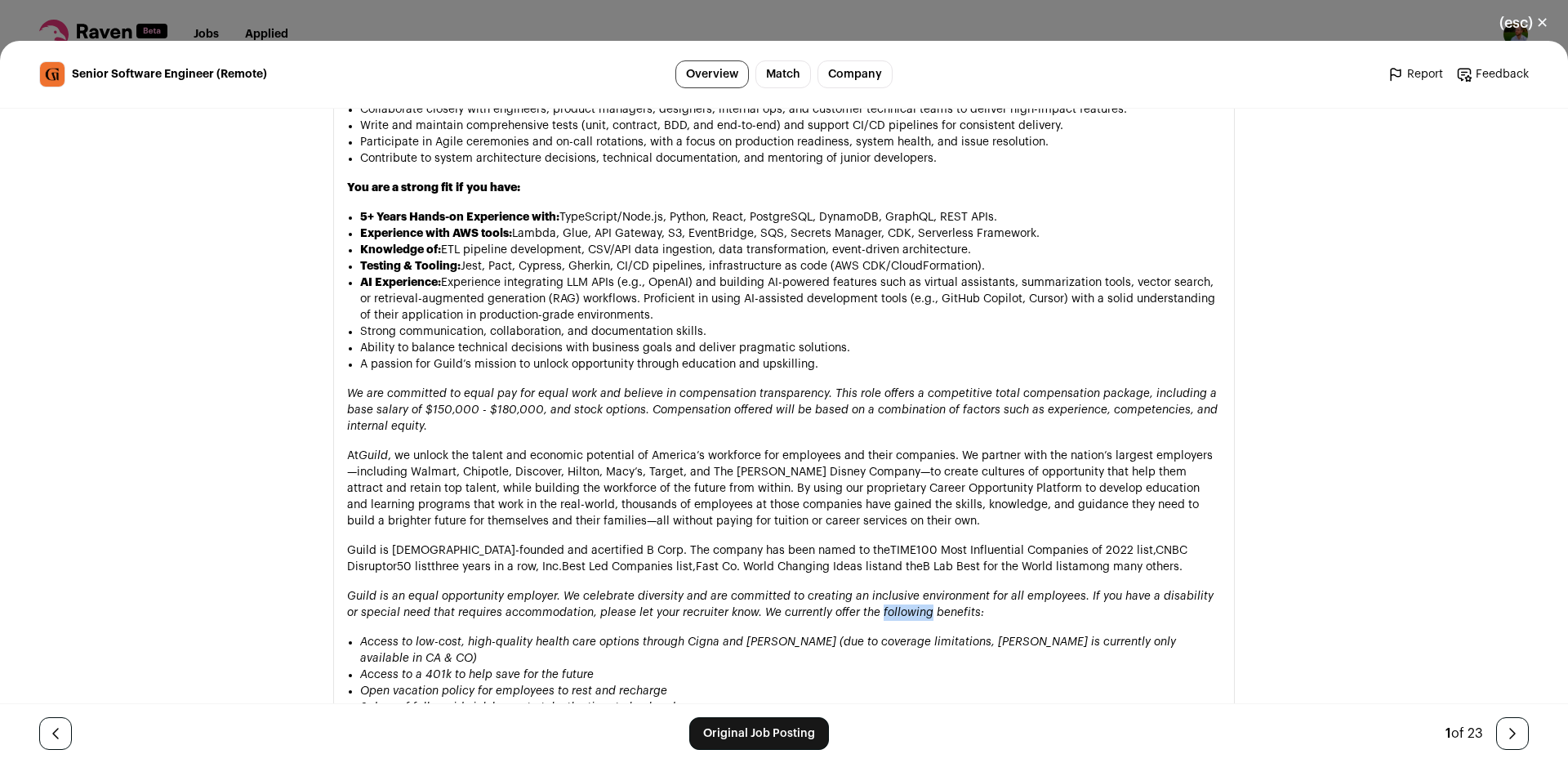
click at [888, 607] on em "We currently offer the following benefits:" at bounding box center [874, 613] width 219 height 11
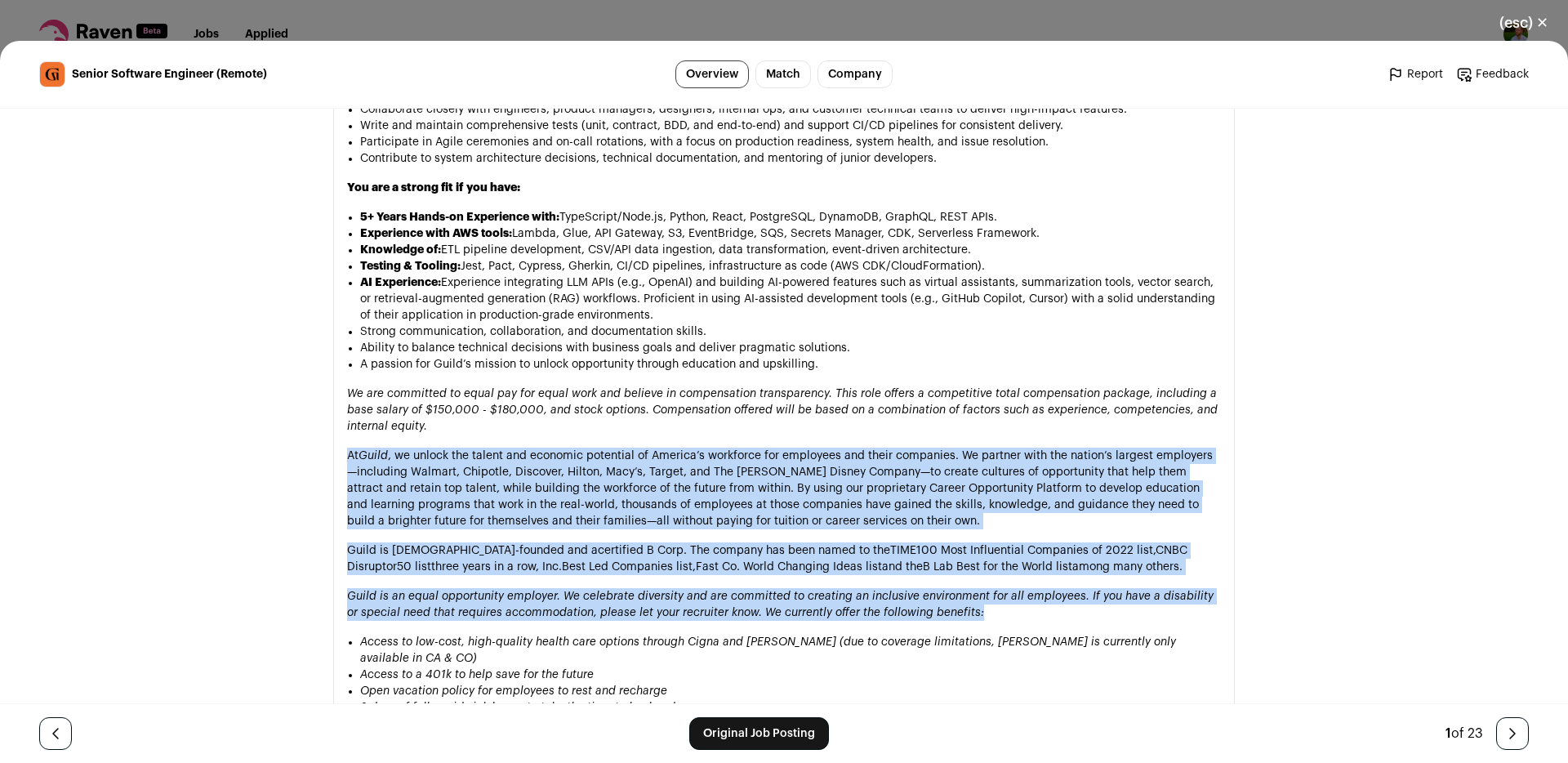
drag, startPoint x: 888, startPoint y: 569, endPoint x: 836, endPoint y: 405, distance: 172.0
click at [836, 405] on div "At Guild, we believe talent is everywhere and that opportunity should be too. W…" at bounding box center [784, 279] width 874 height 1322
click at [836, 447] on p "At Guild , we unlock the talent and economic potential of America’s workforce f…" at bounding box center [784, 488] width 874 height 82
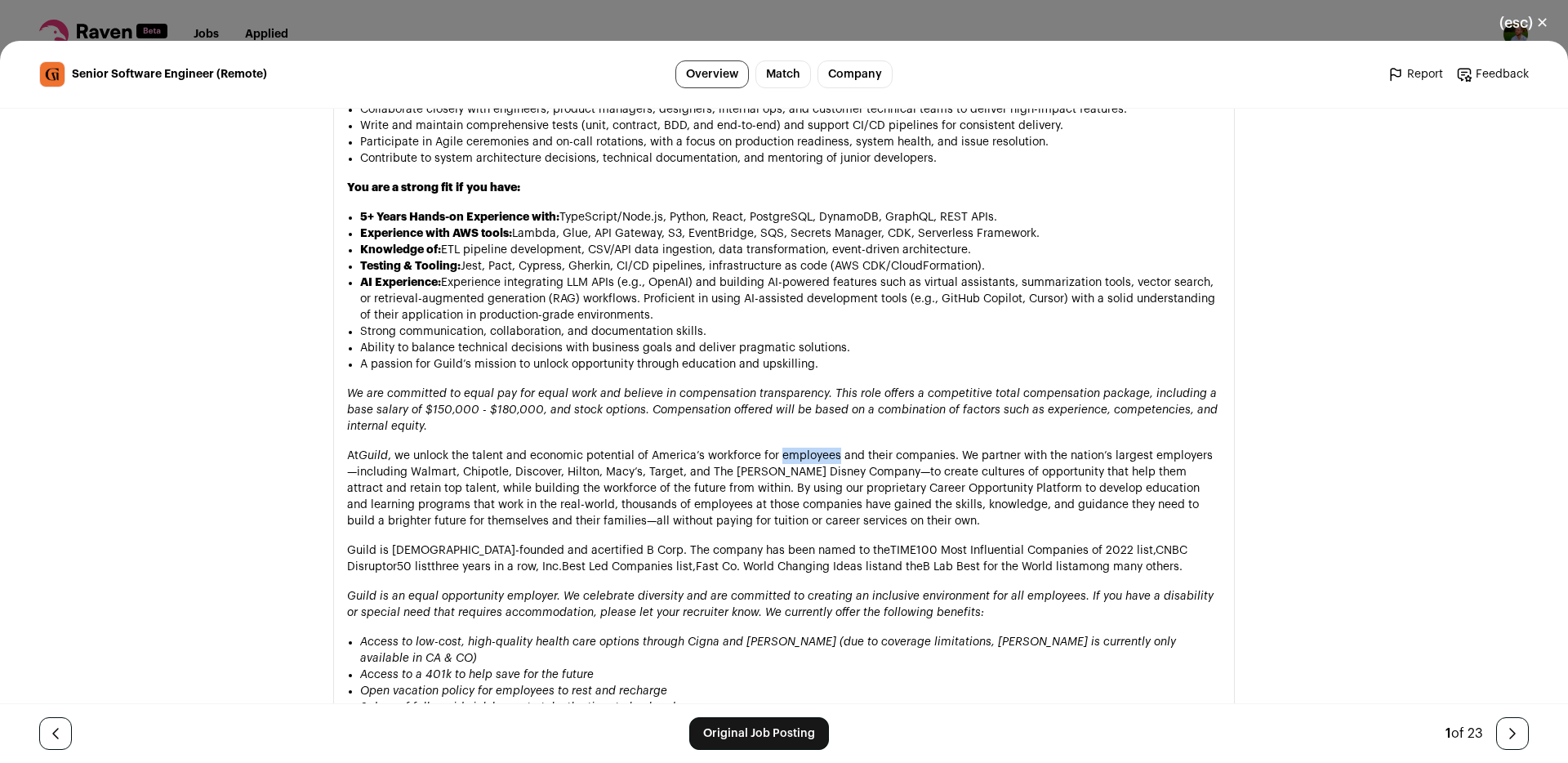
click at [836, 447] on p "At Guild , we unlock the talent and economic potential of America’s workforce f…" at bounding box center [784, 488] width 874 height 82
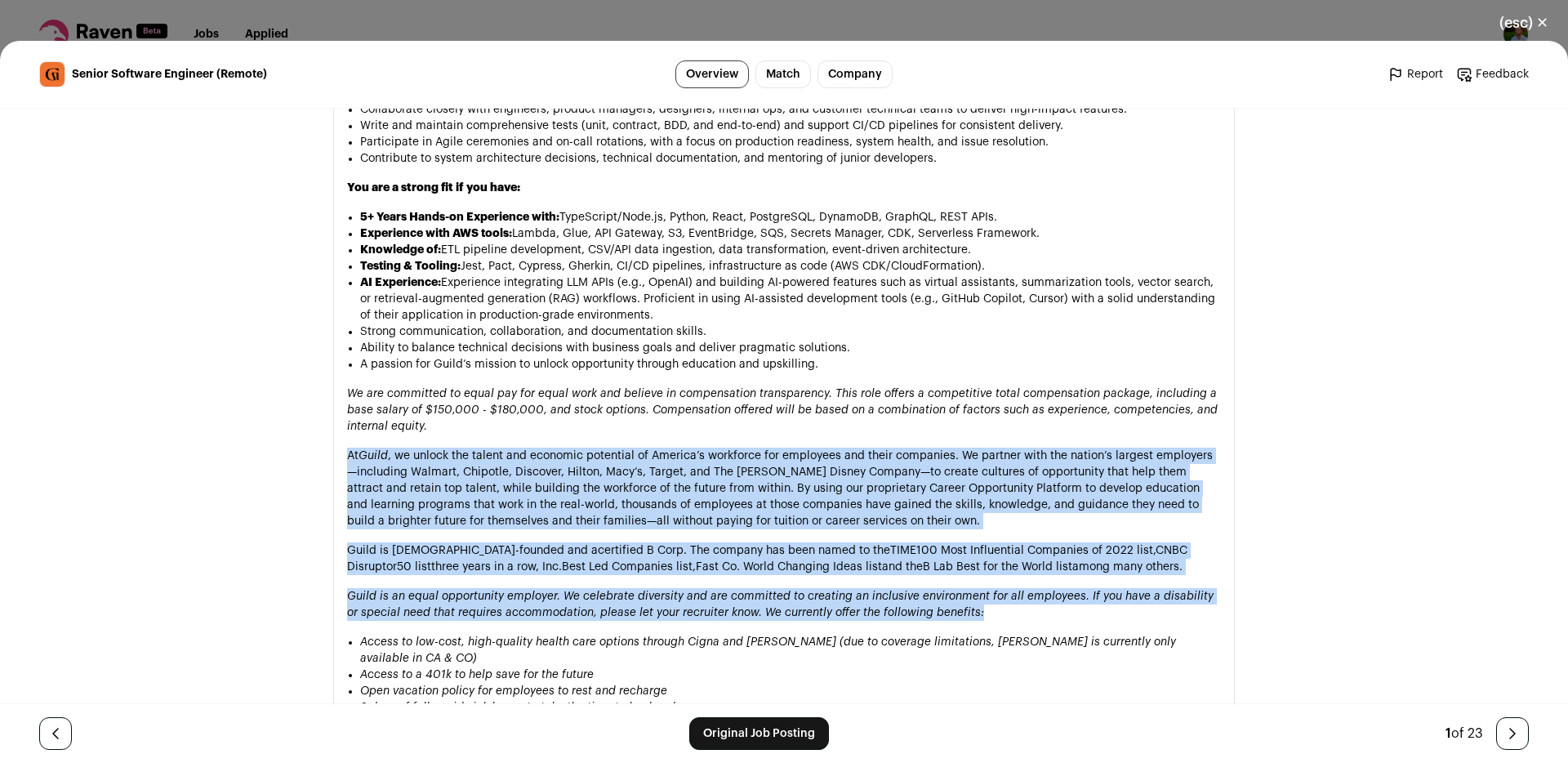
drag, startPoint x: 836, startPoint y: 405, endPoint x: 832, endPoint y: 546, distance: 141.1
click at [832, 546] on div "At Guild, we believe talent is everywhere and that opportunity should be too. W…" at bounding box center [784, 279] width 874 height 1322
click at [832, 591] on em "Guild is an equal opportunity employer. We celebrate diversity and are committe…" at bounding box center [718, 597] width 742 height 11
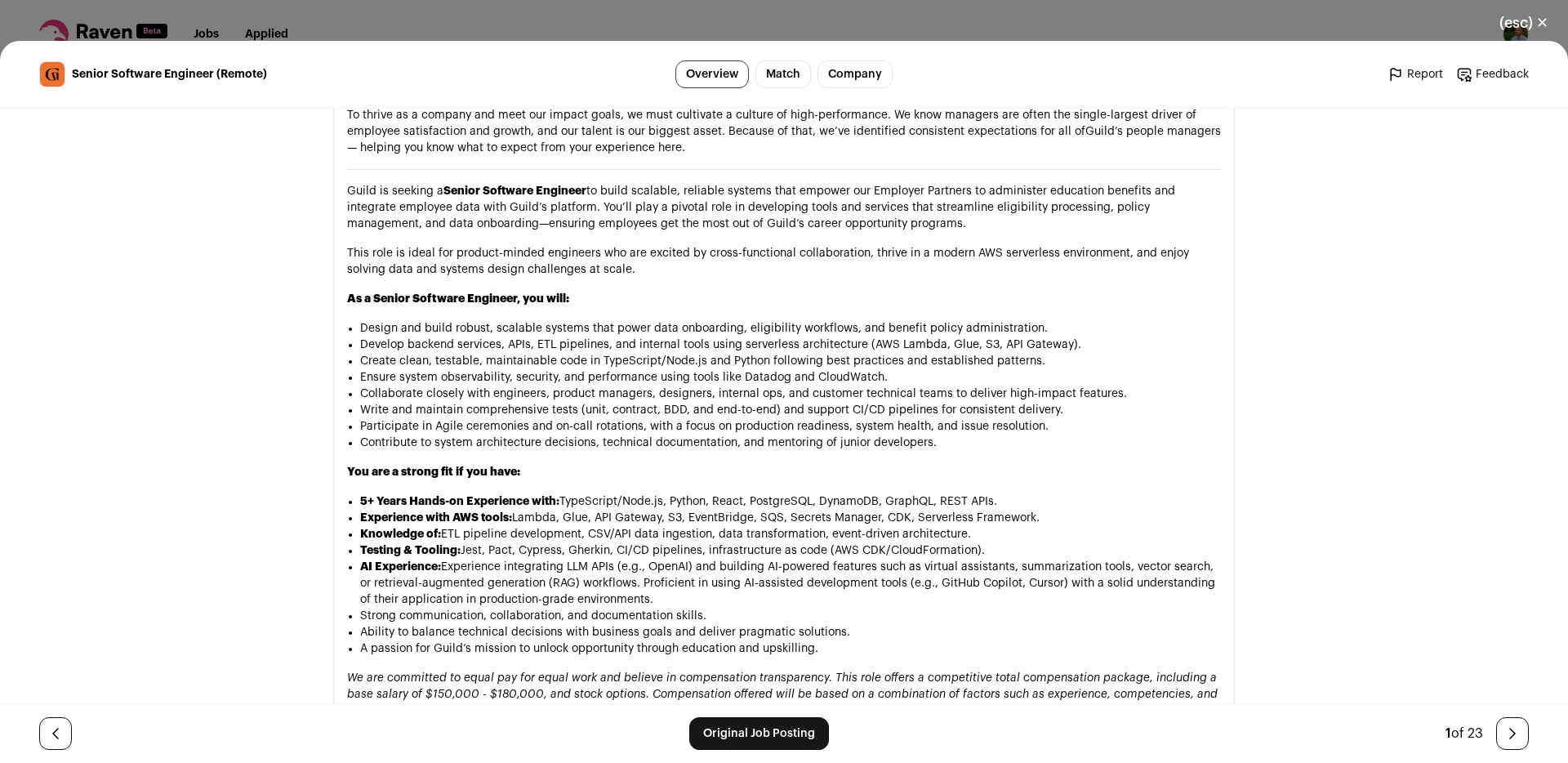
scroll to position [1020, 0]
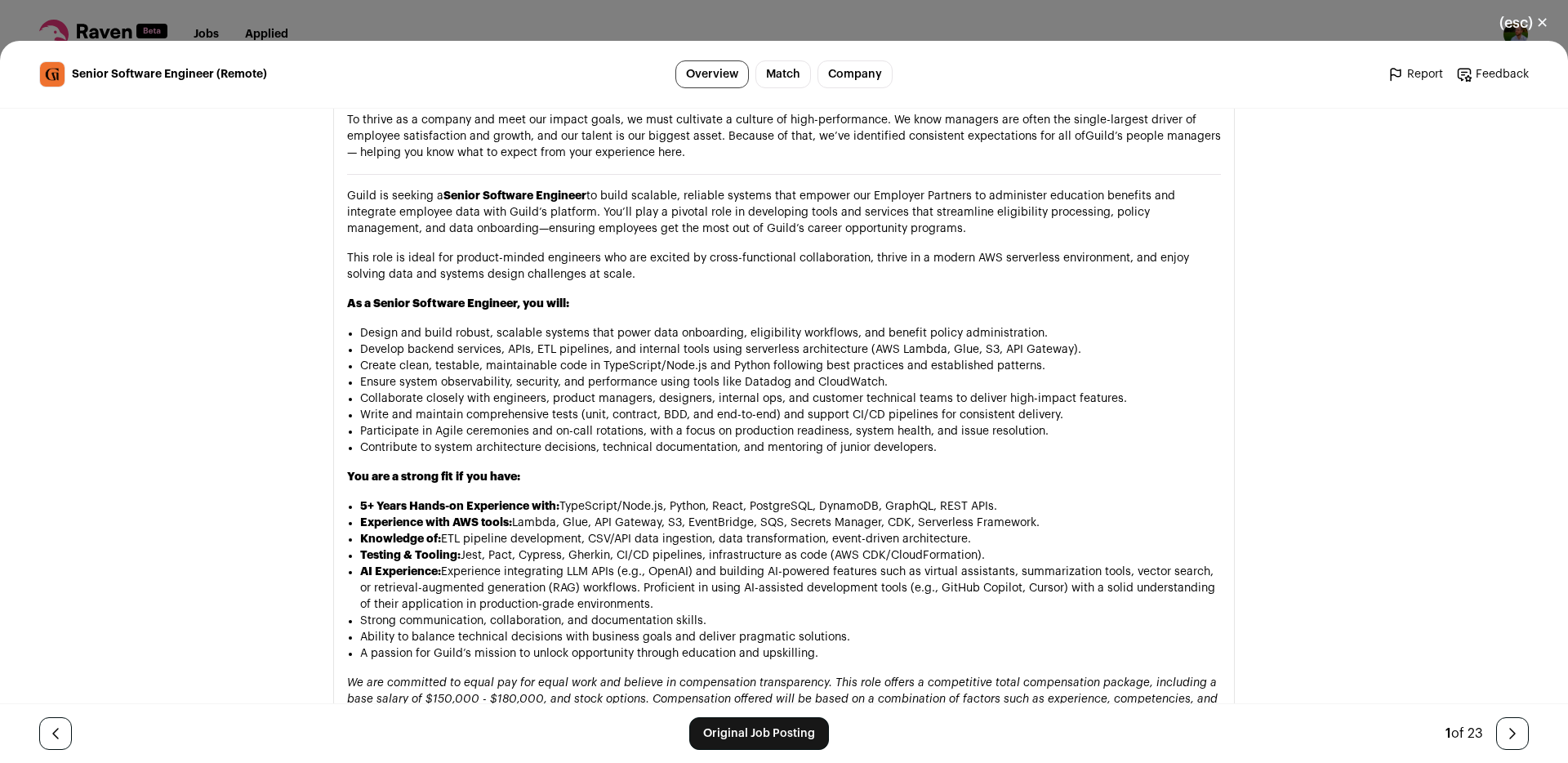
click at [388, 325] on li "Design and build robust, scalable systems that power data onboarding, eligibili…" at bounding box center [791, 334] width 861 height 16
drag, startPoint x: 388, startPoint y: 285, endPoint x: 573, endPoint y: 292, distance: 185.1
click at [573, 325] on ul "Design and build robust, scalable systems that power data onboarding, eligibili…" at bounding box center [791, 391] width 861 height 131
copy li "Design and build robust, scalable systems"
click at [423, 342] on li "Develop backend services, APIs, ETL pipelines, and internal tools using serverl…" at bounding box center [791, 350] width 861 height 16
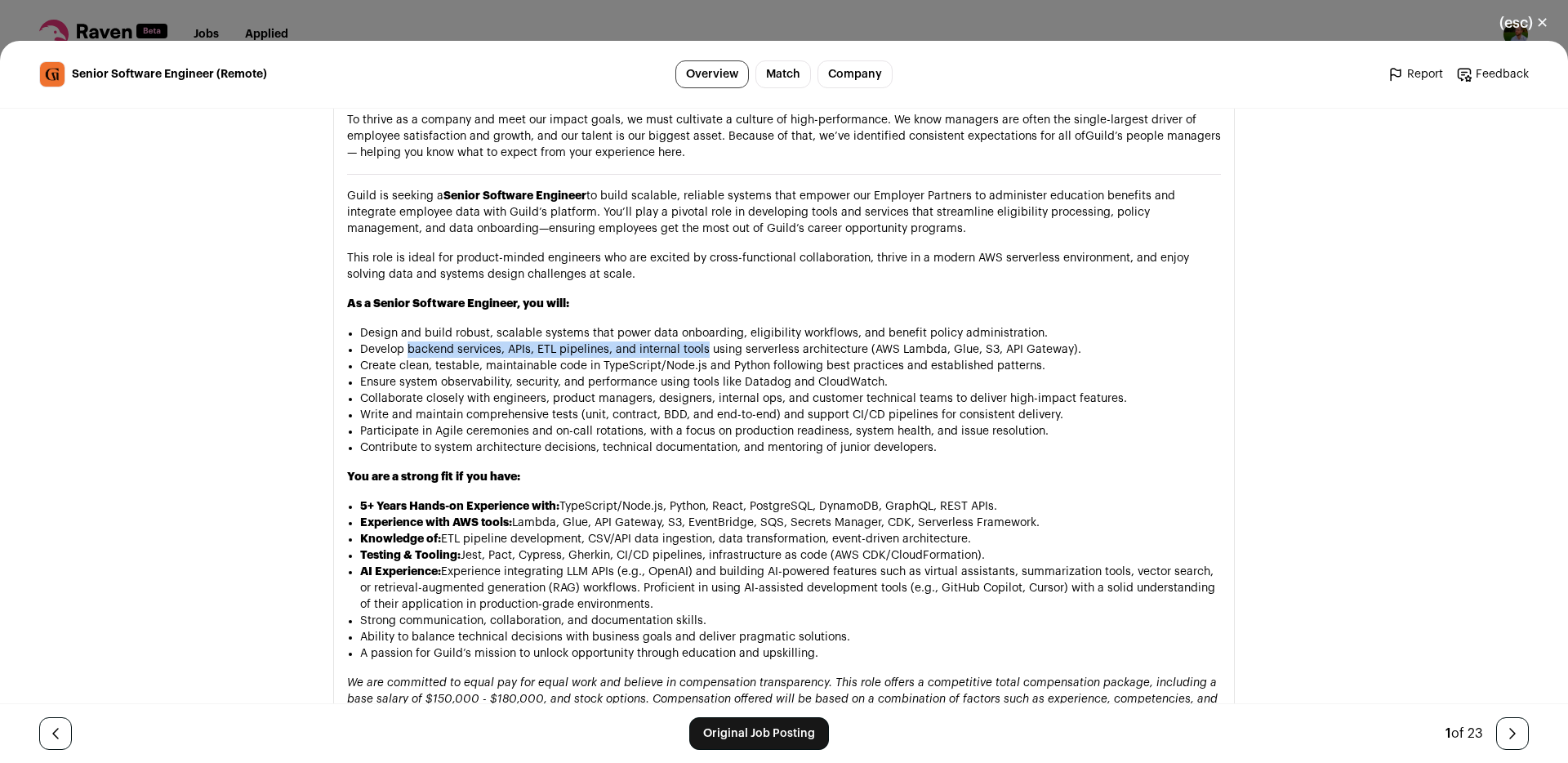
drag, startPoint x: 423, startPoint y: 301, endPoint x: 696, endPoint y: 306, distance: 273.0
click at [696, 342] on li "Develop backend services, APIs, ETL pipelines, and internal tools using serverl…" at bounding box center [791, 350] width 861 height 16
click at [424, 342] on li "Develop backend services, APIs, ETL pipelines, and internal tools using serverl…" at bounding box center [791, 350] width 861 height 16
drag, startPoint x: 424, startPoint y: 301, endPoint x: 847, endPoint y: 302, distance: 423.0
click at [847, 342] on li "Develop backend services, APIs, ETL pipelines, and internal tools using serverl…" at bounding box center [791, 350] width 861 height 16
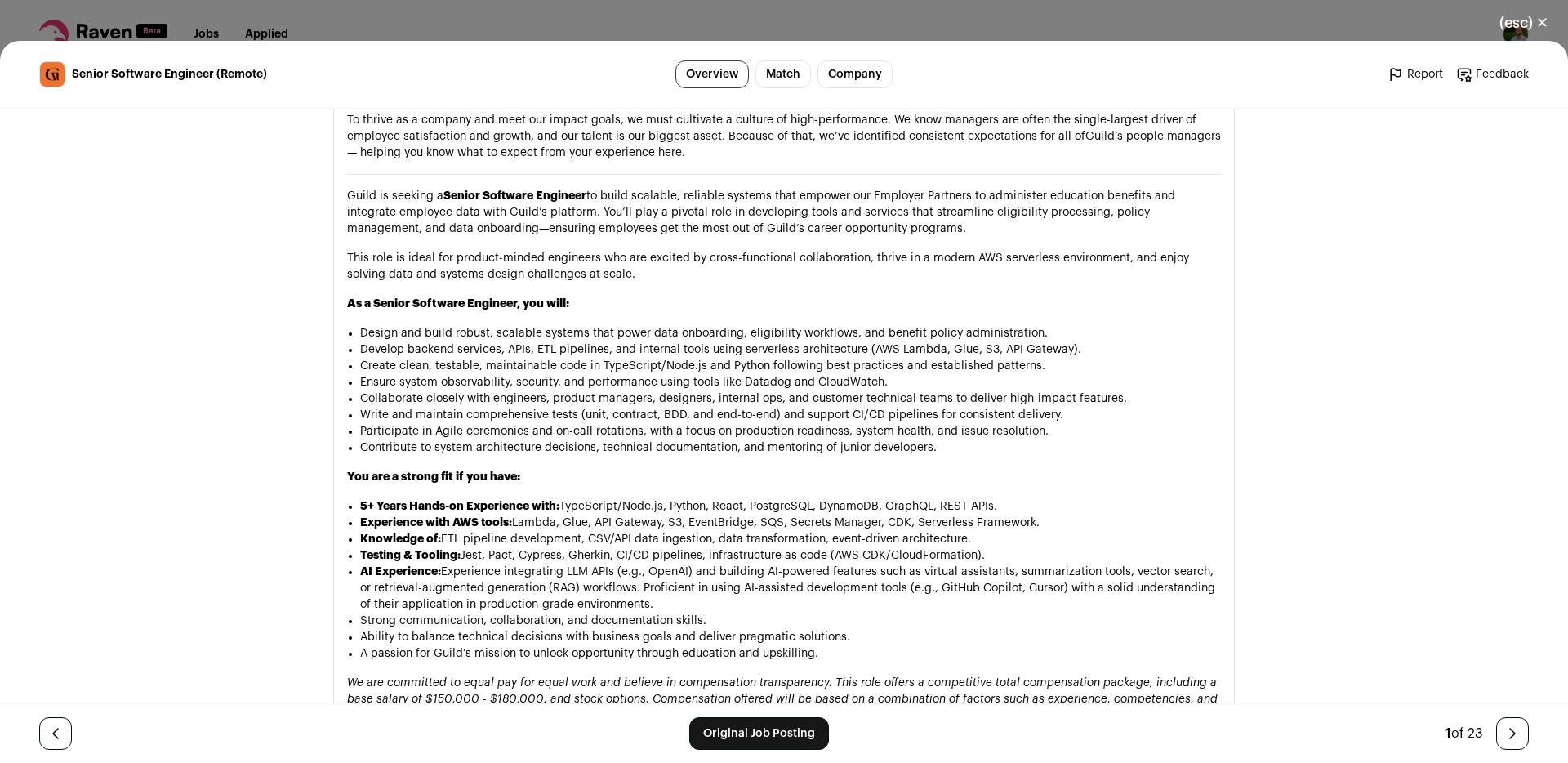
click at [406, 358] on li "Create clean, testable, maintainable code in TypeScript/Node.js and Python foll…" at bounding box center [791, 366] width 861 height 16
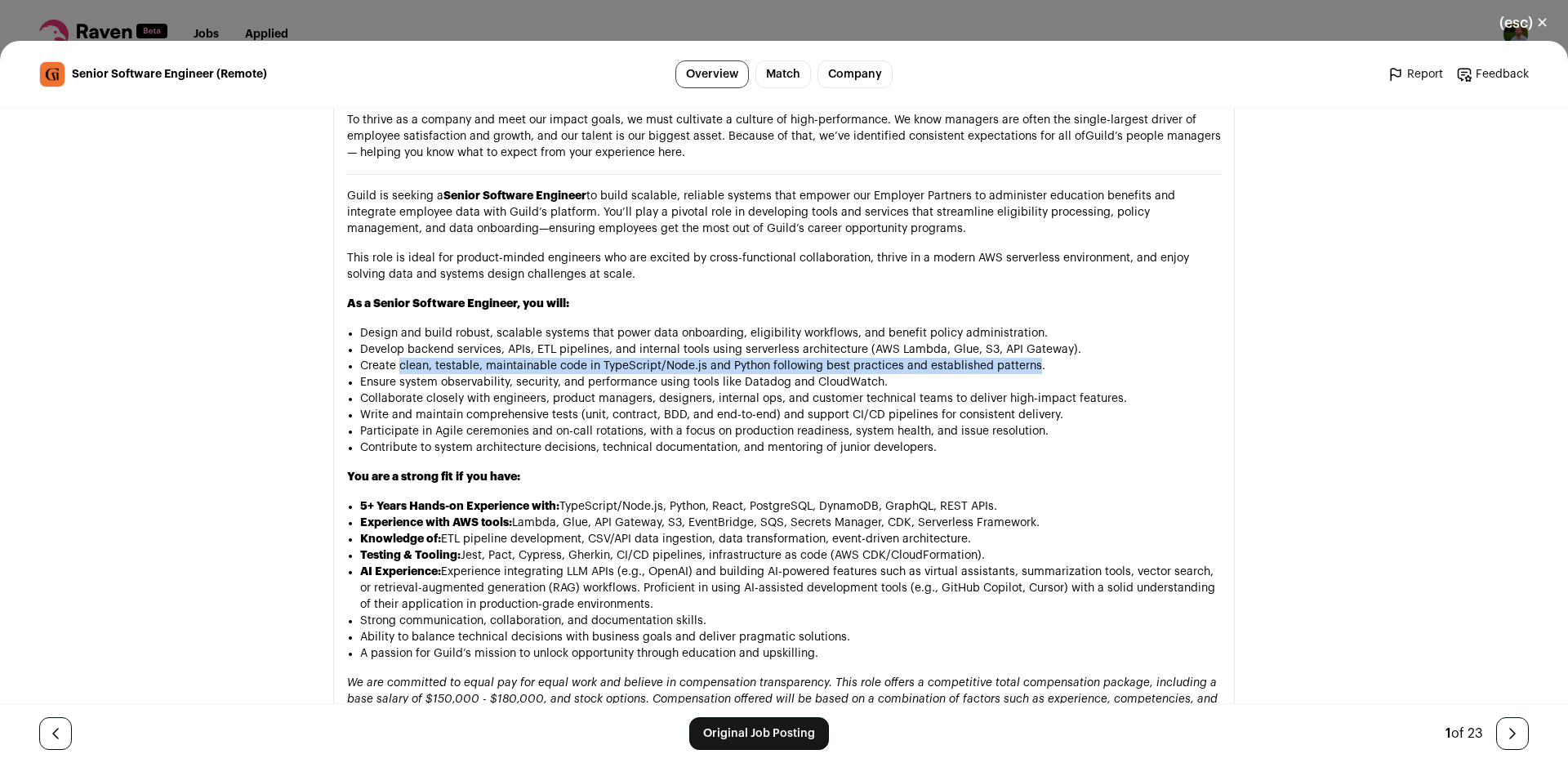
drag, startPoint x: 406, startPoint y: 320, endPoint x: 1013, endPoint y: 322, distance: 607.0
click at [1013, 358] on li "Create clean, testable, maintainable code in TypeScript/Node.js and Python foll…" at bounding box center [791, 366] width 861 height 16
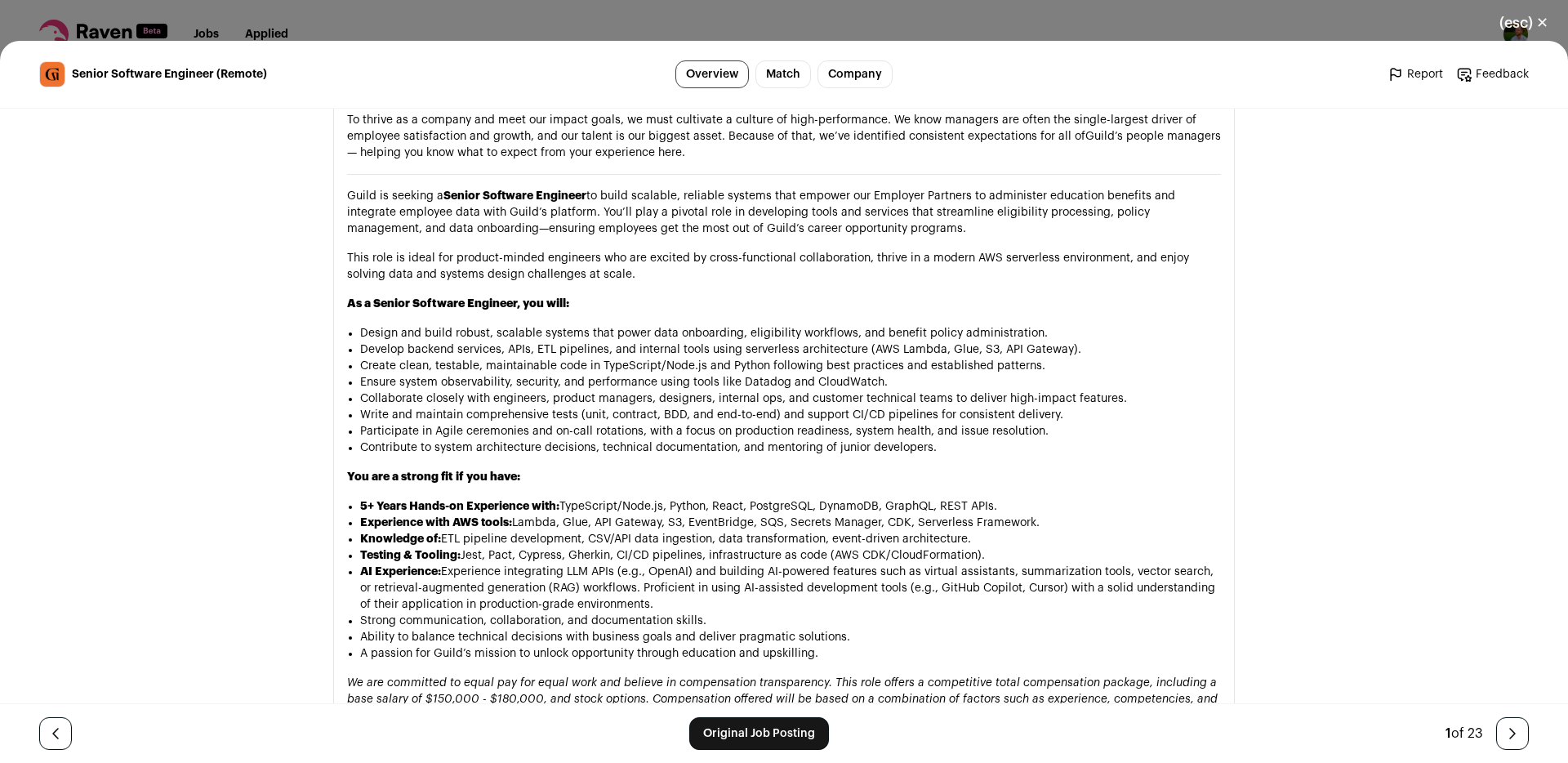
click at [401, 391] on li "Collaborate closely with engineers, product managers, designers, internal ops, …" at bounding box center [791, 399] width 861 height 16
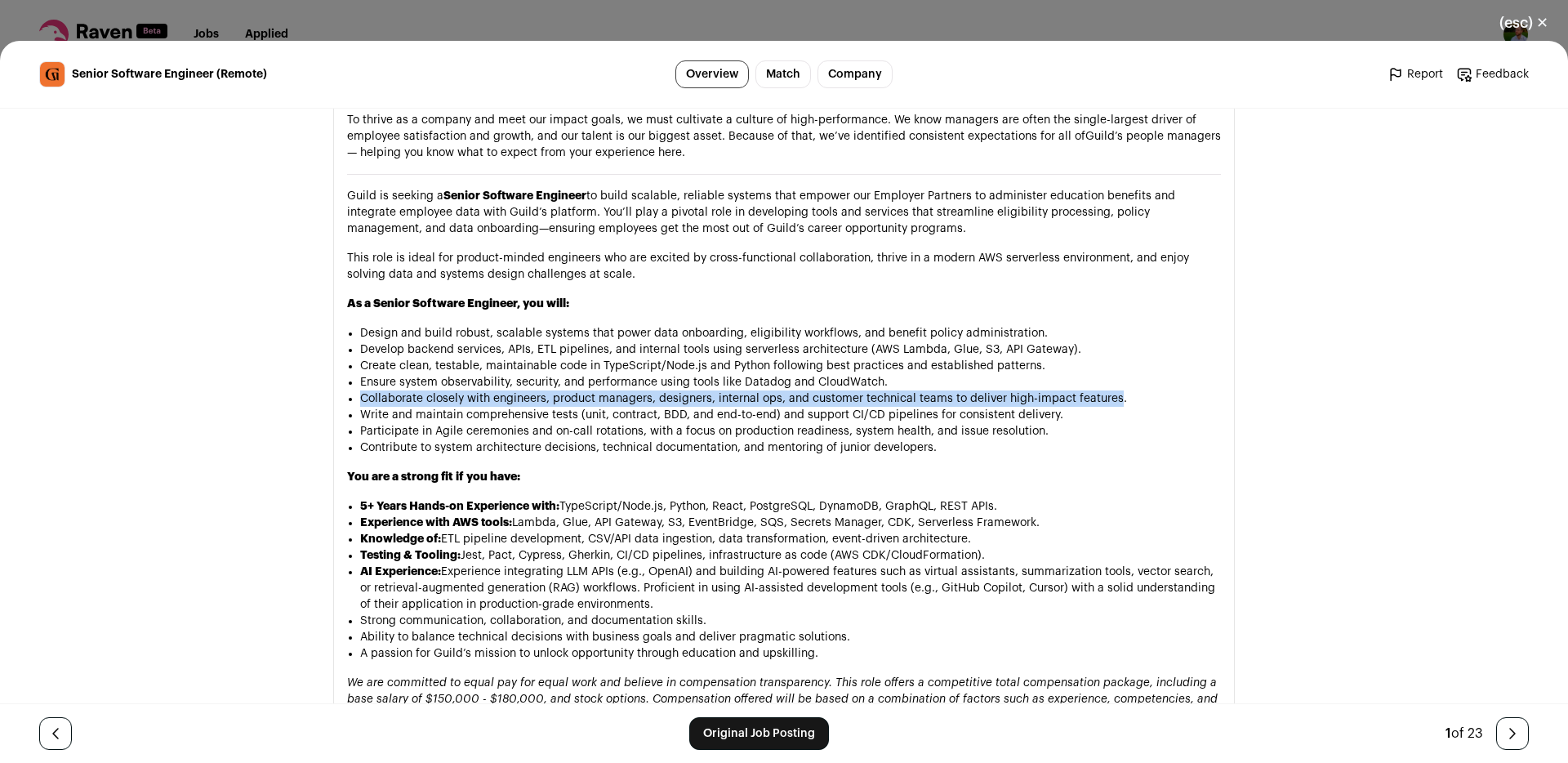
drag, startPoint x: 401, startPoint y: 349, endPoint x: 1102, endPoint y: 353, distance: 701.0
click at [1102, 391] on li "Collaborate closely with engineers, product managers, designers, internal ops, …" at bounding box center [791, 399] width 861 height 16
click at [1100, 391] on li "Collaborate closely with engineers, product managers, designers, internal ops, …" at bounding box center [791, 399] width 861 height 16
drag, startPoint x: 1100, startPoint y: 352, endPoint x: 406, endPoint y: 348, distance: 694.0
click at [406, 391] on li "Collaborate closely with engineers, product managers, designers, internal ops, …" at bounding box center [791, 399] width 861 height 16
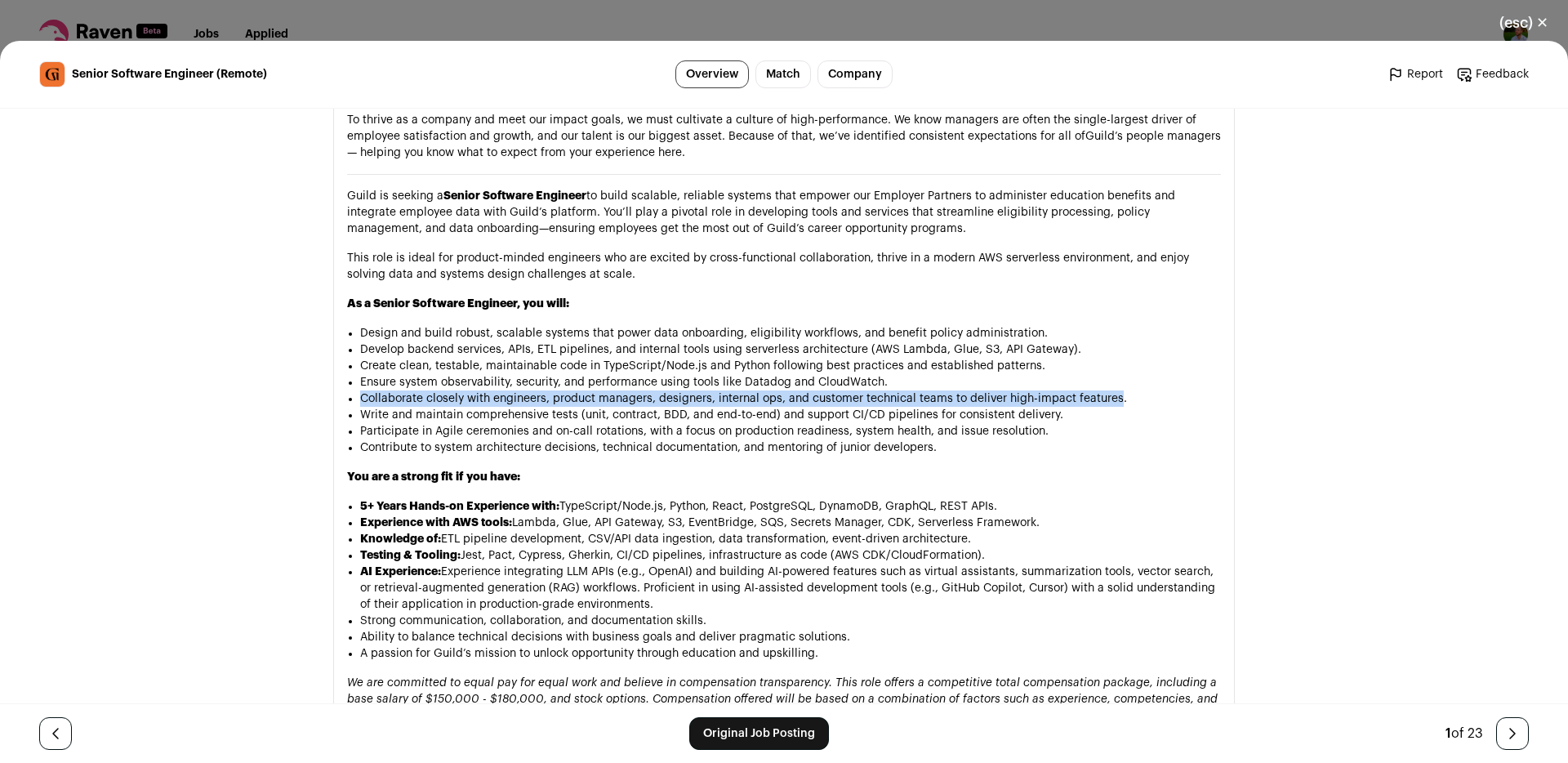
click at [406, 391] on li "Collaborate closely with engineers, product managers, designers, internal ops, …" at bounding box center [791, 399] width 861 height 16
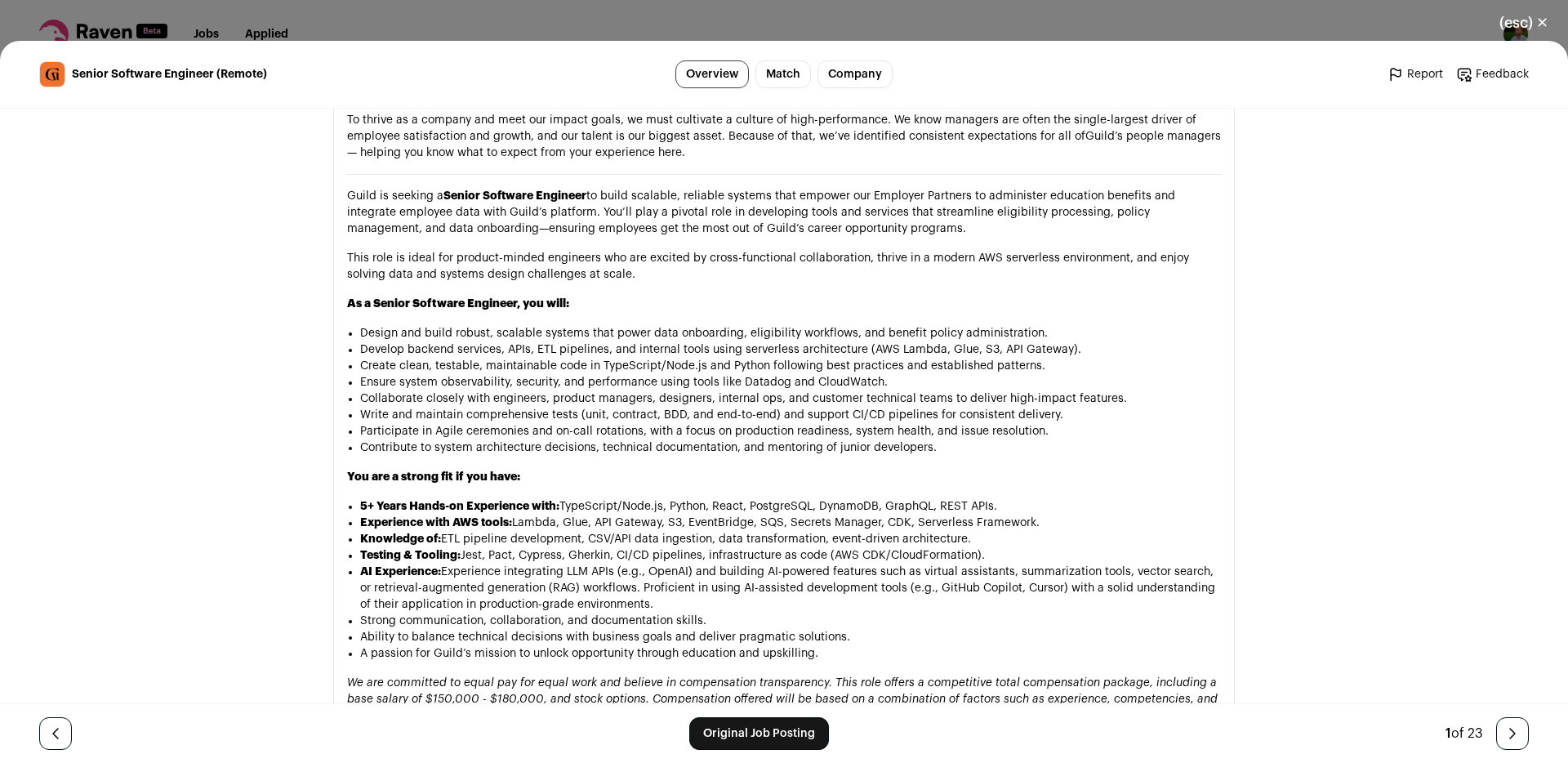
click at [437, 391] on li "Collaborate closely with engineers, product managers, designers, internal ops, …" at bounding box center [791, 399] width 861 height 16
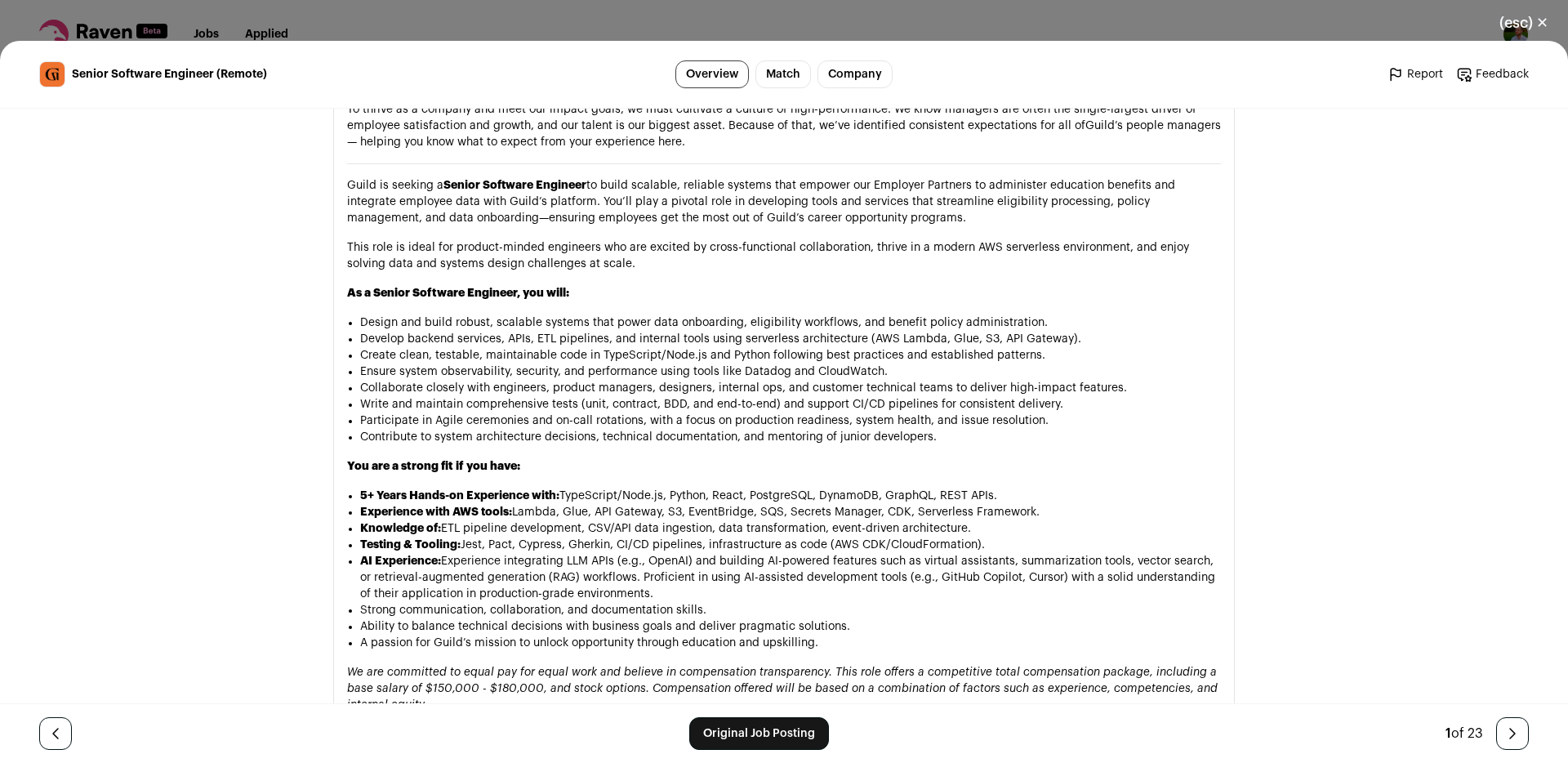
scroll to position [1082, 0]
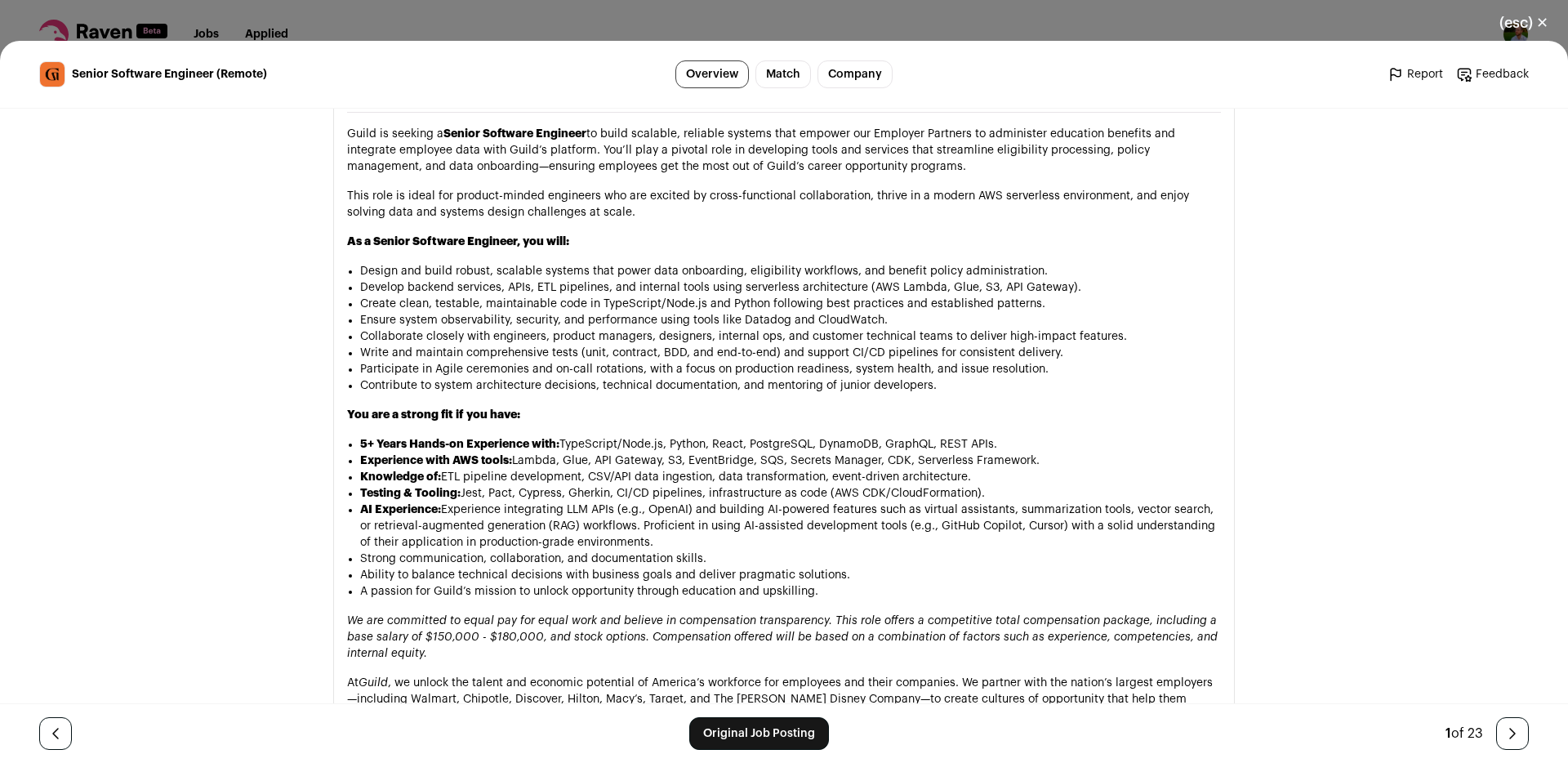
click at [490, 485] on li "Testing & Tooling: Jest, Pact, Cypress, Gherkin, CI/CD pipelines, infrastructur…" at bounding box center [791, 493] width 861 height 16
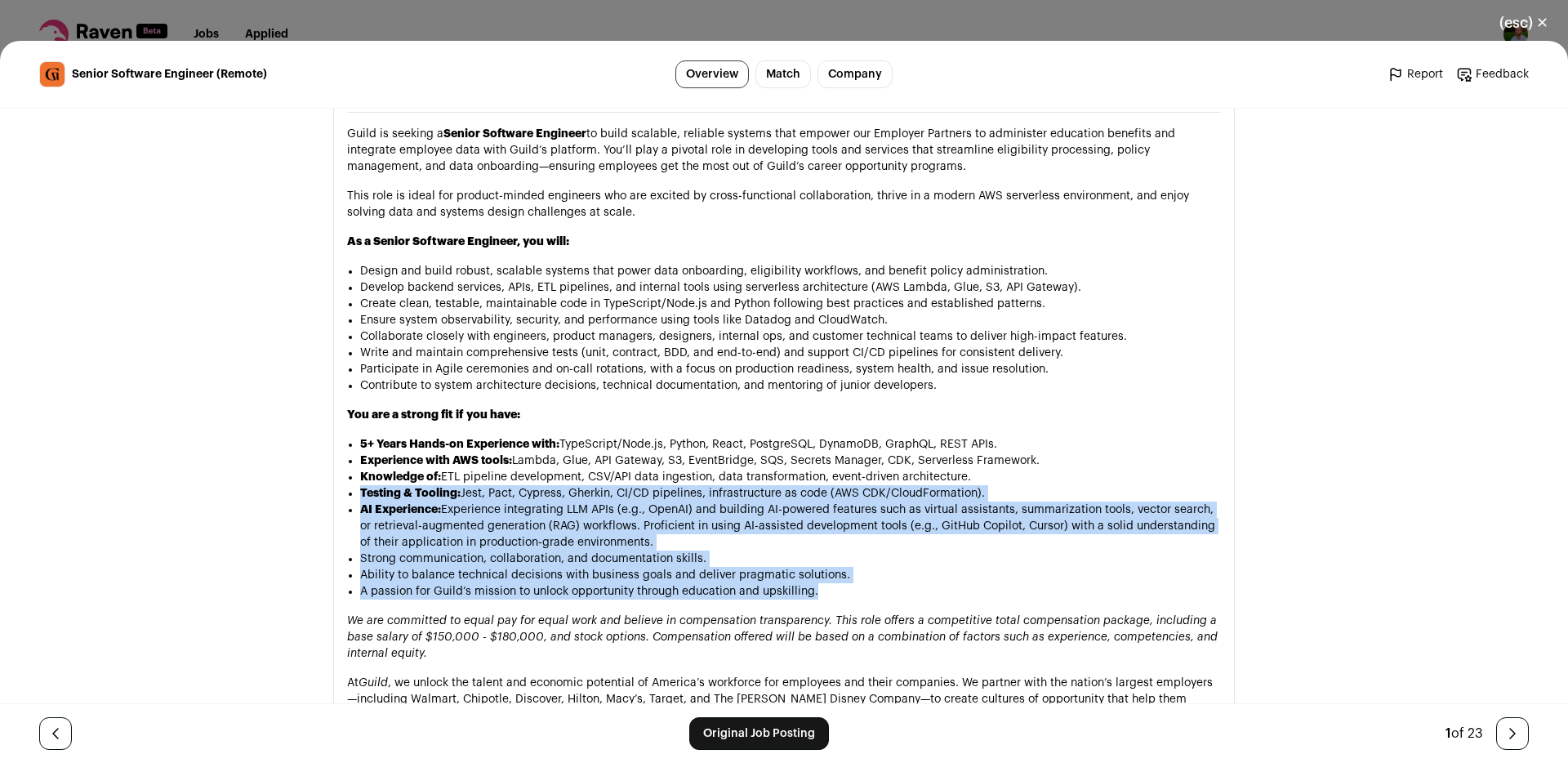
drag, startPoint x: 490, startPoint y: 442, endPoint x: 502, endPoint y: 548, distance: 106.7
click at [502, 548] on ul "5+ Years Hands-on Experience with: TypeScript/Node.js, Python, React, PostgreSQ…" at bounding box center [791, 517] width 861 height 163
click at [503, 584] on li "A passion for Guild’s mission to unlock opportunity through education and upski…" at bounding box center [791, 592] width 861 height 16
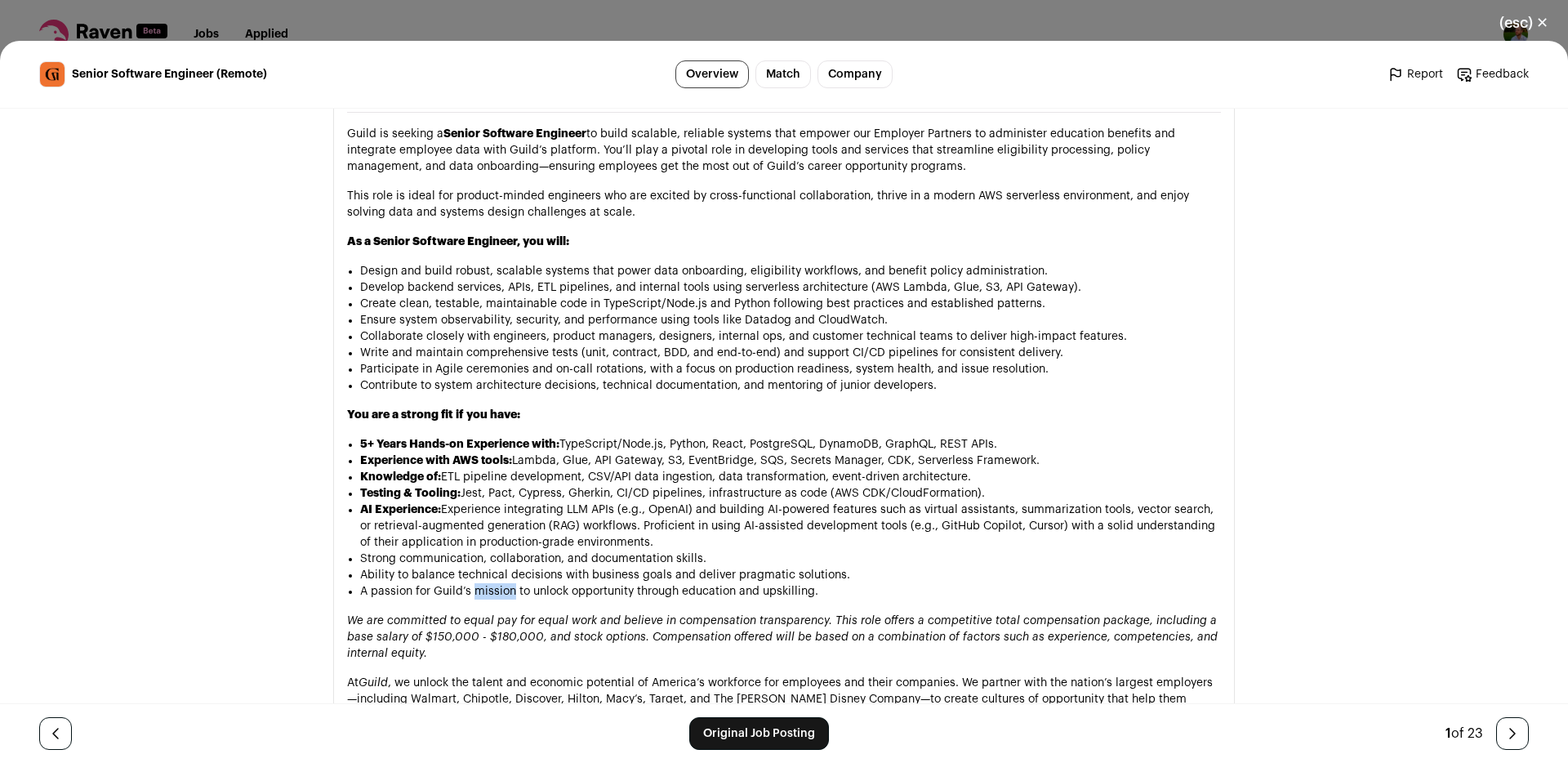
click at [503, 584] on li "A passion for Guild’s mission to unlock opportunity through education and upski…" at bounding box center [791, 592] width 861 height 16
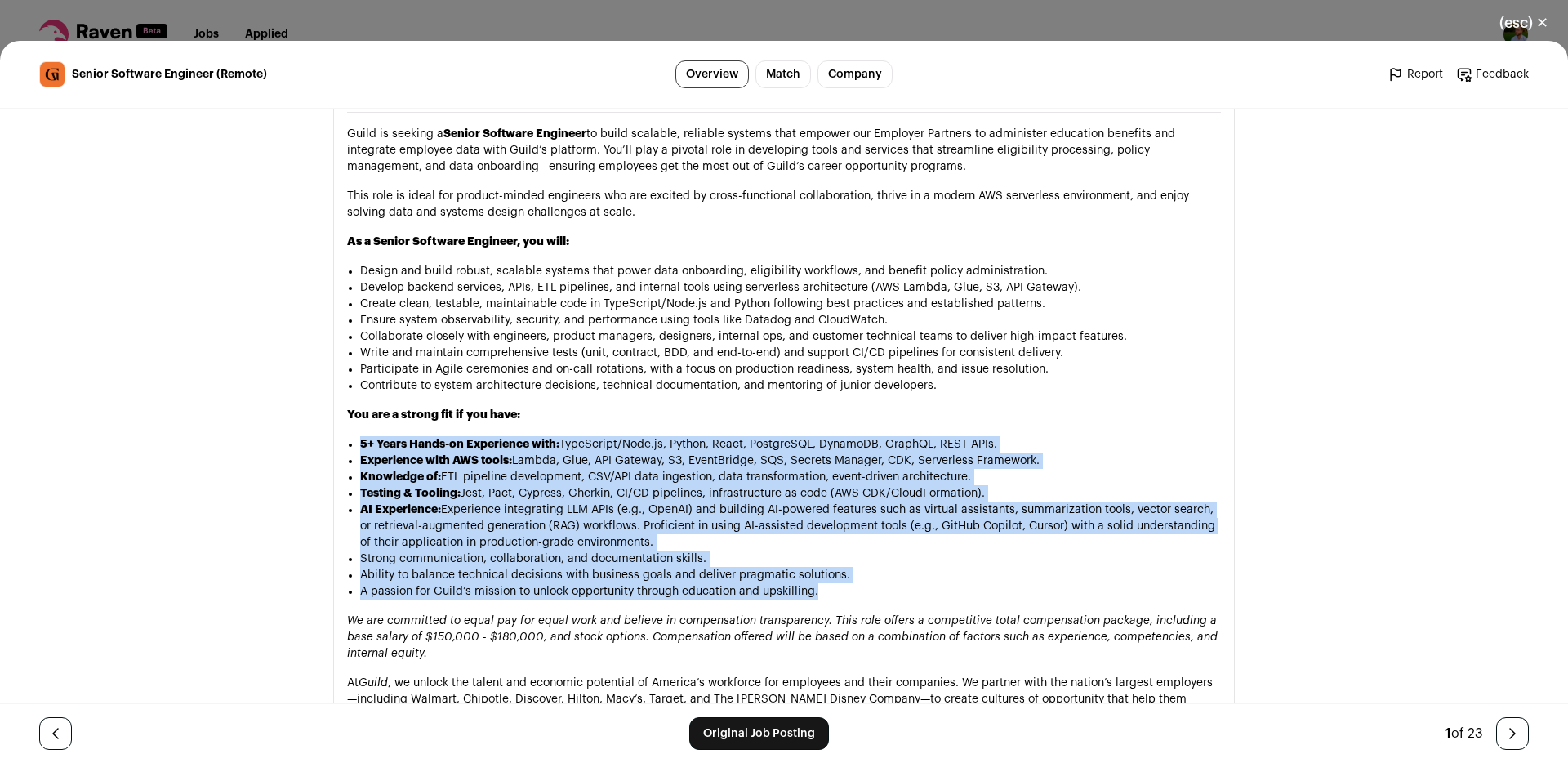
drag, startPoint x: 503, startPoint y: 543, endPoint x: 598, endPoint y: 393, distance: 177.6
click at [598, 436] on ul "5+ Years Hands-on Experience with: TypeScript/Node.js, Python, React, PostgreSQ…" at bounding box center [791, 517] width 861 height 163
click at [598, 436] on li "5+ Years Hands-on Experience with: TypeScript/Node.js, Python, React, PostgreSQ…" at bounding box center [791, 444] width 861 height 16
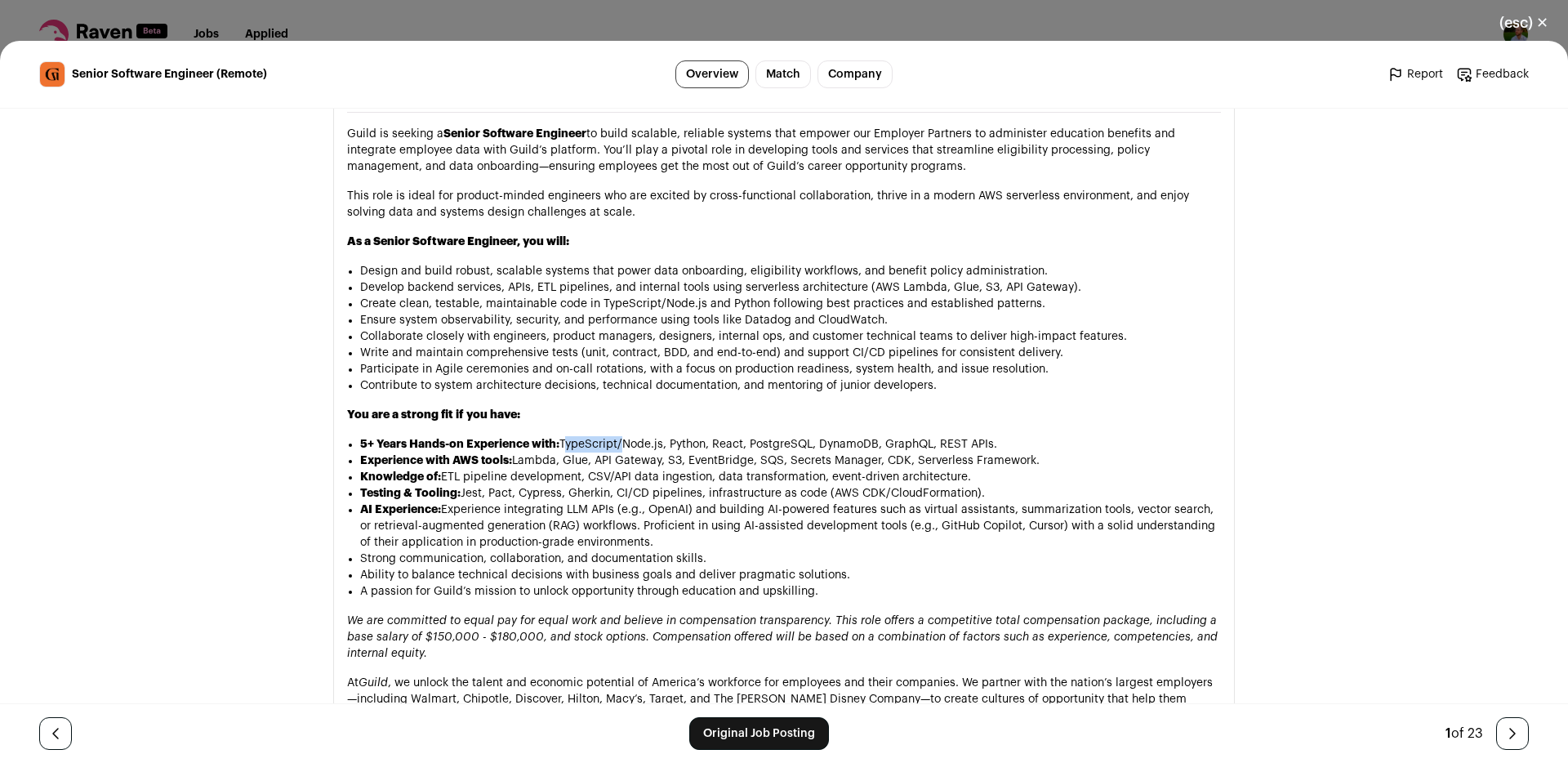
click at [598, 436] on li "5+ Years Hands-on Experience with: TypeScript/Node.js, Python, React, PostgreSQ…" at bounding box center [791, 444] width 861 height 16
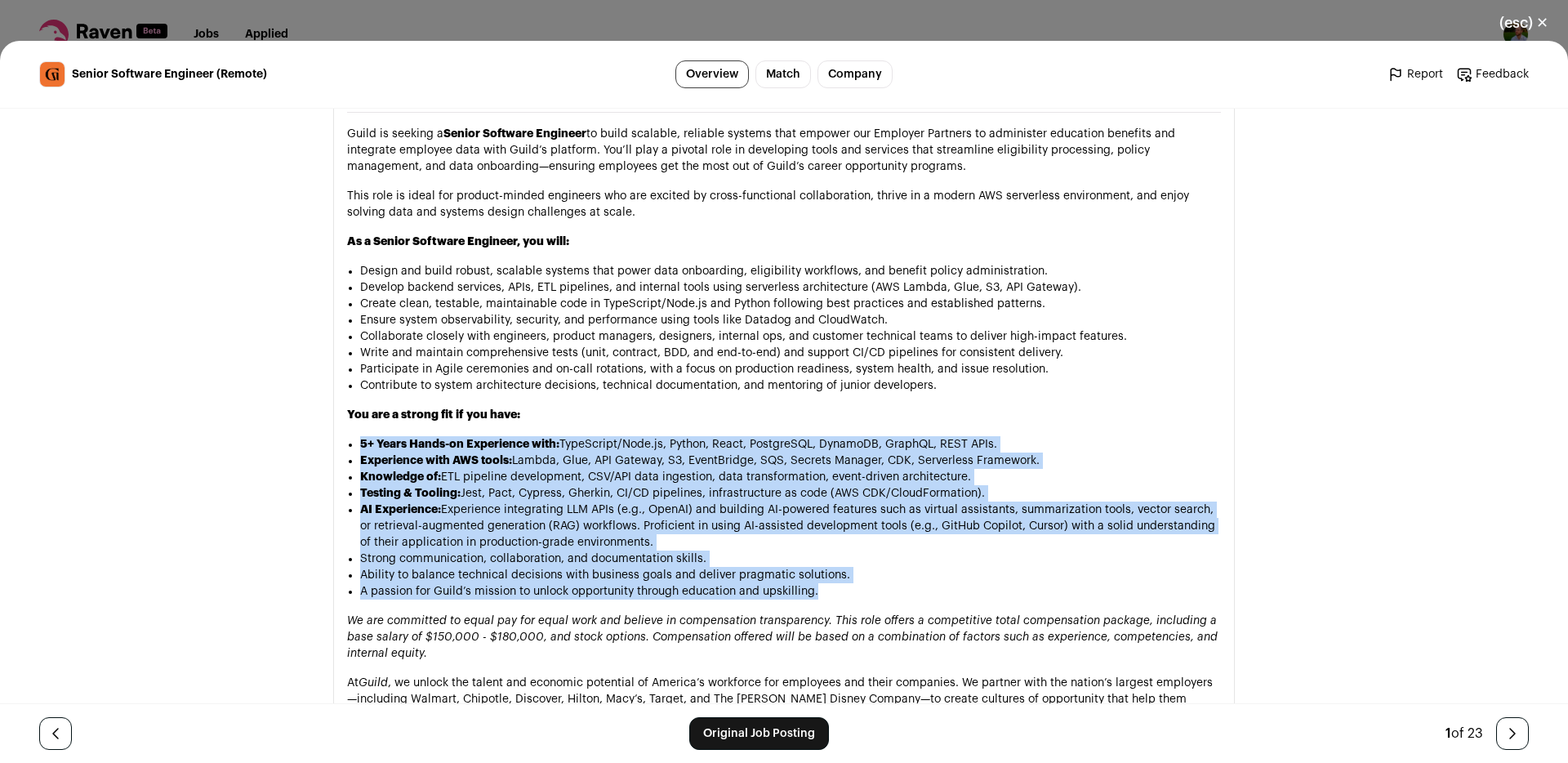
drag, startPoint x: 598, startPoint y: 393, endPoint x: 566, endPoint y: 548, distance: 158.3
click at [566, 548] on ul "5+ Years Hands-on Experience with: TypeScript/Node.js, Python, React, PostgreSQ…" at bounding box center [791, 517] width 861 height 163
click at [566, 584] on li "A passion for Guild’s mission to unlock opportunity through education and upski…" at bounding box center [791, 592] width 861 height 16
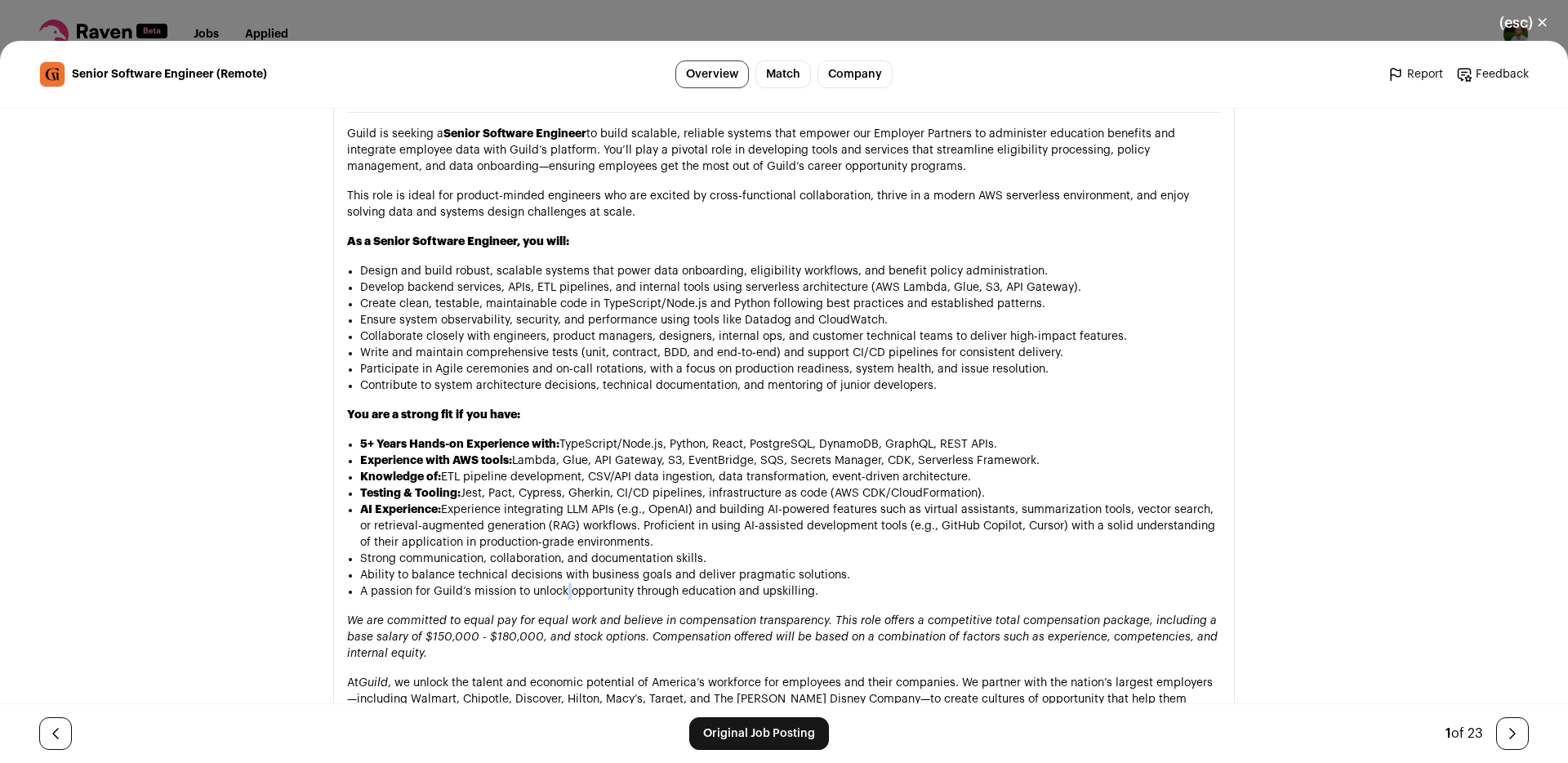
click at [566, 584] on li "A passion for Guild’s mission to unlock opportunity through education and upski…" at bounding box center [791, 592] width 861 height 16
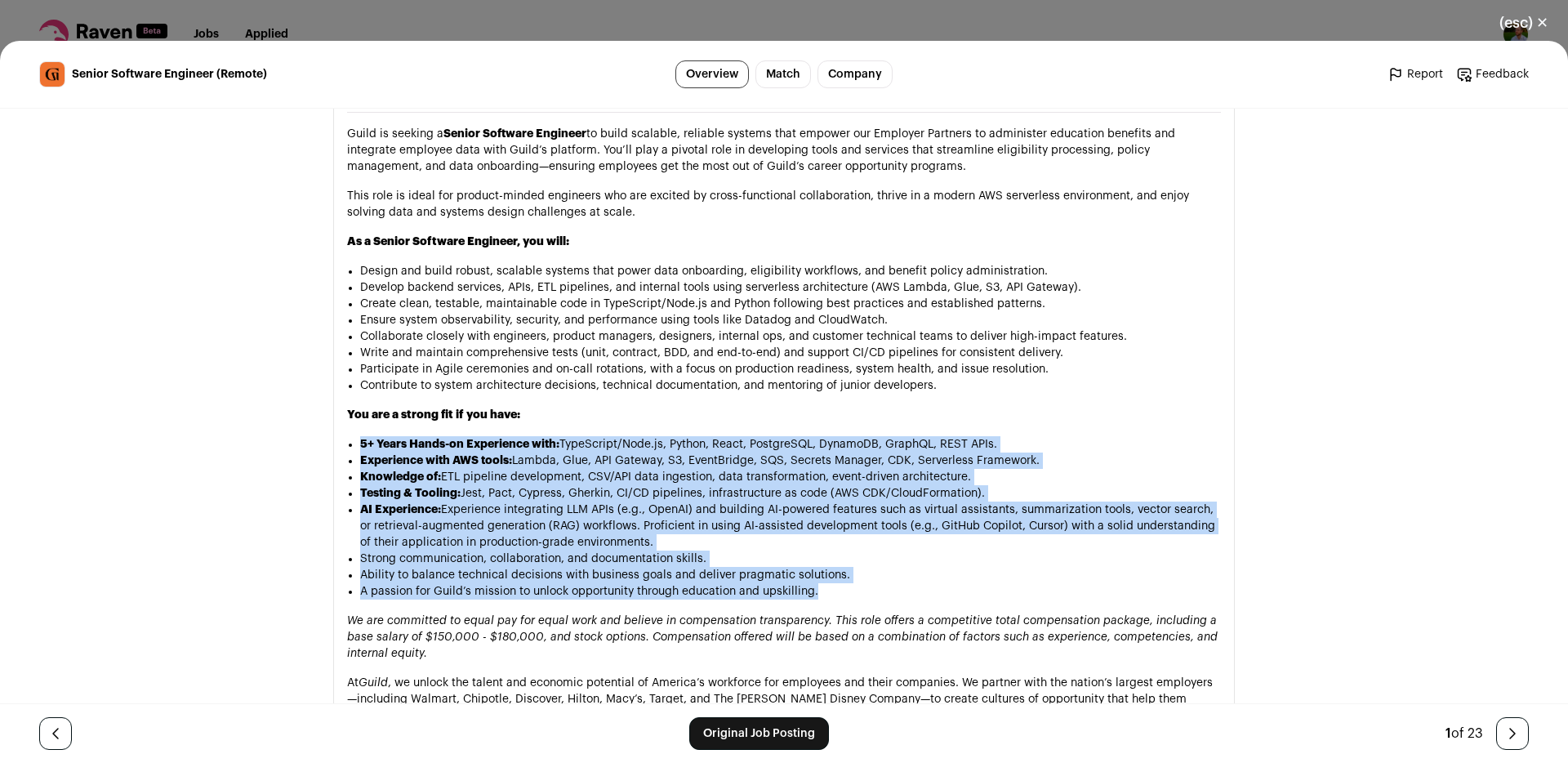
drag, startPoint x: 566, startPoint y: 548, endPoint x: 618, endPoint y: 402, distance: 155.0
click at [618, 436] on ul "5+ Years Hands-on Experience with: TypeScript/Node.js, Python, React, PostgreSQ…" at bounding box center [791, 517] width 861 height 163
click at [618, 436] on li "5+ Years Hands-on Experience with: TypeScript/Node.js, Python, React, PostgreSQ…" at bounding box center [791, 444] width 861 height 16
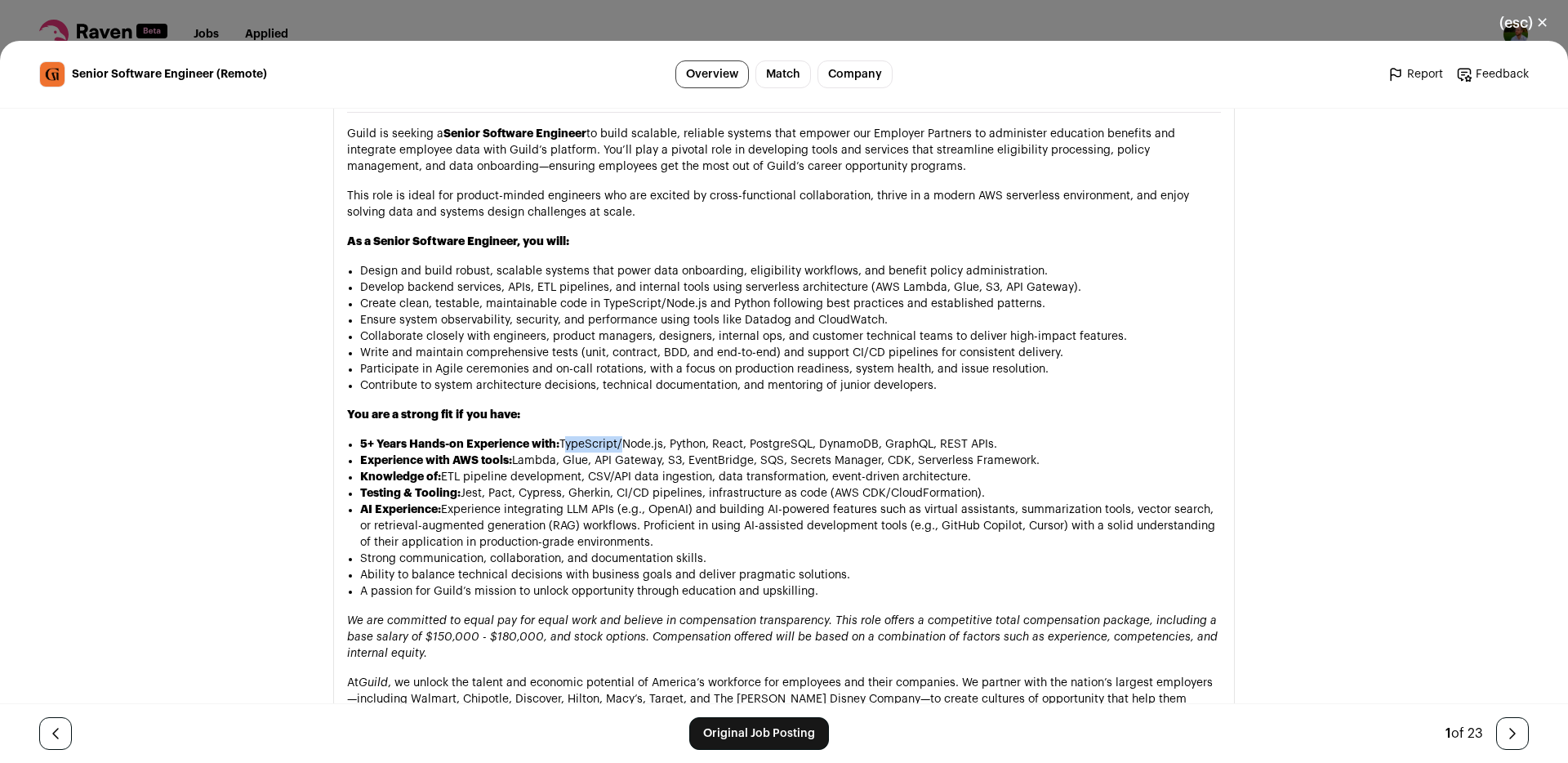
click at [618, 436] on li "5+ Years Hands-on Experience with: TypeScript/Node.js, Python, React, PostgreSQ…" at bounding box center [791, 444] width 861 height 16
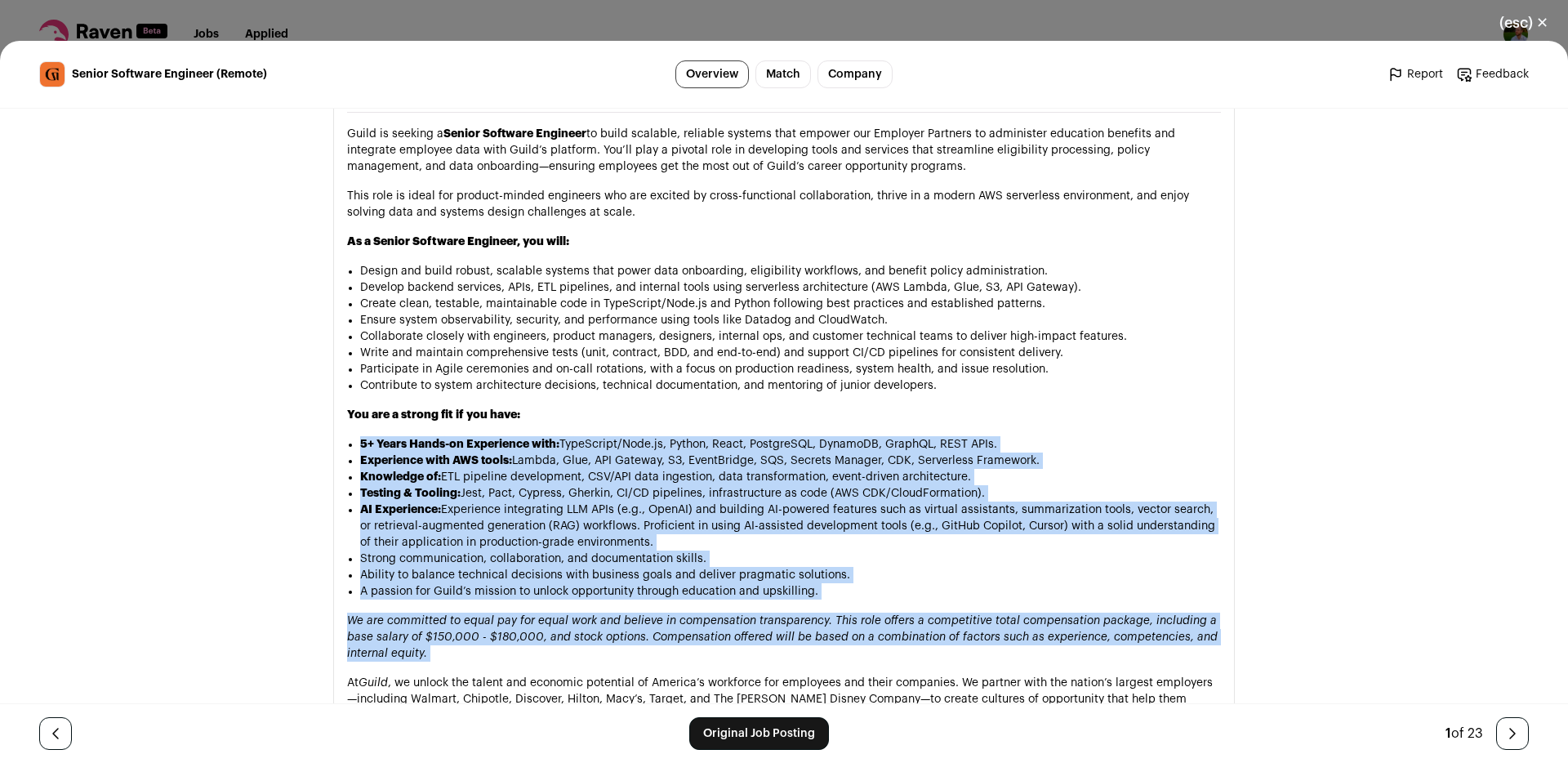
drag, startPoint x: 618, startPoint y: 402, endPoint x: 584, endPoint y: 559, distance: 160.6
click at [584, 559] on div "At Guild, we believe talent is everywhere and that opportunity should be too. W…" at bounding box center [784, 507] width 874 height 1322
click at [598, 567] on li "Ability to balance technical decisions with business goals and deliver pragmati…" at bounding box center [791, 575] width 861 height 16
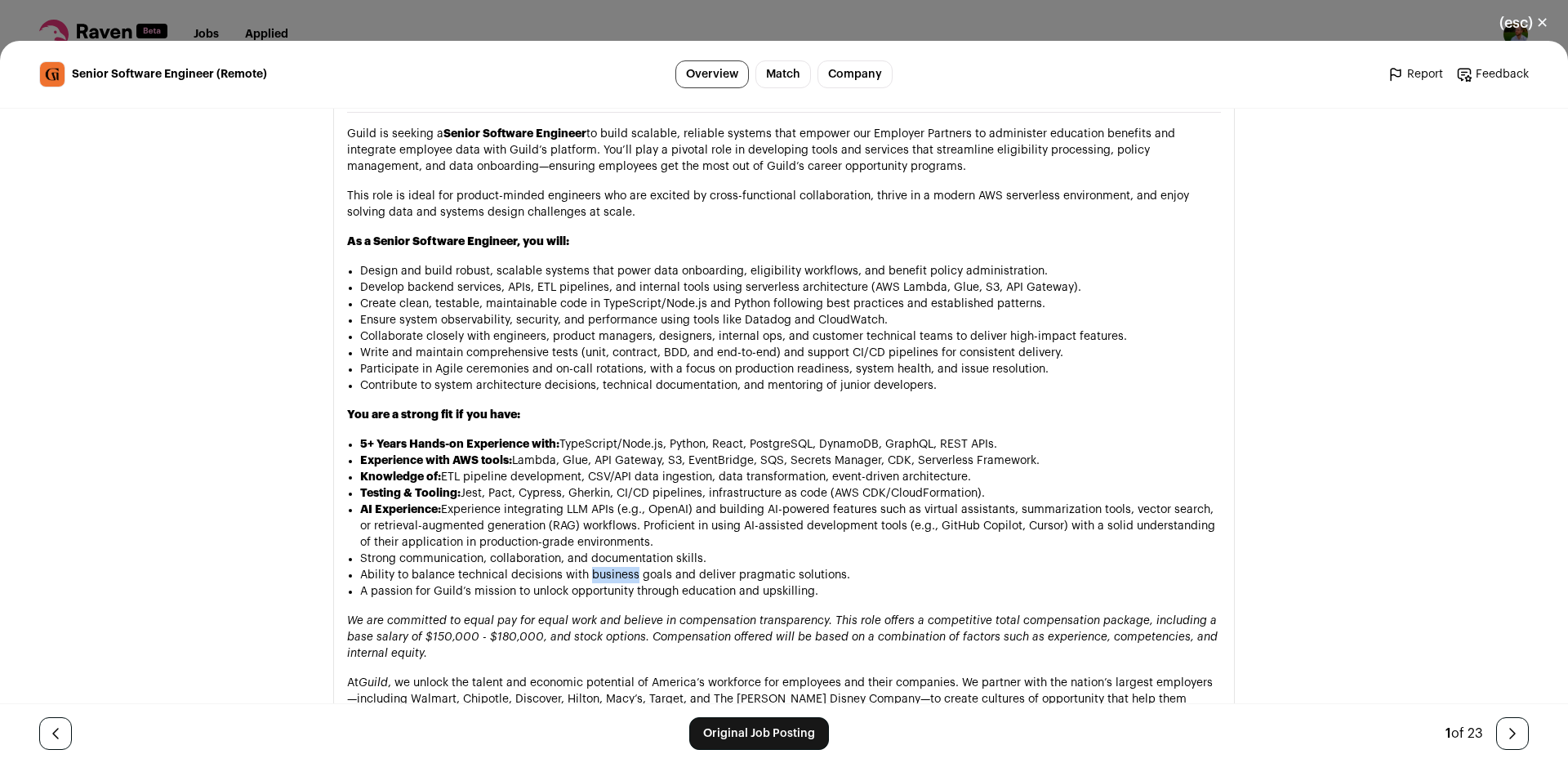
click at [598, 567] on li "Ability to balance technical decisions with business goals and deliver pragmati…" at bounding box center [791, 575] width 861 height 16
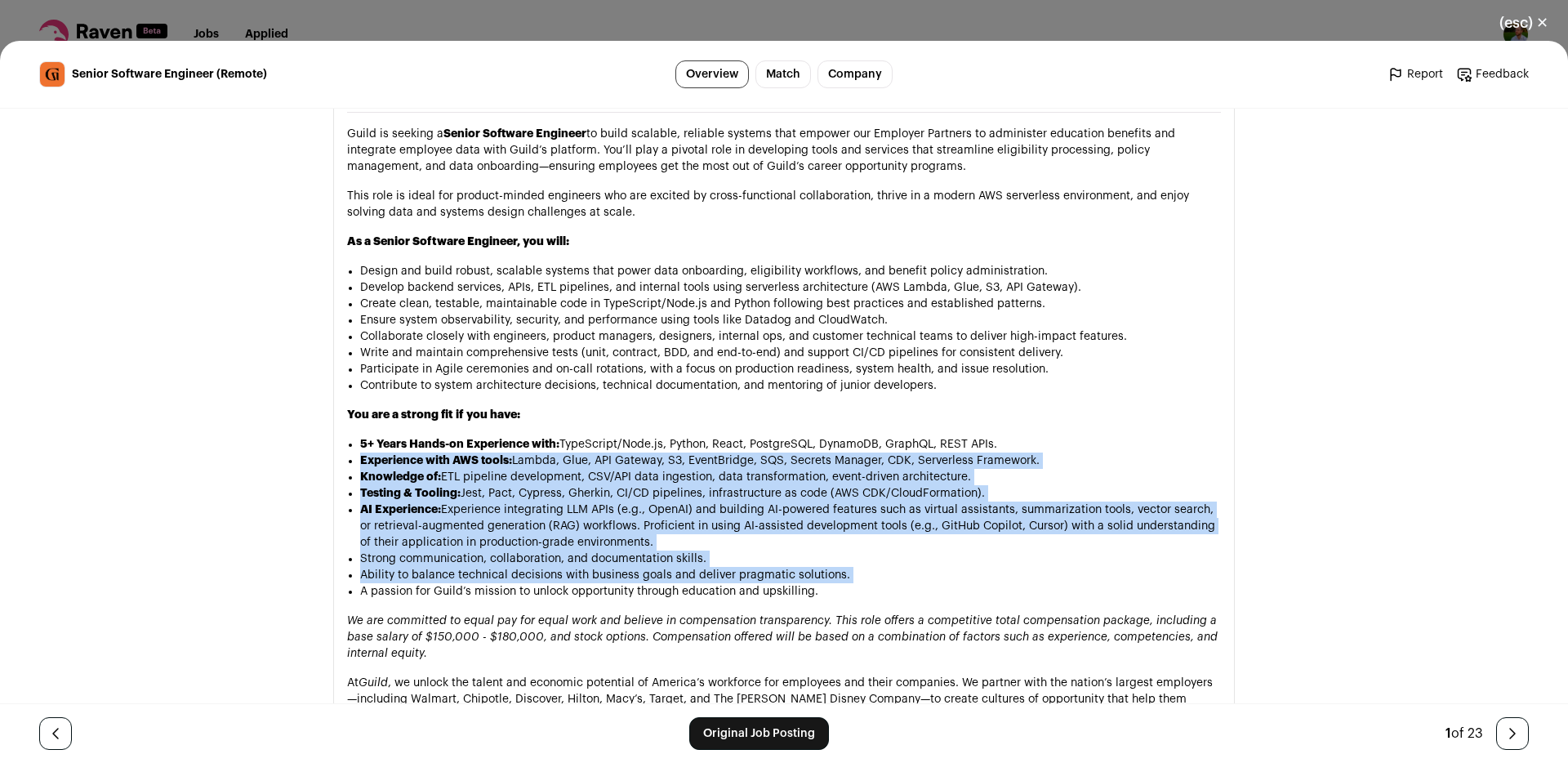
drag, startPoint x: 598, startPoint y: 533, endPoint x: 649, endPoint y: 403, distance: 139.6
click at [649, 436] on ul "5+ Years Hands-on Experience with: TypeScript/Node.js, Python, React, PostgreSQ…" at bounding box center [791, 517] width 861 height 163
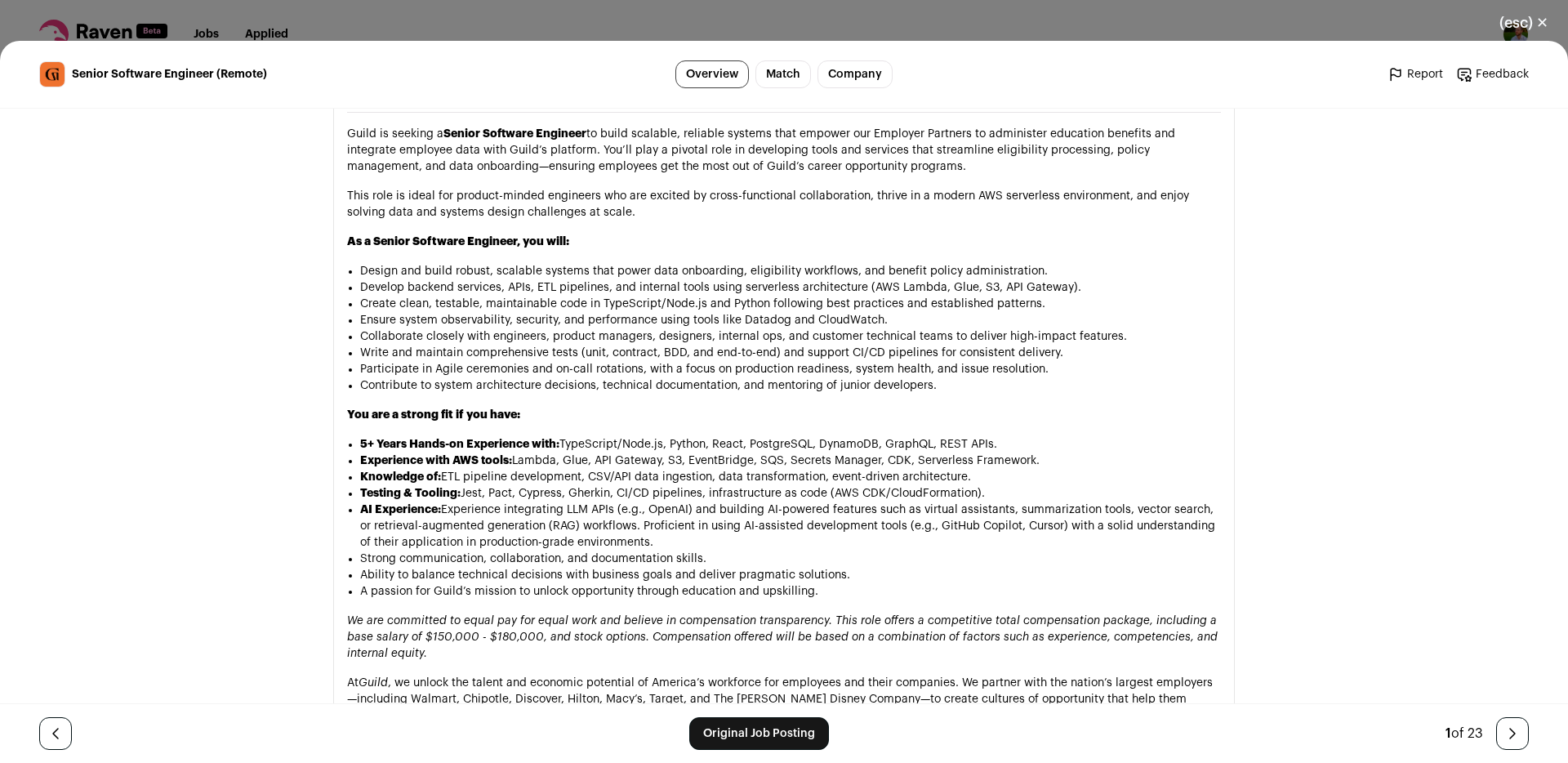
click at [659, 436] on li "5+ Years Hands-on Experience with: TypeScript/Node.js, Python, React, PostgreSQ…" at bounding box center [791, 444] width 861 height 16
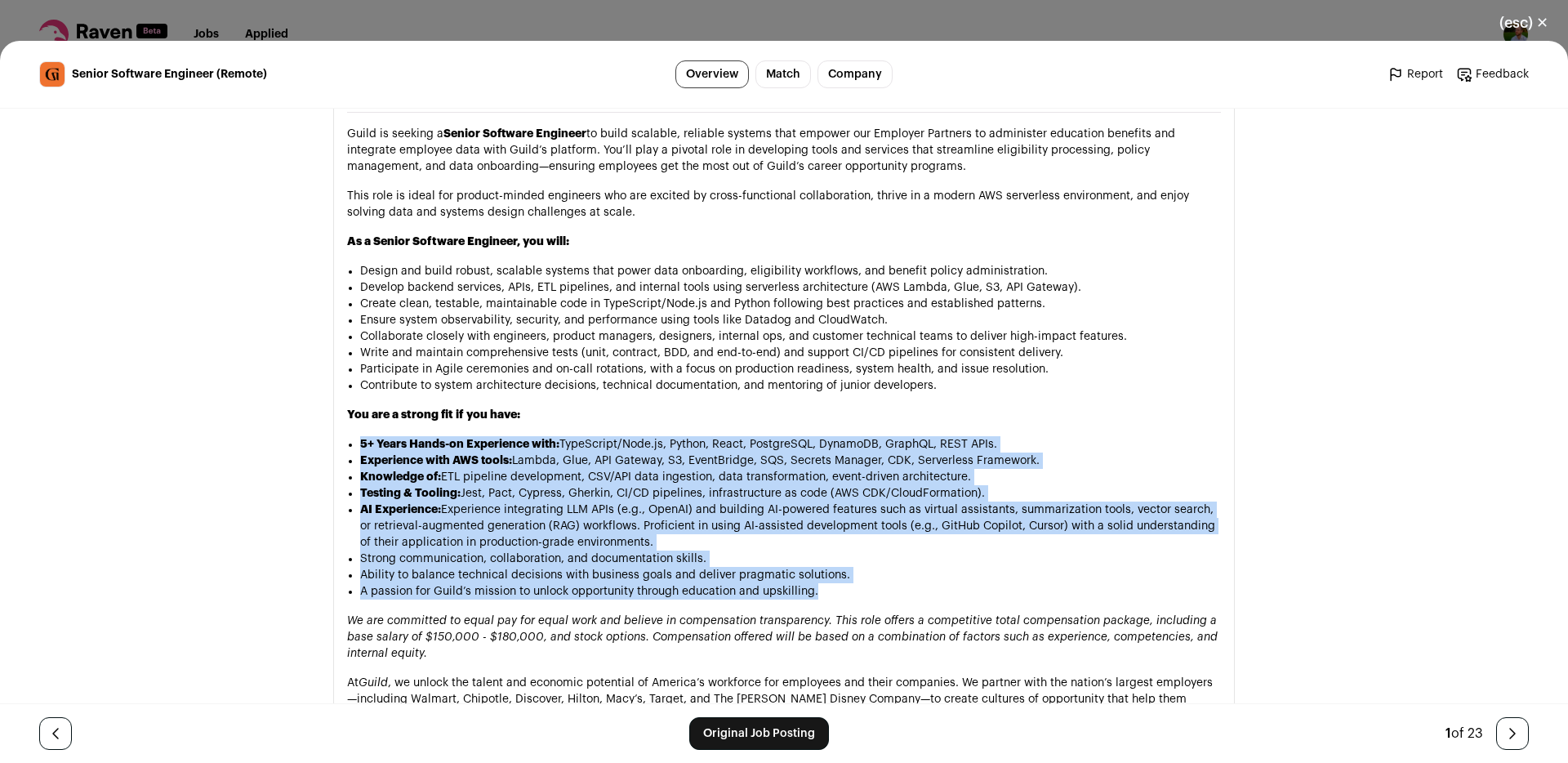
drag, startPoint x: 659, startPoint y: 393, endPoint x: 657, endPoint y: 537, distance: 144.0
click at [657, 537] on ul "5+ Years Hands-on Experience with: TypeScript/Node.js, Python, React, PostgreSQ…" at bounding box center [791, 517] width 861 height 163
click at [657, 584] on li "A passion for Guild’s mission to unlock opportunity through education and upski…" at bounding box center [791, 592] width 861 height 16
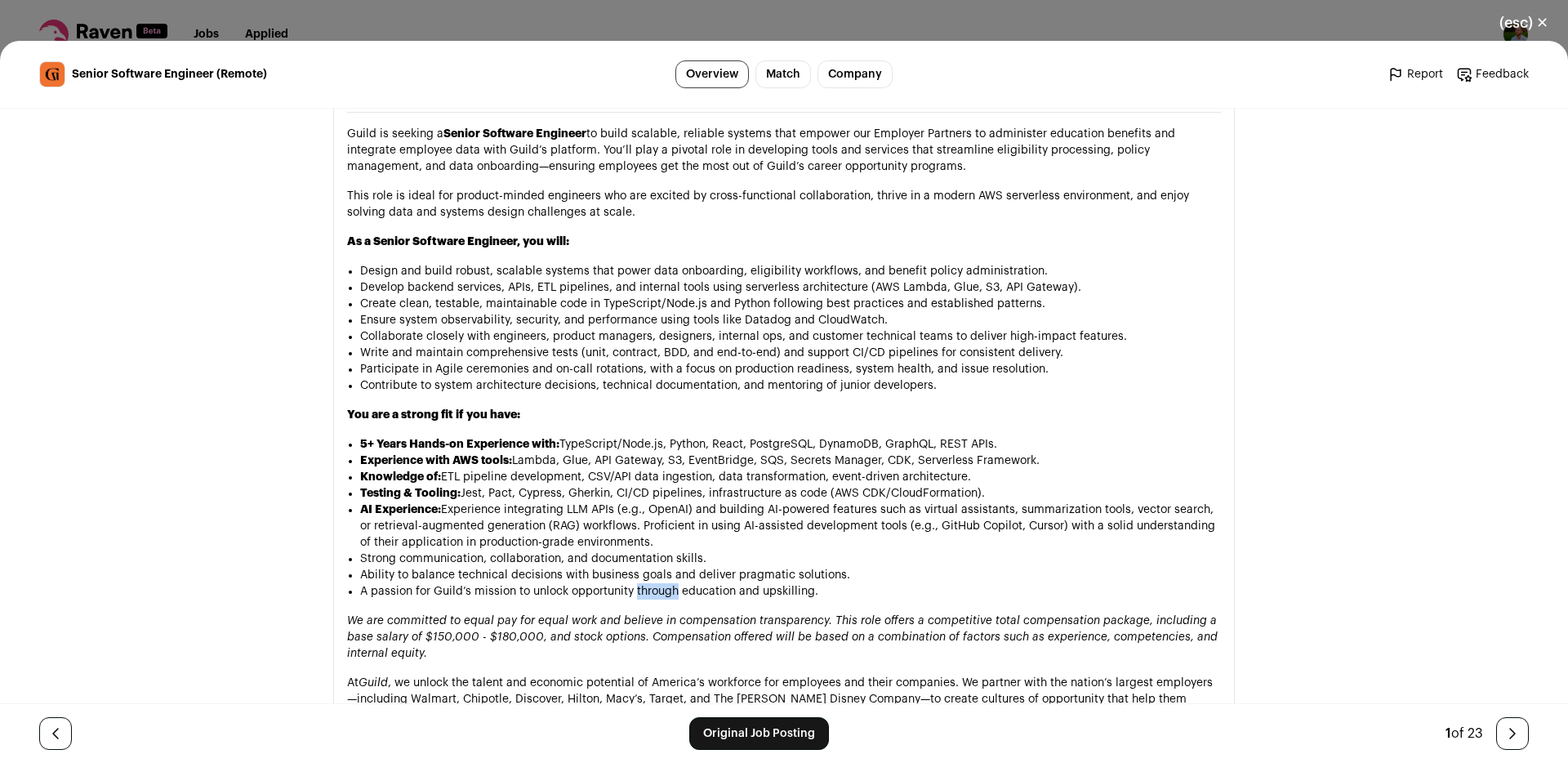
click at [657, 584] on li "A passion for Guild’s mission to unlock opportunity through education and upski…" at bounding box center [791, 592] width 861 height 16
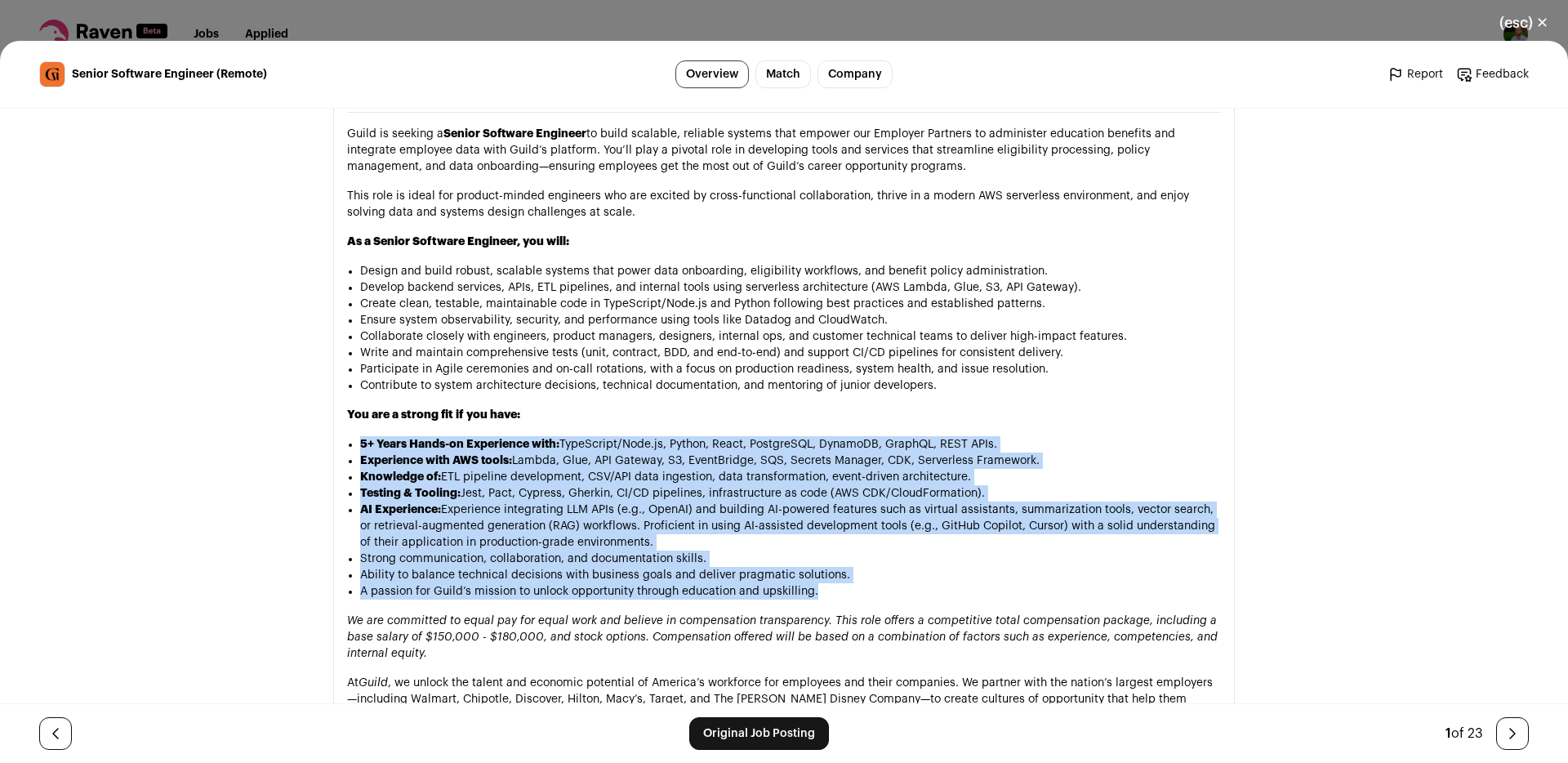
drag, startPoint x: 657, startPoint y: 537, endPoint x: 736, endPoint y: 401, distance: 157.3
click at [736, 436] on ul "5+ Years Hands-on Experience with: TypeScript/Node.js, Python, React, PostgreSQ…" at bounding box center [791, 517] width 861 height 163
click at [736, 436] on li "5+ Years Hands-on Experience with: TypeScript/Node.js, Python, React, PostgreSQ…" at bounding box center [791, 444] width 861 height 16
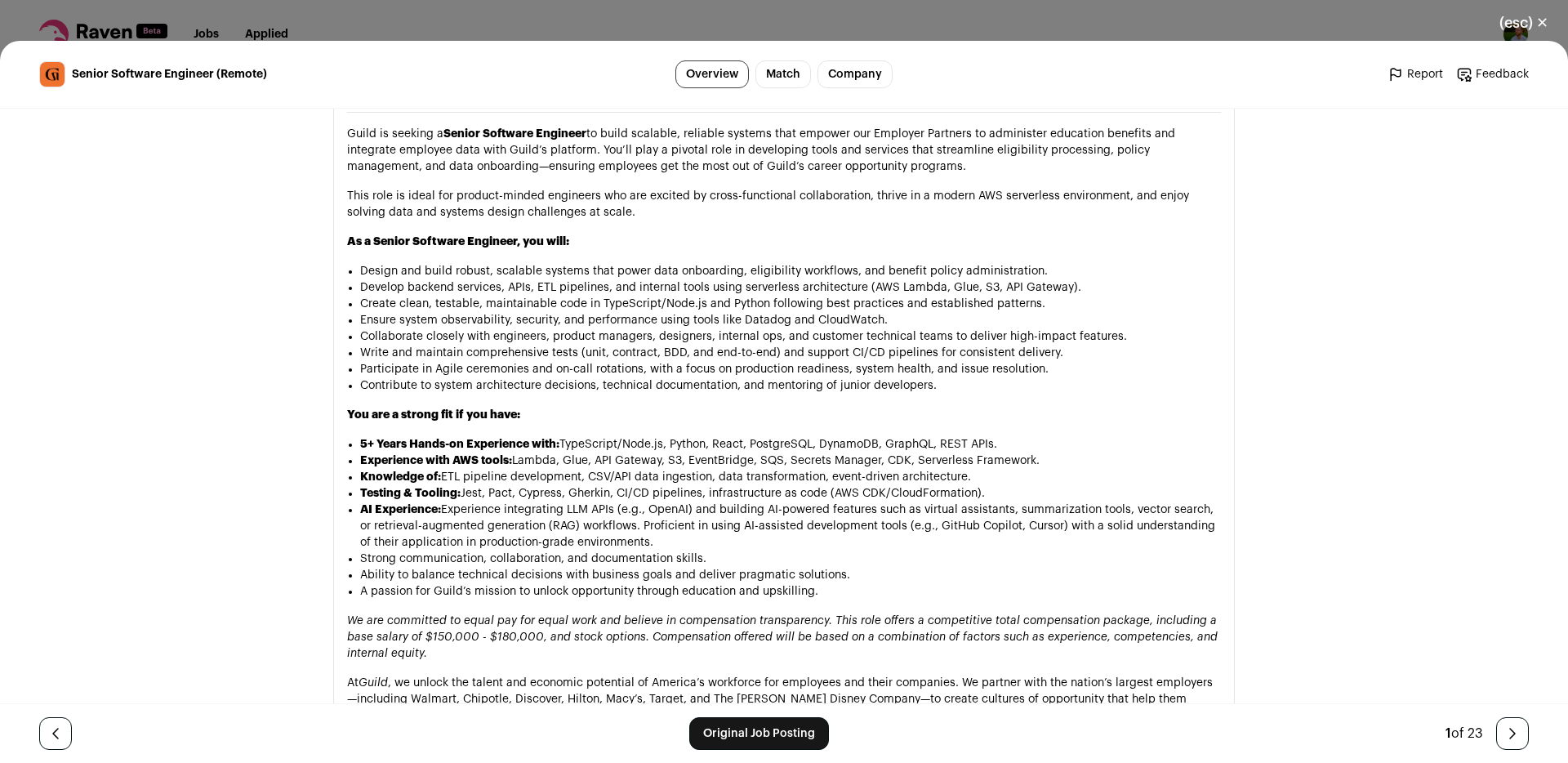
click at [683, 378] on li "Contribute to system architecture decisions, technical documentation, and mento…" at bounding box center [791, 386] width 861 height 16
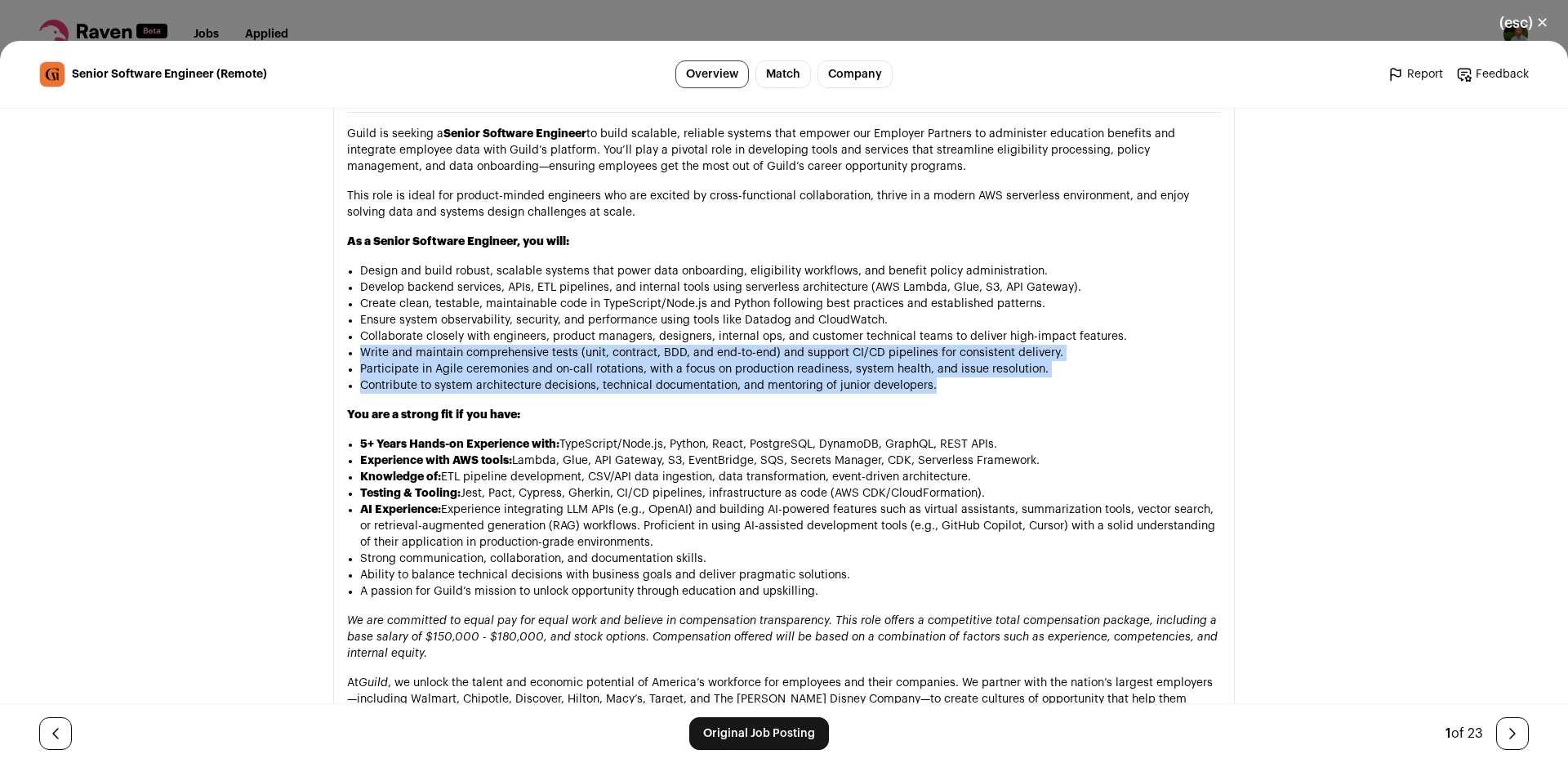
drag, startPoint x: 683, startPoint y: 332, endPoint x: 679, endPoint y: 301, distance: 31.3
click at [679, 301] on ul "Design and build robust, scalable systems that power data onboarding, eligibili…" at bounding box center [791, 329] width 861 height 131
click at [679, 345] on li "Write and maintain comprehensive tests (unit, contract, BDD, and end-to-end) an…" at bounding box center [791, 353] width 861 height 16
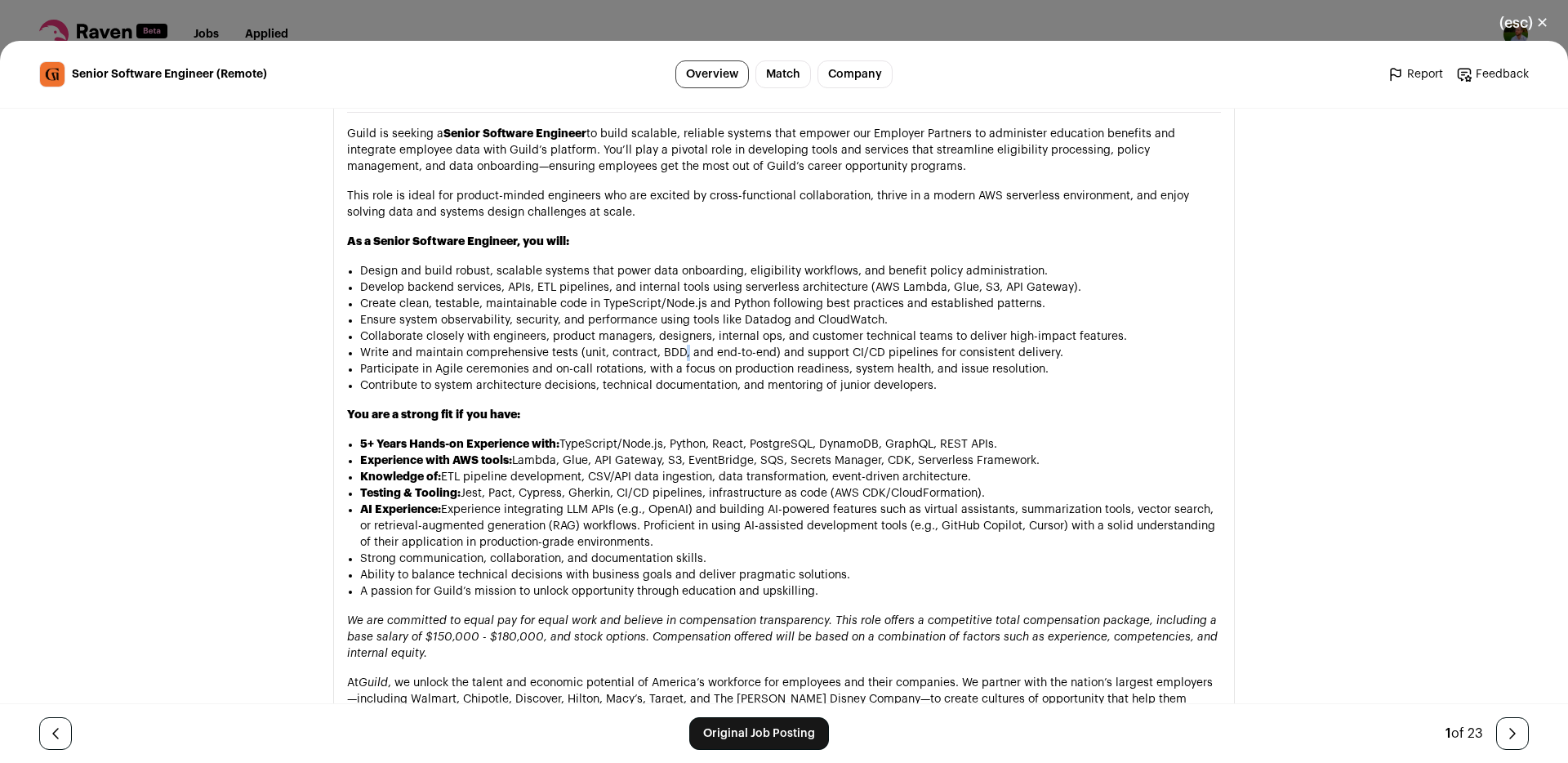
click at [679, 345] on li "Write and maintain comprehensive tests (unit, contract, BDD, and end-to-end) an…" at bounding box center [791, 353] width 861 height 16
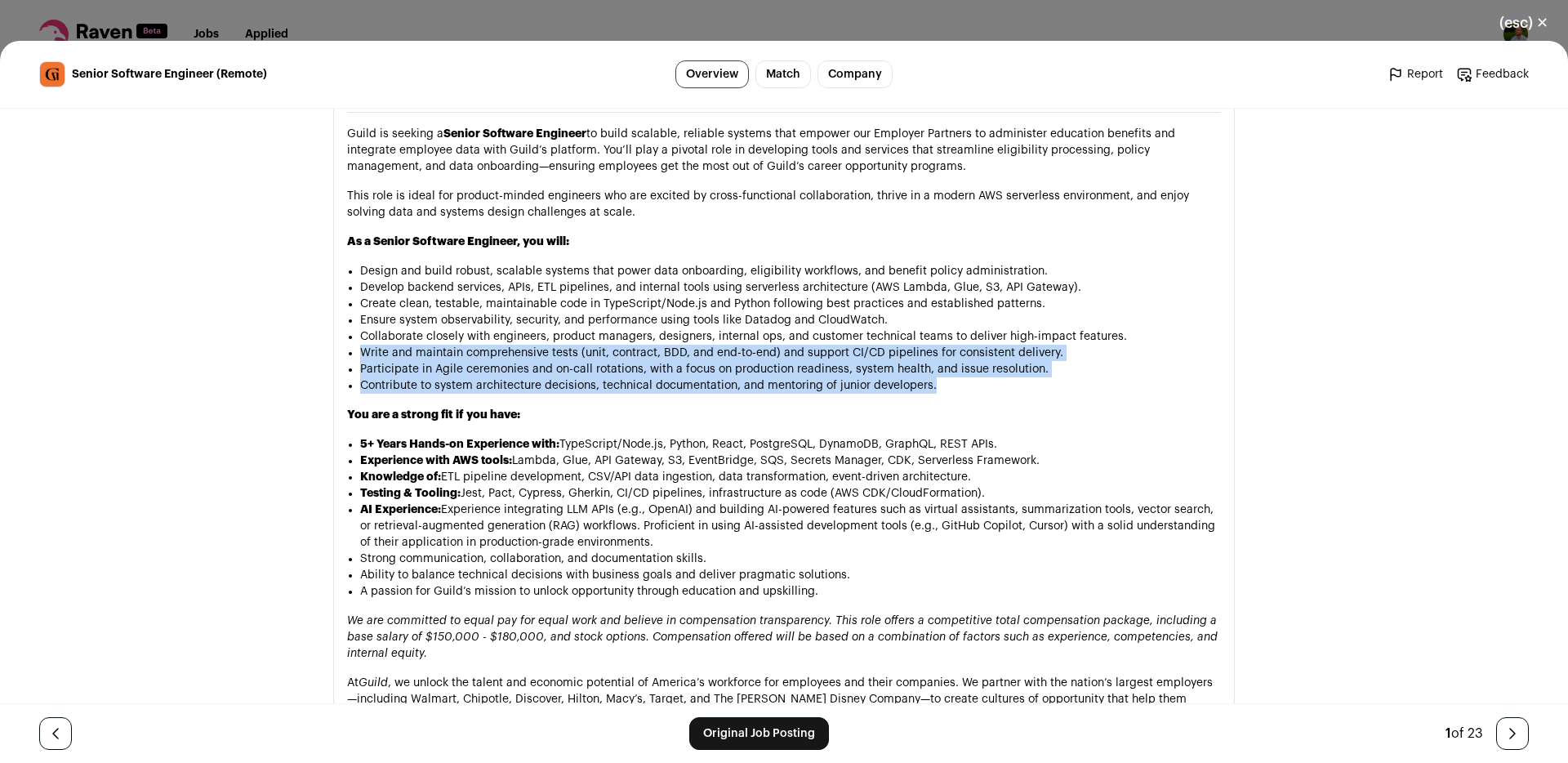
drag, startPoint x: 679, startPoint y: 301, endPoint x: 675, endPoint y: 339, distance: 38.2
click at [675, 339] on ul "Design and build robust, scalable systems that power data onboarding, eligibili…" at bounding box center [791, 329] width 861 height 131
click at [675, 378] on li "Contribute to system architecture decisions, technical documentation, and mento…" at bounding box center [791, 386] width 861 height 16
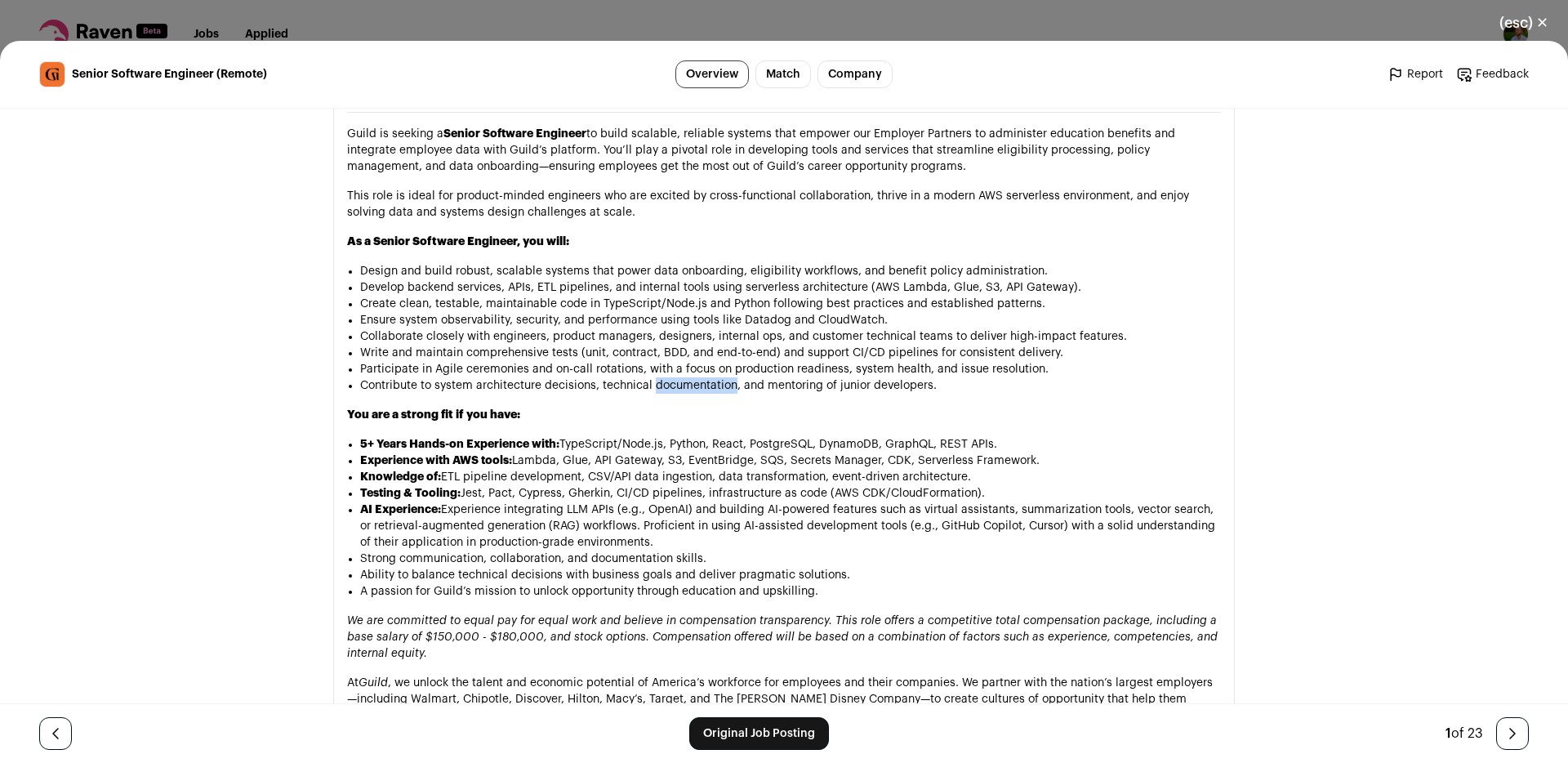
click at [675, 378] on li "Contribute to system architecture decisions, technical documentation, and mento…" at bounding box center [791, 386] width 861 height 16
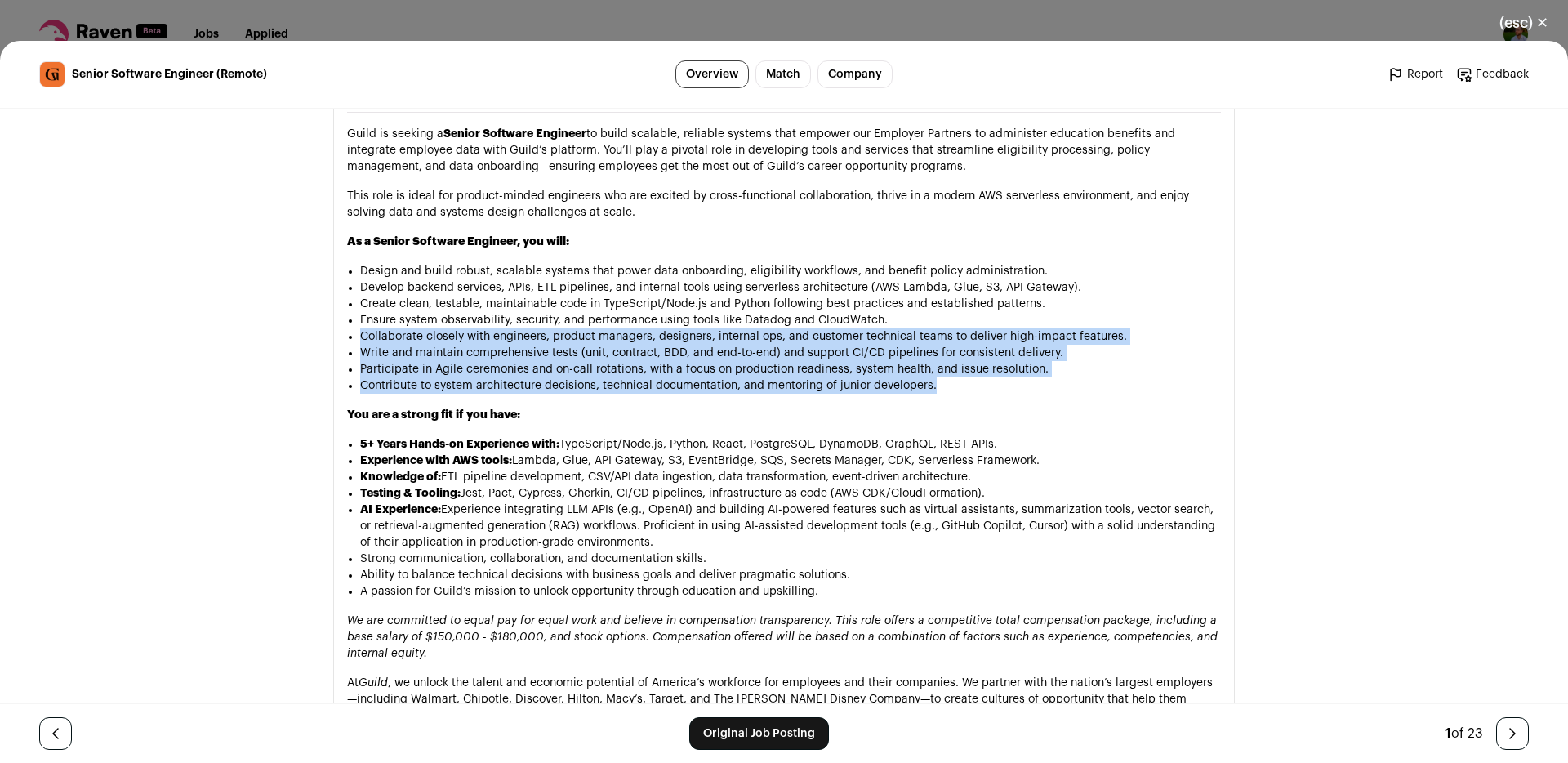
drag, startPoint x: 675, startPoint y: 339, endPoint x: 678, endPoint y: 284, distance: 55.1
click at [678, 284] on ul "Design and build robust, scalable systems that power data onboarding, eligibili…" at bounding box center [791, 329] width 861 height 131
click at [678, 329] on li "Collaborate closely with engineers, product managers, designers, internal ops, …" at bounding box center [791, 337] width 861 height 16
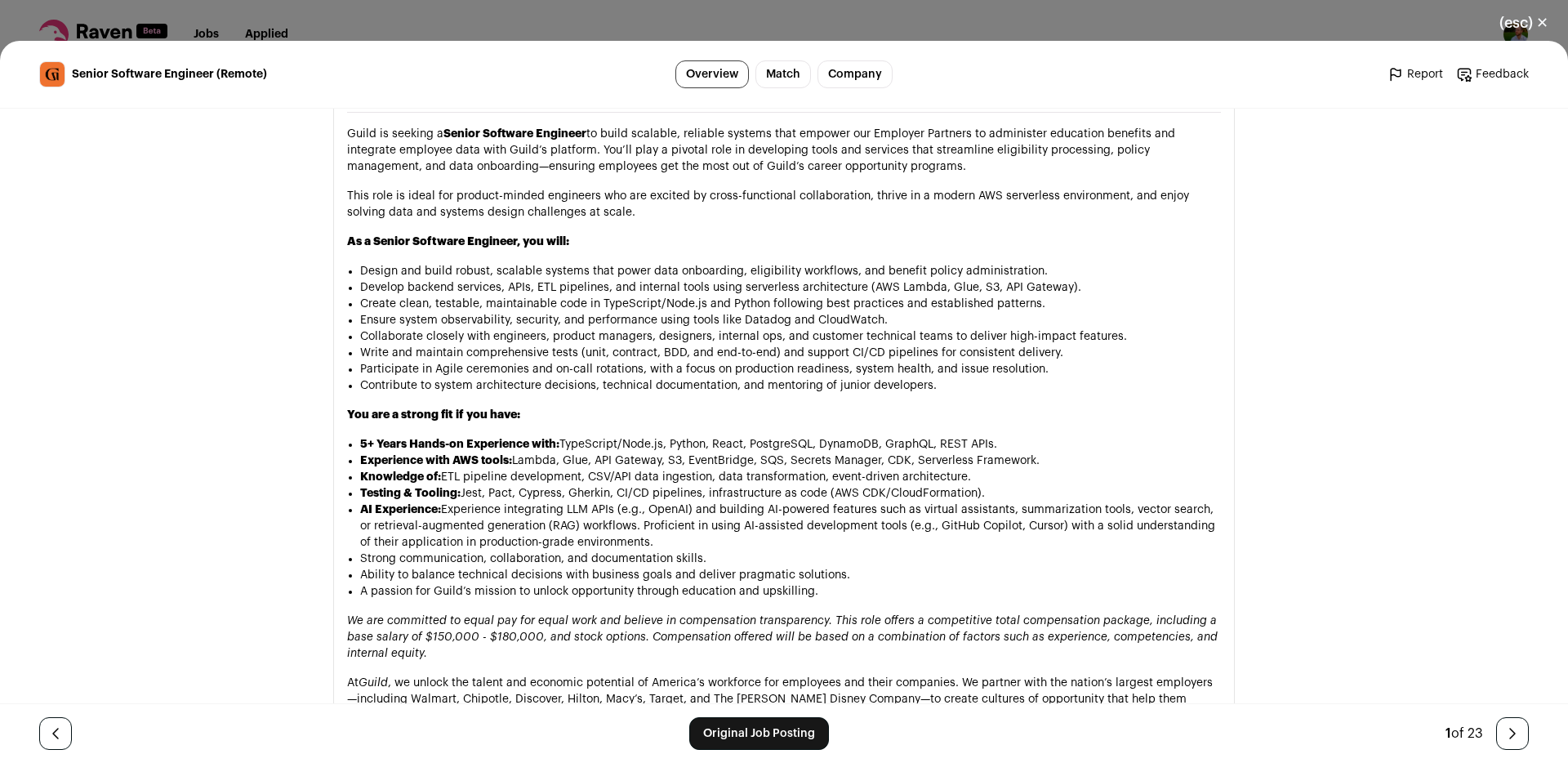
click at [383, 296] on li "Create clean, testable, maintainable code in TypeScript/Node.js and Python foll…" at bounding box center [791, 304] width 861 height 16
drag, startPoint x: 383, startPoint y: 256, endPoint x: 581, endPoint y: 258, distance: 198.0
click at [581, 296] on li "Create clean, testable, maintainable code in TypeScript/Node.js and Python foll…" at bounding box center [791, 304] width 861 height 16
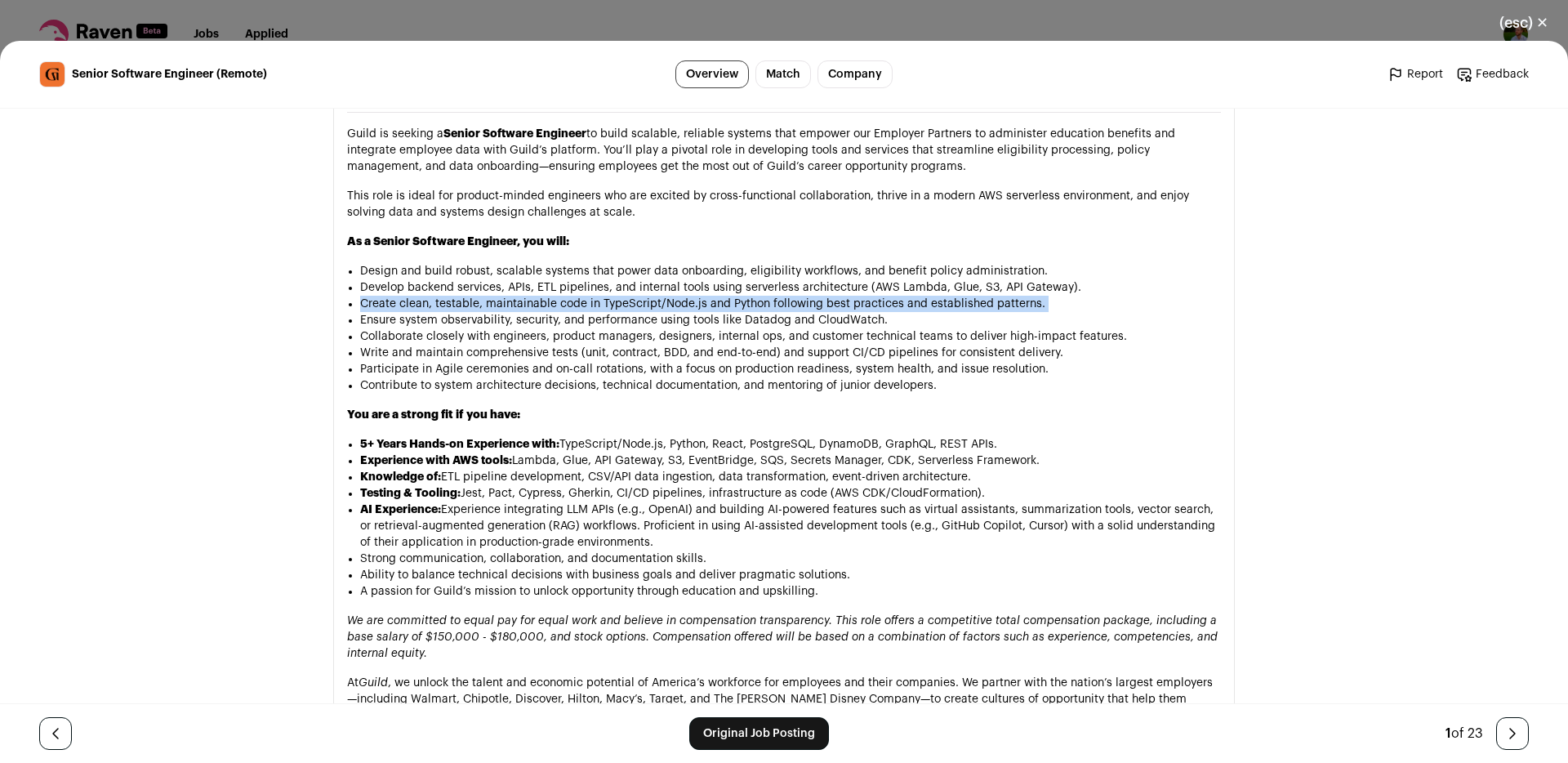
click at [581, 296] on li "Create clean, testable, maintainable code in TypeScript/Node.js and Python foll…" at bounding box center [791, 304] width 861 height 16
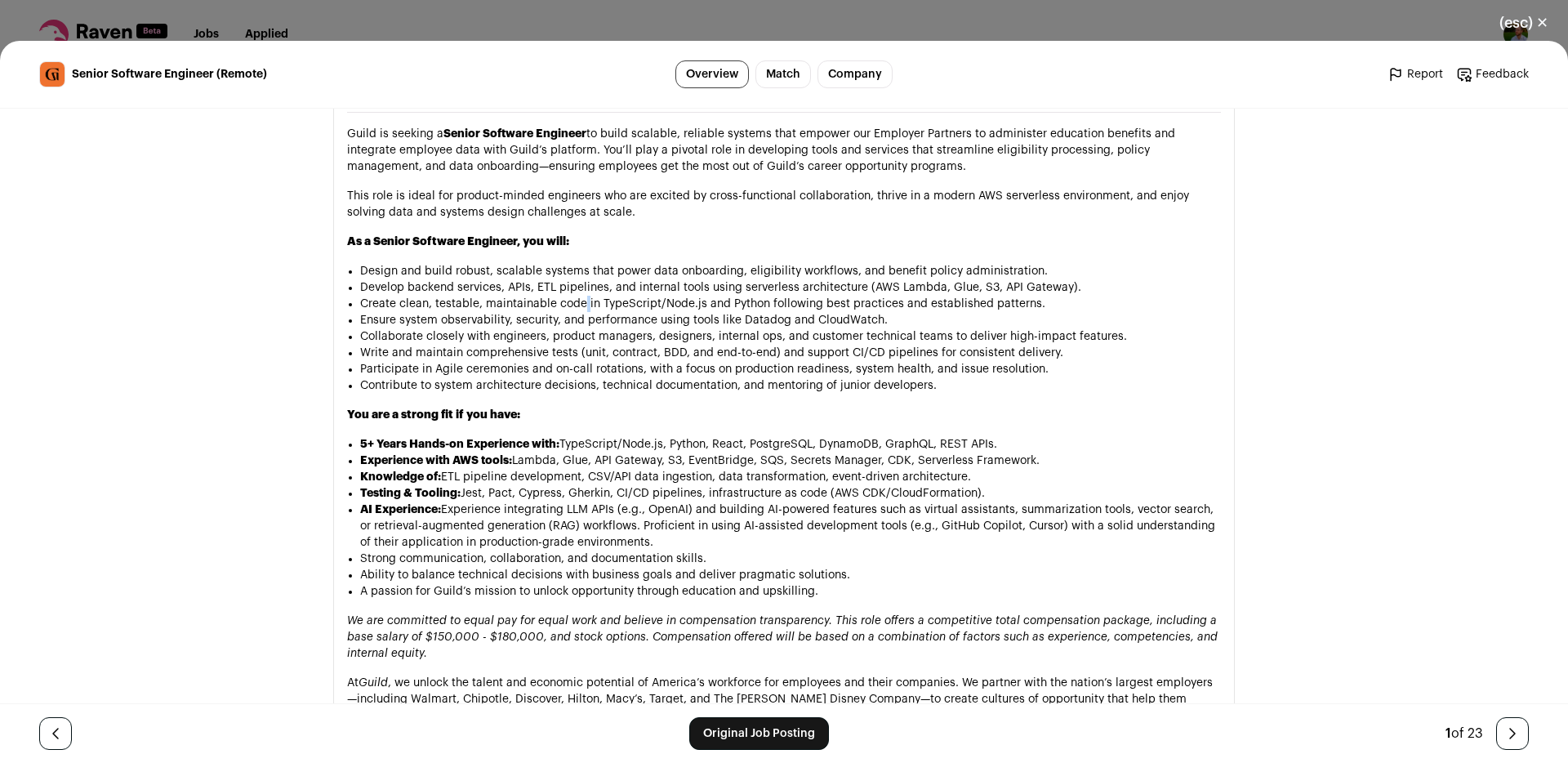
click at [581, 296] on li "Create clean, testable, maintainable code in TypeScript/Node.js and Python foll…" at bounding box center [791, 304] width 861 height 16
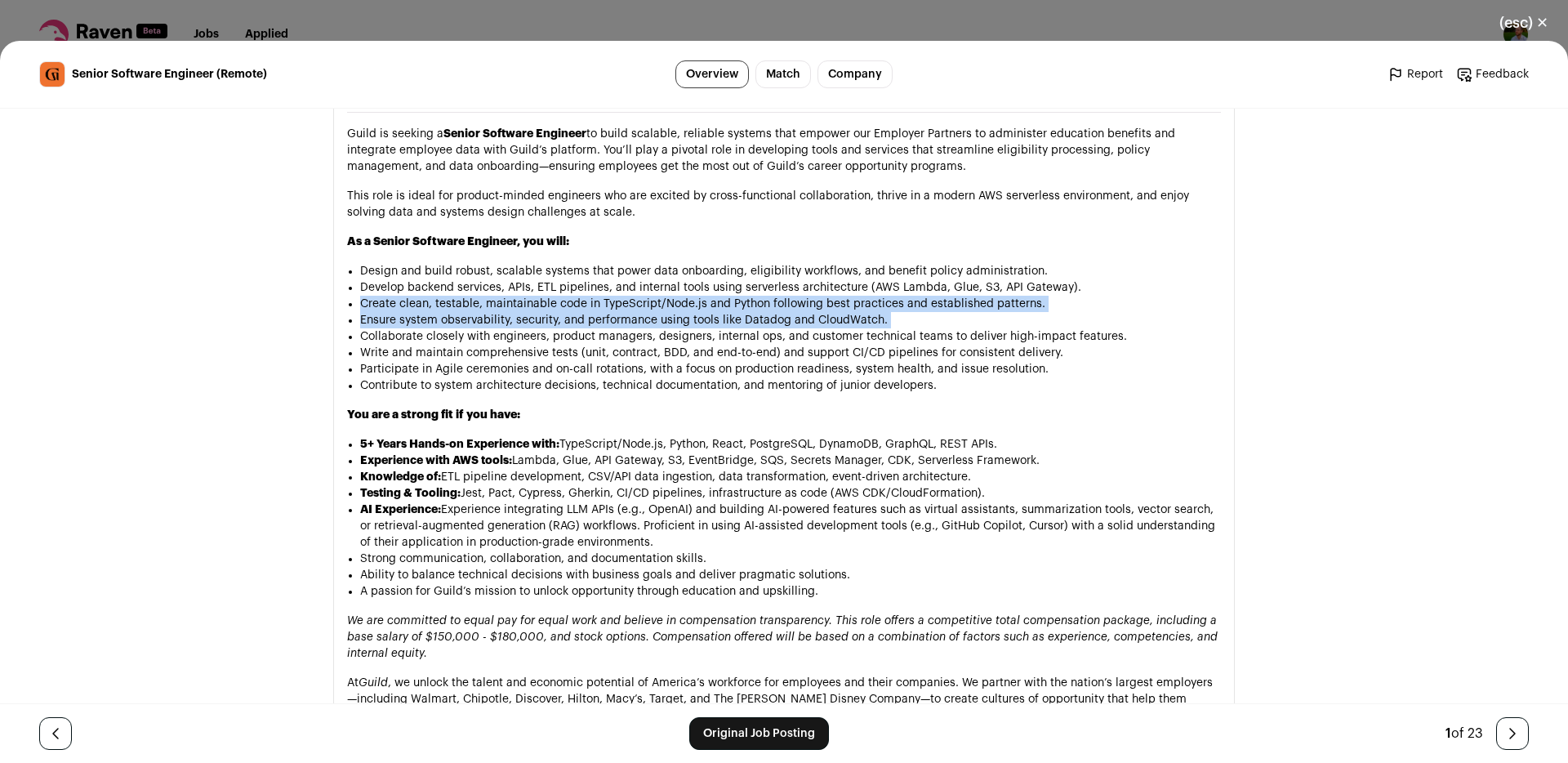
drag, startPoint x: 581, startPoint y: 258, endPoint x: 578, endPoint y: 276, distance: 18.2
click at [578, 276] on ul "Design and build robust, scalable systems that power data onboarding, eligibili…" at bounding box center [791, 329] width 861 height 131
click at [578, 312] on li "Ensure system observability, security, and performance using tools like Datadog…" at bounding box center [791, 320] width 861 height 16
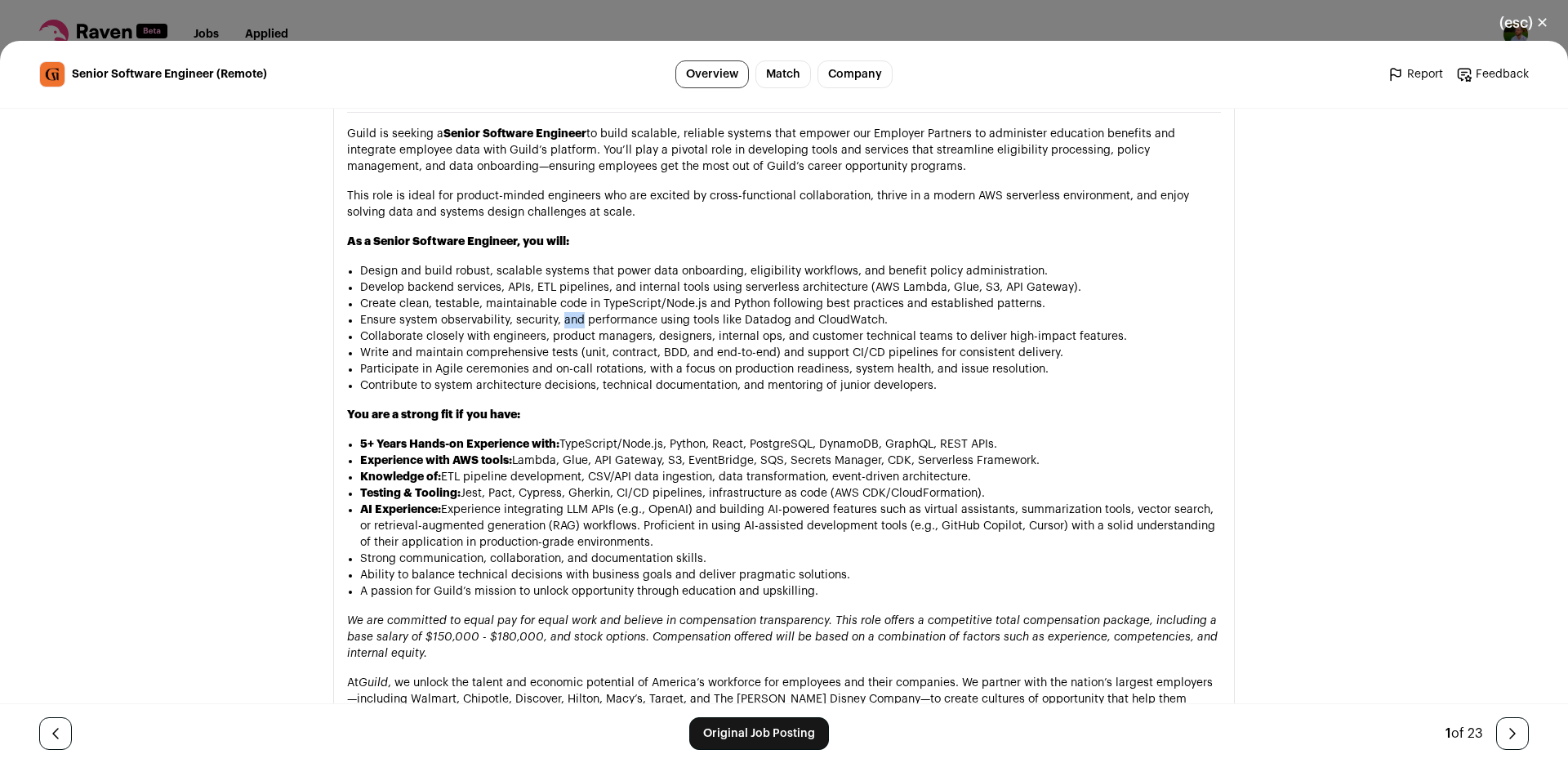
click at [578, 312] on li "Ensure system observability, security, and performance using tools like Datadog…" at bounding box center [791, 320] width 861 height 16
click at [560, 329] on li "Collaborate closely with engineers, product managers, designers, internal ops, …" at bounding box center [791, 337] width 861 height 16
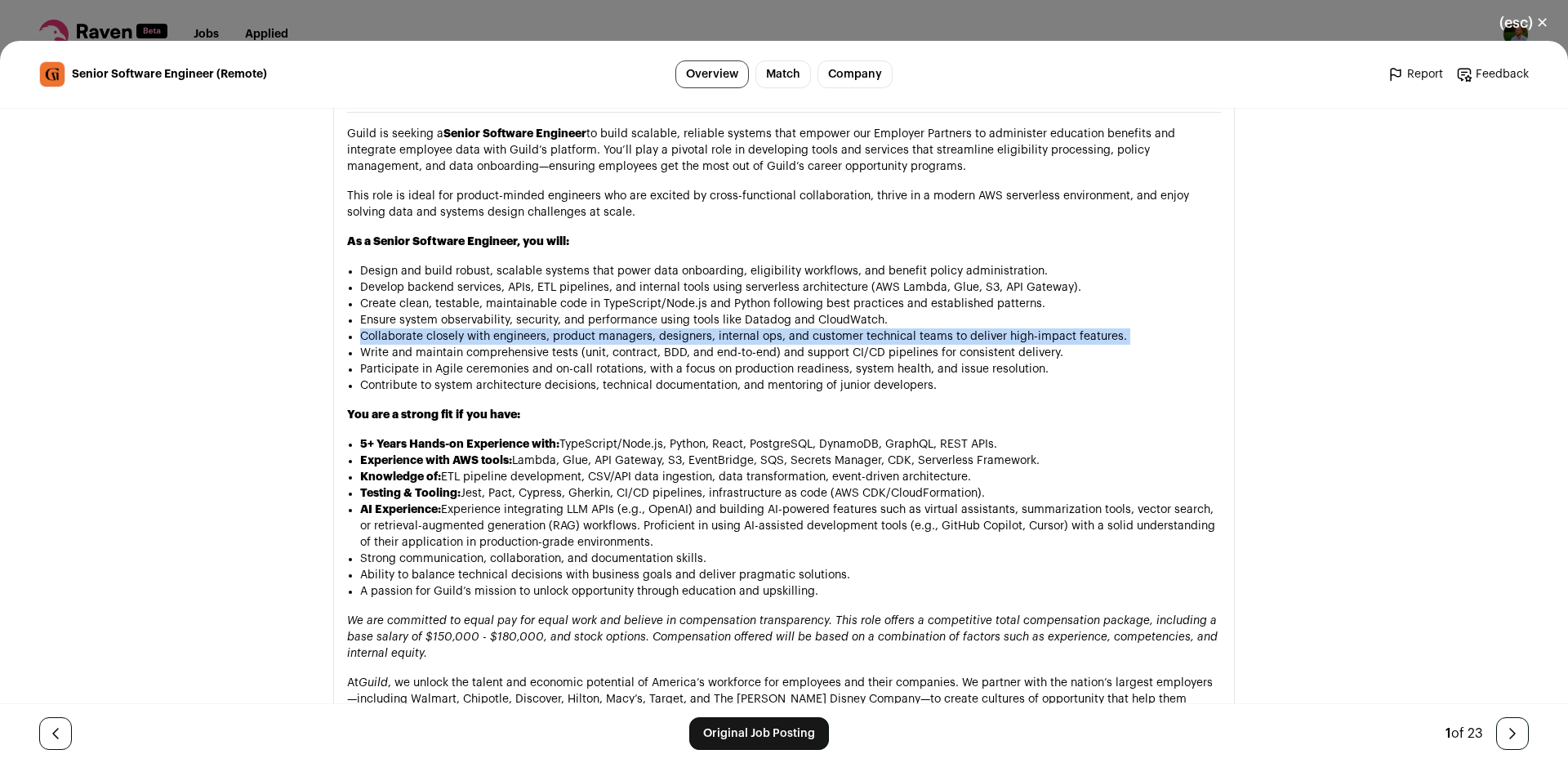
click at [560, 329] on li "Collaborate closely with engineers, product managers, designers, internal ops, …" at bounding box center [791, 337] width 861 height 16
click at [518, 329] on li "Collaborate closely with engineers, product managers, designers, internal ops, …" at bounding box center [791, 337] width 861 height 16
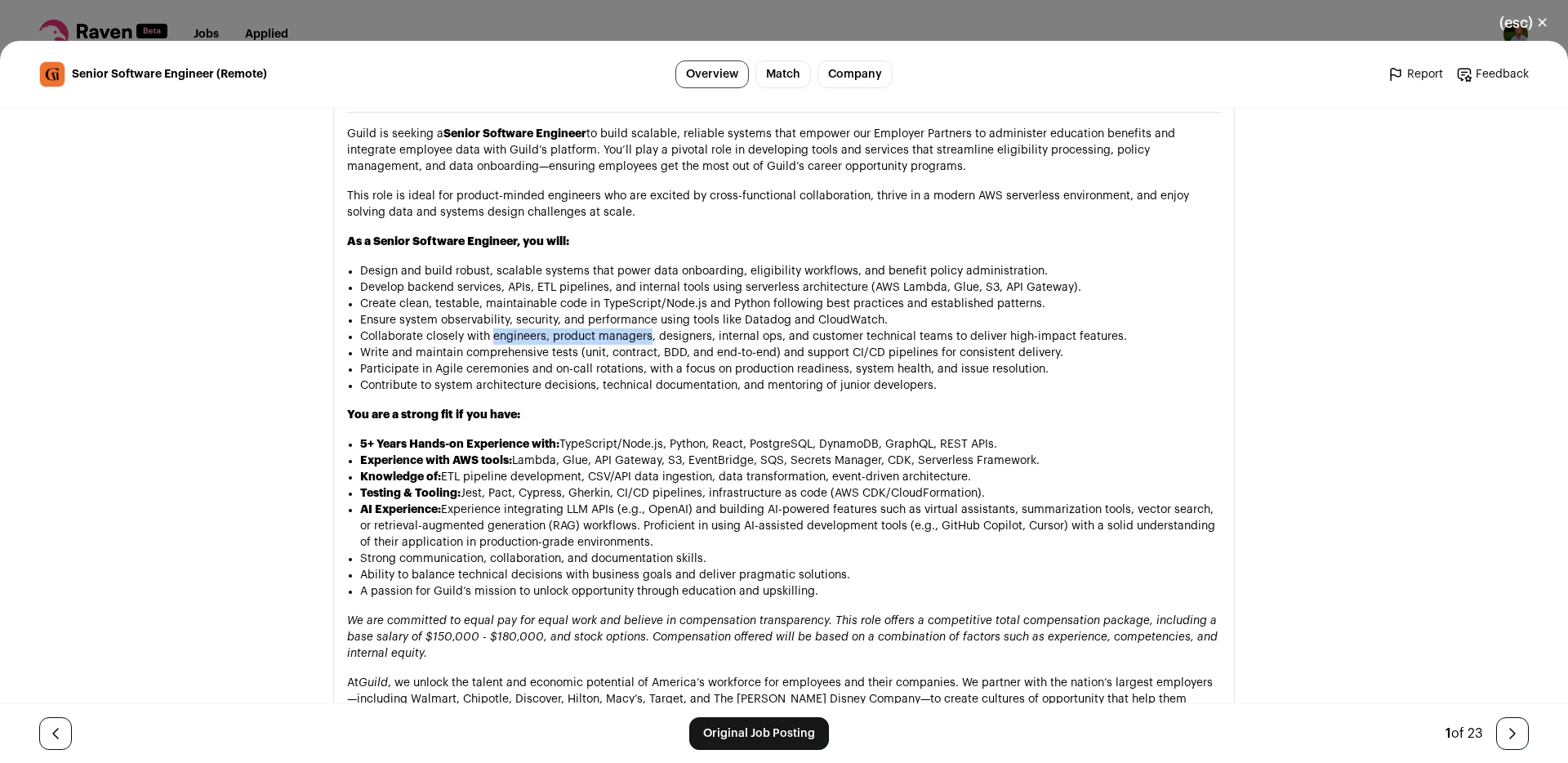
drag, startPoint x: 518, startPoint y: 290, endPoint x: 601, endPoint y: 290, distance: 83.0
click at [600, 329] on li "Collaborate closely with engineers, product managers, designers, internal ops, …" at bounding box center [791, 337] width 861 height 16
click at [601, 329] on li "Collaborate closely with engineers, product managers, designers, internal ops, …" at bounding box center [791, 337] width 861 height 16
click at [424, 345] on li "Write and maintain comprehensive tests (unit, contract, BDD, and end-to-end) an…" at bounding box center [791, 353] width 861 height 16
drag, startPoint x: 424, startPoint y: 300, endPoint x: 561, endPoint y: 304, distance: 137.1
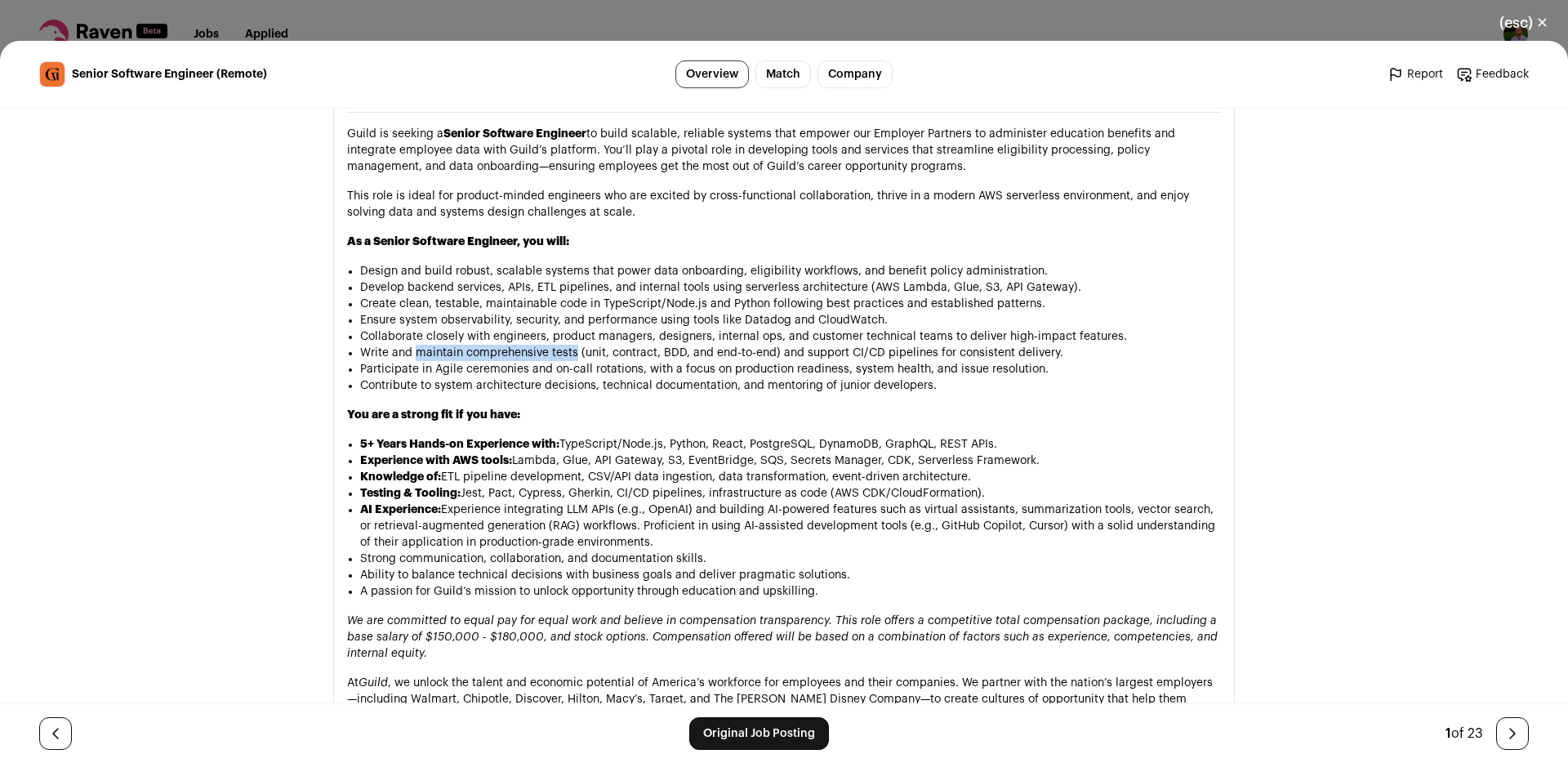
click at [561, 345] on li "Write and maintain comprehensive tests (unit, contract, BDD, and end-to-end) an…" at bounding box center [791, 353] width 861 height 16
drag, startPoint x: 561, startPoint y: 304, endPoint x: 437, endPoint y: 303, distance: 124.0
click at [437, 345] on li "Write and maintain comprehensive tests (unit, contract, BDD, and end-to-end) an…" at bounding box center [791, 353] width 861 height 16
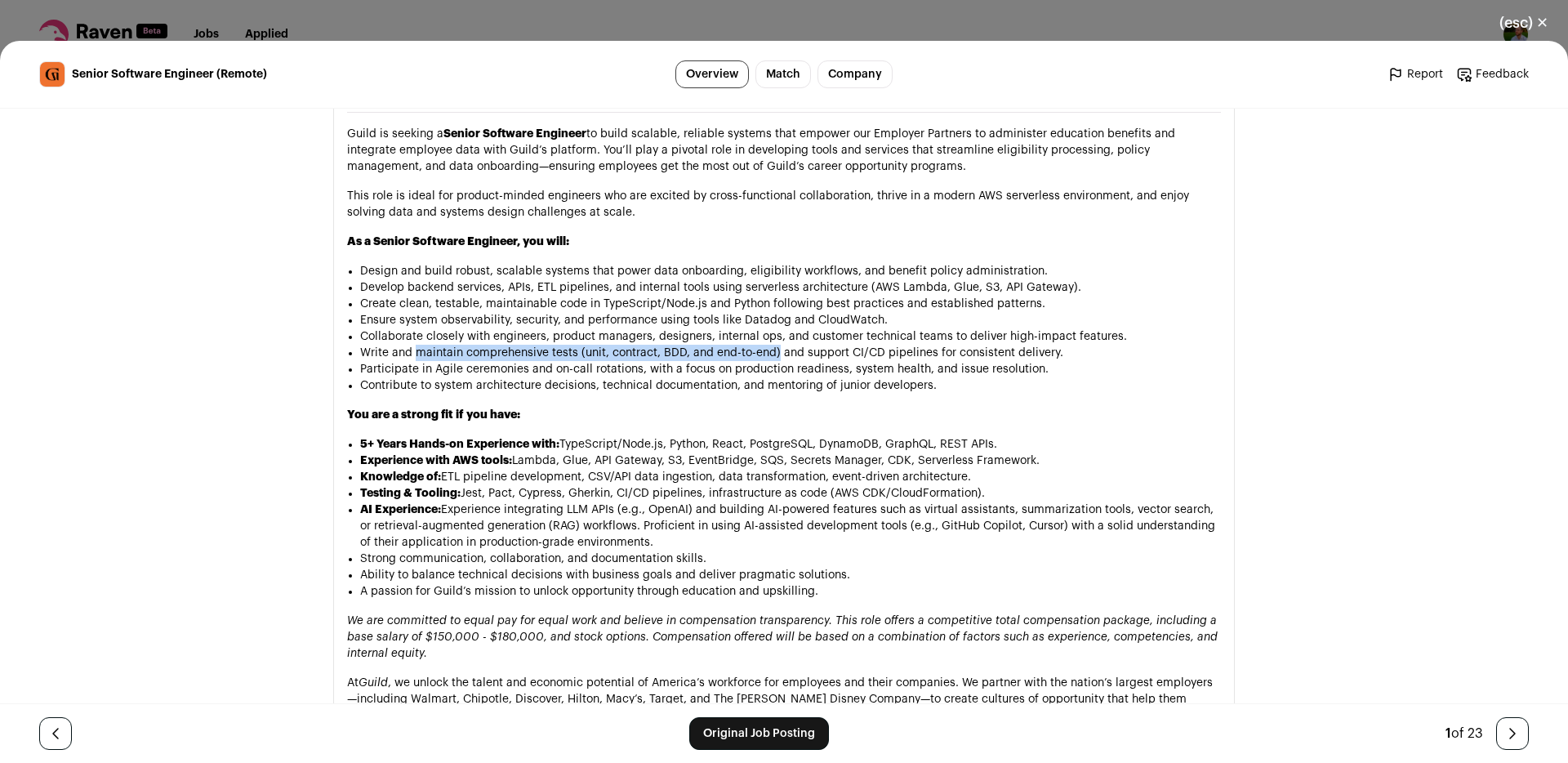
drag, startPoint x: 437, startPoint y: 303, endPoint x: 768, endPoint y: 307, distance: 331.0
click at [768, 345] on li "Write and maintain comprehensive tests (unit, contract, BDD, and end-to-end) an…" at bounding box center [791, 353] width 861 height 16
click at [792, 345] on li "Write and maintain comprehensive tests (unit, contract, BDD, and end-to-end) an…" at bounding box center [791, 353] width 861 height 16
drag, startPoint x: 792, startPoint y: 306, endPoint x: 874, endPoint y: 307, distance: 82.0
click at [874, 345] on li "Write and maintain comprehensive tests (unit, contract, BDD, and end-to-end) an…" at bounding box center [791, 353] width 861 height 16
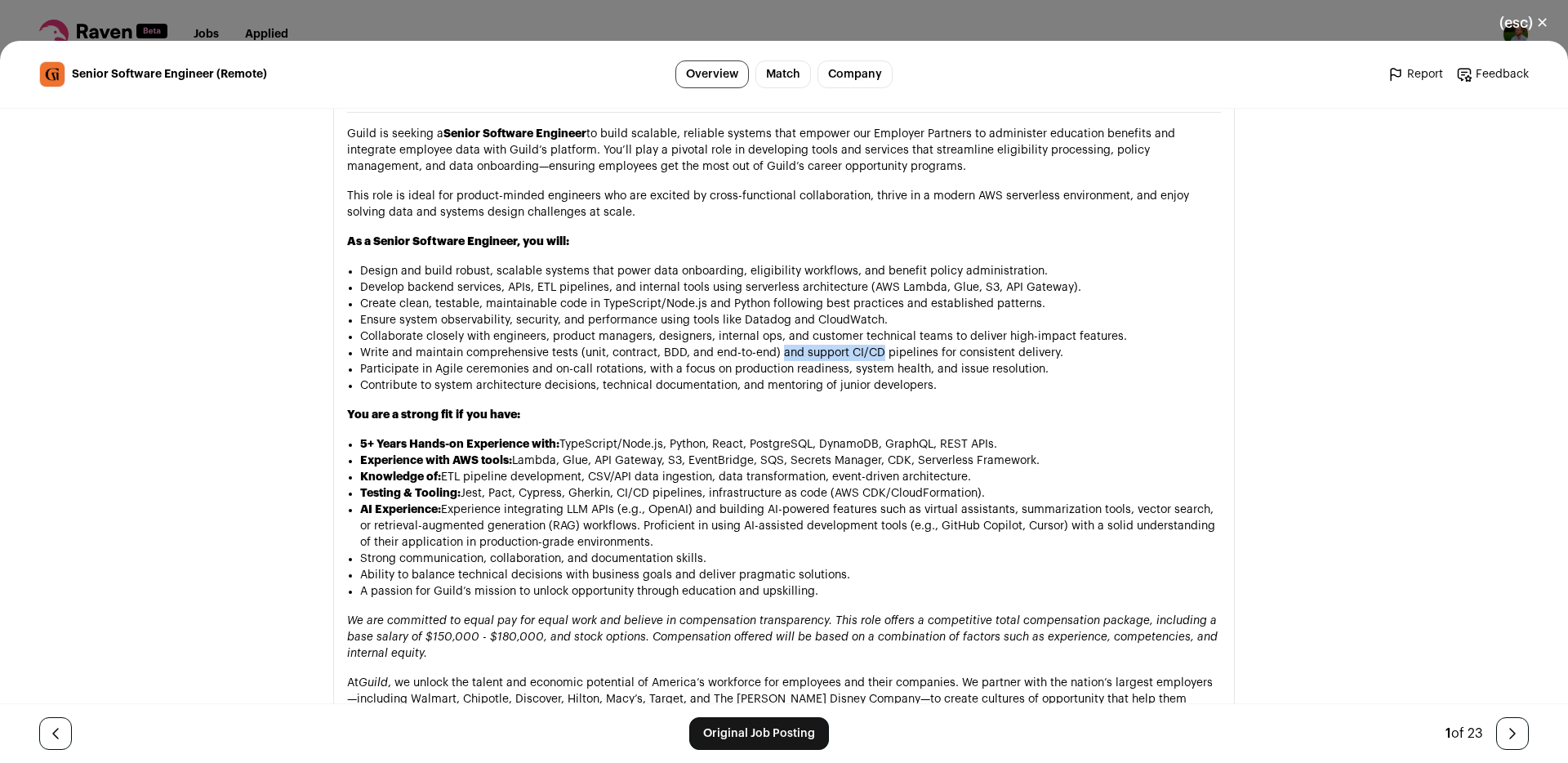
click at [874, 345] on li "Write and maintain comprehensive tests (unit, contract, BDD, and end-to-end) an…" at bounding box center [791, 353] width 861 height 16
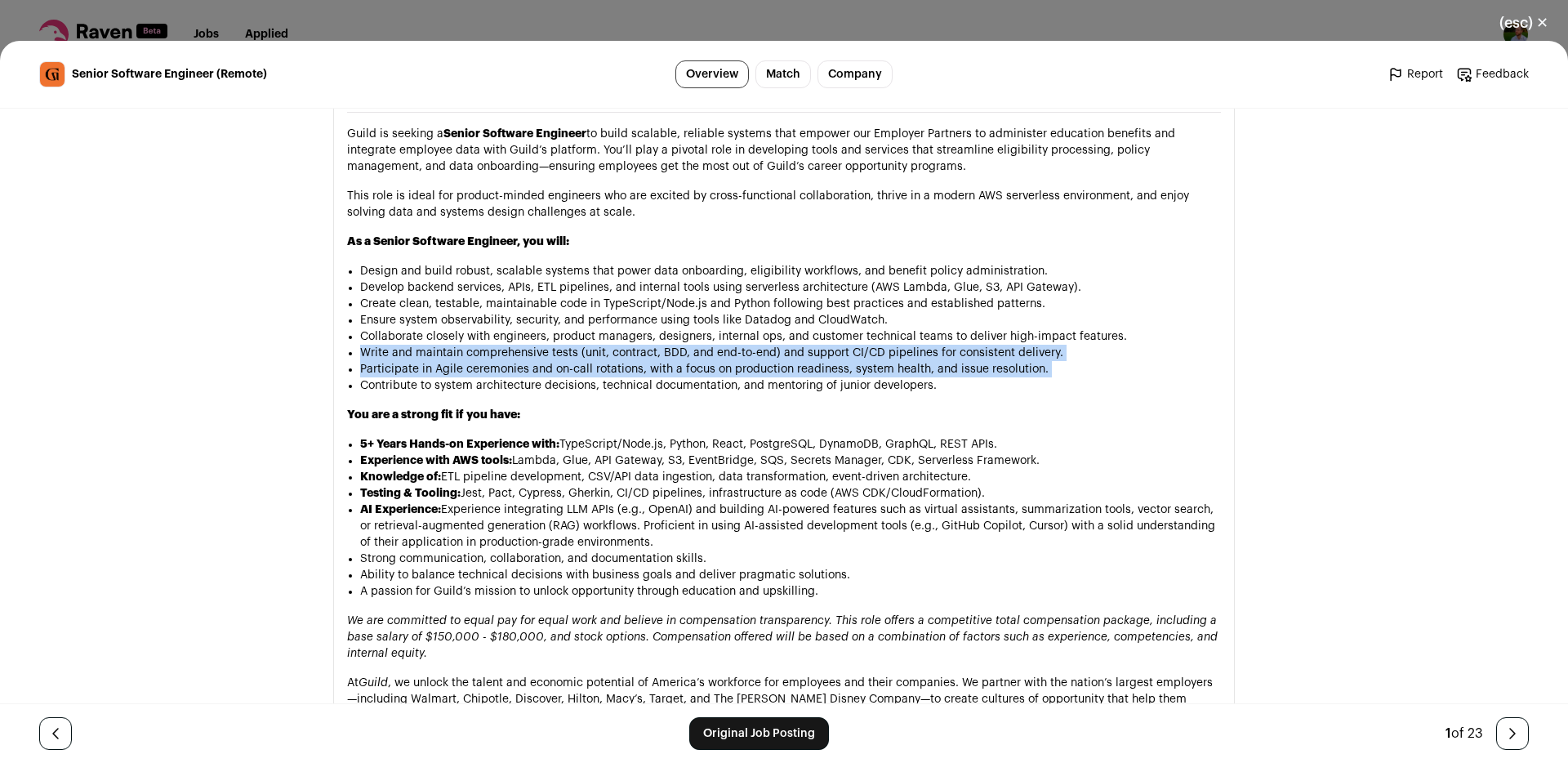
drag, startPoint x: 874, startPoint y: 307, endPoint x: 869, endPoint y: 320, distance: 13.9
click at [869, 320] on ul "Design and build robust, scalable systems that power data onboarding, eligibili…" at bounding box center [791, 329] width 861 height 131
click at [869, 361] on li "Participate in Agile ceremonies and on-call rotations, with a focus on producti…" at bounding box center [791, 370] width 861 height 16
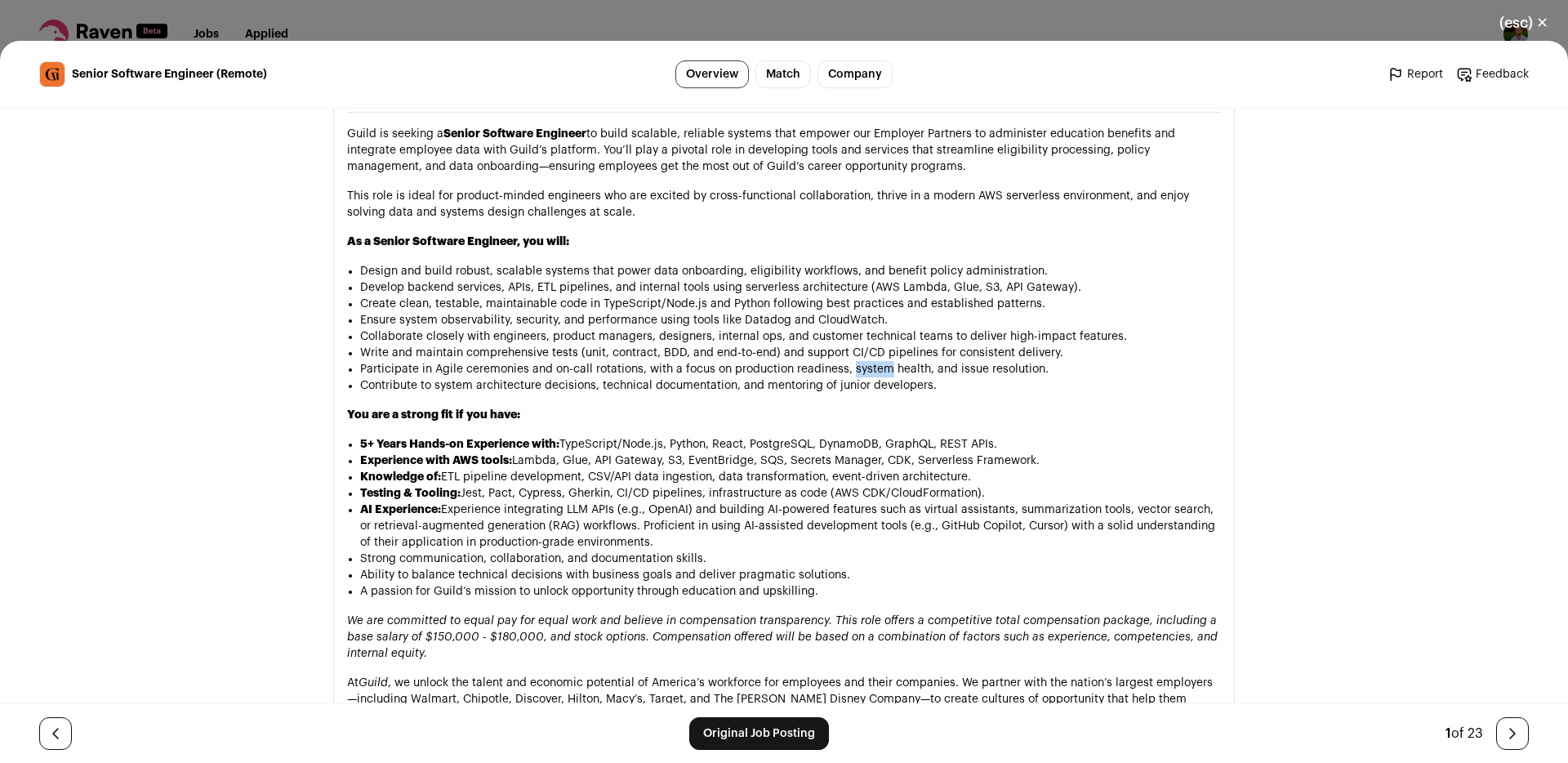
click at [869, 361] on li "Participate in Agile ceremonies and on-call rotations, with a focus on producti…" at bounding box center [791, 370] width 861 height 16
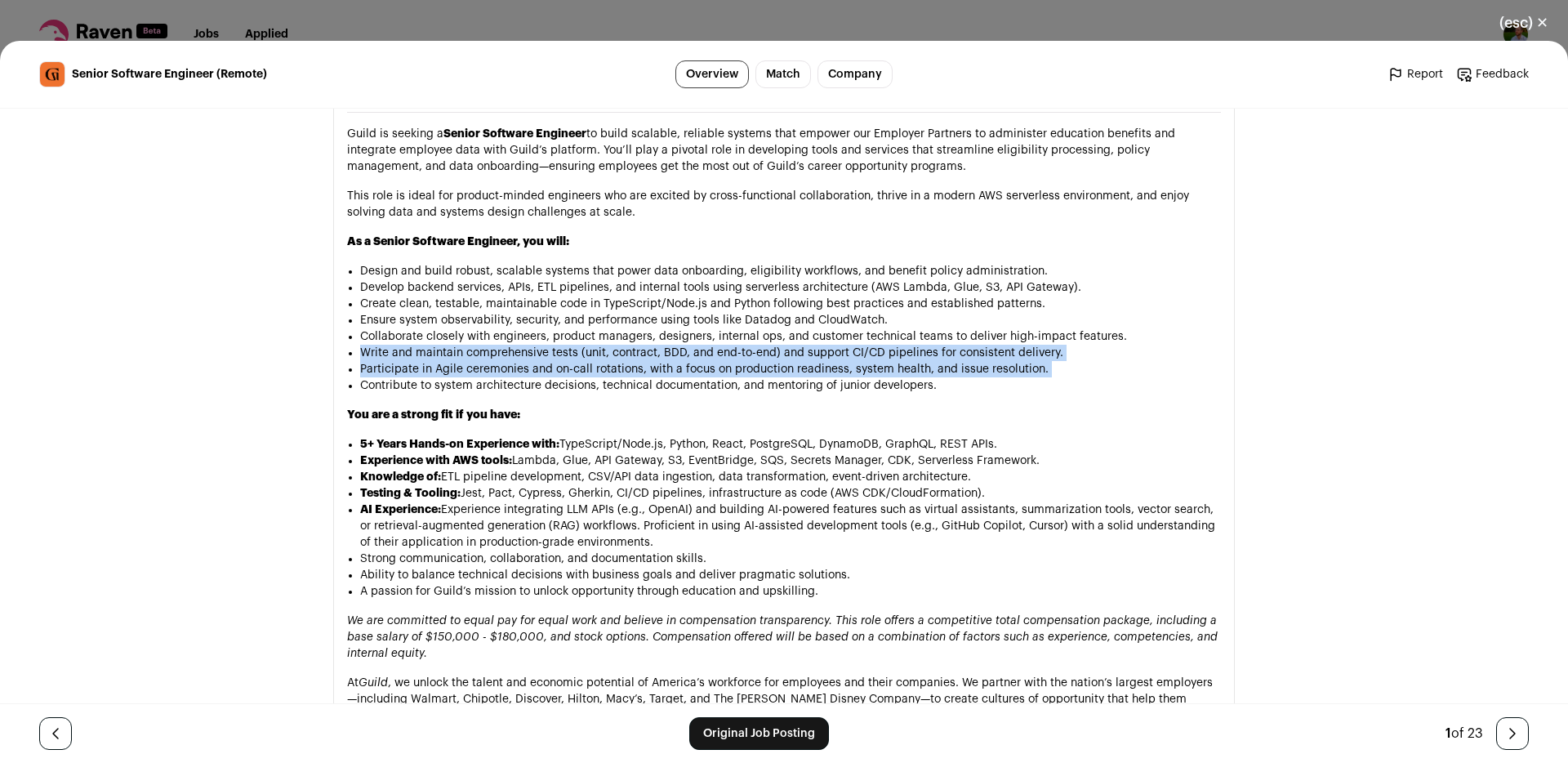
drag, startPoint x: 869, startPoint y: 320, endPoint x: 873, endPoint y: 306, distance: 14.6
click at [873, 306] on ul "Design and build robust, scalable systems that power data onboarding, eligibili…" at bounding box center [791, 329] width 861 height 131
click at [873, 345] on li "Write and maintain comprehensive tests (unit, contract, BDD, and end-to-end) an…" at bounding box center [791, 353] width 861 height 16
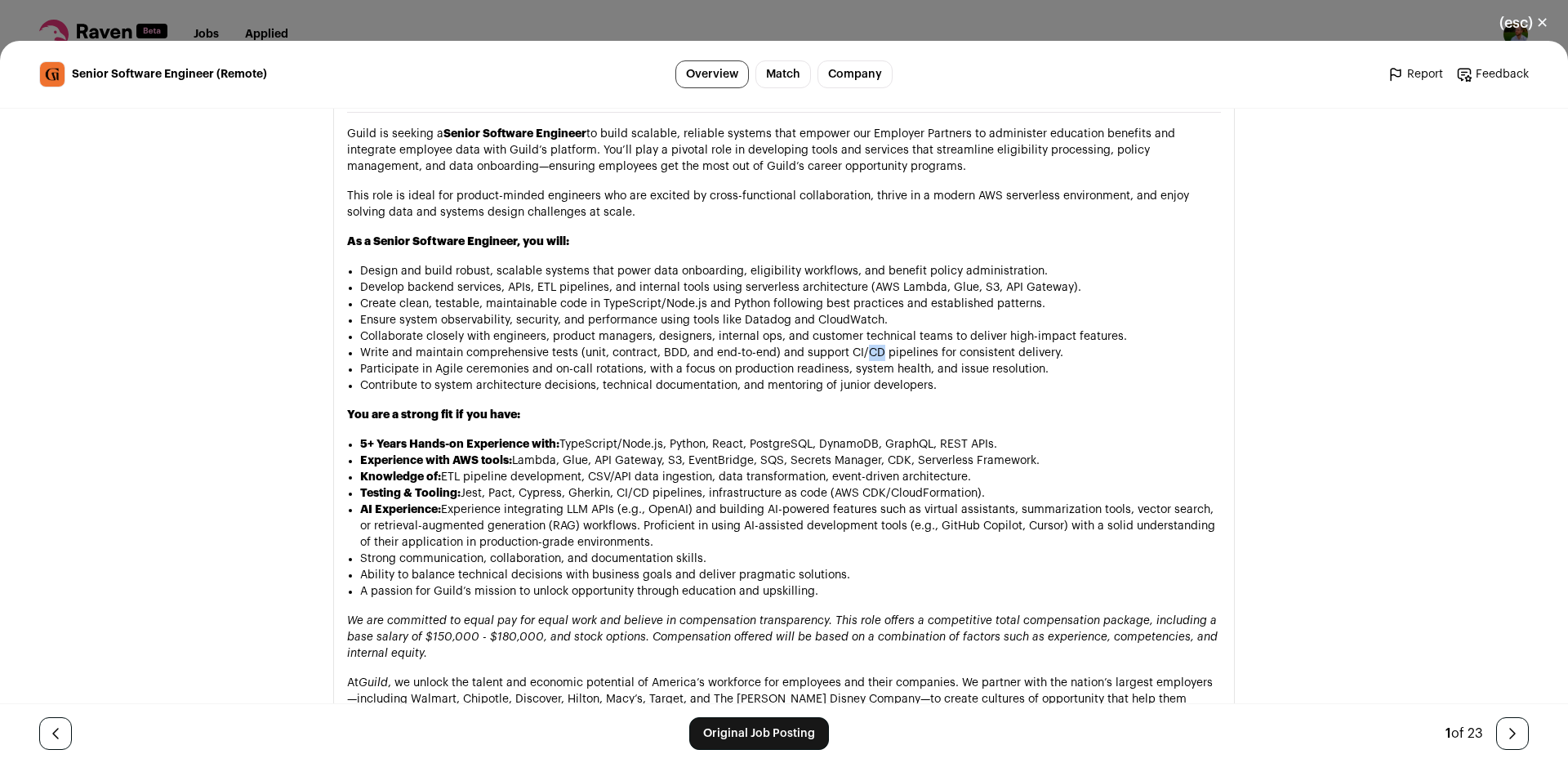
click at [873, 345] on li "Write and maintain comprehensive tests (unit, contract, BDD, and end-to-end) an…" at bounding box center [791, 353] width 861 height 16
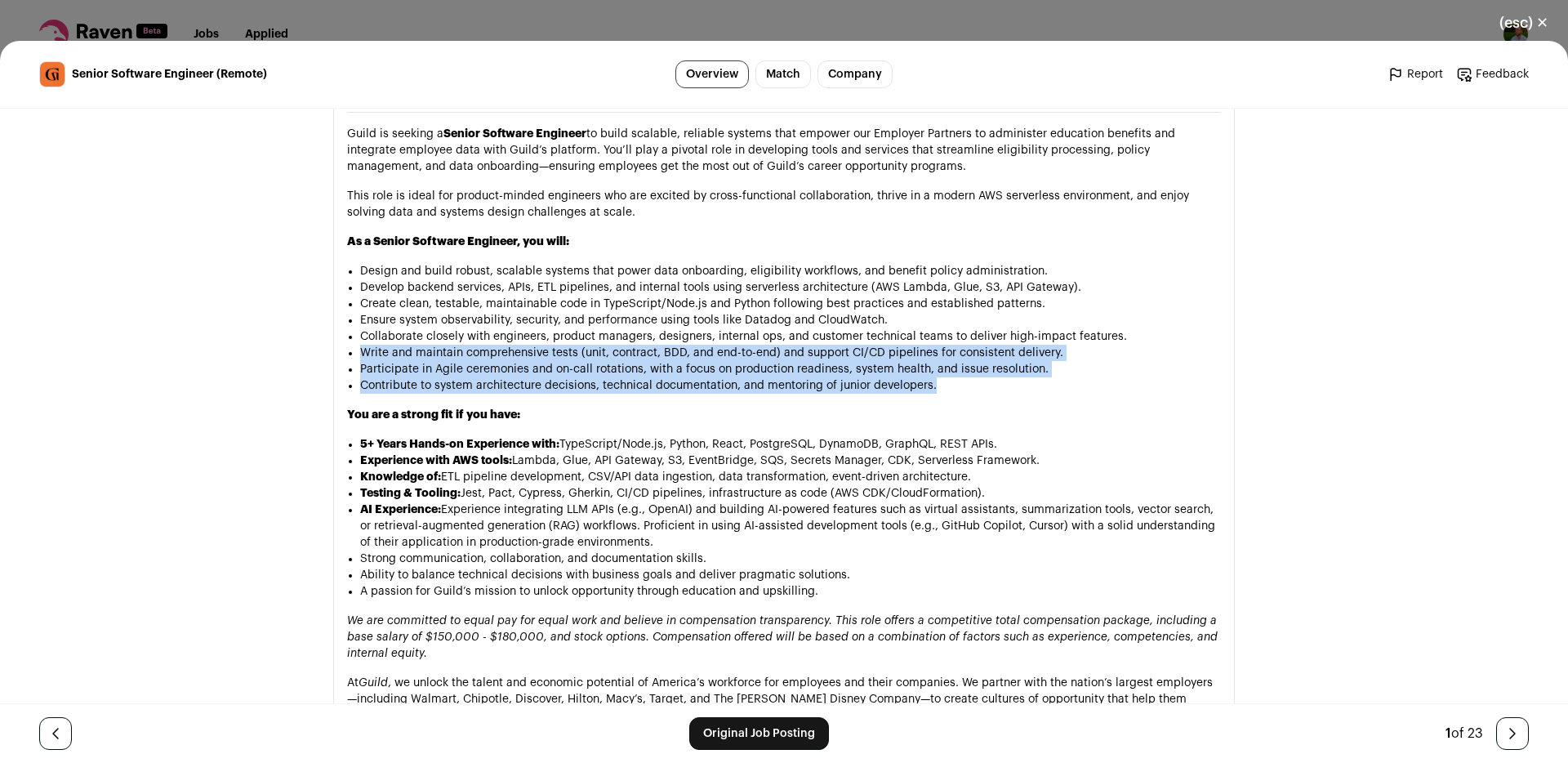
drag, startPoint x: 873, startPoint y: 306, endPoint x: 868, endPoint y: 330, distance: 24.5
click at [868, 330] on ul "Design and build robust, scalable systems that power data onboarding, eligibili…" at bounding box center [791, 329] width 861 height 131
click at [868, 378] on li "Contribute to system architecture decisions, technical documentation, and mento…" at bounding box center [791, 386] width 861 height 16
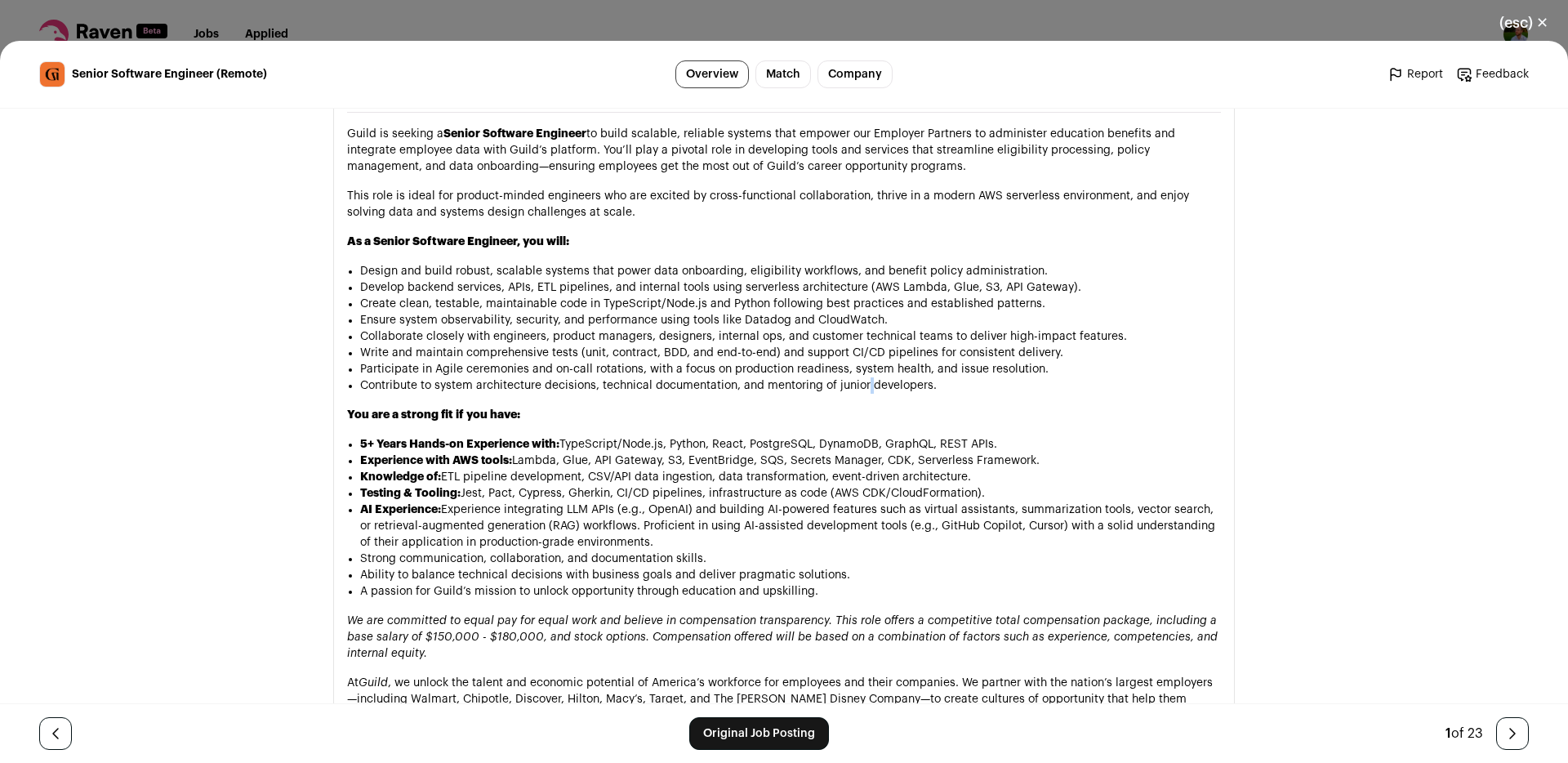
click at [868, 378] on li "Contribute to system architecture decisions, technical documentation, and mento…" at bounding box center [791, 386] width 861 height 16
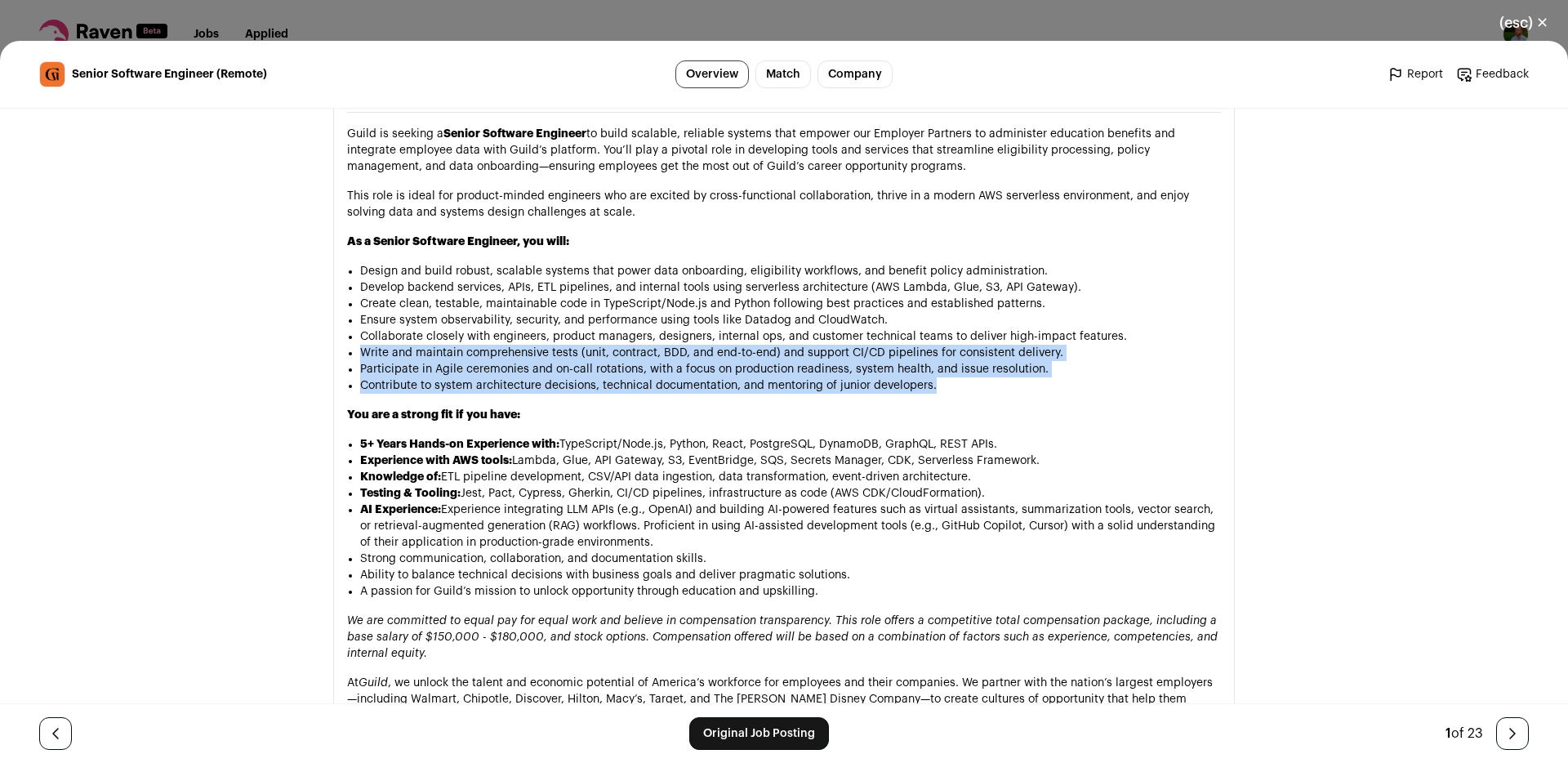
drag, startPoint x: 868, startPoint y: 330, endPoint x: 878, endPoint y: 306, distance: 26.0
click at [878, 306] on ul "Design and build robust, scalable systems that power data onboarding, eligibili…" at bounding box center [791, 329] width 861 height 131
click at [878, 345] on li "Write and maintain comprehensive tests (unit, contract, BDD, and end-to-end) an…" at bounding box center [791, 353] width 861 height 16
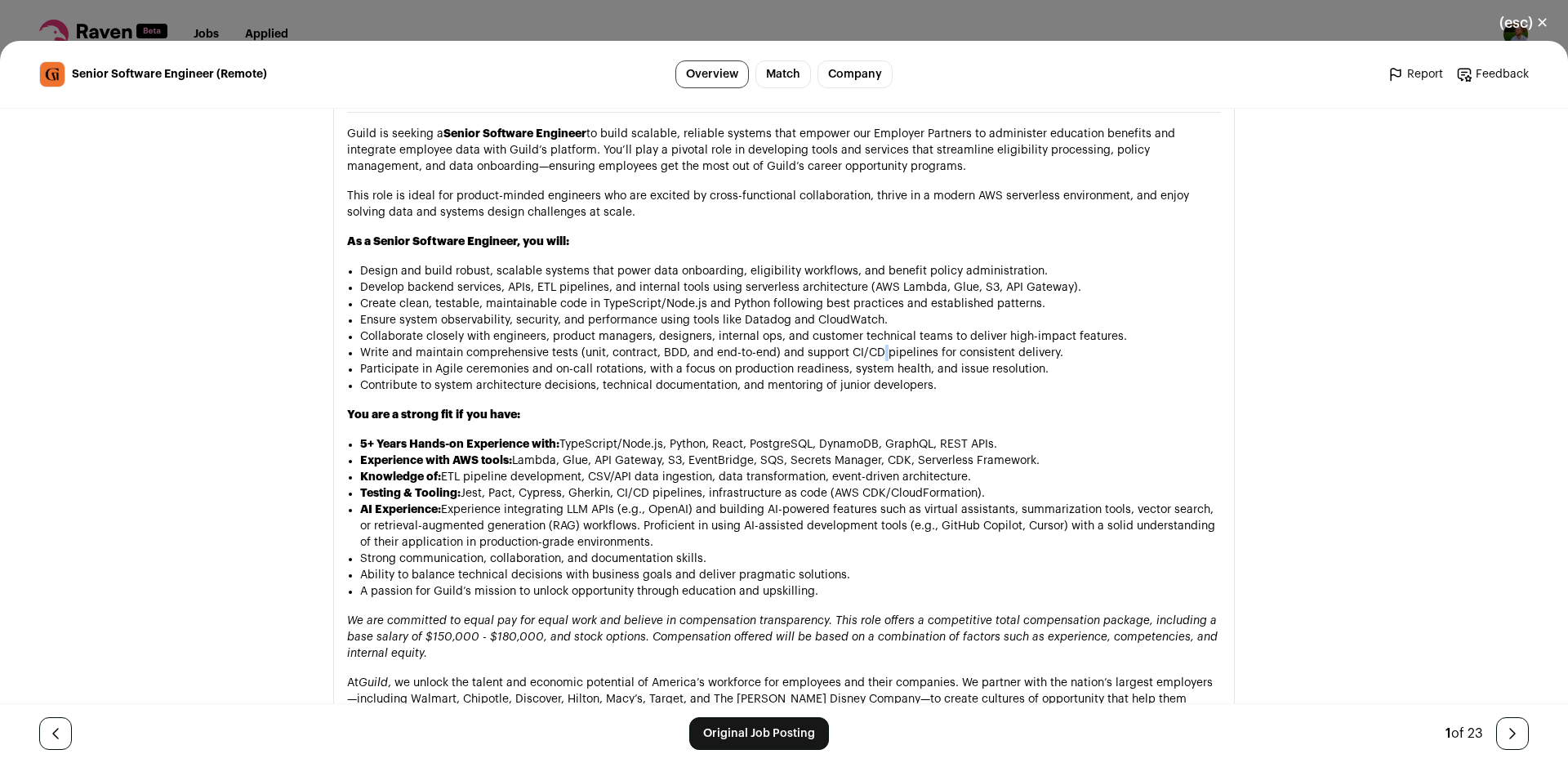
click at [878, 345] on li "Write and maintain comprehensive tests (unit, contract, BDD, and end-to-end) an…" at bounding box center [791, 353] width 861 height 16
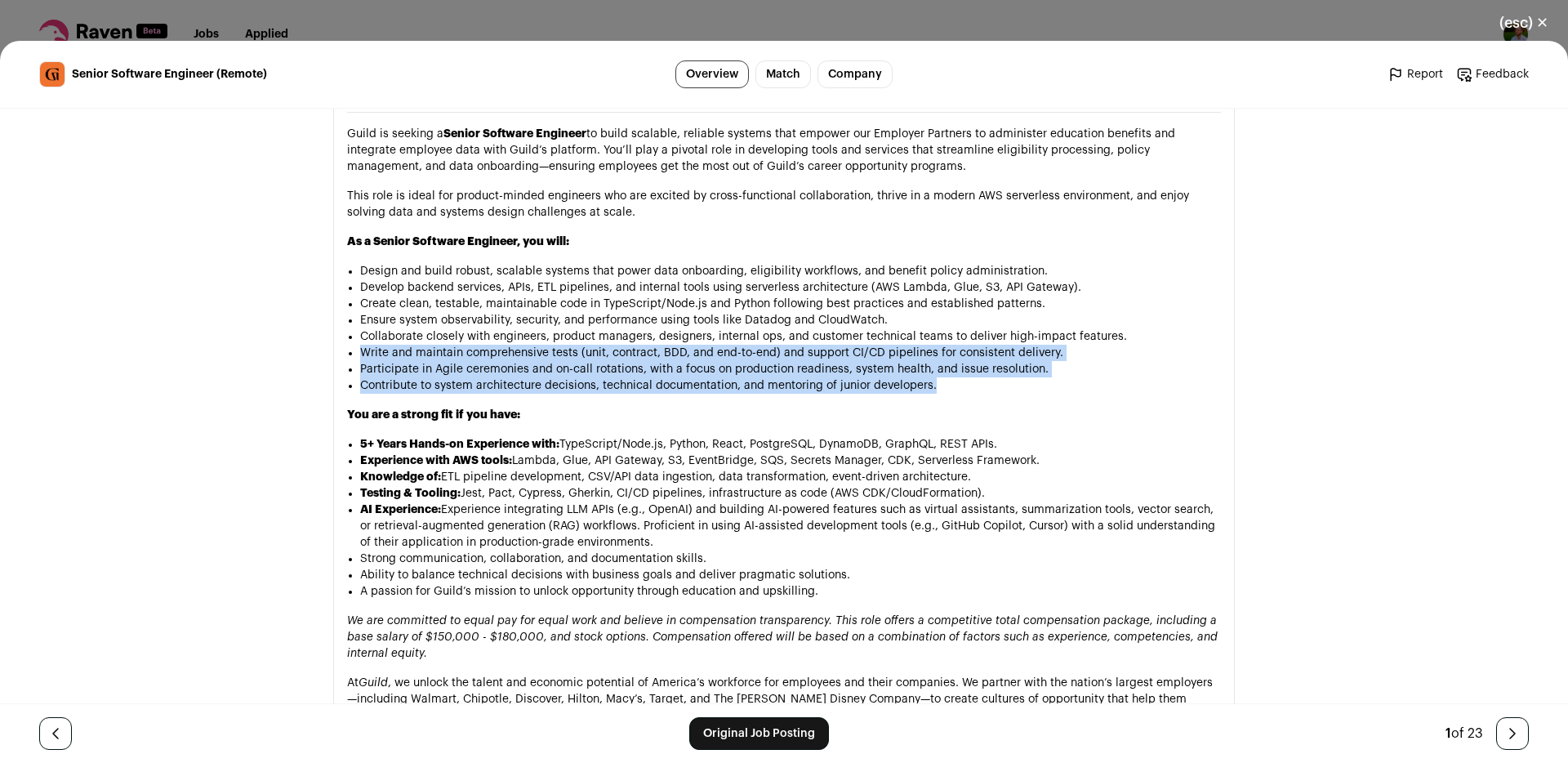
drag, startPoint x: 878, startPoint y: 306, endPoint x: 870, endPoint y: 333, distance: 28.2
click at [870, 333] on ul "Design and build robust, scalable systems that power data onboarding, eligibili…" at bounding box center [791, 329] width 861 height 131
click at [870, 378] on li "Contribute to system architecture decisions, technical documentation, and mento…" at bounding box center [791, 386] width 861 height 16
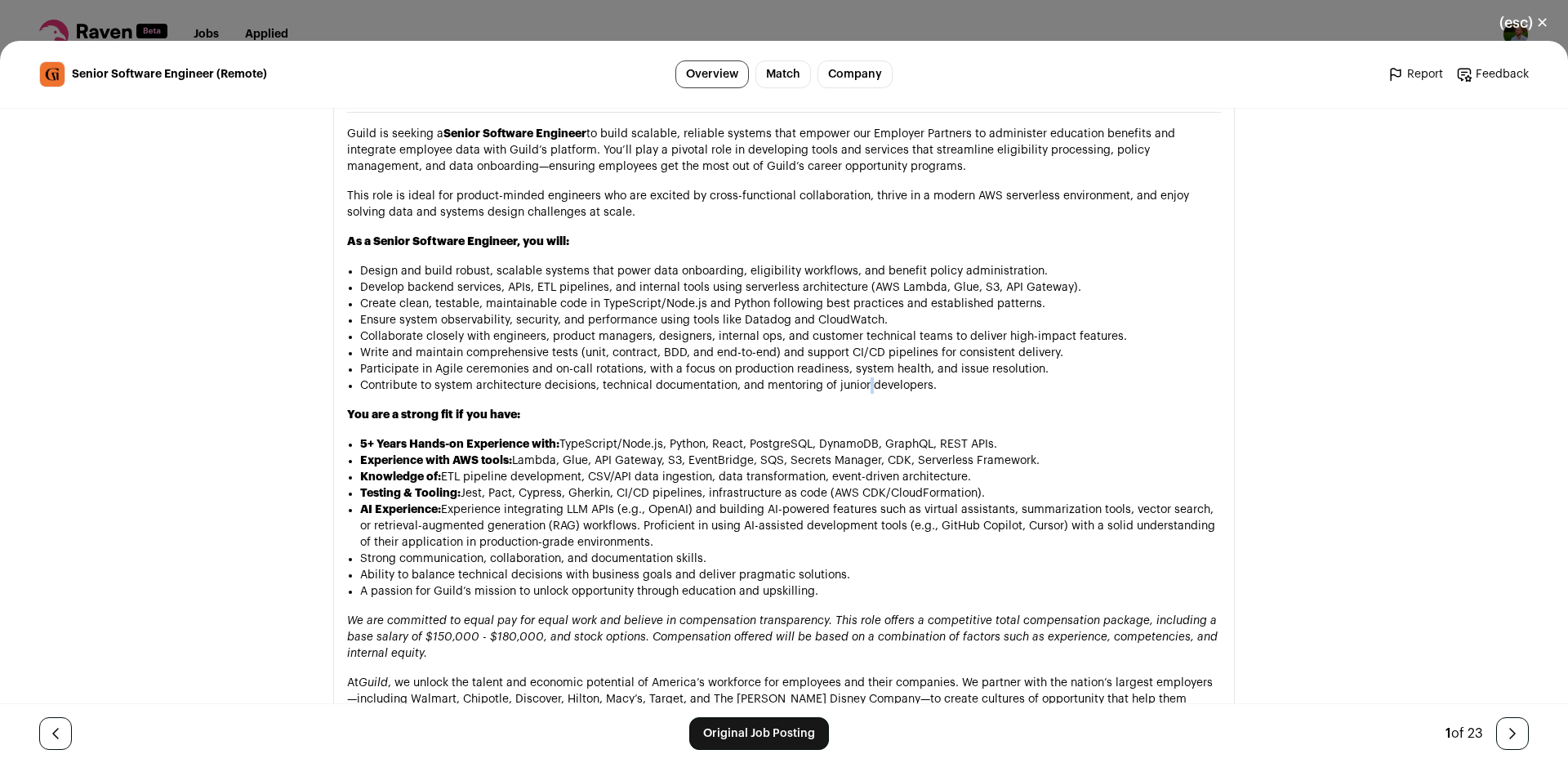
click at [870, 378] on li "Contribute to system architecture decisions, technical documentation, and mento…" at bounding box center [791, 386] width 861 height 16
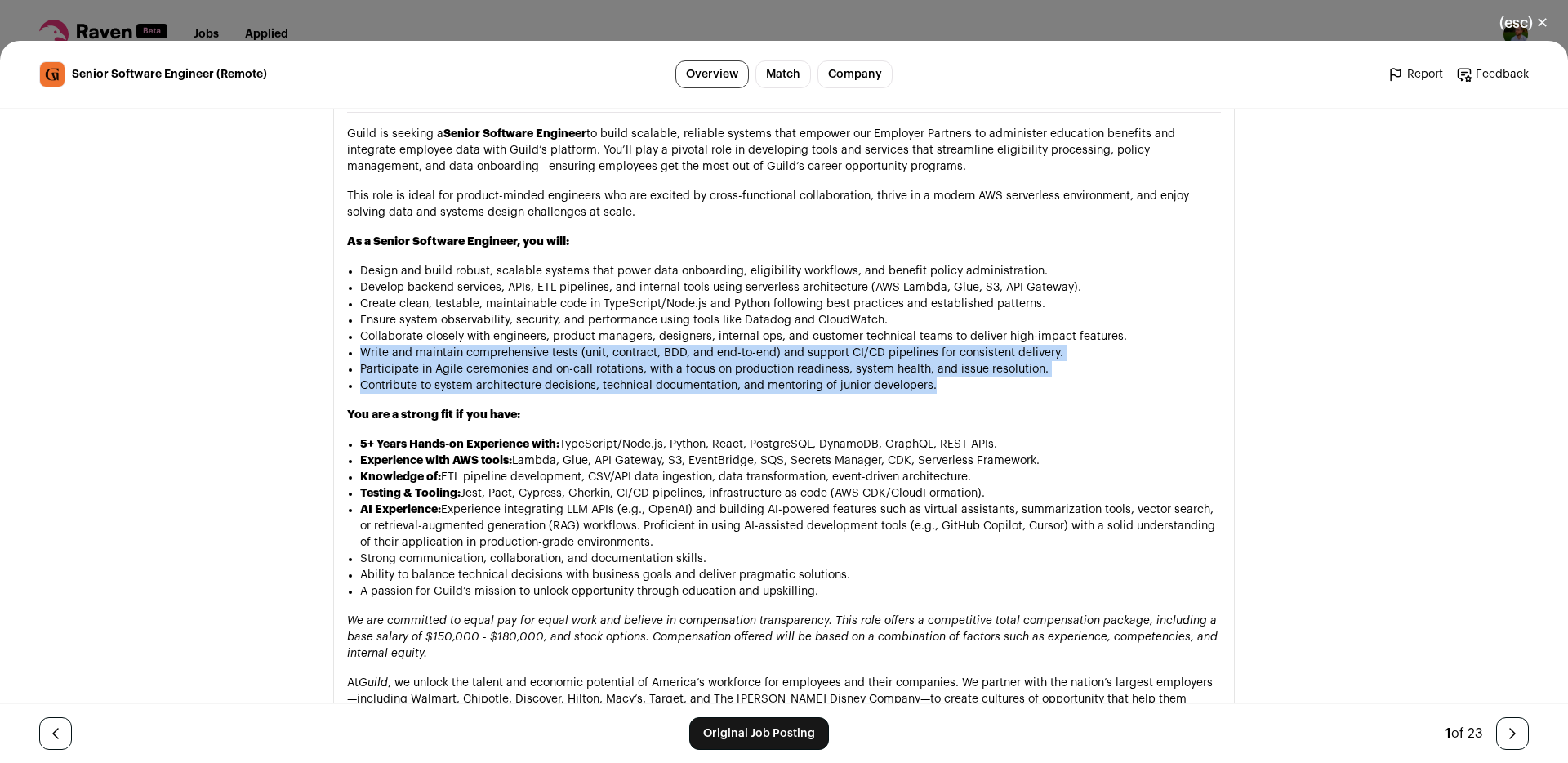
drag, startPoint x: 870, startPoint y: 333, endPoint x: 886, endPoint y: 302, distance: 34.9
click at [881, 307] on ul "Design and build robust, scalable systems that power data onboarding, eligibili…" at bounding box center [791, 329] width 861 height 131
click at [886, 345] on li "Write and maintain comprehensive tests (unit, contract, BDD, and end-to-end) an…" at bounding box center [791, 353] width 861 height 16
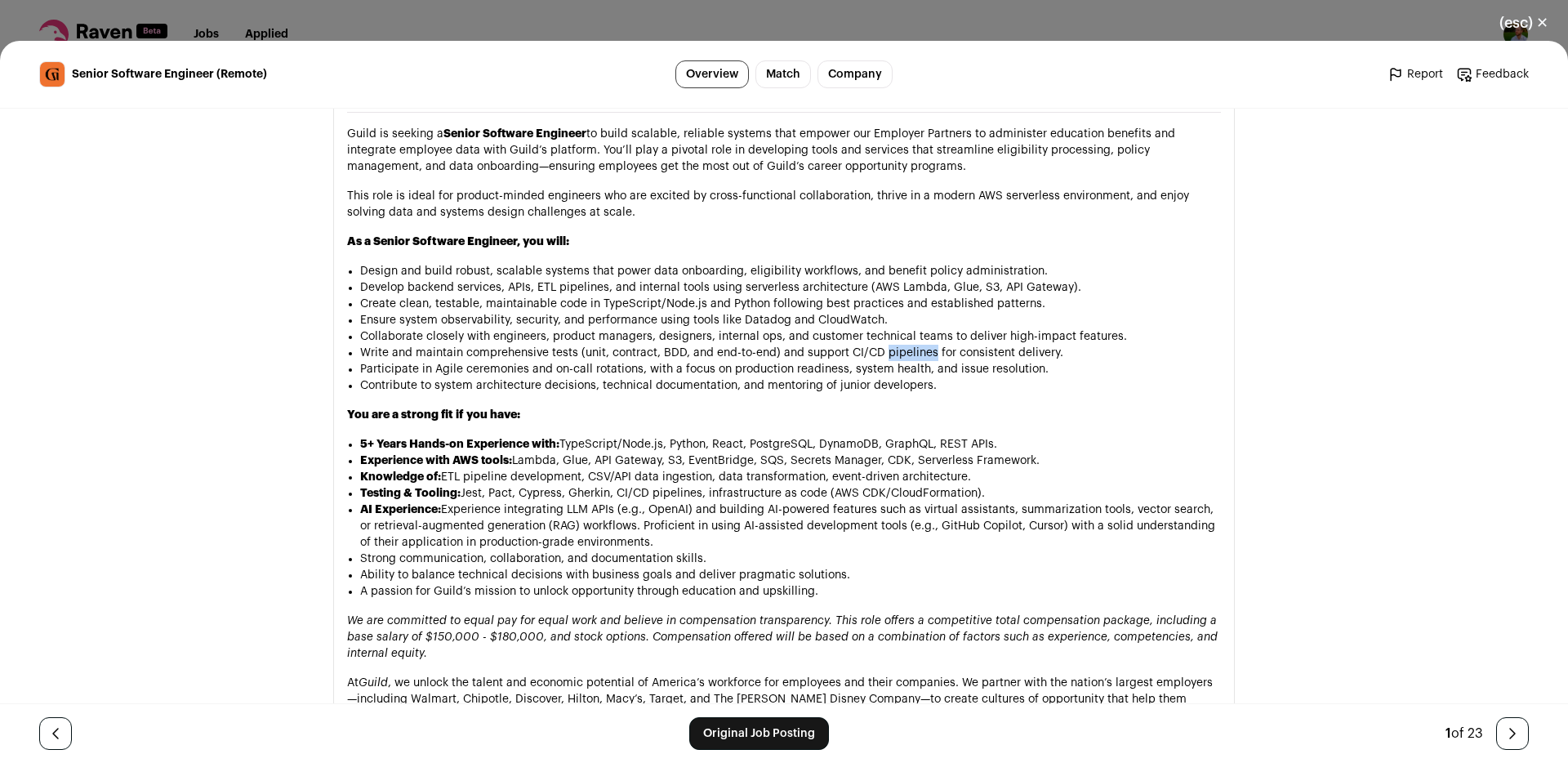
click at [886, 345] on li "Write and maintain comprehensive tests (unit, contract, BDD, and end-to-end) an…" at bounding box center [791, 353] width 861 height 16
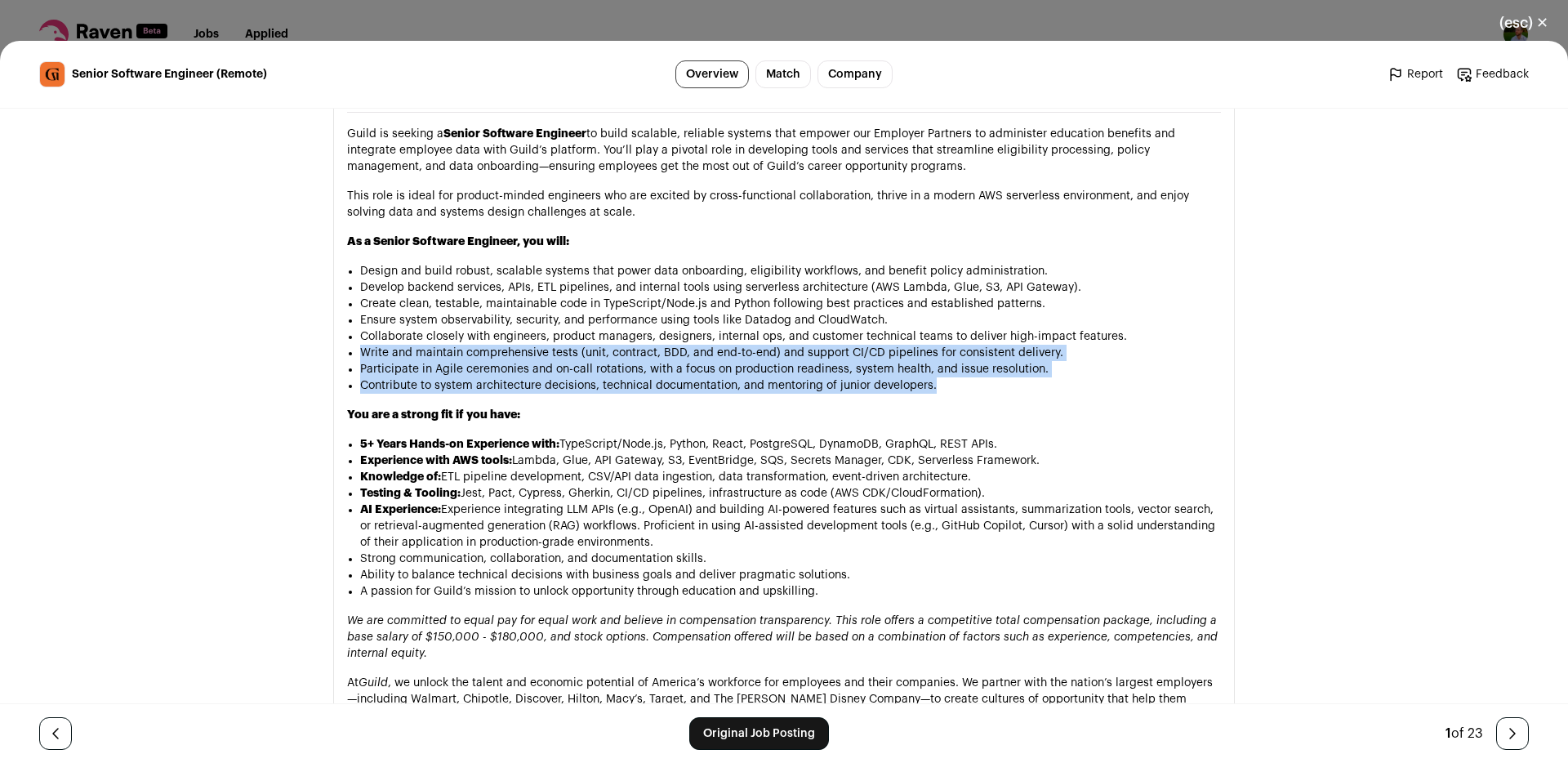
drag, startPoint x: 886, startPoint y: 302, endPoint x: 876, endPoint y: 334, distance: 33.5
click at [876, 334] on ul "Design and build robust, scalable systems that power data onboarding, eligibili…" at bounding box center [791, 329] width 861 height 131
click at [876, 378] on li "Contribute to system architecture decisions, technical documentation, and mento…" at bounding box center [791, 386] width 861 height 16
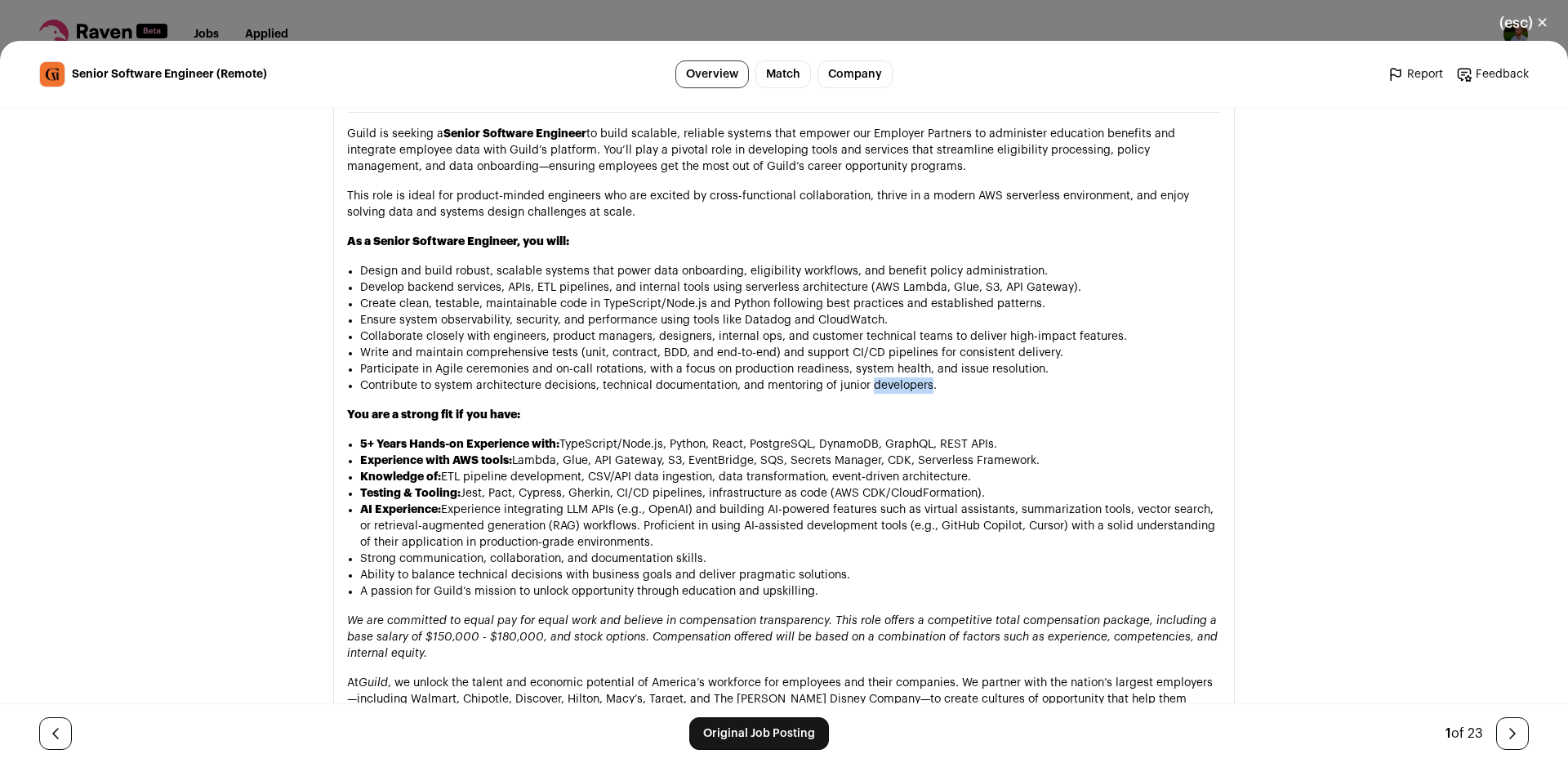
click at [876, 378] on li "Contribute to system architecture decisions, technical documentation, and mento…" at bounding box center [791, 386] width 861 height 16
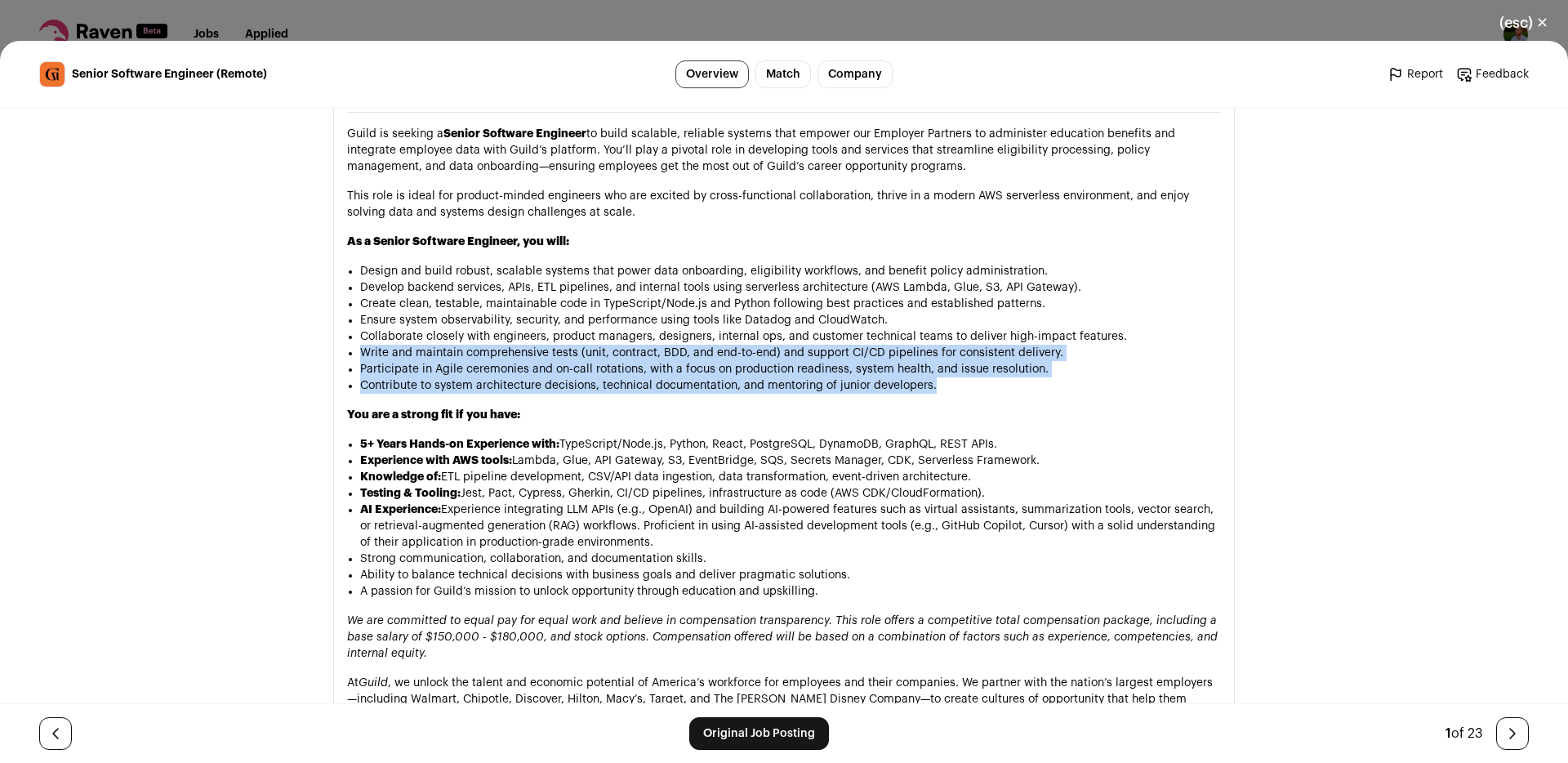
drag, startPoint x: 876, startPoint y: 335, endPoint x: 880, endPoint y: 311, distance: 24.3
click at [880, 311] on ul "Design and build robust, scalable systems that power data onboarding, eligibili…" at bounding box center [791, 329] width 861 height 131
click at [880, 345] on li "Write and maintain comprehensive tests (unit, contract, BDD, and end-to-end) an…" at bounding box center [791, 353] width 861 height 16
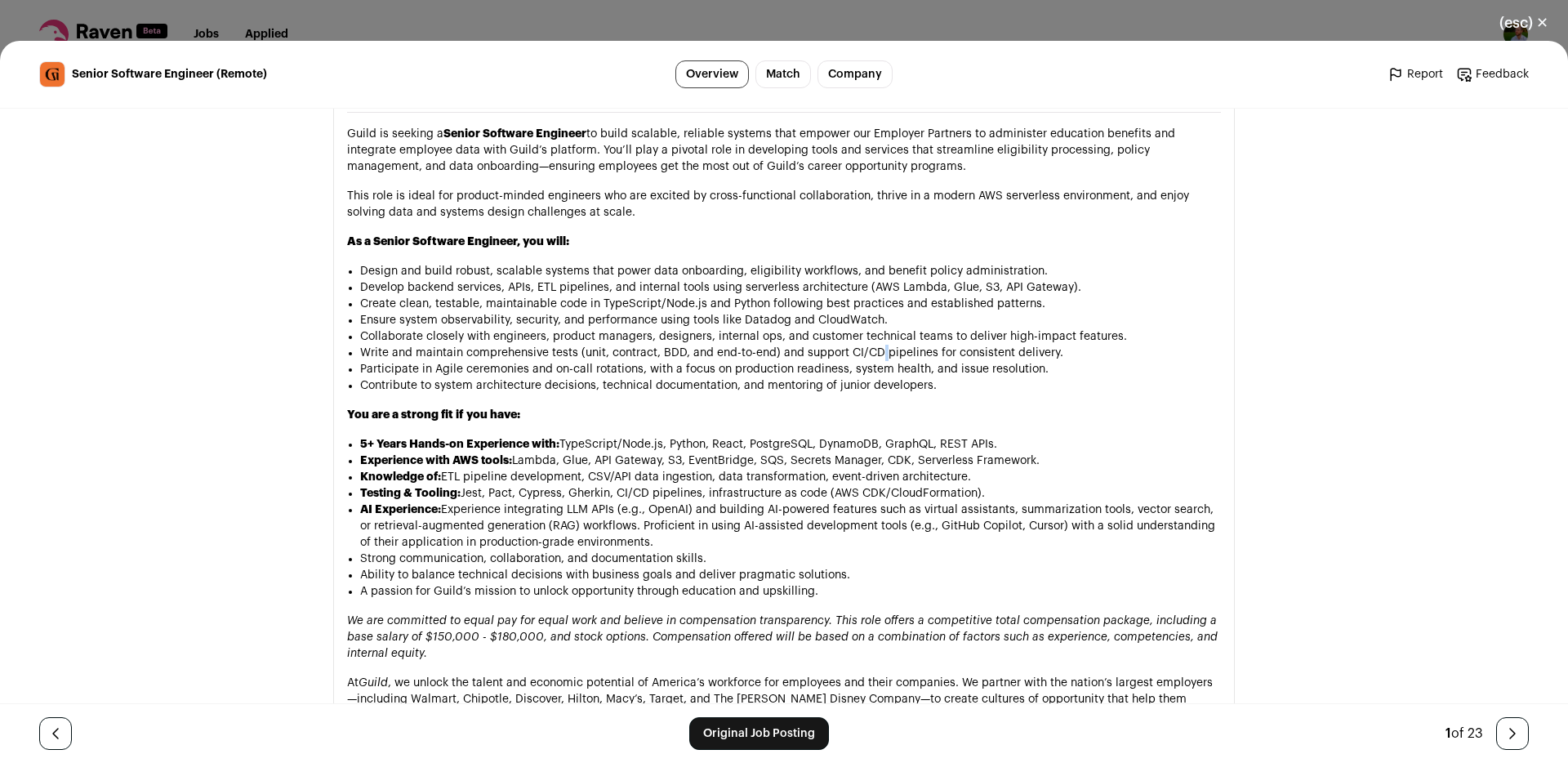
click at [880, 345] on li "Write and maintain comprehensive tests (unit, contract, BDD, and end-to-end) an…" at bounding box center [791, 353] width 861 height 16
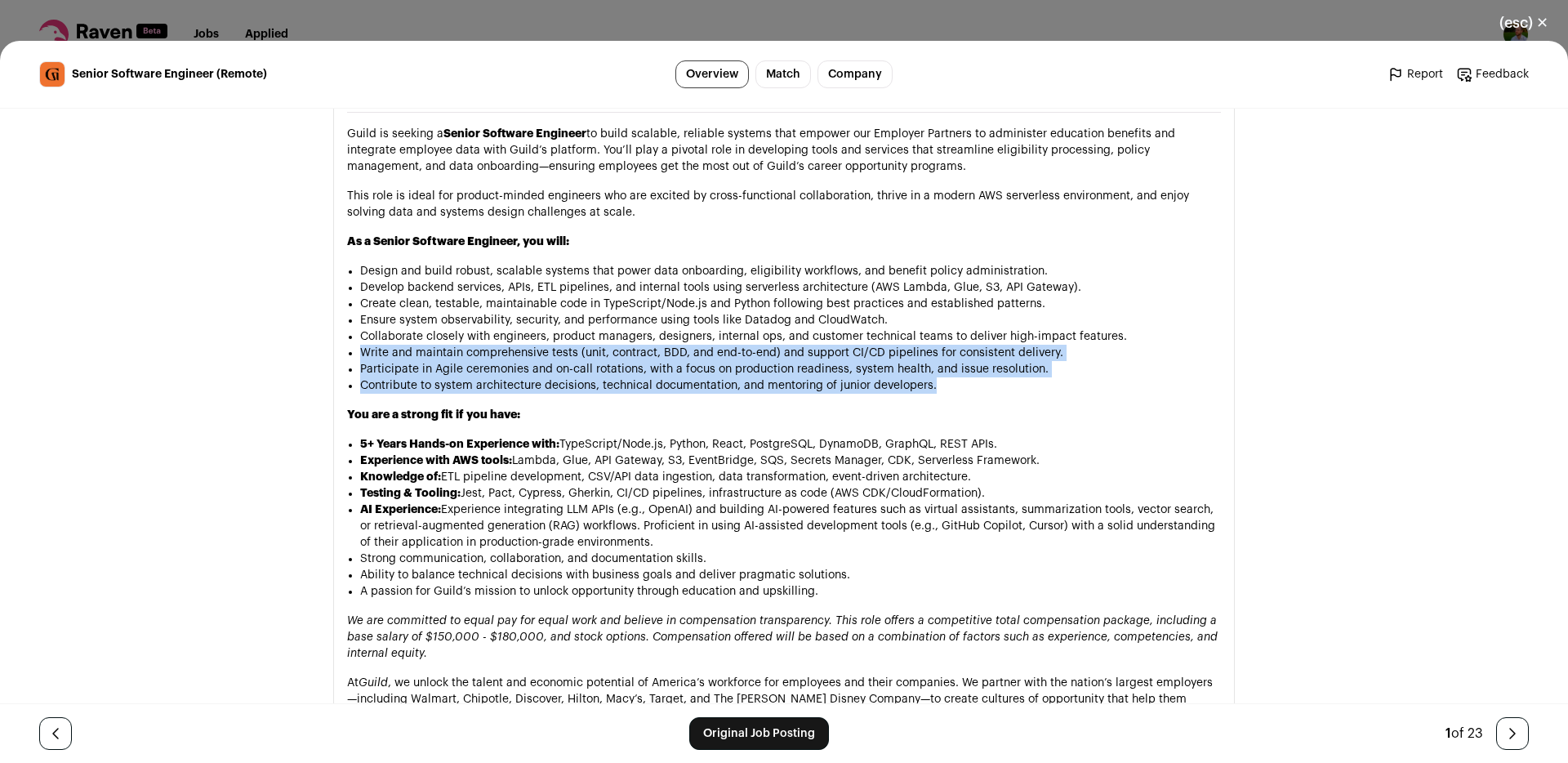
drag, startPoint x: 880, startPoint y: 311, endPoint x: 871, endPoint y: 337, distance: 27.5
click at [871, 337] on ul "Design and build robust, scalable systems that power data onboarding, eligibili…" at bounding box center [791, 329] width 861 height 131
click at [871, 378] on li "Contribute to system architecture decisions, technical documentation, and mento…" at bounding box center [791, 386] width 861 height 16
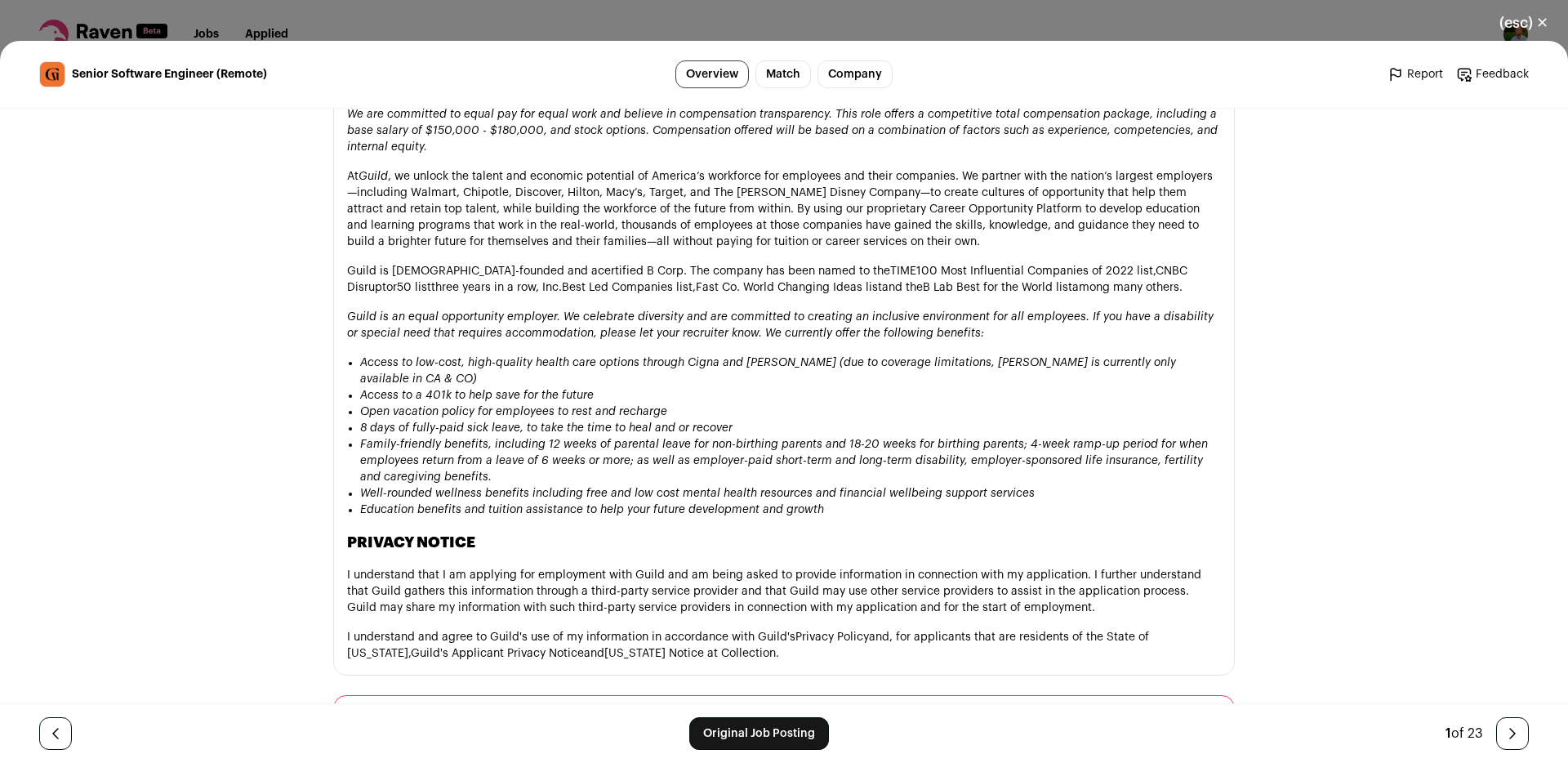
scroll to position [1604, 0]
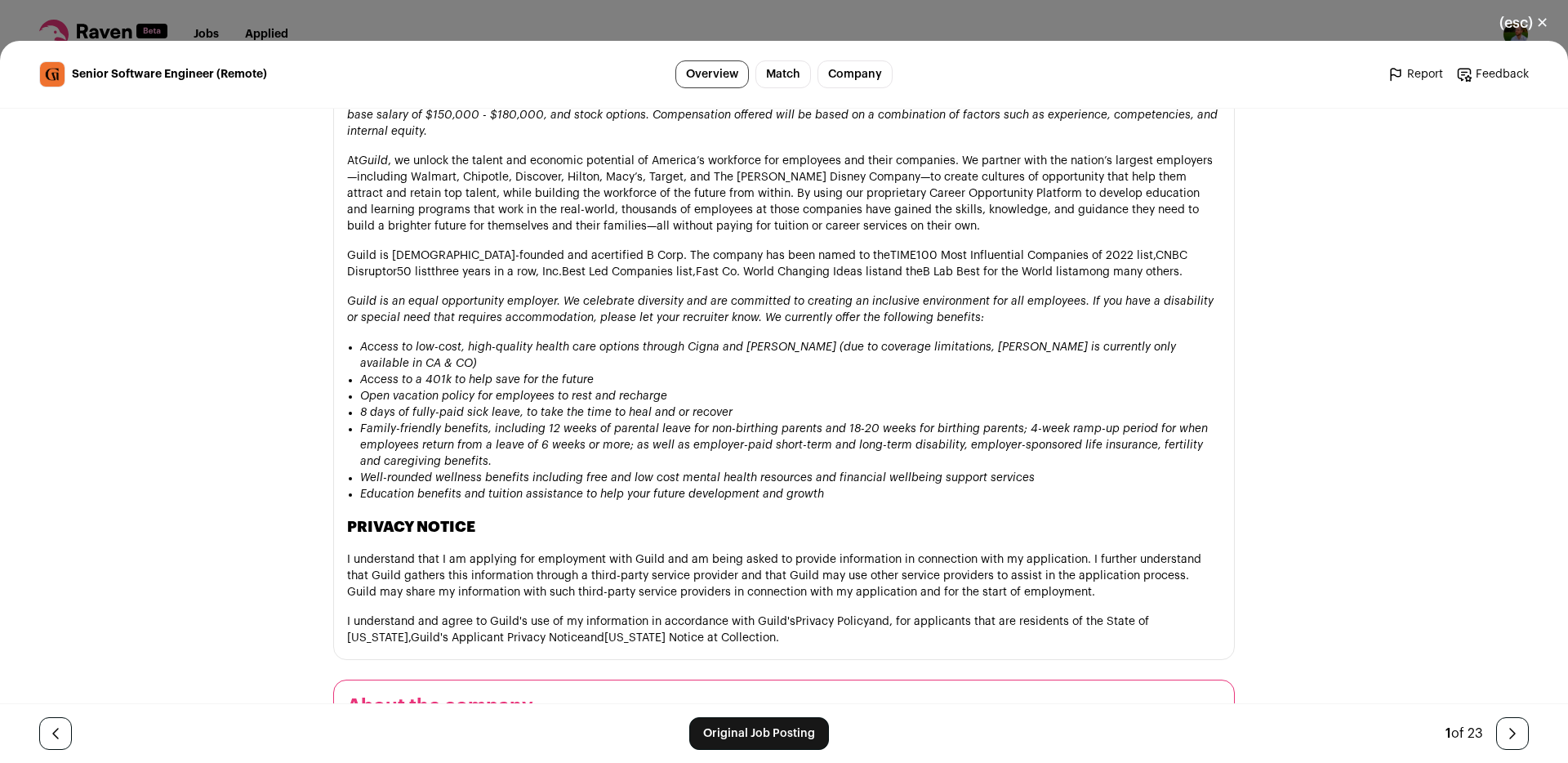
click at [486, 552] on p "I understand that I am applying for employment with Guild and am being asked to…" at bounding box center [784, 576] width 874 height 49
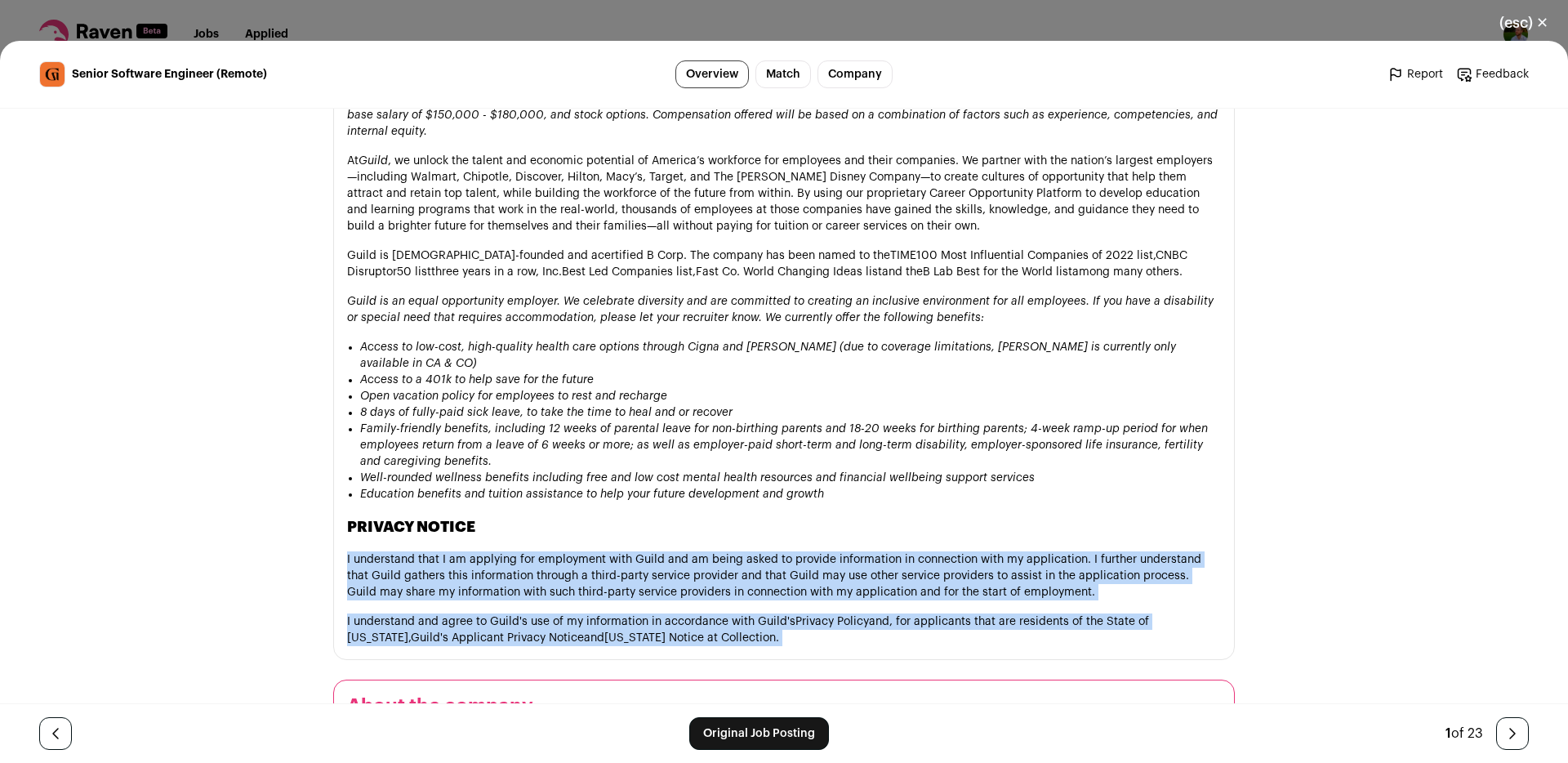
drag, startPoint x: 486, startPoint y: 520, endPoint x: 498, endPoint y: 553, distance: 35.1
click at [498, 614] on p "I understand and agree to Guild's use of my information in accordance with Guil…" at bounding box center [784, 630] width 874 height 33
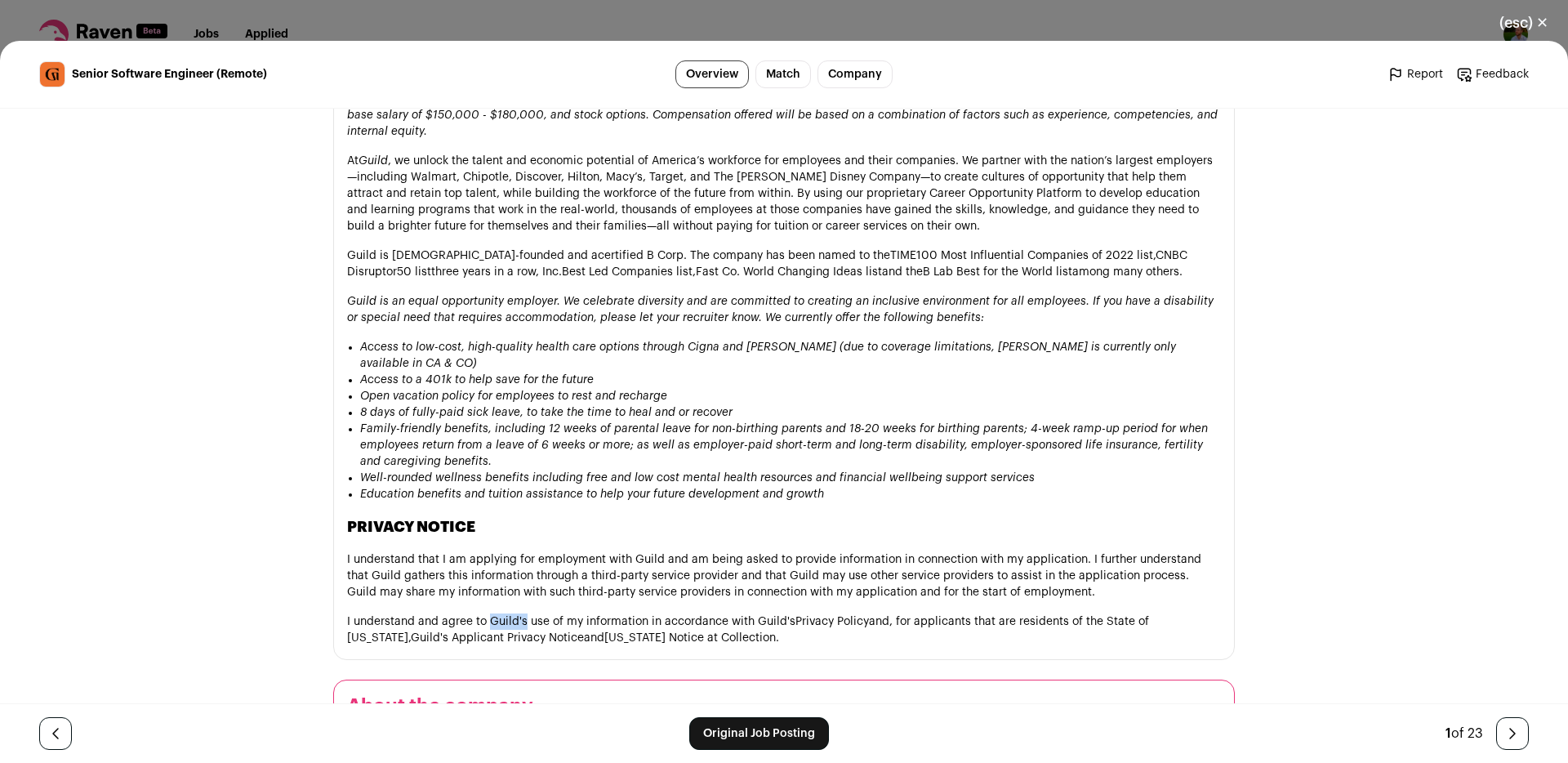
click at [498, 614] on p "I understand and agree to Guild's use of my information in accordance with Guil…" at bounding box center [784, 630] width 874 height 33
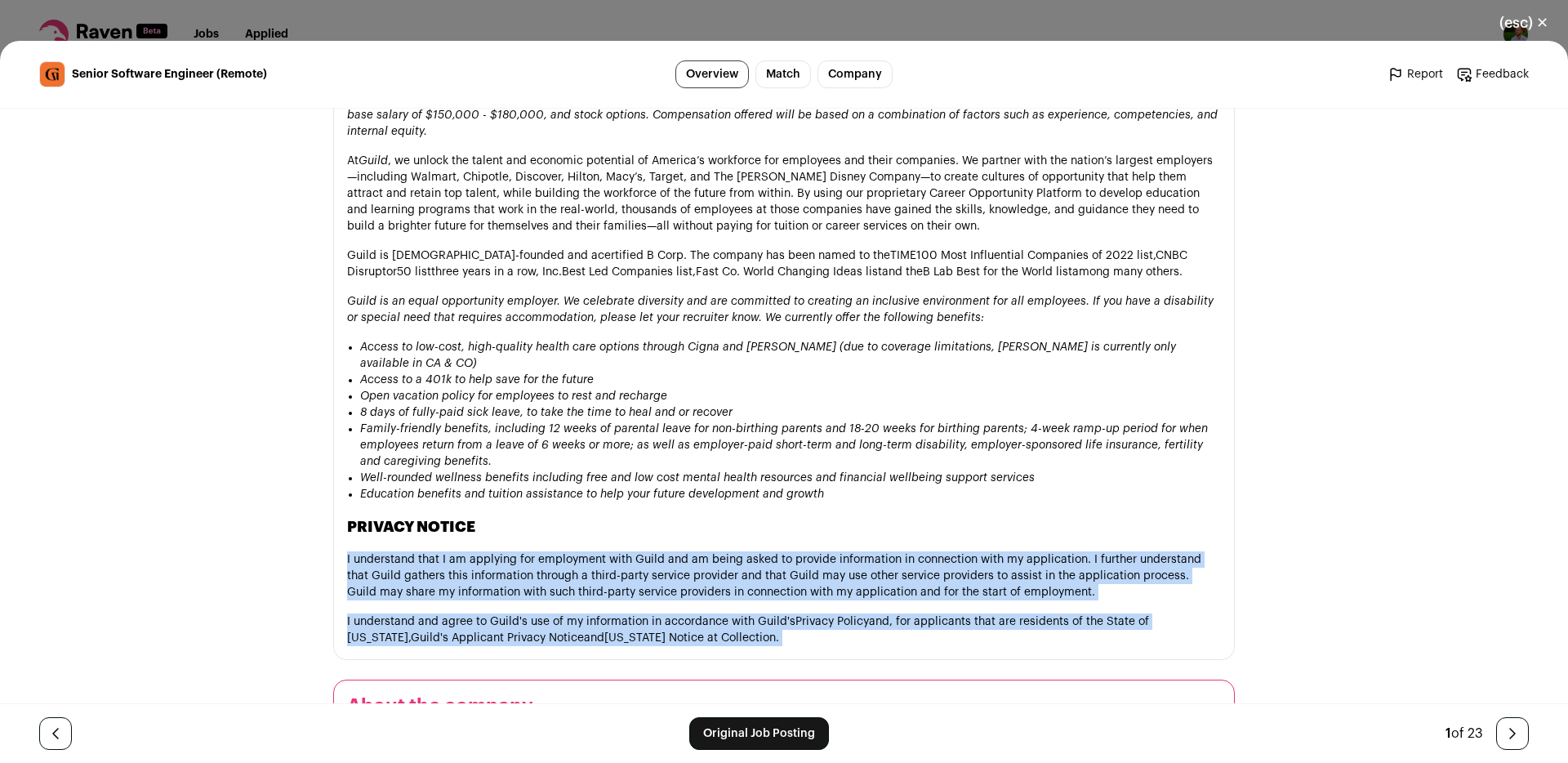
drag, startPoint x: 498, startPoint y: 553, endPoint x: 538, endPoint y: 509, distance: 59.5
click at [538, 552] on p "I understand that I am applying for employment with Guild and am being asked to…" at bounding box center [784, 576] width 874 height 49
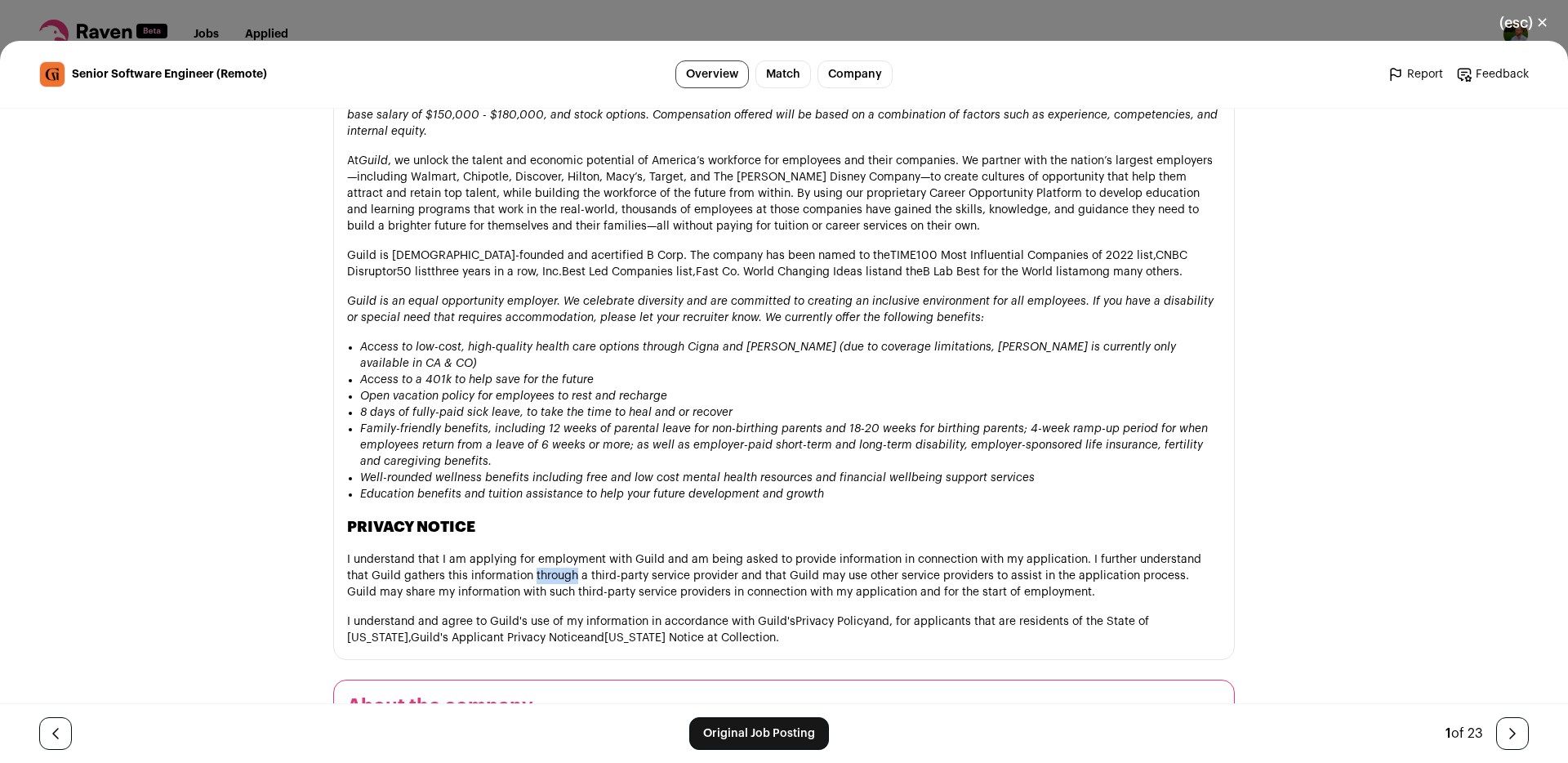
click at [538, 552] on p "I understand that I am applying for employment with Guild and am being asked to…" at bounding box center [784, 576] width 874 height 49
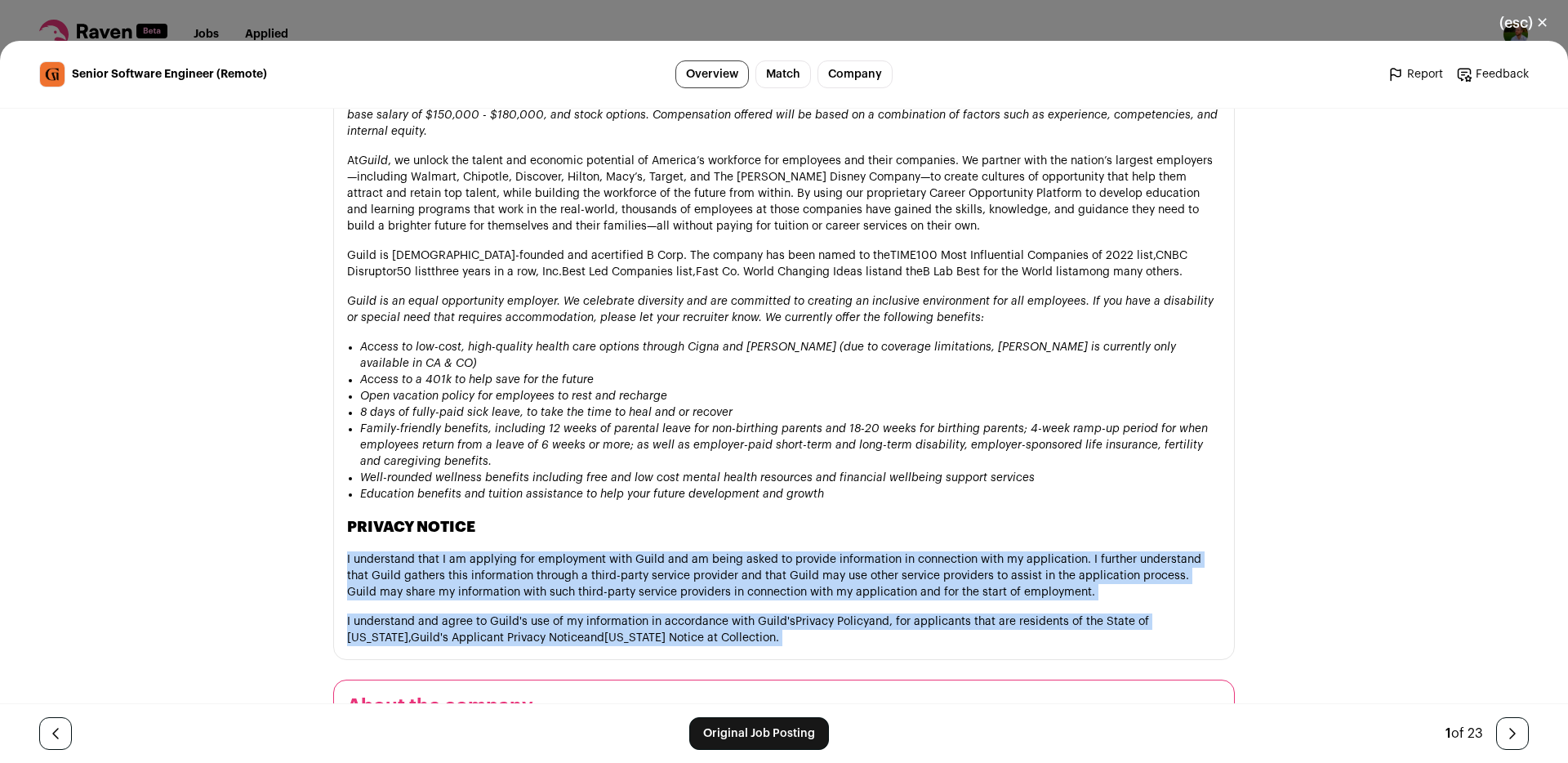
drag, startPoint x: 538, startPoint y: 509, endPoint x: 533, endPoint y: 555, distance: 46.3
click at [533, 614] on p "I understand and agree to Guild's use of my information in accordance with Guil…" at bounding box center [784, 630] width 874 height 33
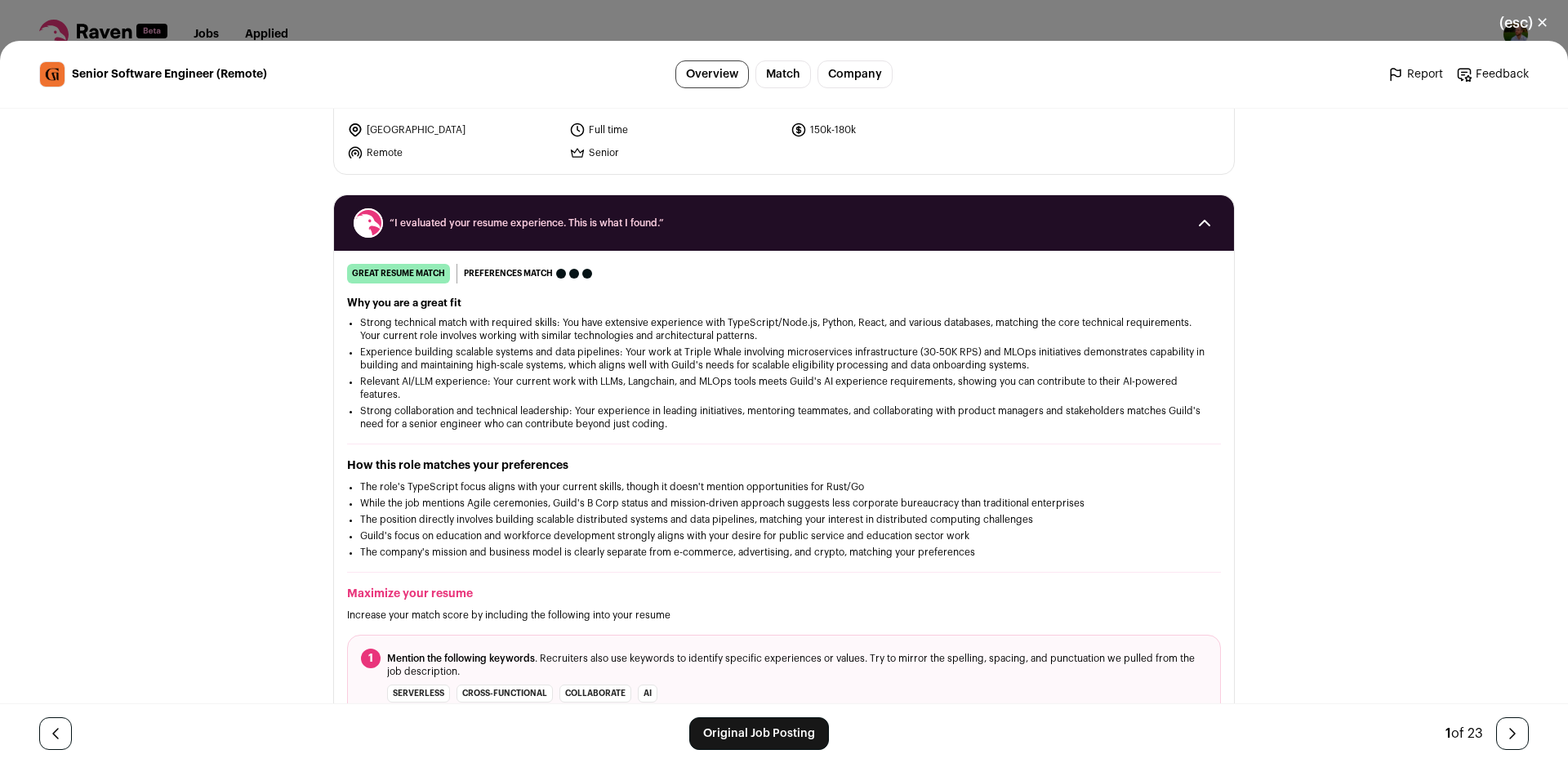
scroll to position [0, 0]
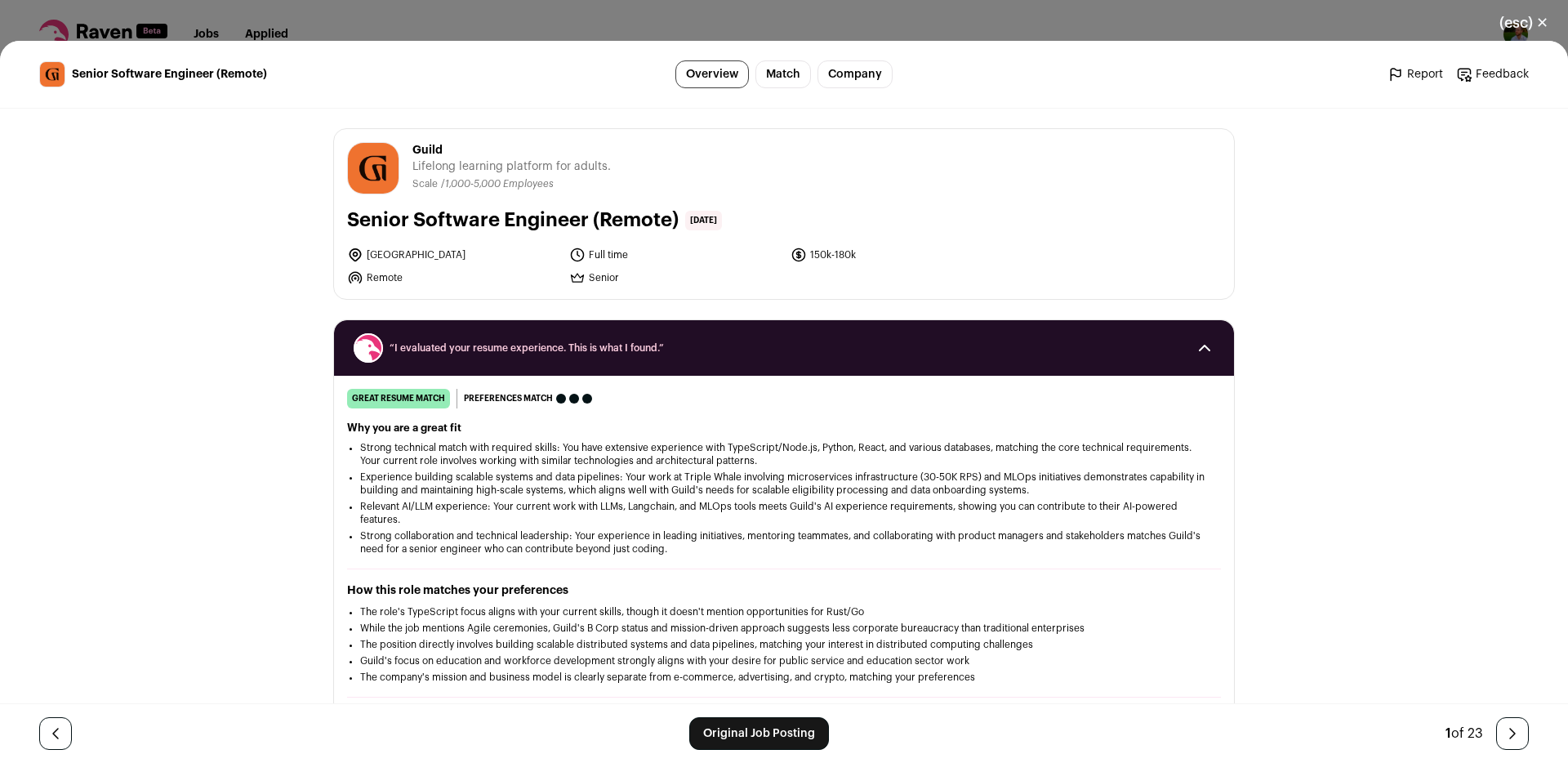
click at [766, 733] on link "Original Job Posting" at bounding box center [759, 733] width 139 height 33
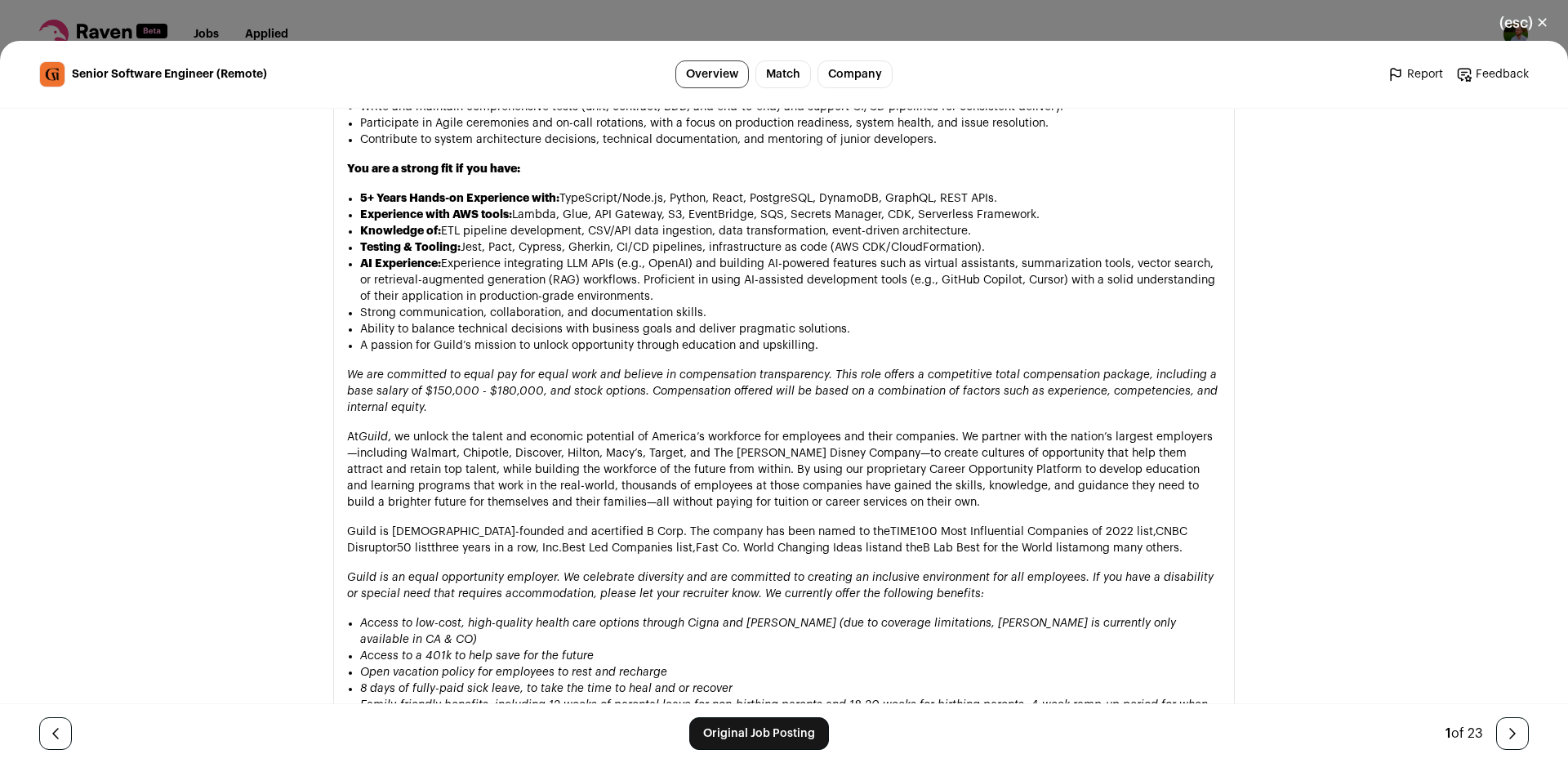
scroll to position [1970, 0]
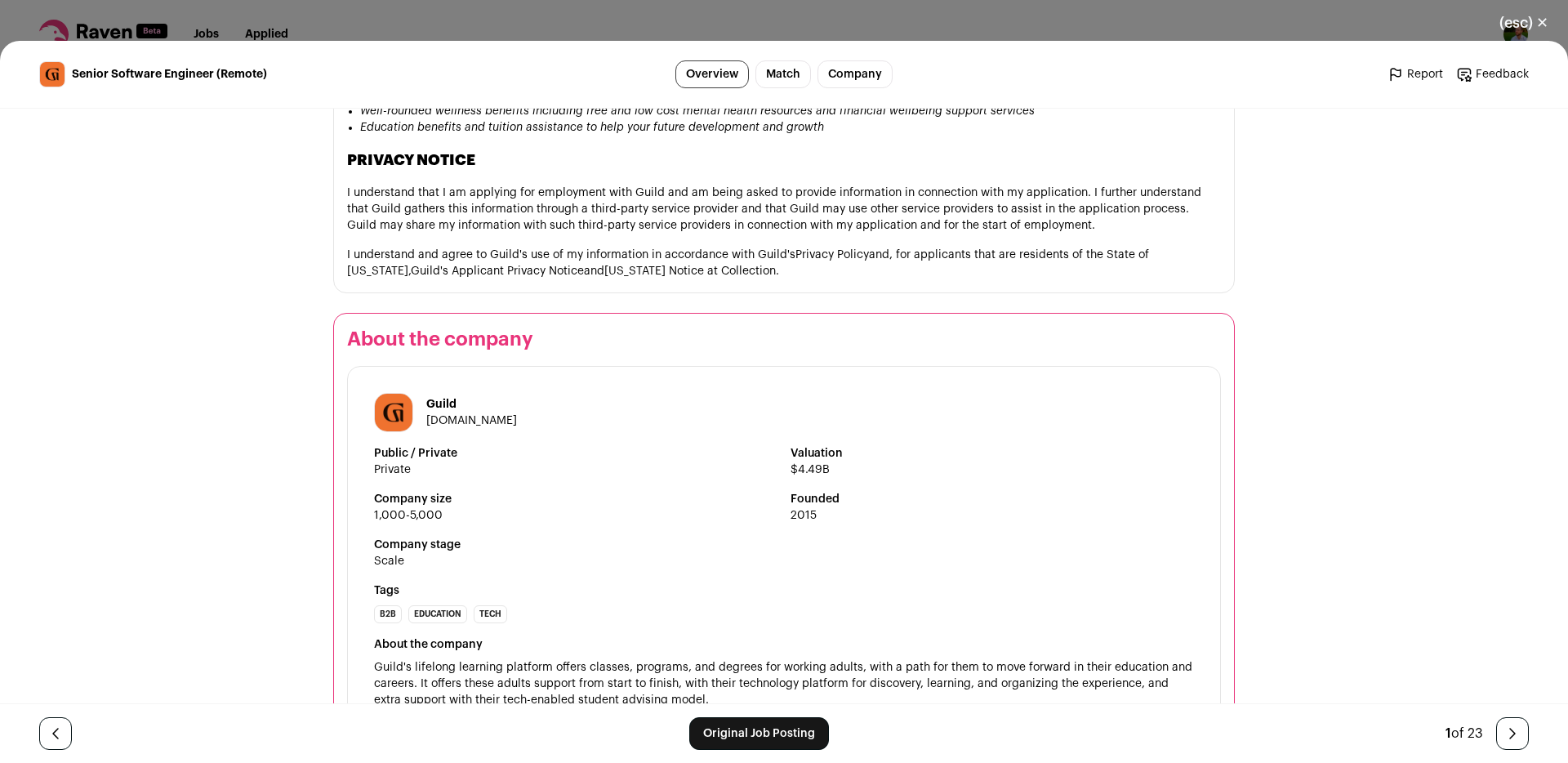
click at [1544, 16] on button "(esc) ✕" at bounding box center [1524, 23] width 88 height 36
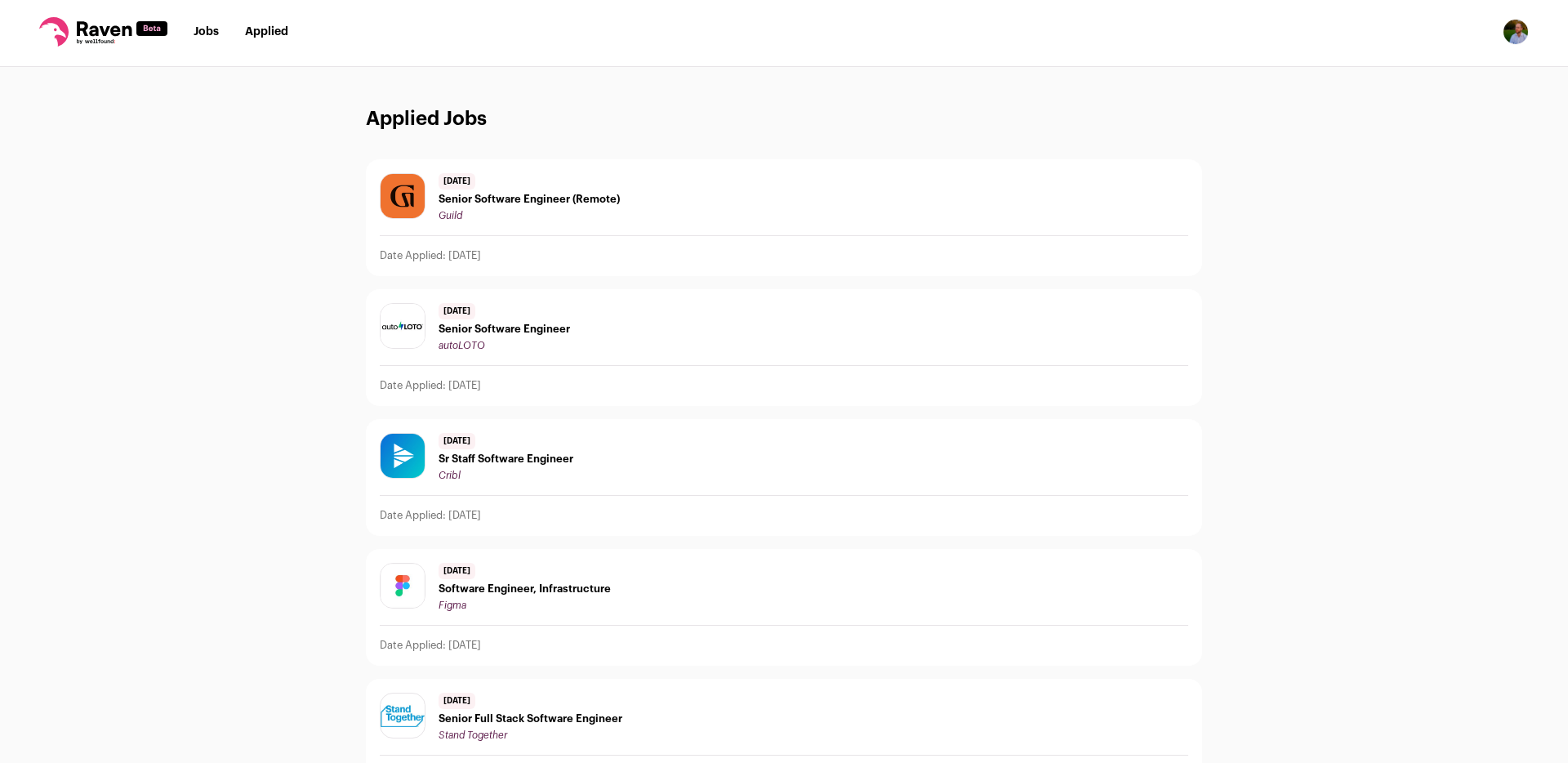
scroll to position [3, 0]
click at [518, 197] on span "Senior Software Engineer (Remote)" at bounding box center [528, 198] width 181 height 13
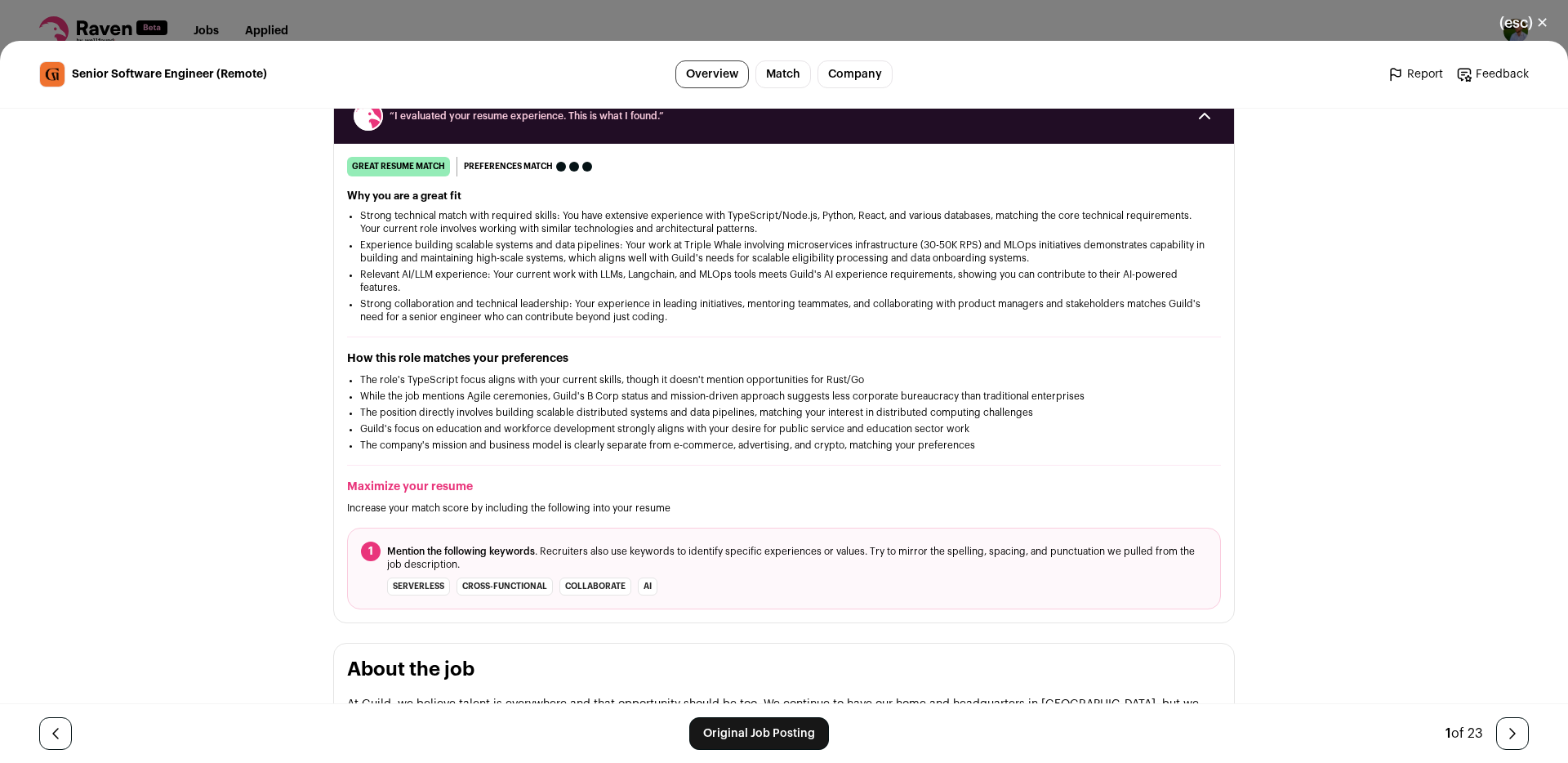
scroll to position [239, 0]
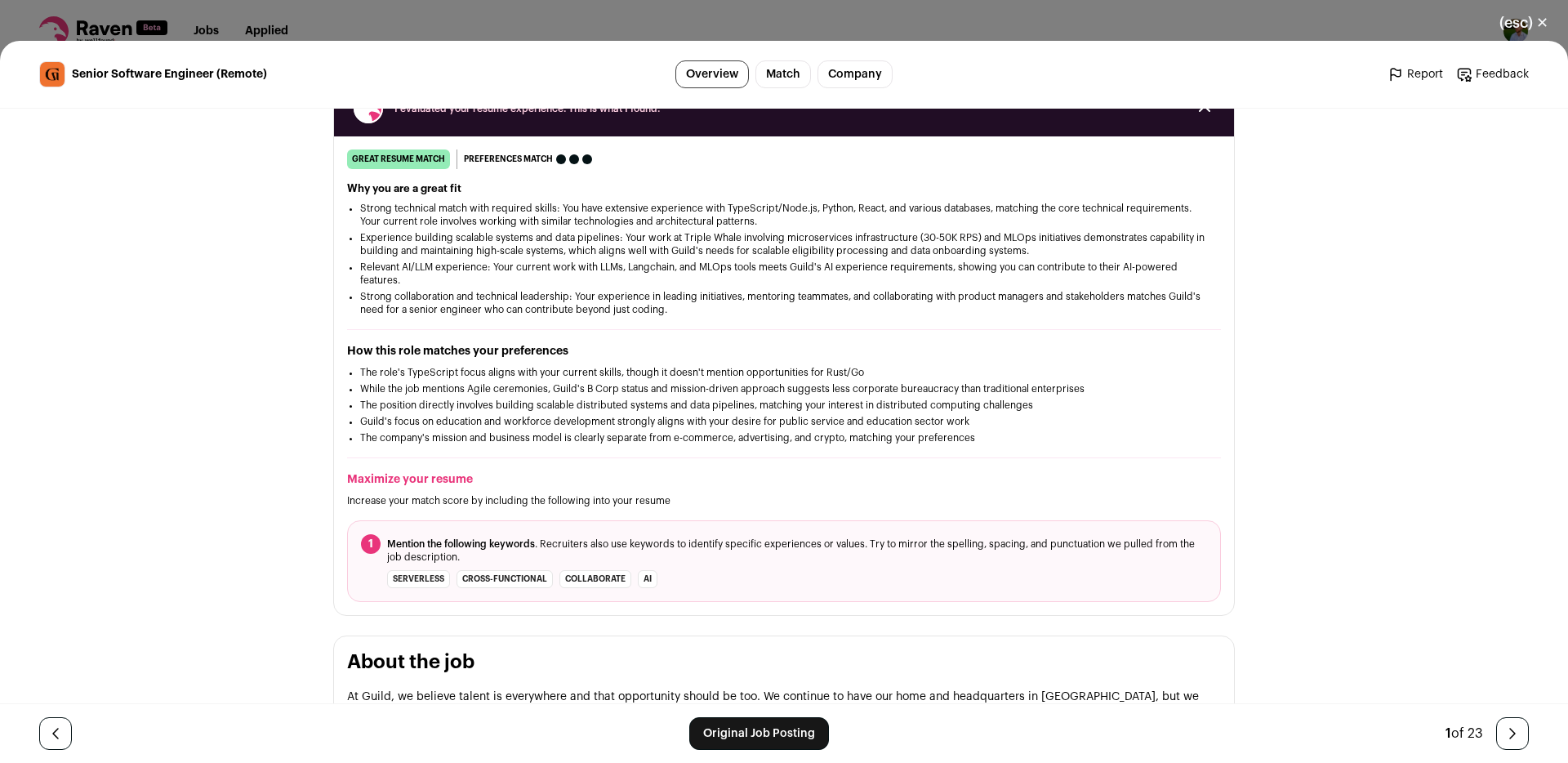
click at [618, 313] on li "Strong collaboration and technical leadership: Your experience in leading initi…" at bounding box center [784, 303] width 848 height 26
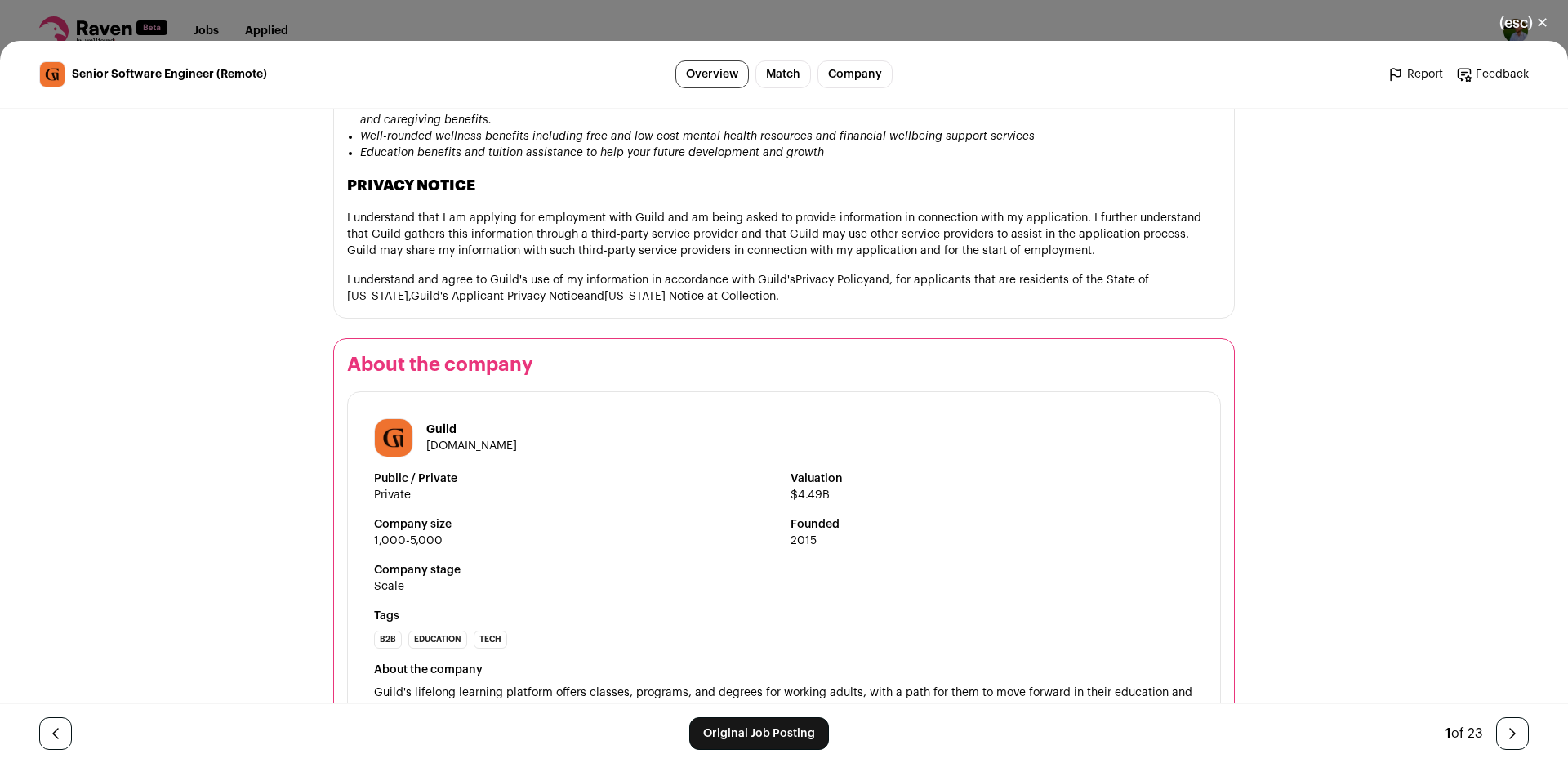
scroll to position [1970, 0]
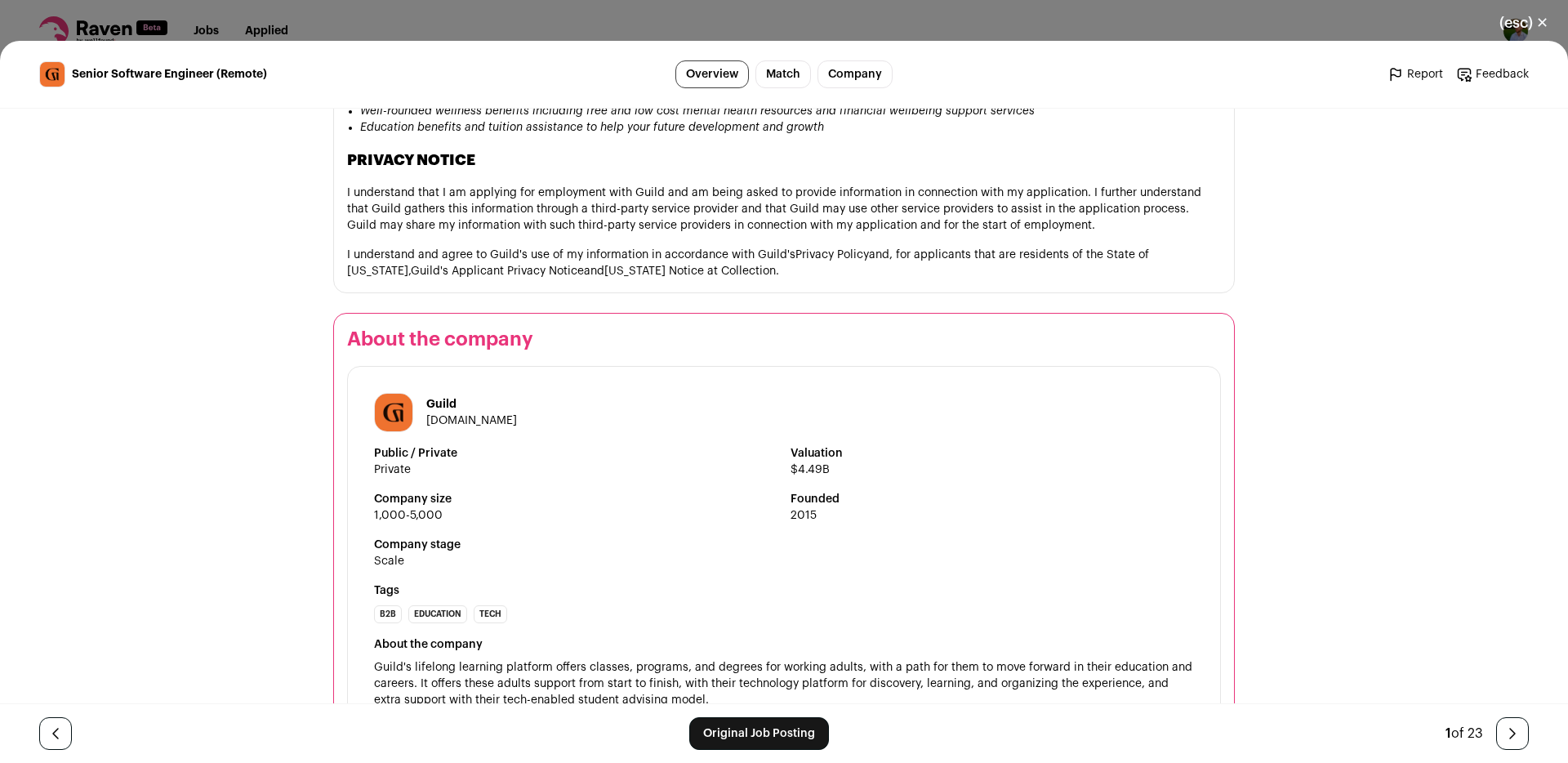
click at [437, 415] on link "[DOMAIN_NAME]" at bounding box center [471, 420] width 91 height 11
click at [455, 415] on link "[DOMAIN_NAME]" at bounding box center [471, 420] width 91 height 11
